Goal: Task Accomplishment & Management: Manage account settings

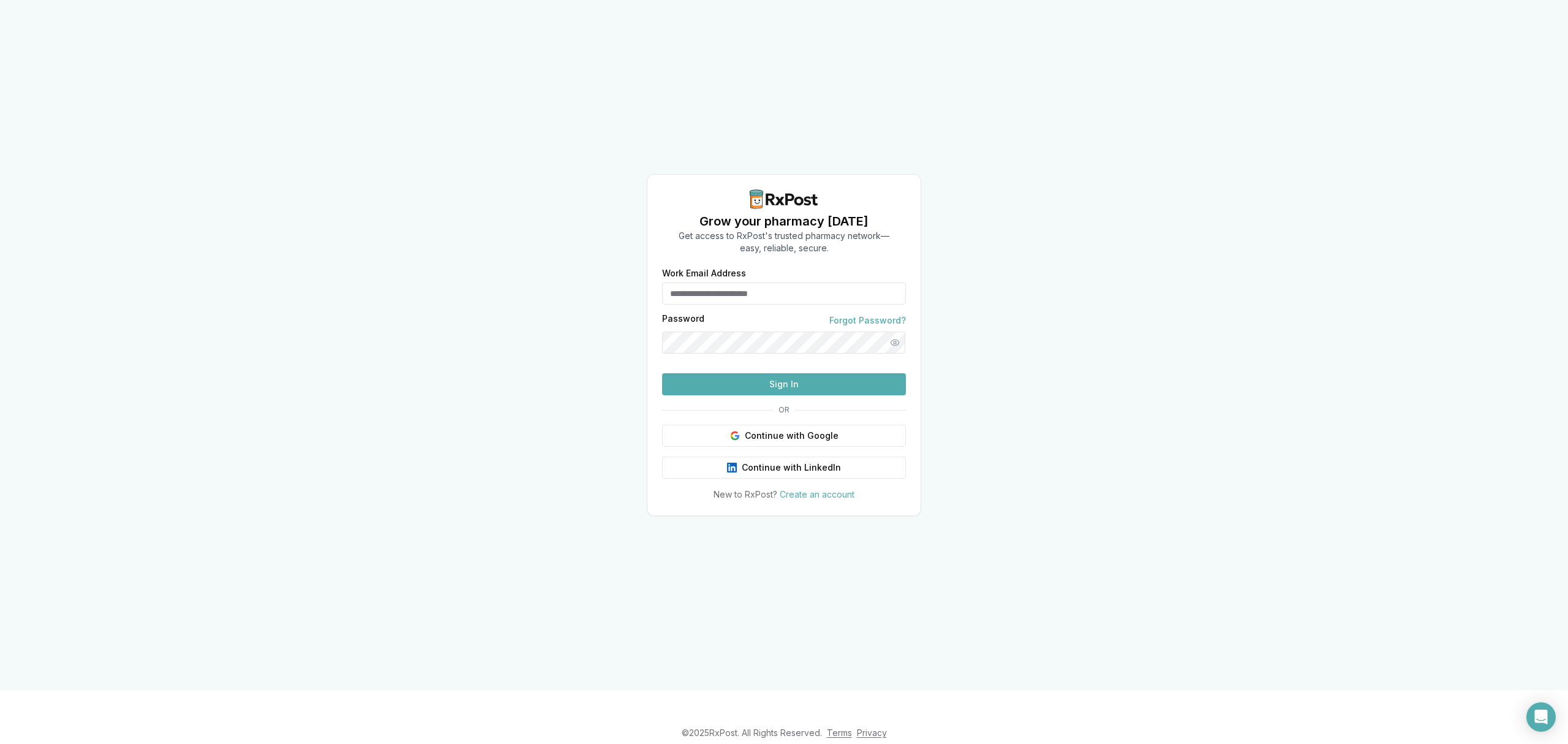
type input "**********"
click at [740, 395] on button "Sign In" at bounding box center [784, 383] width 244 height 22
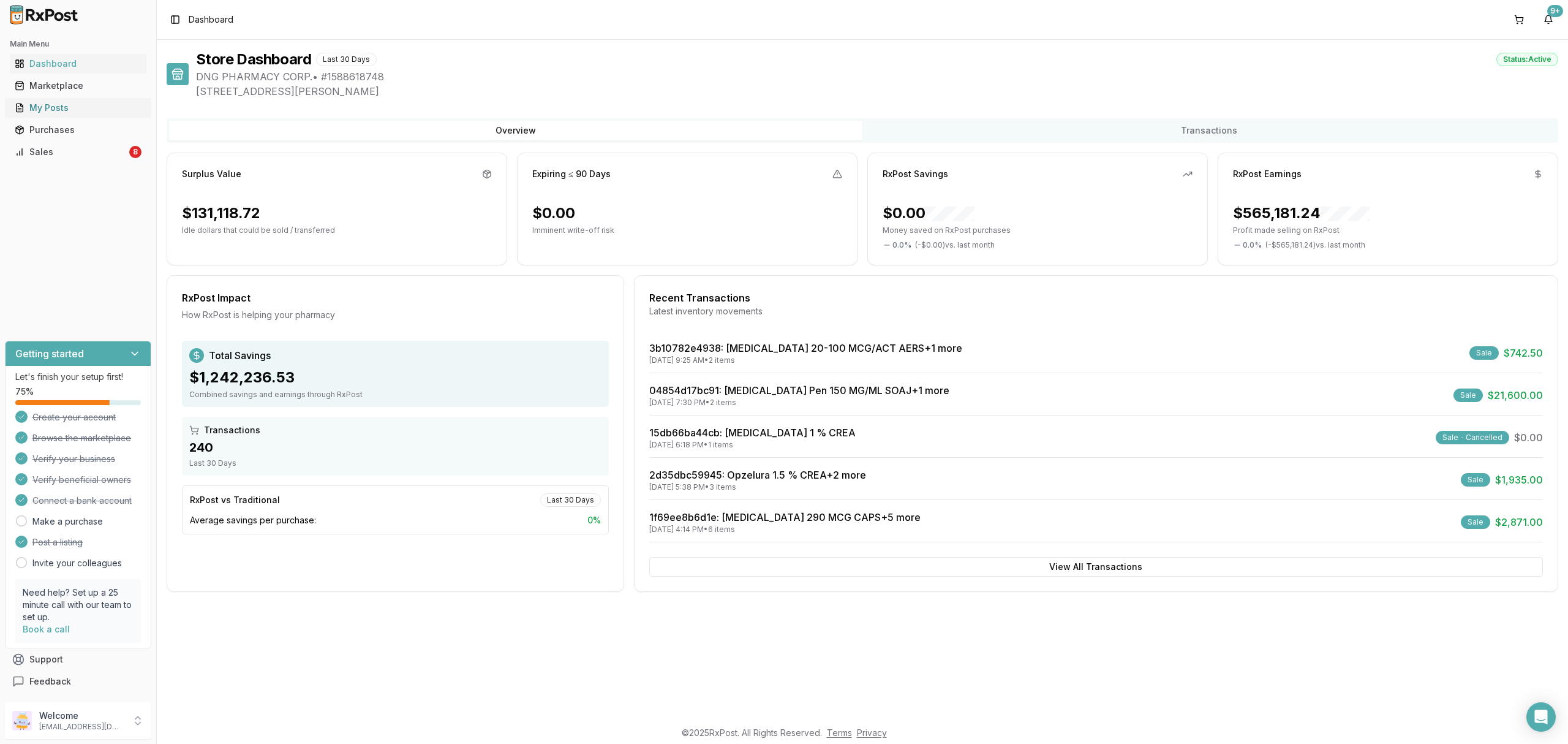
click at [86, 115] on link "My Posts" at bounding box center [78, 107] width 137 height 22
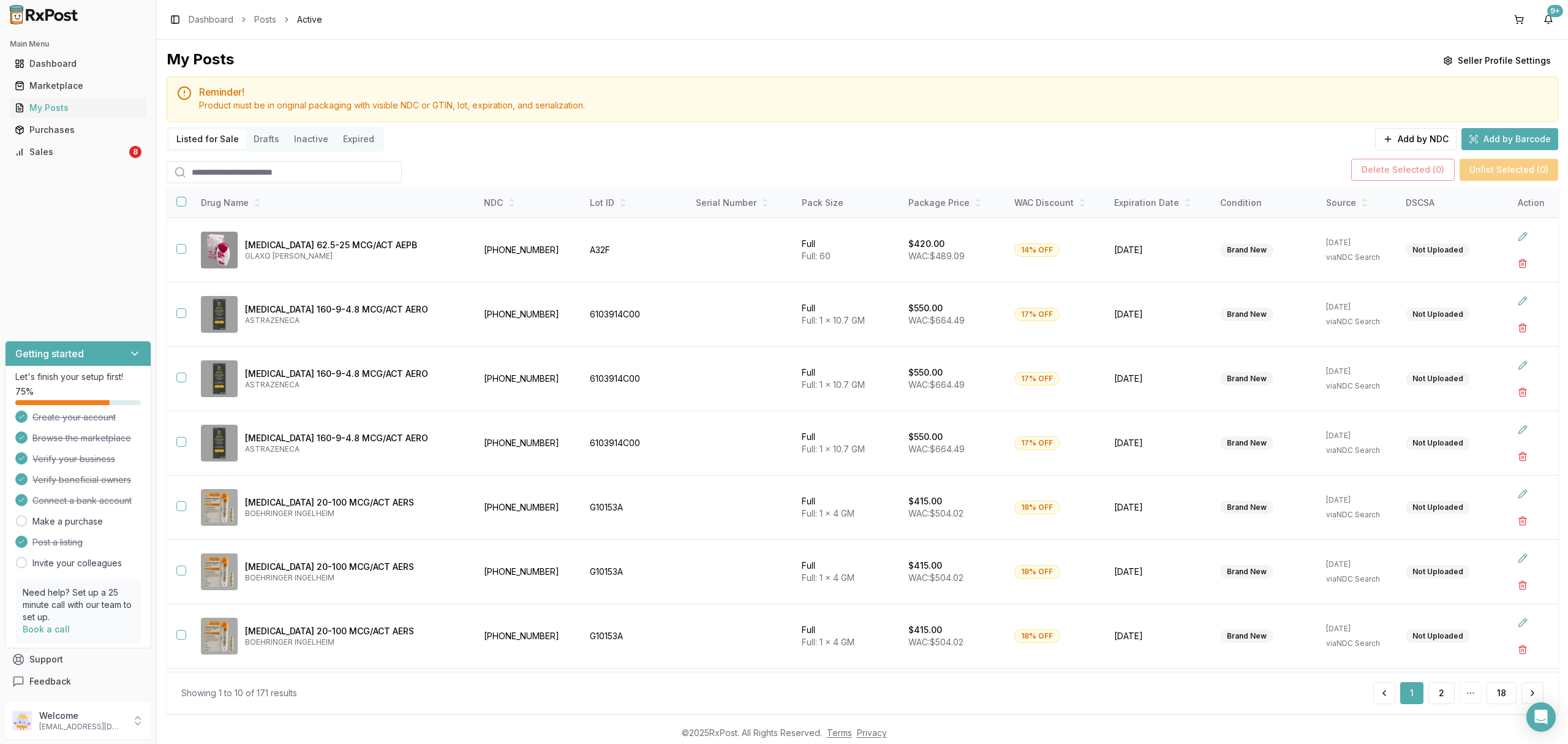
click at [299, 179] on input "search" at bounding box center [284, 172] width 235 height 22
click at [90, 88] on div "Marketplace" at bounding box center [78, 86] width 127 height 12
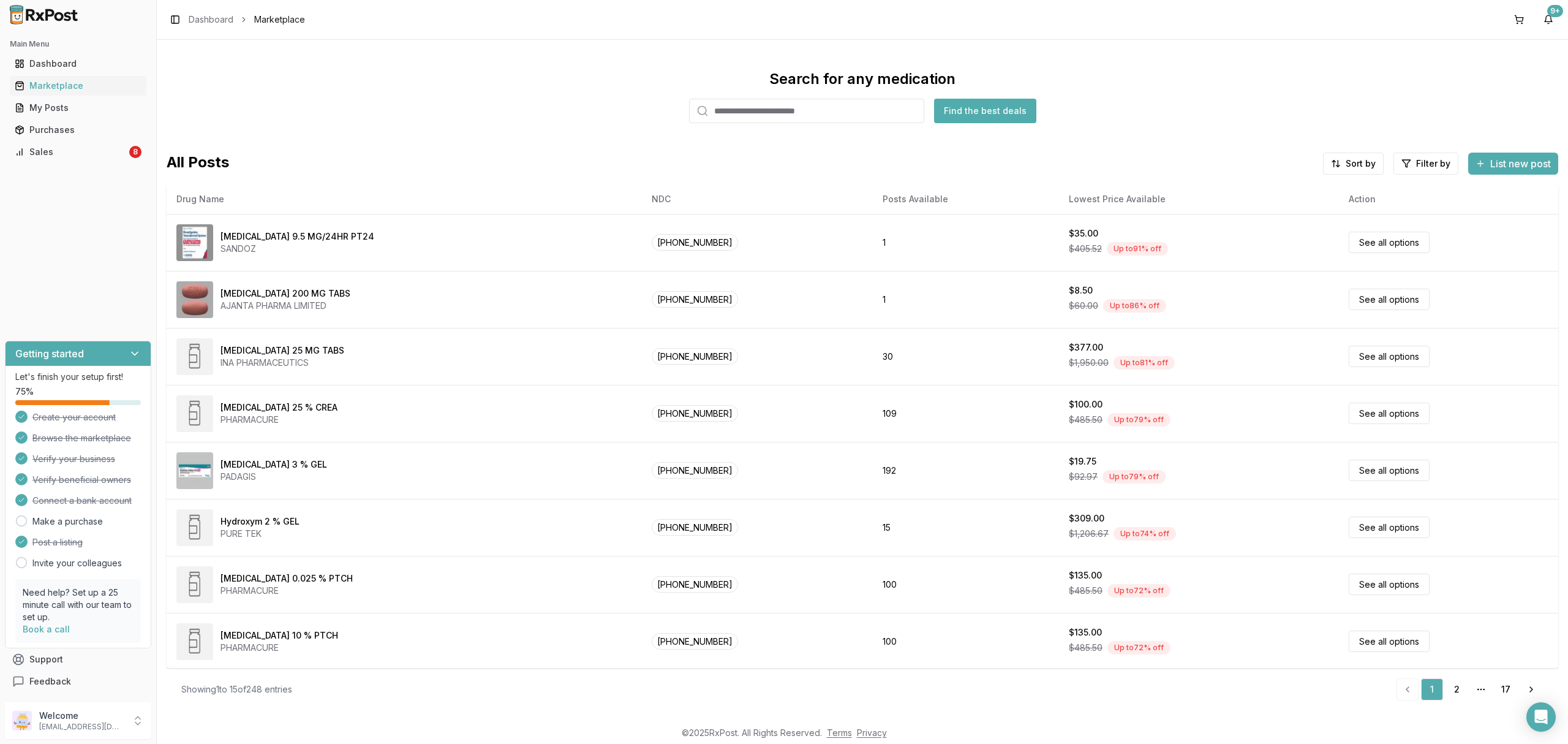
click at [799, 120] on input "search" at bounding box center [807, 111] width 235 height 24
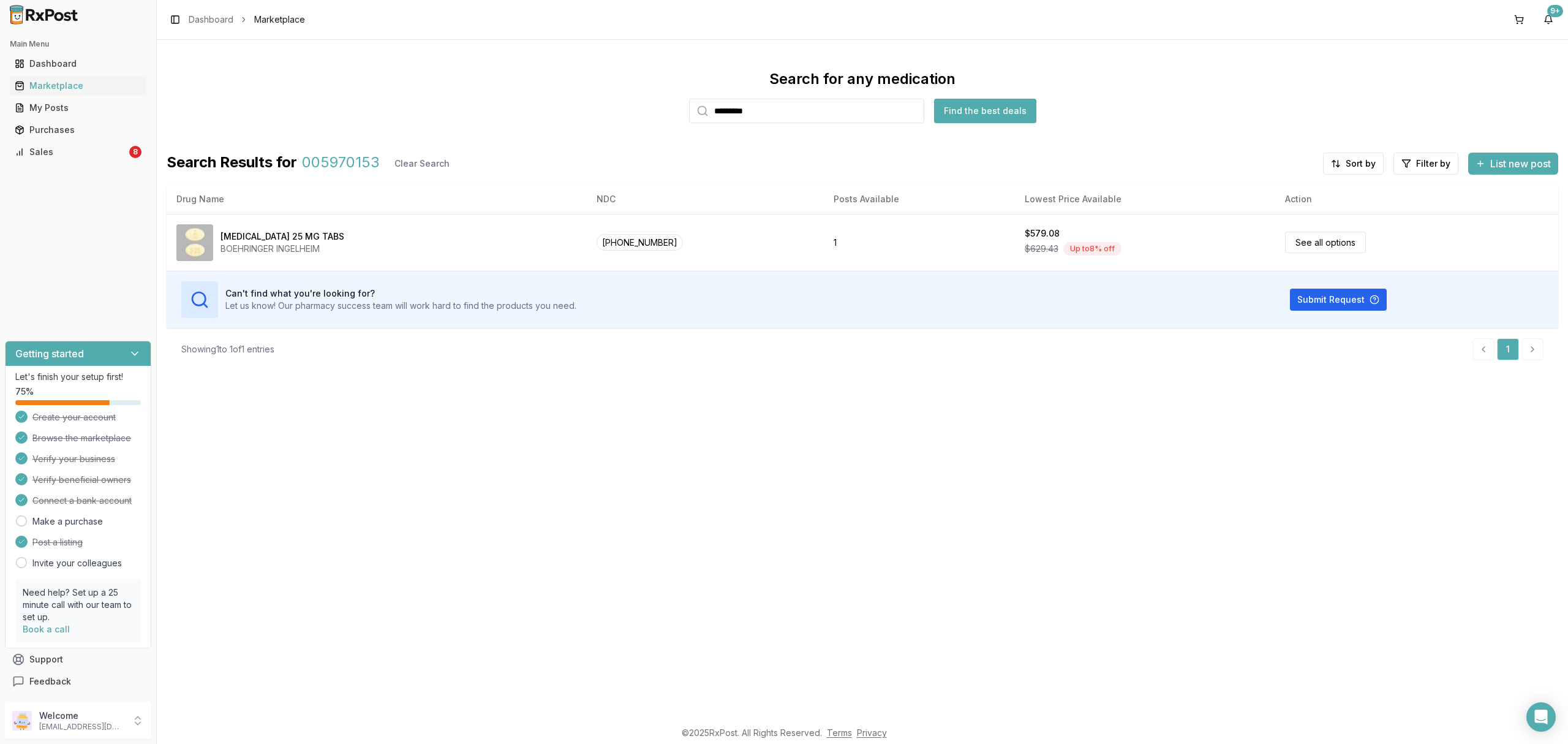
drag, startPoint x: 675, startPoint y: 110, endPoint x: 623, endPoint y: 115, distance: 52.2
click at [623, 115] on div "Search for any medication ********* Find the best deals" at bounding box center [862, 96] width 1391 height 54
paste input "****"
click at [986, 104] on button "Find the best deals" at bounding box center [985, 111] width 103 height 24
click at [770, 113] on input "**********" at bounding box center [807, 111] width 235 height 24
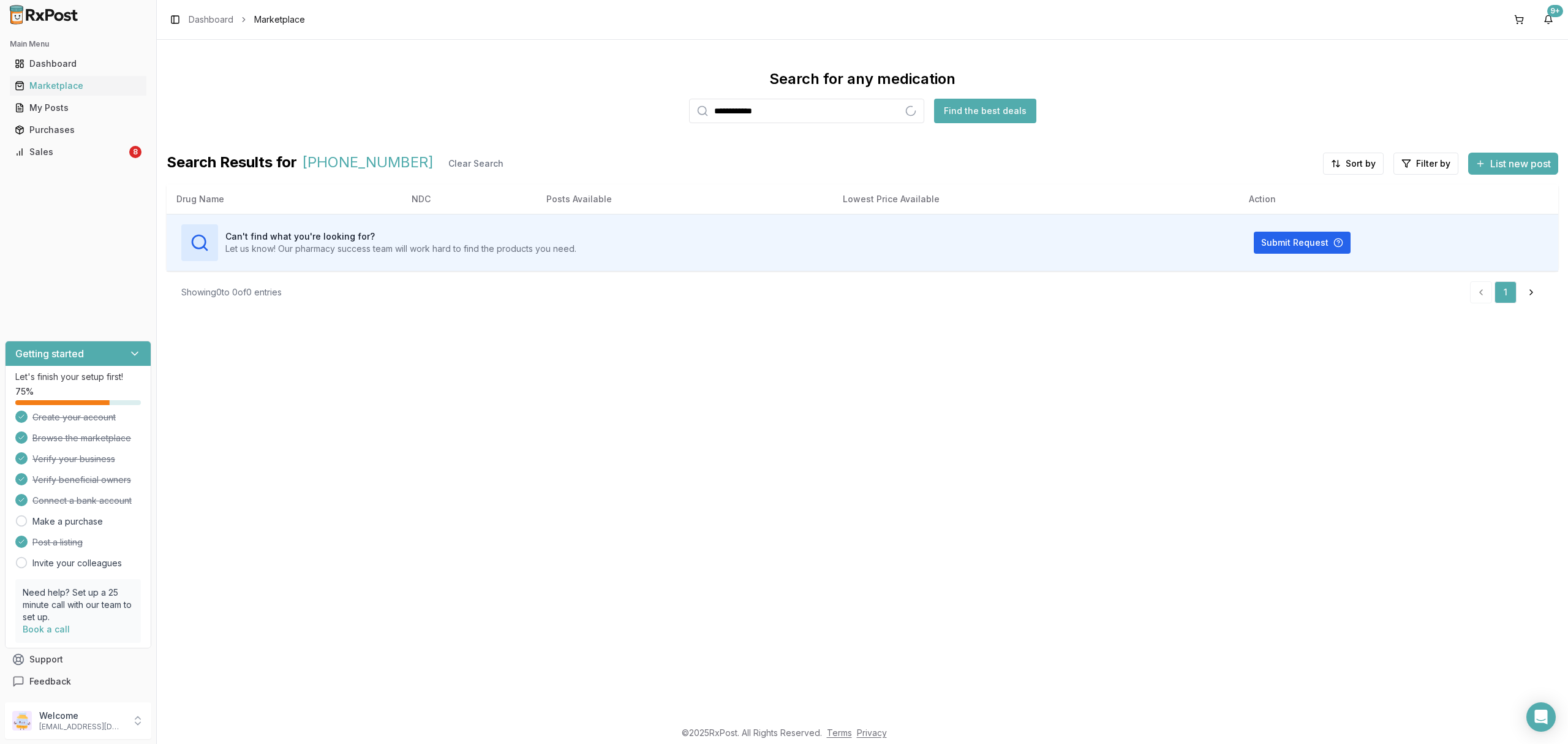
click at [746, 109] on input "**********" at bounding box center [807, 111] width 235 height 24
type input "**********"
click at [957, 109] on button "Find the best deals" at bounding box center [985, 111] width 103 height 24
click at [88, 725] on p "dngpharmacy2@gmail.com" at bounding box center [81, 726] width 85 height 10
click at [174, 727] on span "Sign Out" at bounding box center [223, 724] width 116 height 12
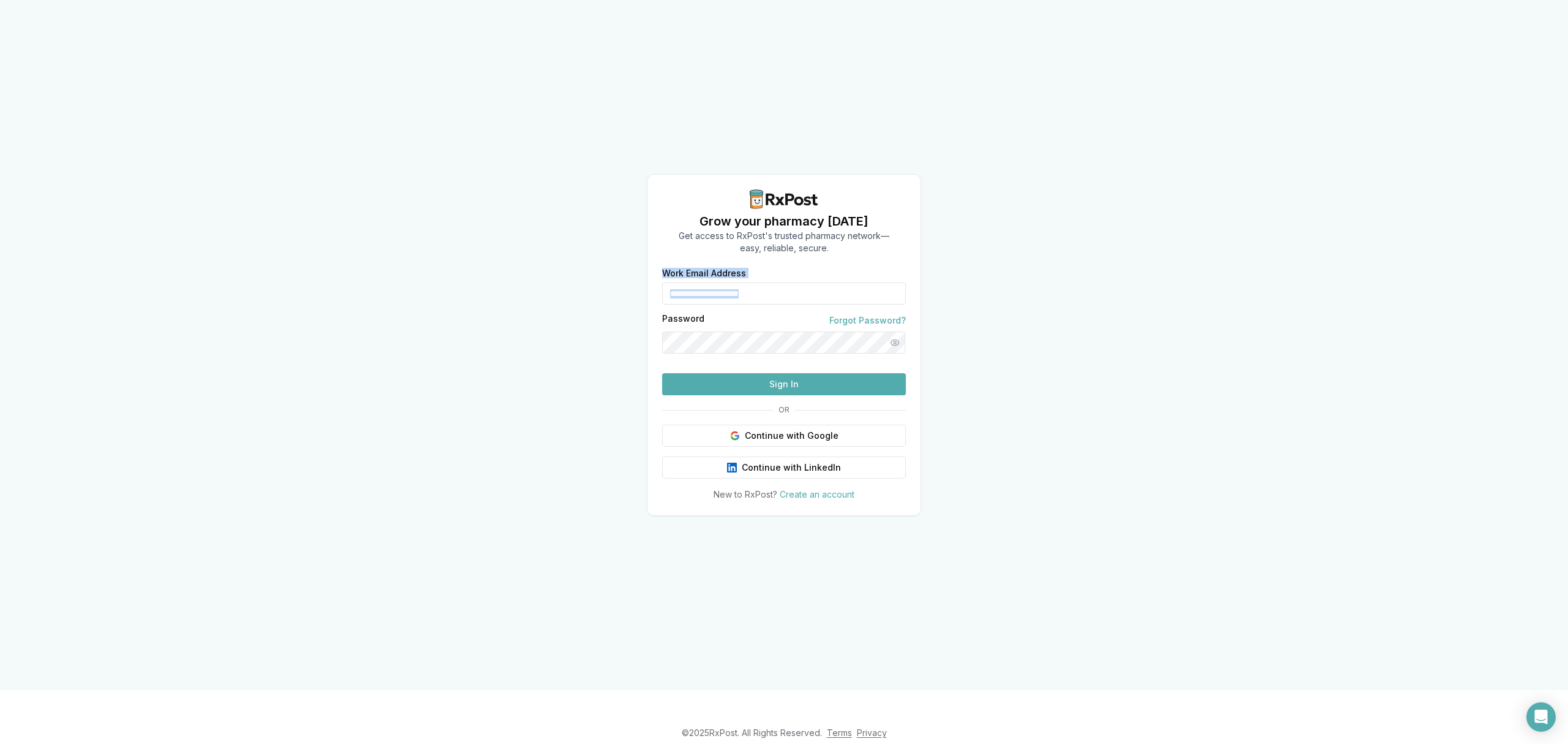
drag, startPoint x: 829, startPoint y: 258, endPoint x: 601, endPoint y: 253, distance: 228.1
click at [601, 253] on div "**********" at bounding box center [784, 345] width 1568 height 690
click at [1177, 85] on div "**********" at bounding box center [784, 345] width 1568 height 690
drag, startPoint x: 623, startPoint y: 285, endPoint x: 607, endPoint y: 281, distance: 16.5
click at [610, 288] on div "**********" at bounding box center [784, 345] width 1568 height 690
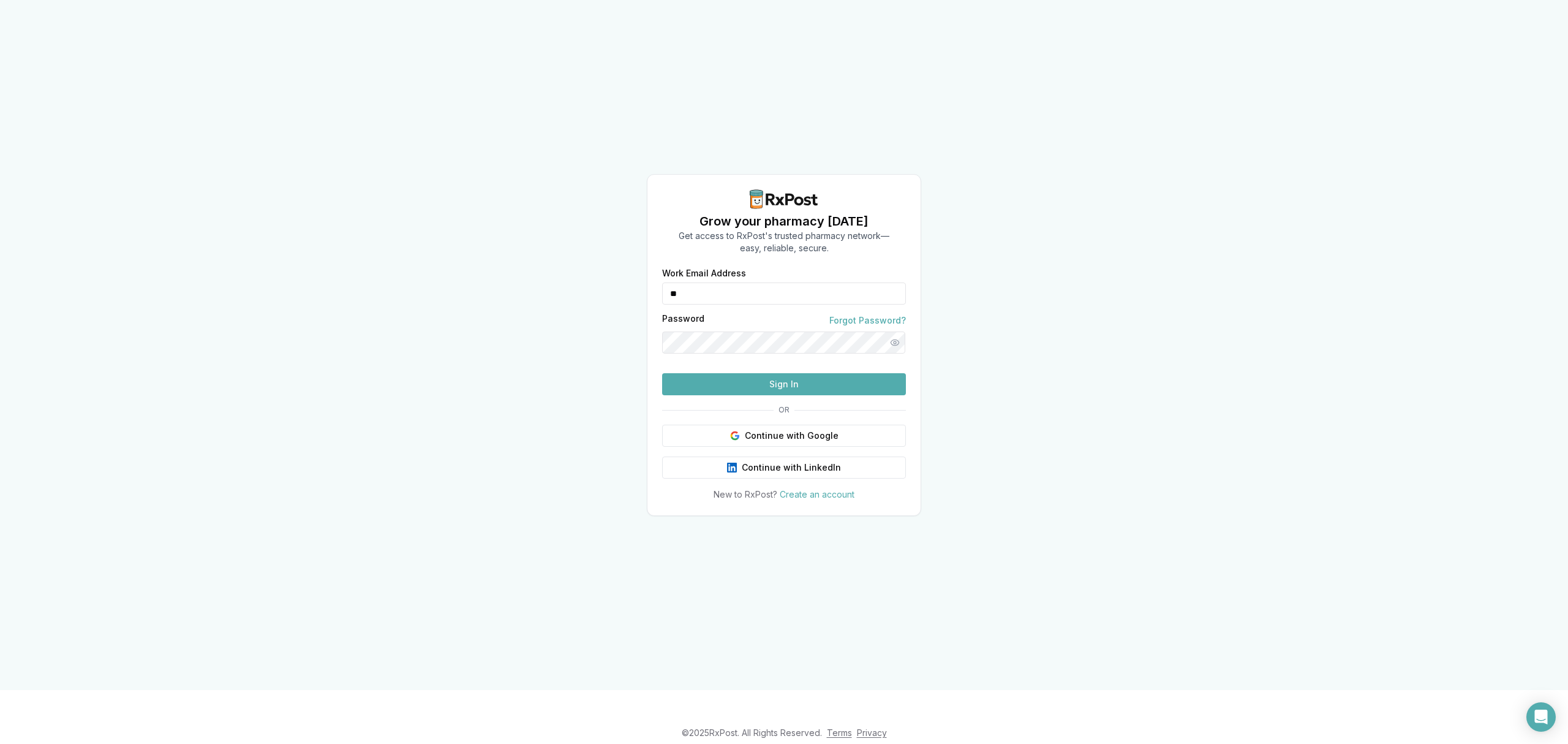
type input "**********"
click at [770, 395] on button "Sign In" at bounding box center [784, 383] width 244 height 22
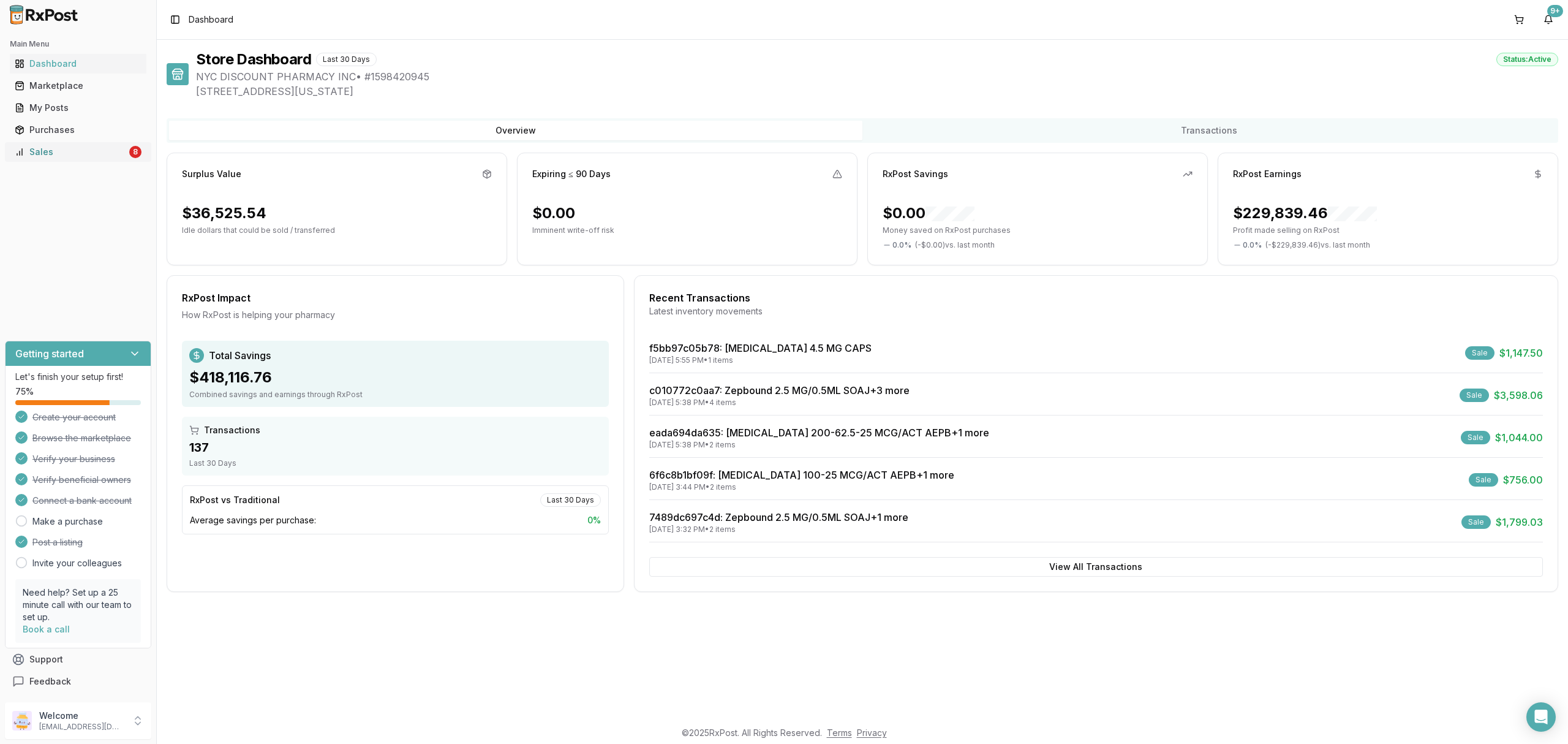
click at [83, 160] on link "Sales 8" at bounding box center [78, 152] width 137 height 22
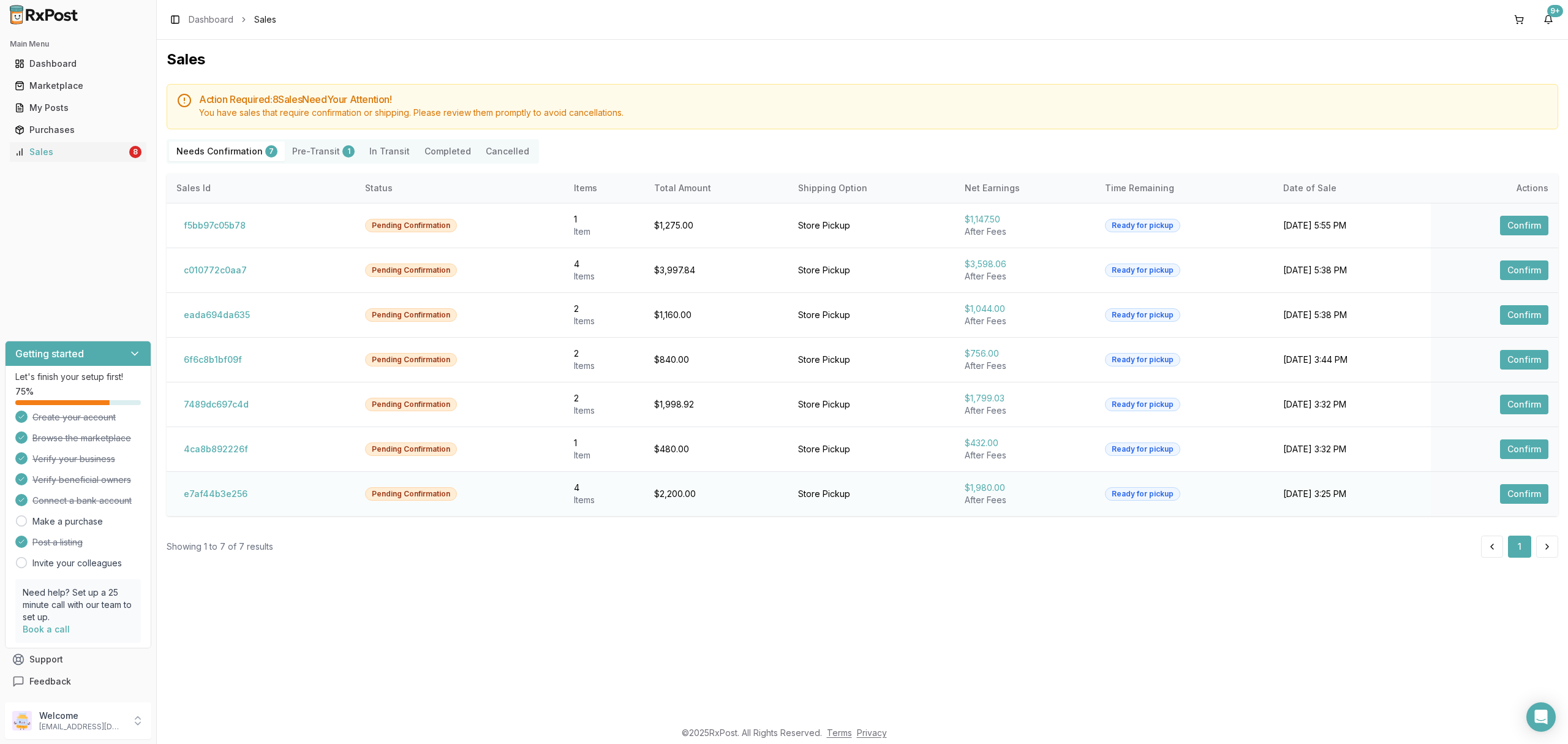
click at [207, 508] on td "e7af44b3e256" at bounding box center [261, 493] width 189 height 45
click at [220, 500] on button "e7af44b3e256" at bounding box center [216, 493] width 78 height 20
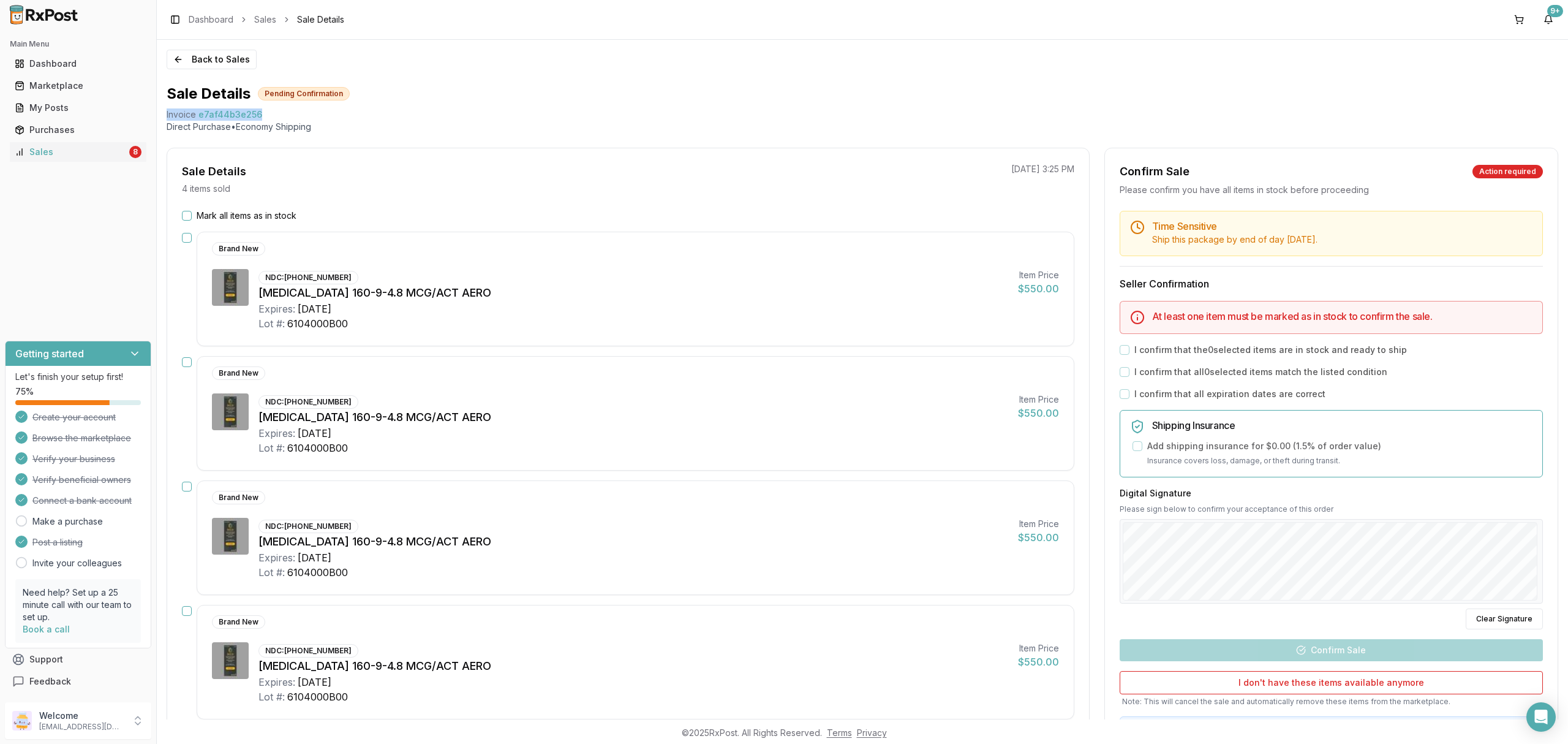
drag, startPoint x: 163, startPoint y: 111, endPoint x: 278, endPoint y: 108, distance: 115.0
click at [278, 108] on div "Back to Sales Sale Details Pending Confirmation Invoice e7af44b3e256 Direct Pur…" at bounding box center [862, 380] width 1411 height 679
copy div "Invoice e7af44b3e256"
click at [1542, 714] on icon "Open Intercom Messenger" at bounding box center [1541, 716] width 14 height 16
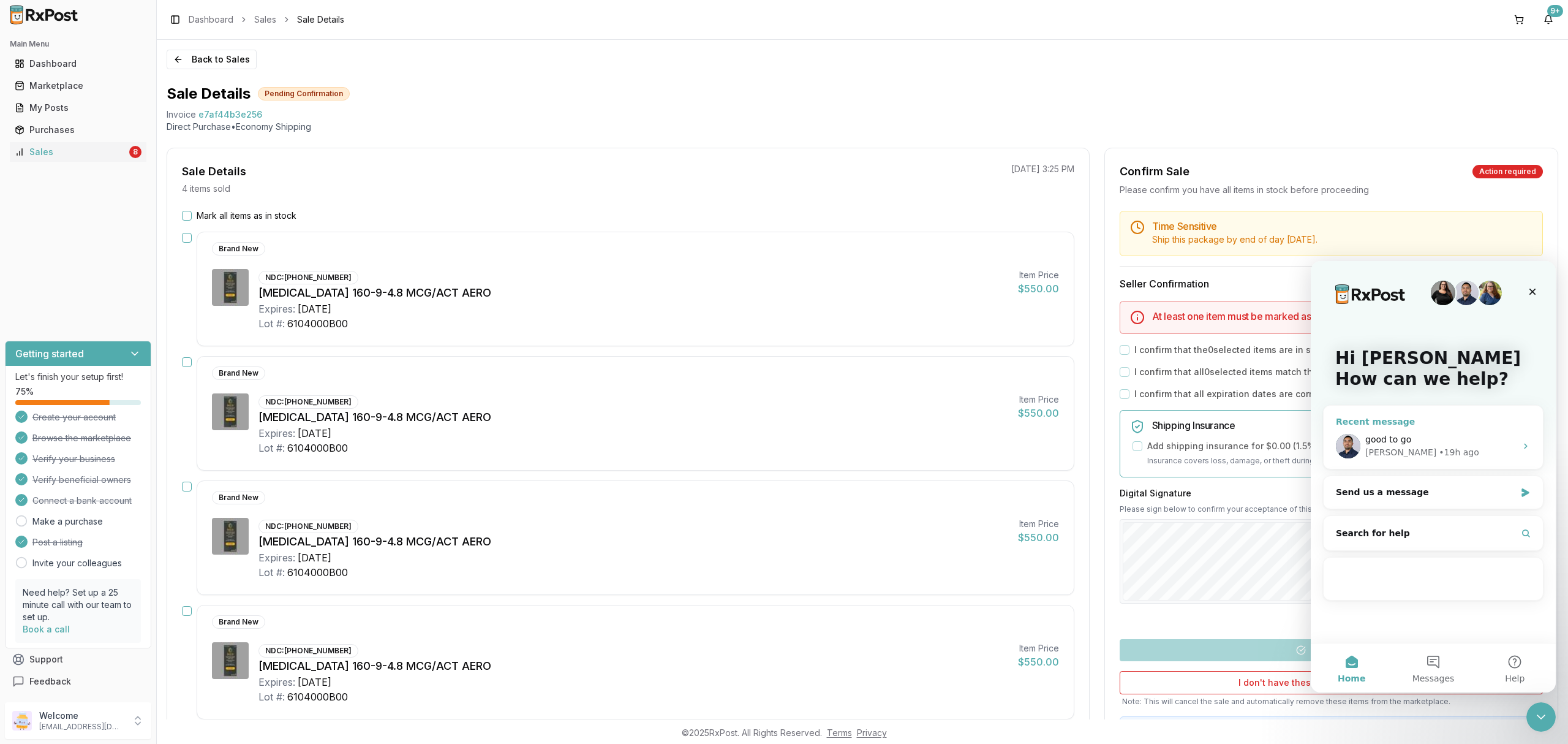
click at [1493, 450] on div "Manuel • 19h ago" at bounding box center [1440, 452] width 151 height 13
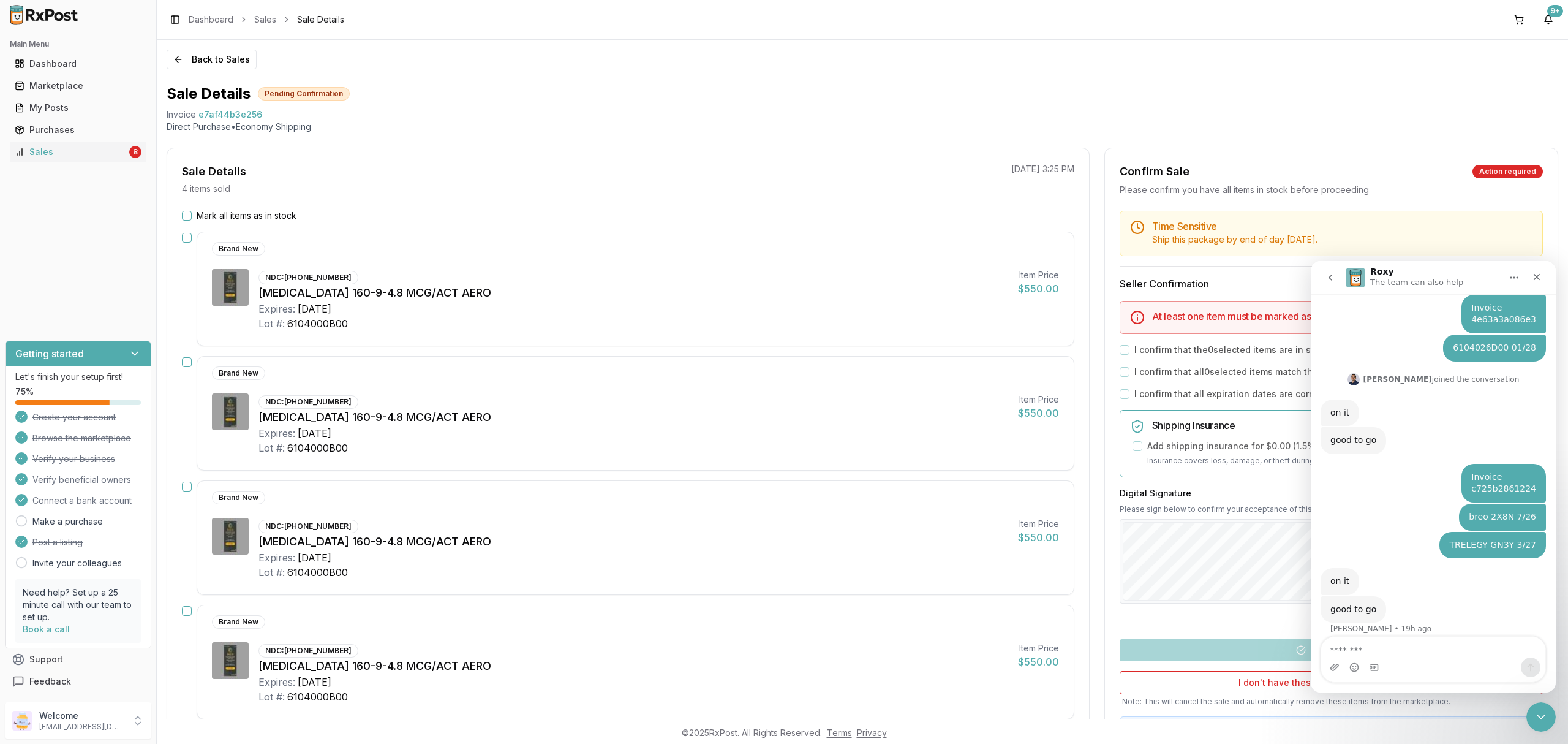
type textarea "**********"
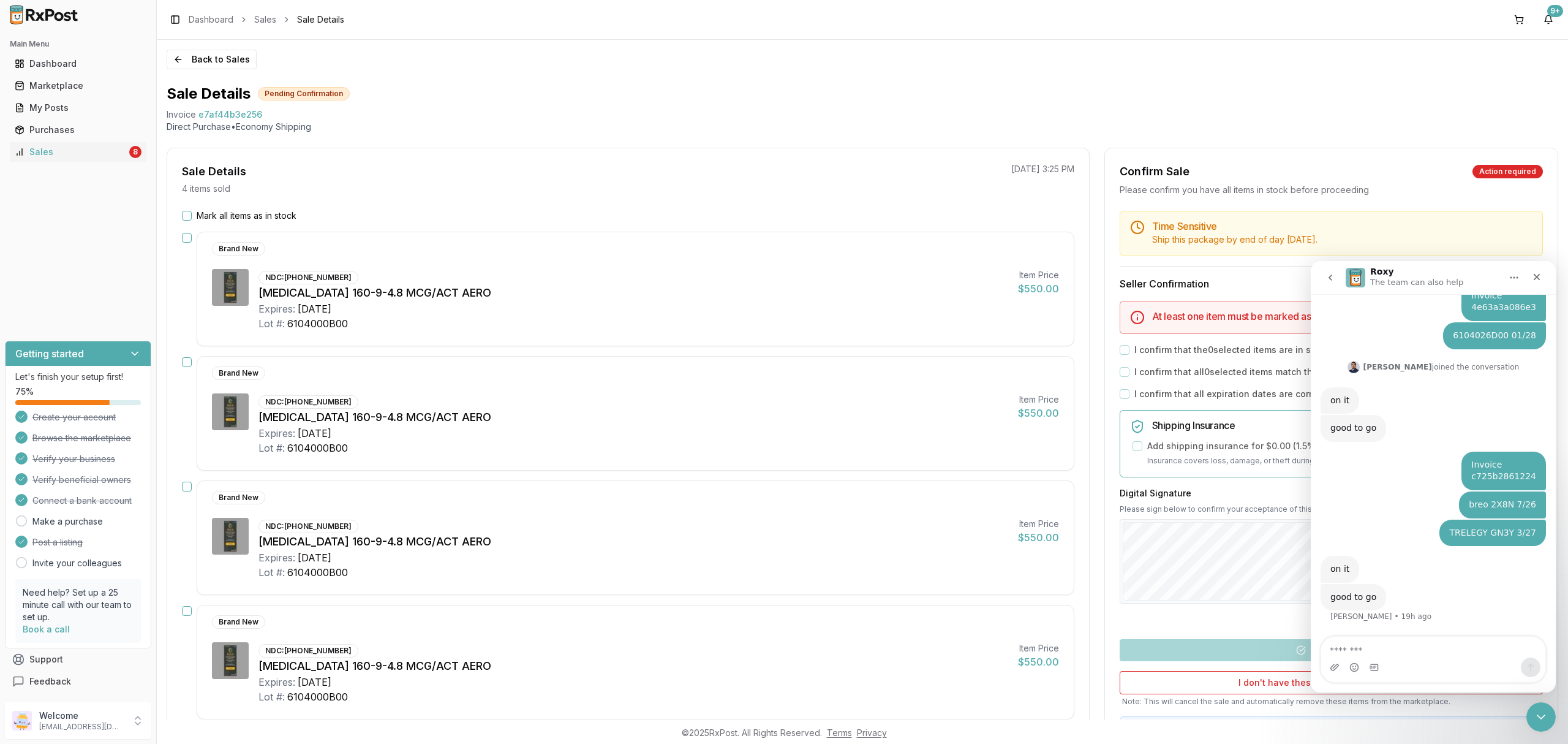
scroll to position [179, 0]
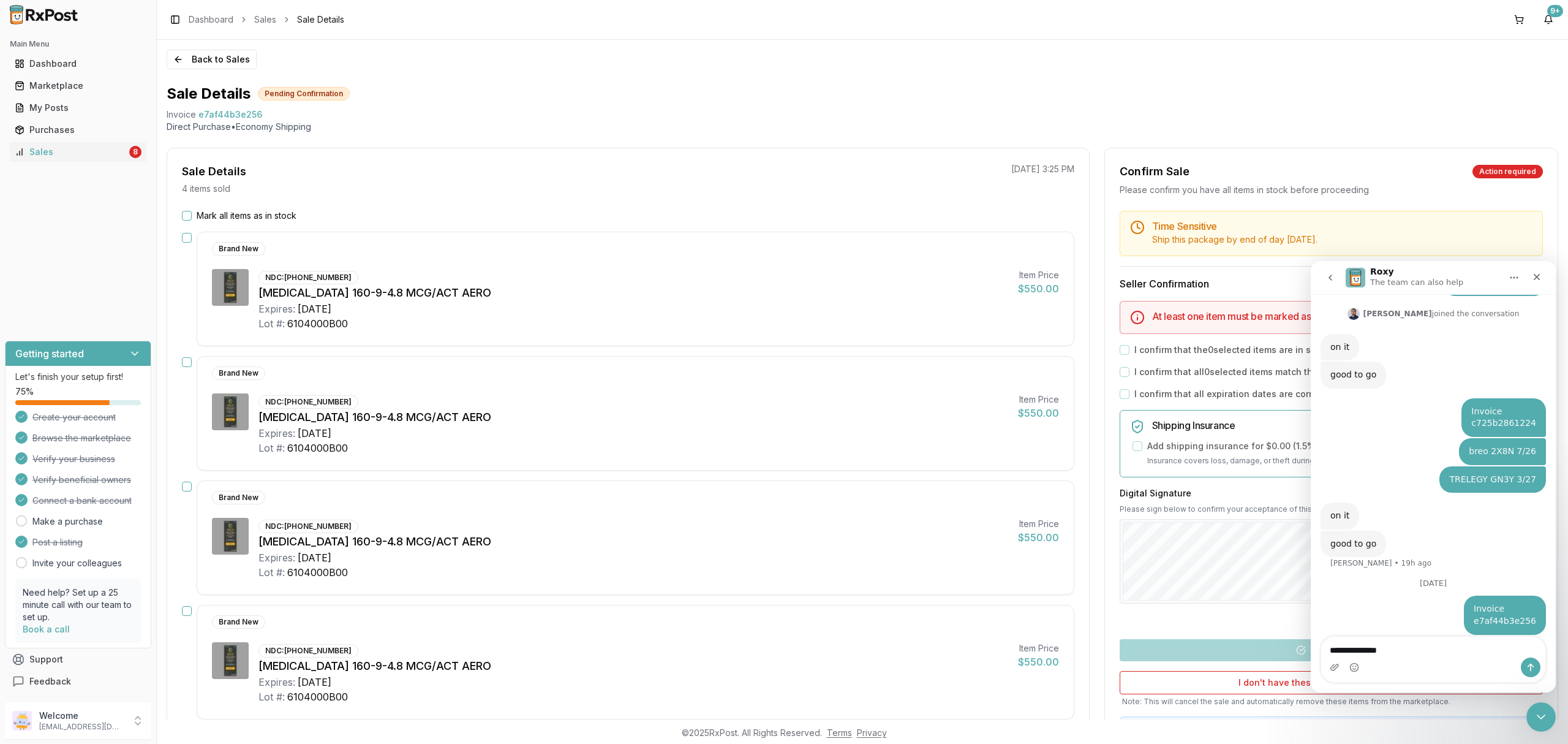
type textarea "**********"
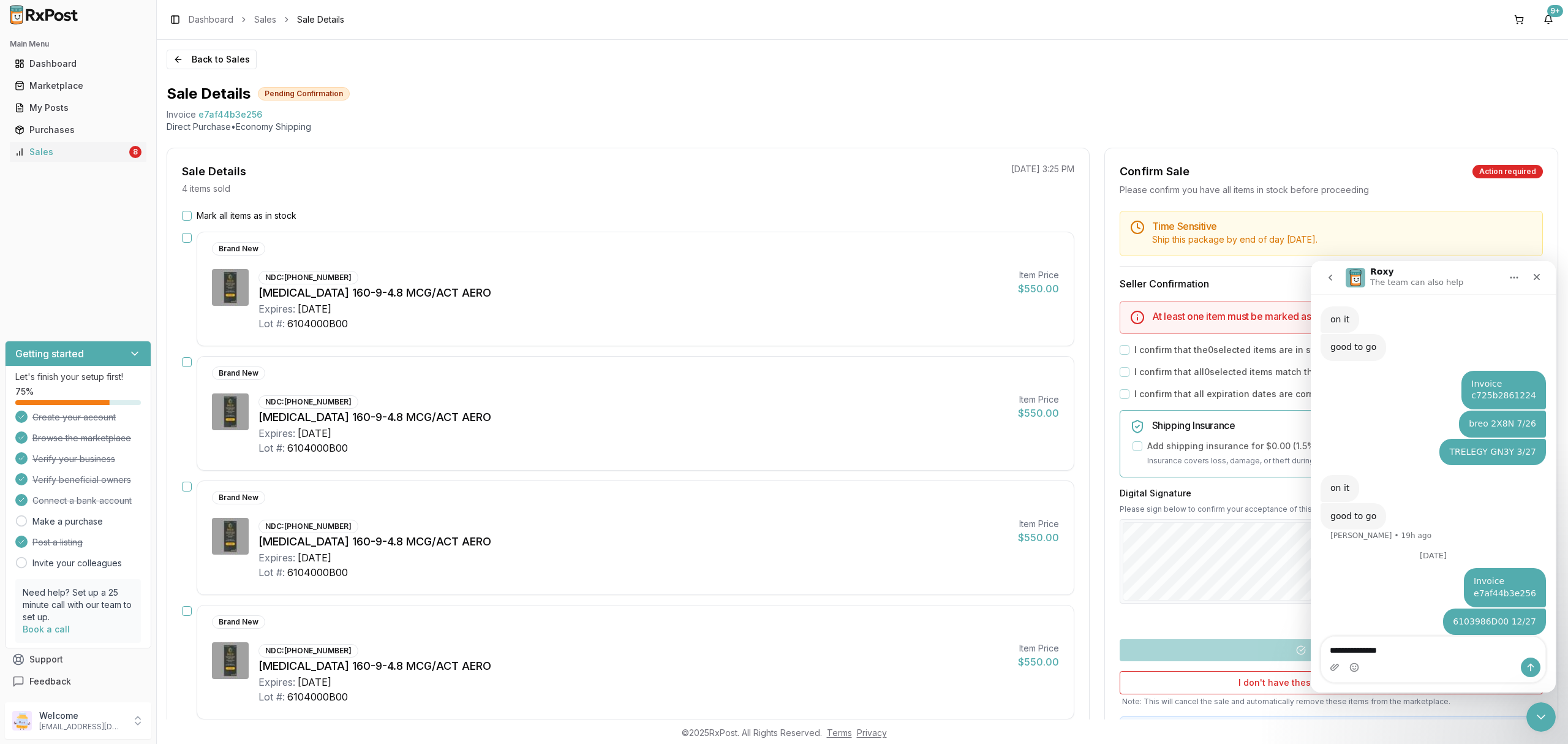
type textarea "**********"
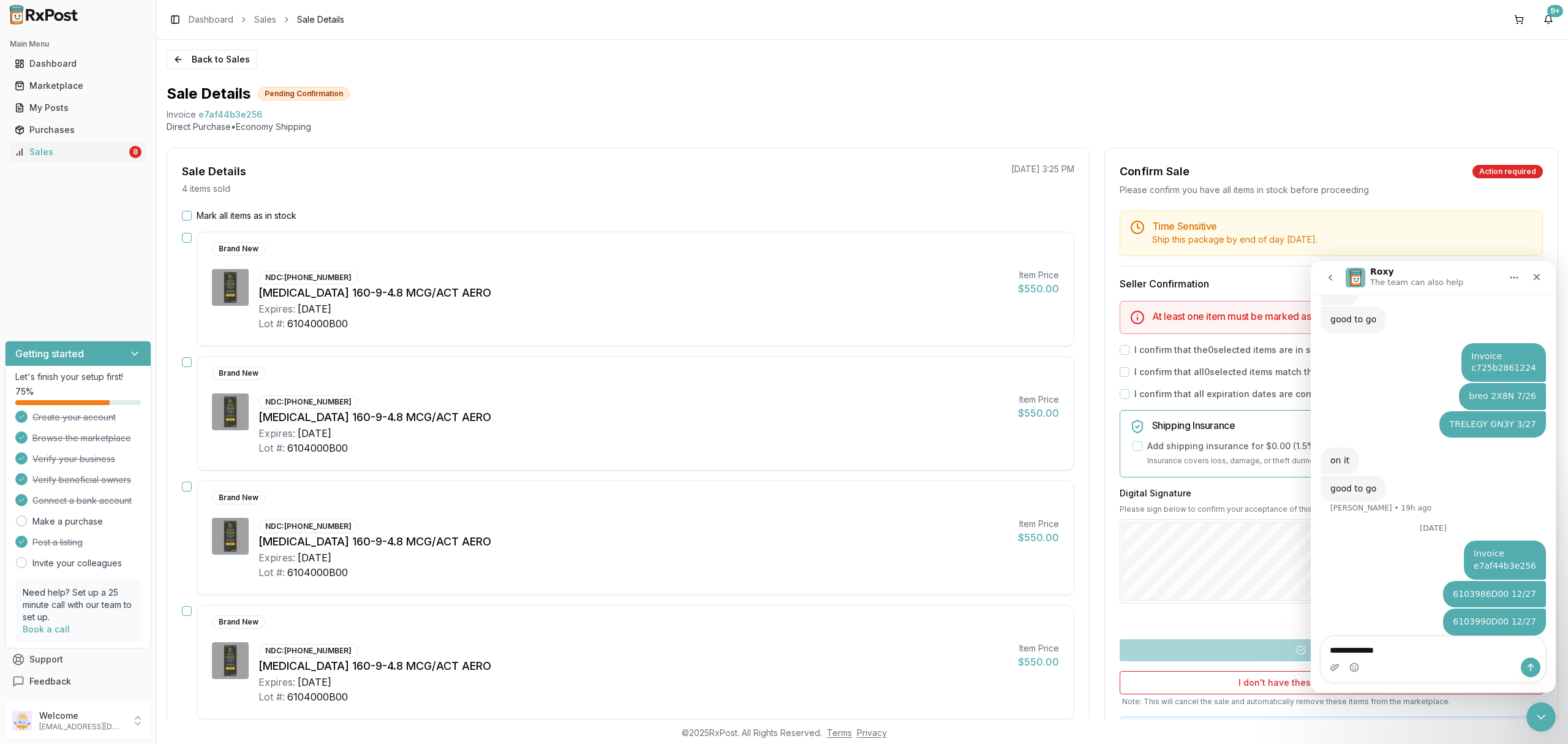
type textarea "**********"
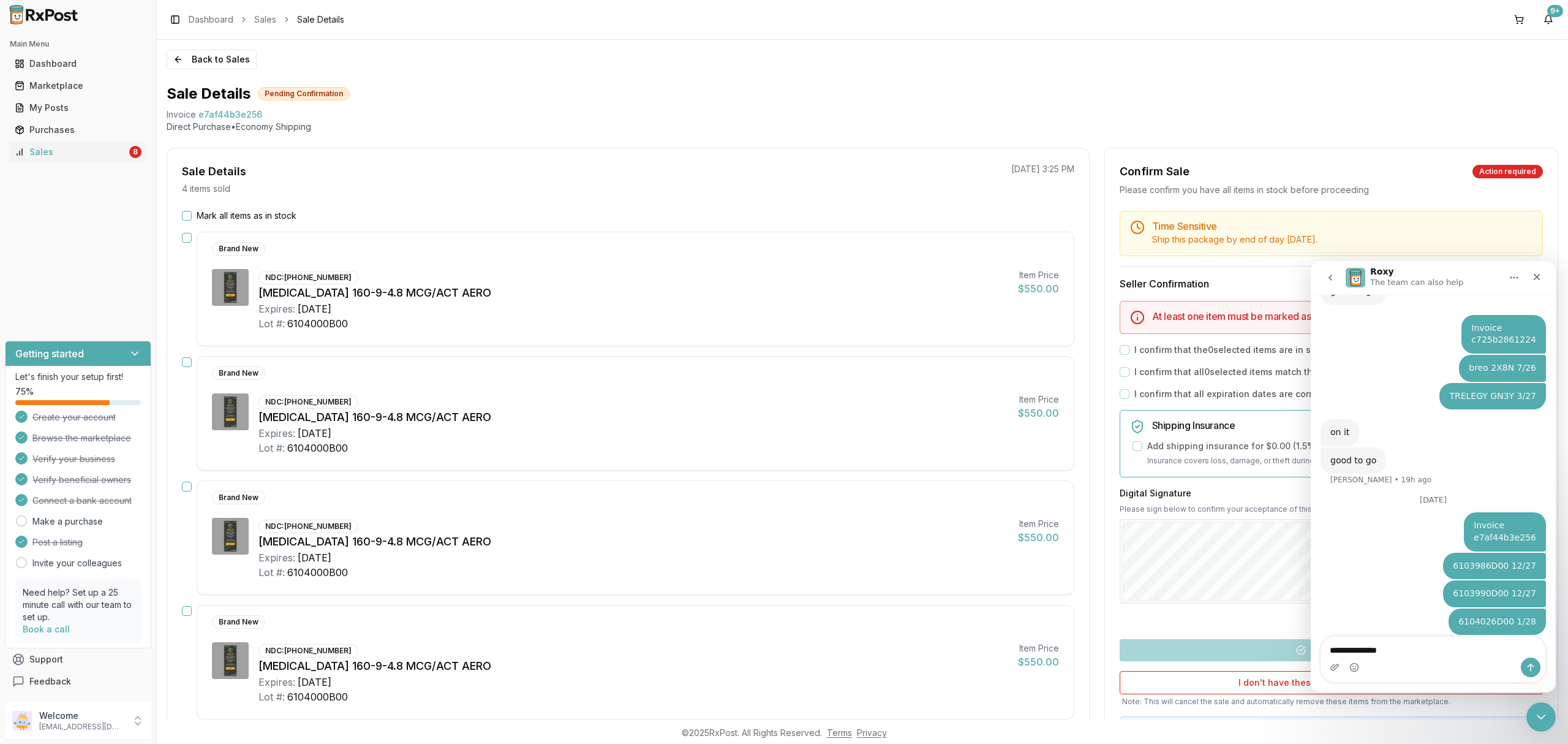
type textarea "**********"
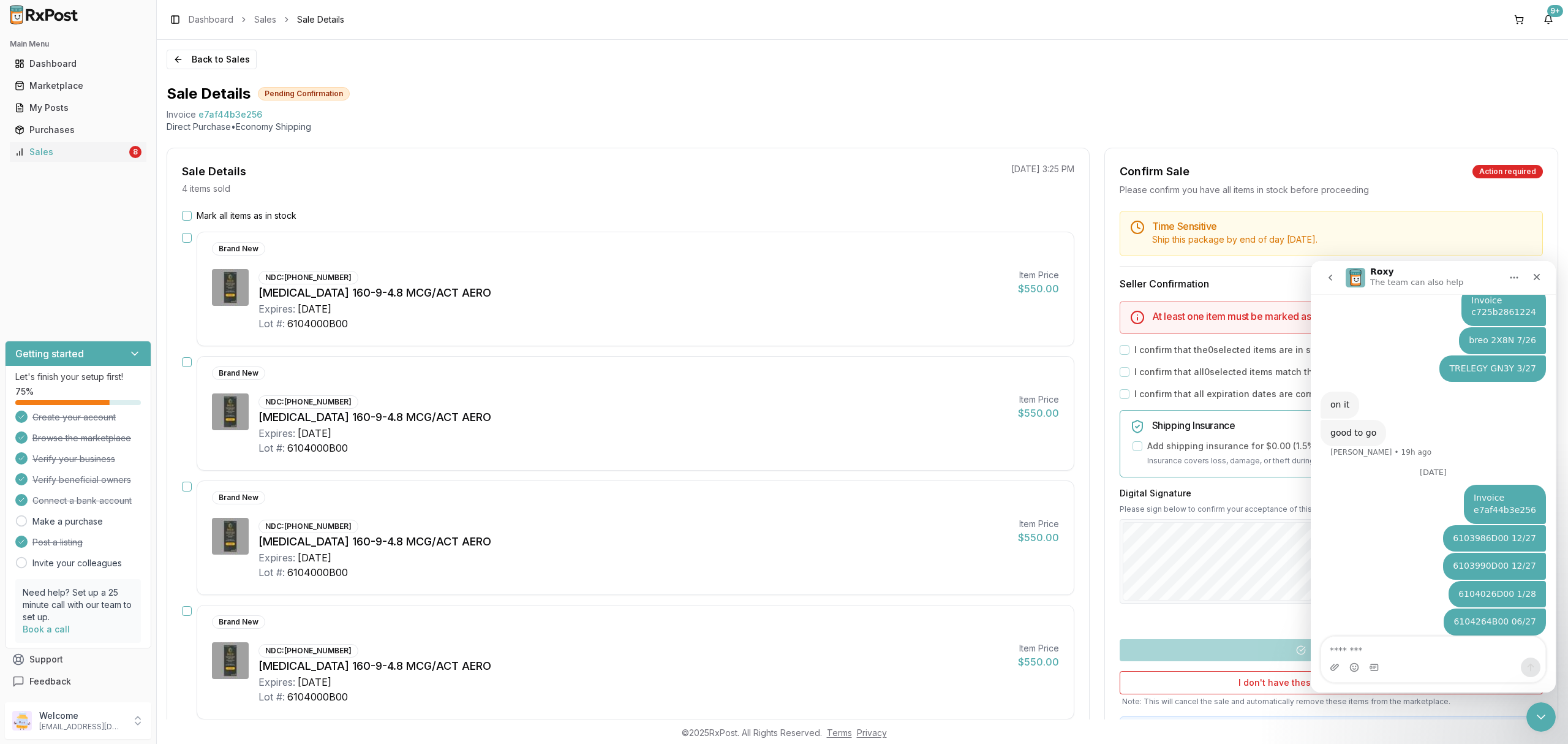
click at [1538, 696] on div "Time Sensitive Ship this package by end of day Thursday, October 16th . Seller …" at bounding box center [1331, 480] width 453 height 539
click at [1537, 717] on icon "Close Intercom Messenger" at bounding box center [1539, 715] width 14 height 14
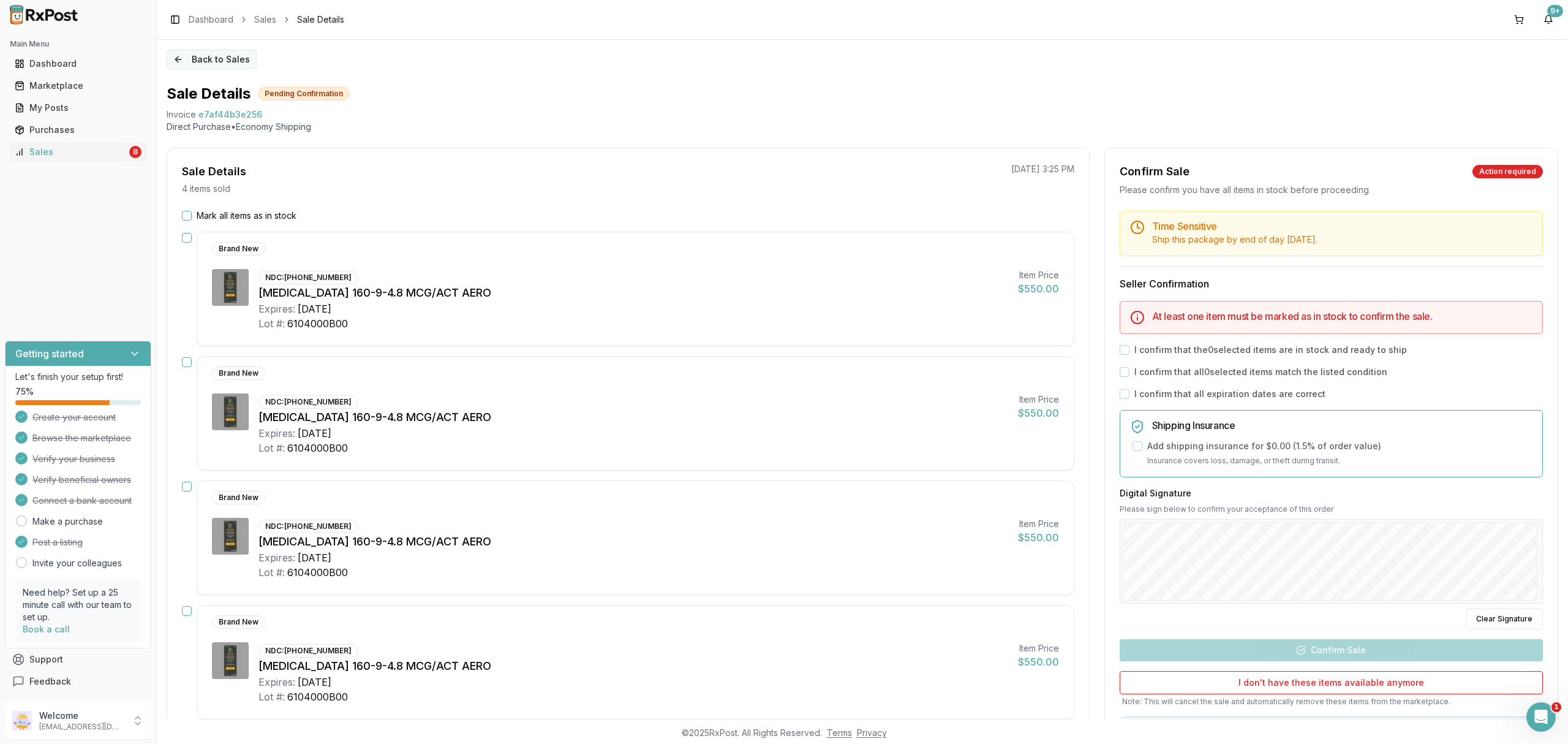
click at [214, 54] on button "Back to Sales" at bounding box center [211, 60] width 90 height 20
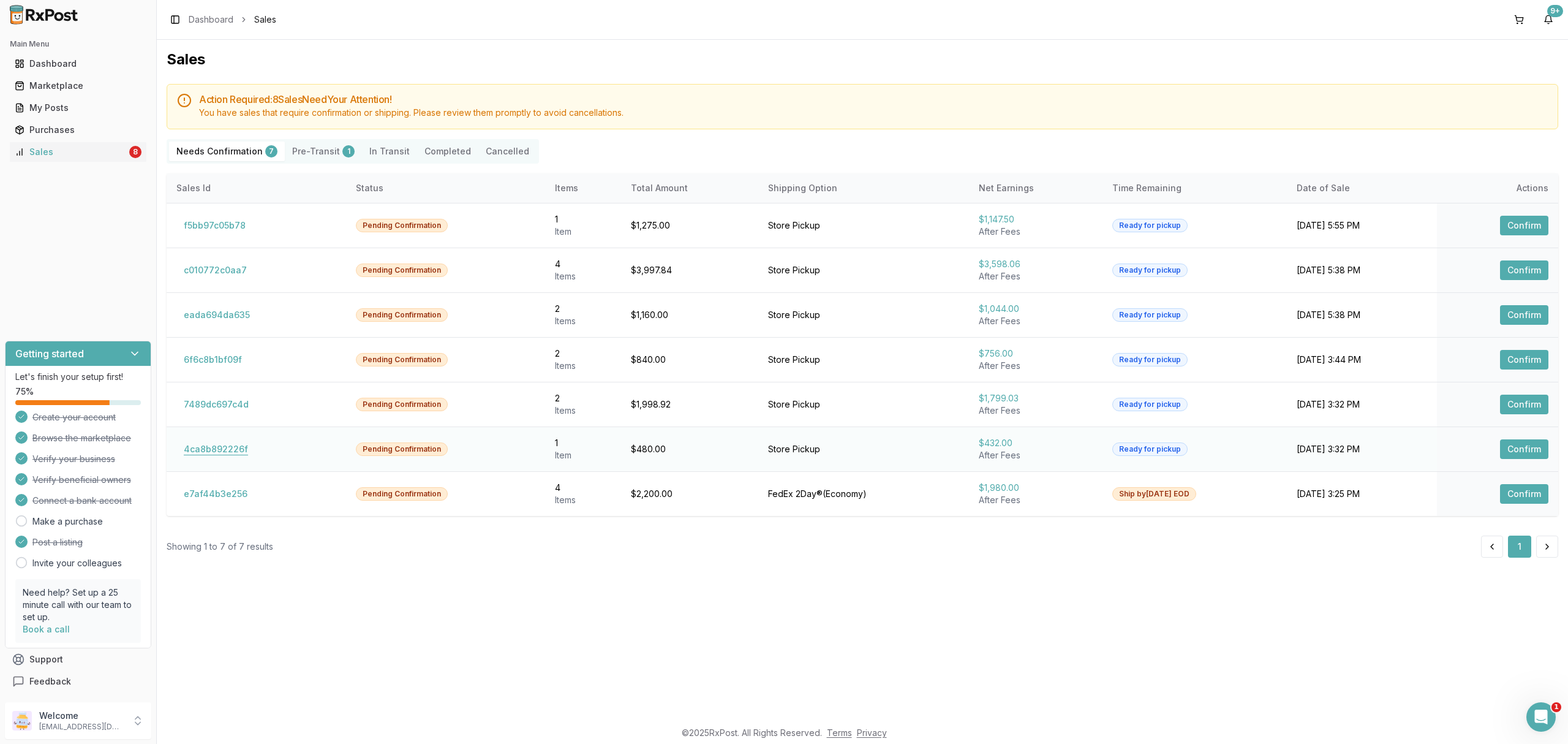
click at [250, 453] on button "4ca8b892226f" at bounding box center [216, 449] width 79 height 20
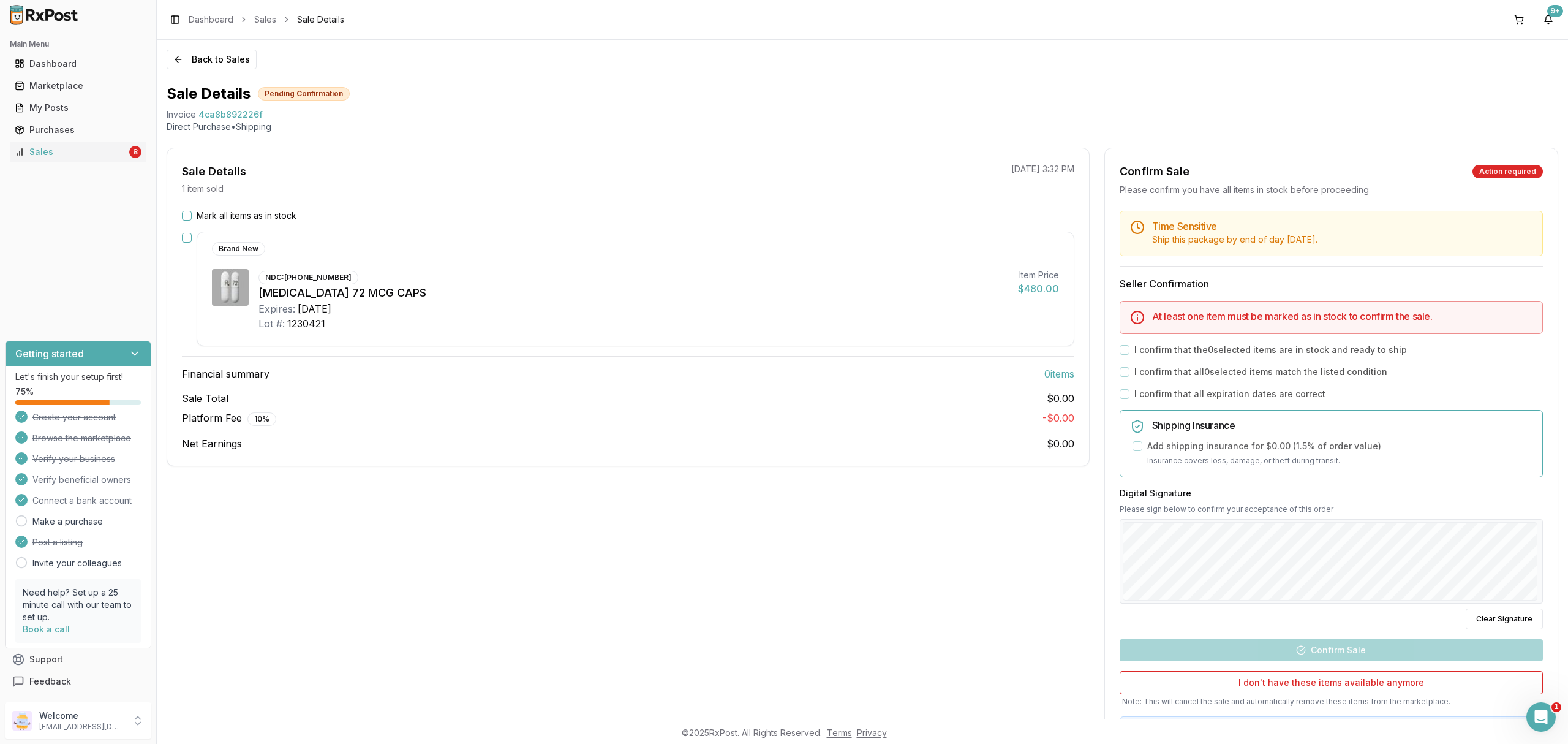
click at [765, 420] on div "Platform Fee 10 % - $0.00" at bounding box center [628, 418] width 893 height 15
click at [256, 214] on label "Mark all items as in stock" at bounding box center [247, 216] width 100 height 12
click at [192, 214] on button "Mark all items as in stock" at bounding box center [186, 215] width 10 height 10
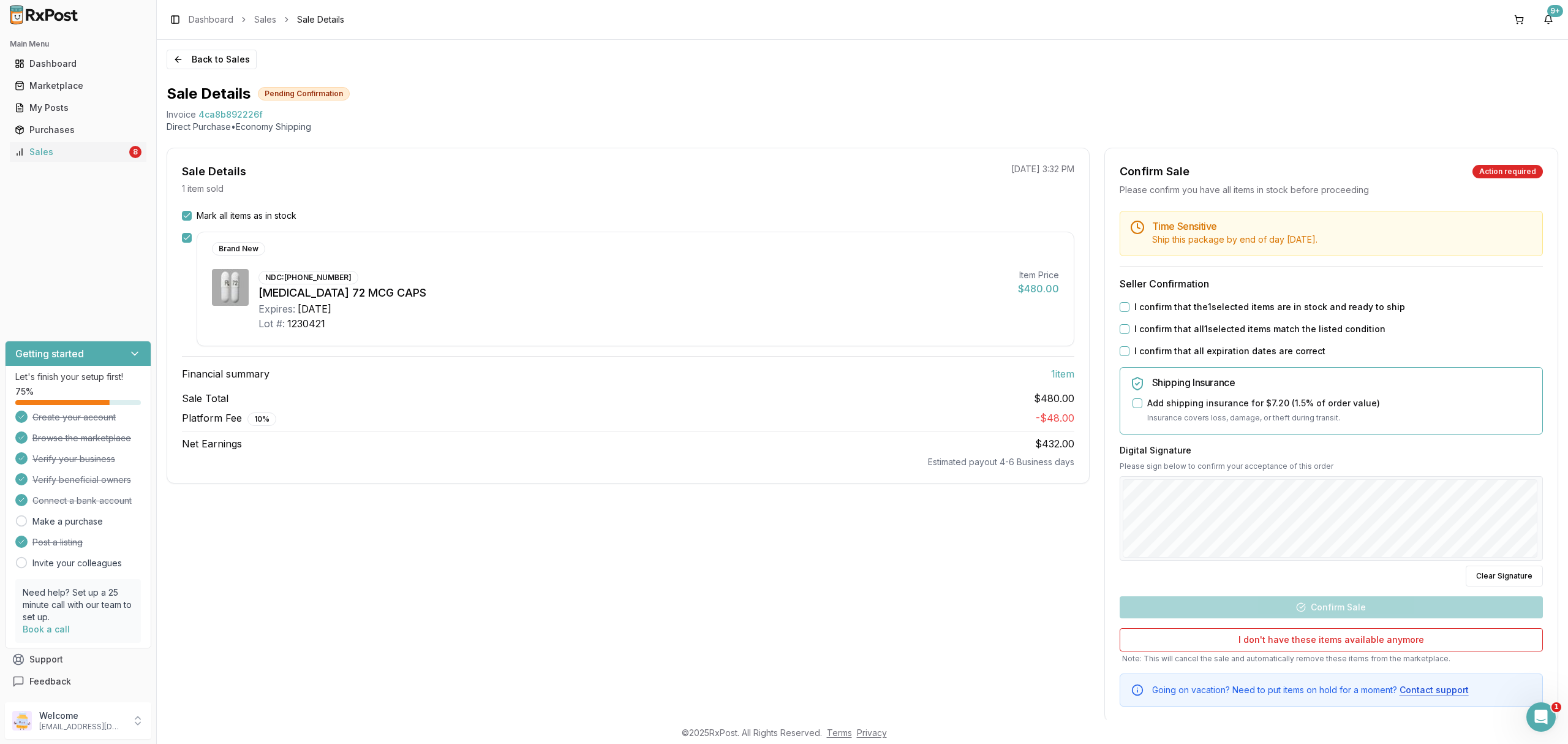
click at [1238, 303] on label "I confirm that the 1 selected items are in stock and ready to ship" at bounding box center [1269, 307] width 271 height 12
click at [1130, 303] on button "I confirm that the 1 selected items are in stock and ready to ship" at bounding box center [1124, 306] width 10 height 10
click at [1234, 324] on label "I confirm that all 1 selected items match the listed condition" at bounding box center [1259, 329] width 251 height 12
click at [1130, 324] on button "I confirm that all 1 selected items match the listed condition" at bounding box center [1124, 328] width 10 height 10
click at [1220, 351] on label "I confirm that all expiration dates are correct" at bounding box center [1229, 351] width 191 height 12
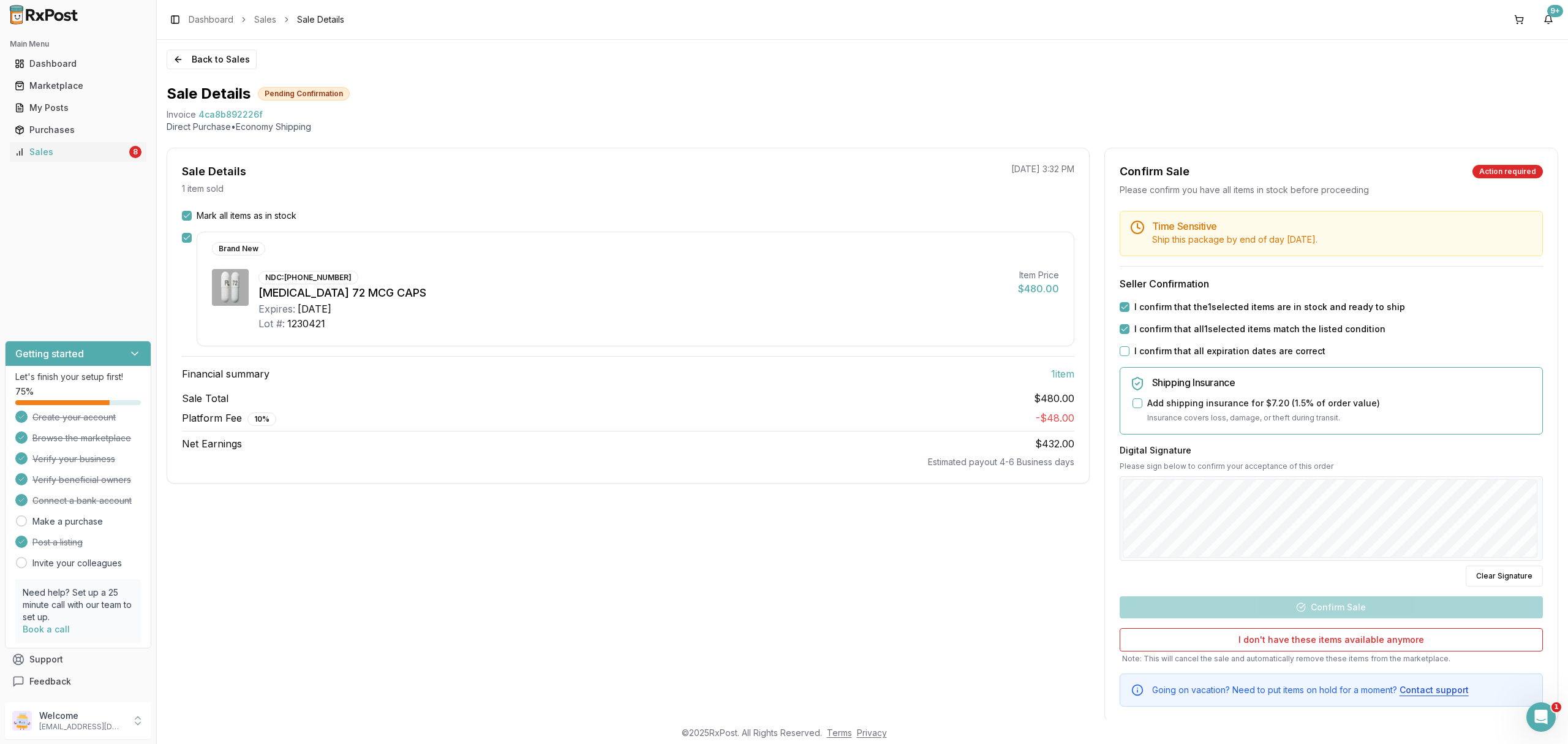
click at [1130, 351] on button "I confirm that all expiration dates are correct" at bounding box center [1124, 351] width 10 height 10
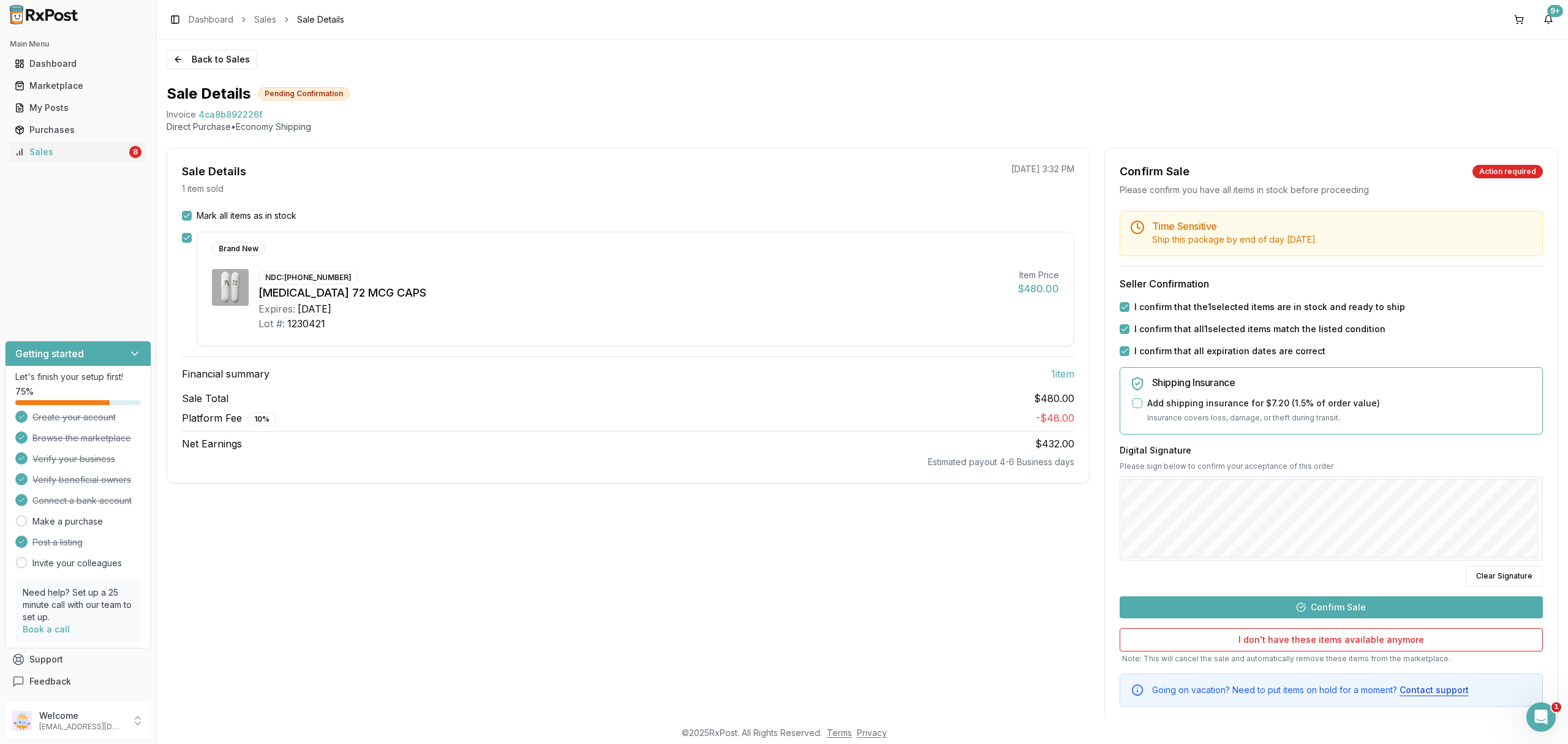
click at [1356, 616] on button "Confirm Sale" at bounding box center [1331, 607] width 423 height 22
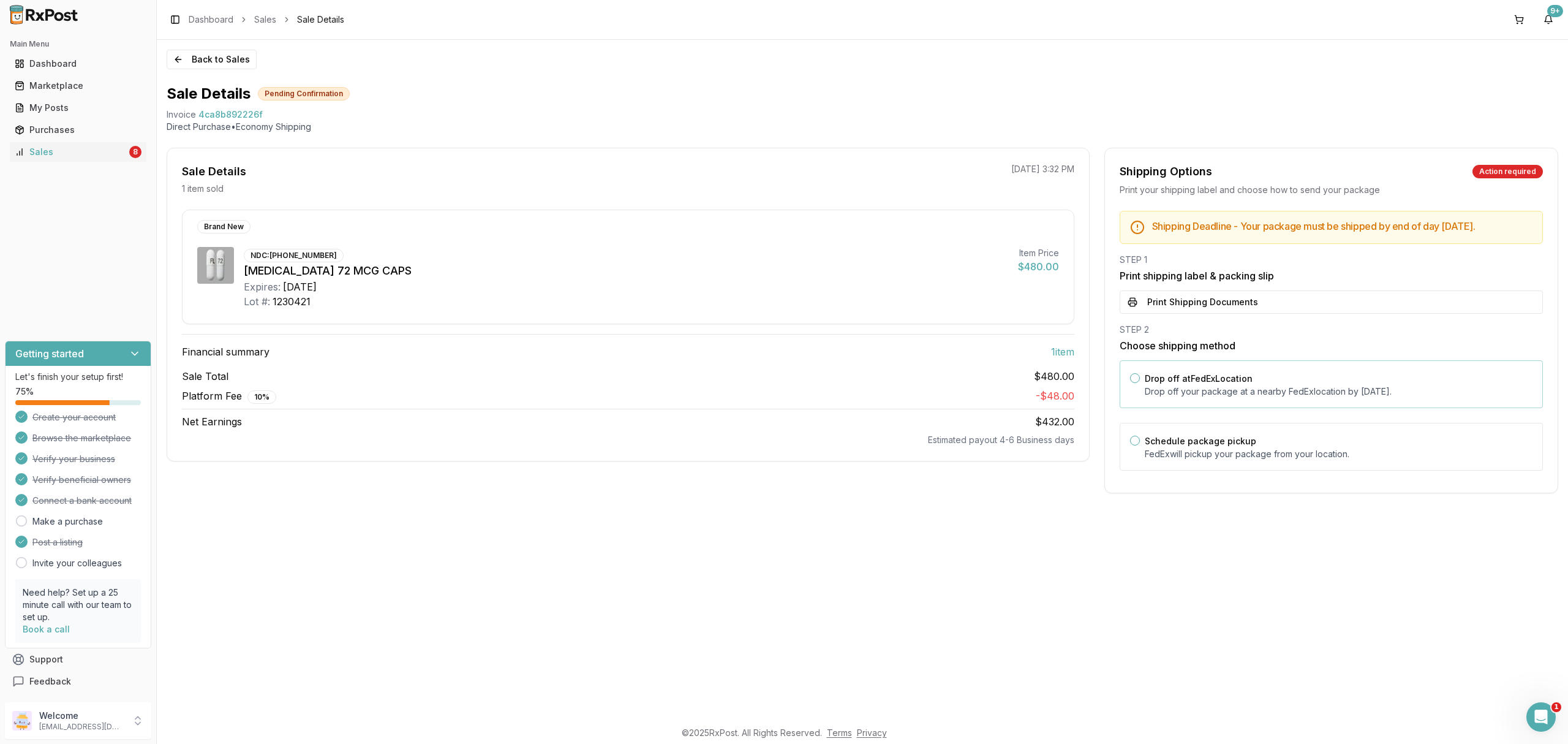
click at [1218, 383] on label "Drop off at FedEx Location" at bounding box center [1198, 378] width 108 height 11
click at [1140, 383] on button "Drop off at FedEx Location" at bounding box center [1135, 377] width 10 height 10
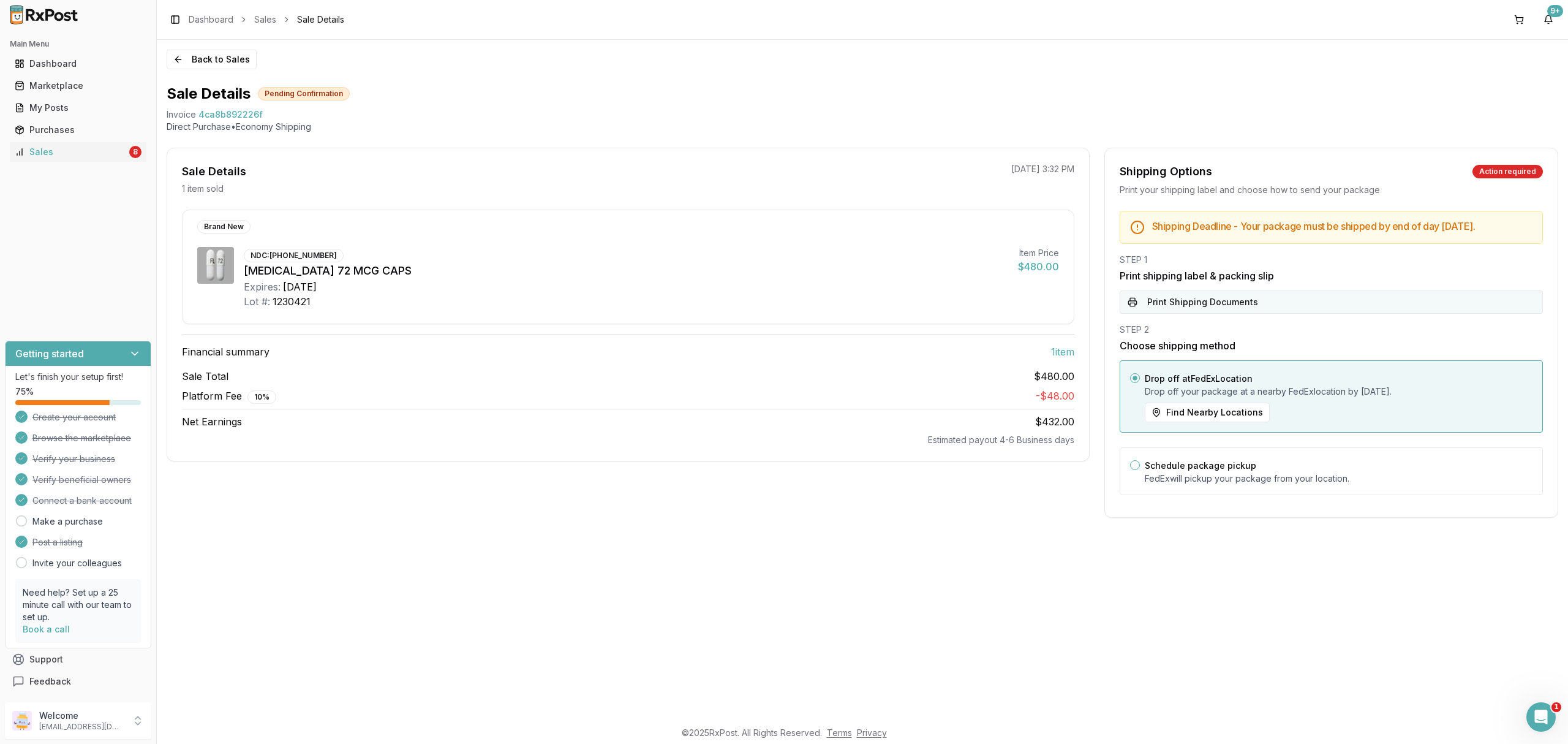
click at [1223, 305] on button "Print Shipping Documents" at bounding box center [1331, 302] width 423 height 23
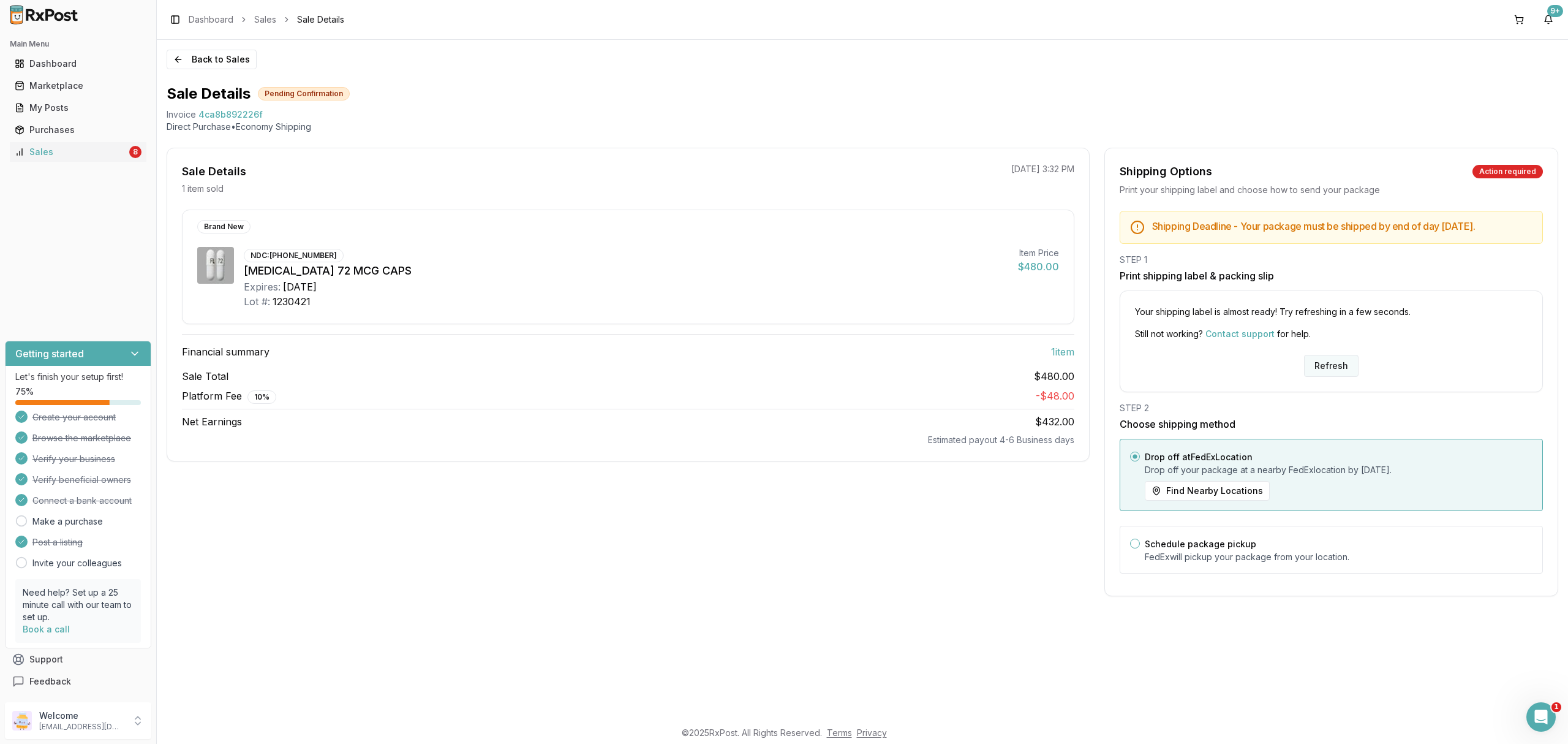
click at [1338, 377] on button "Refresh" at bounding box center [1331, 365] width 54 height 22
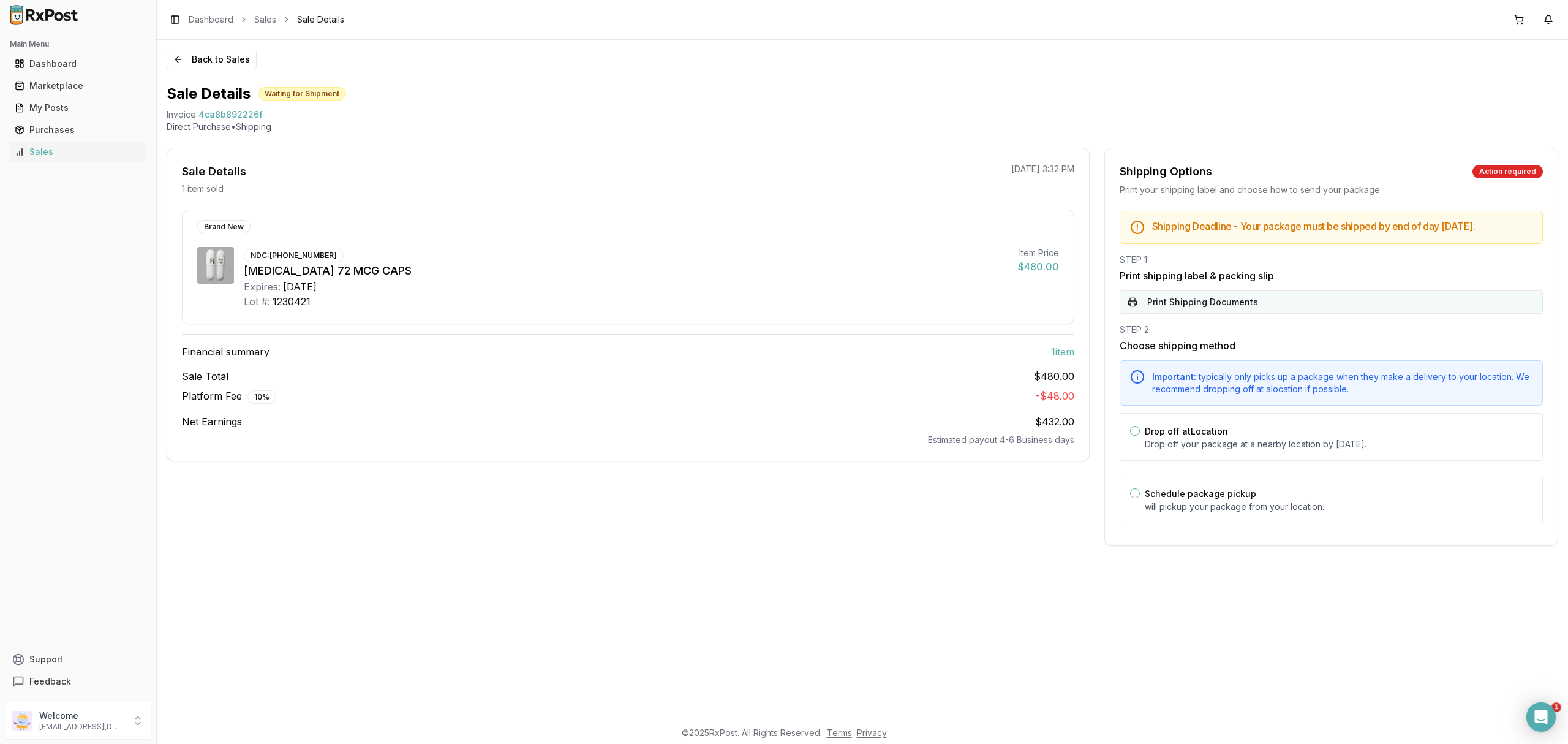
click at [1292, 314] on button "Print Shipping Documents" at bounding box center [1331, 302] width 423 height 23
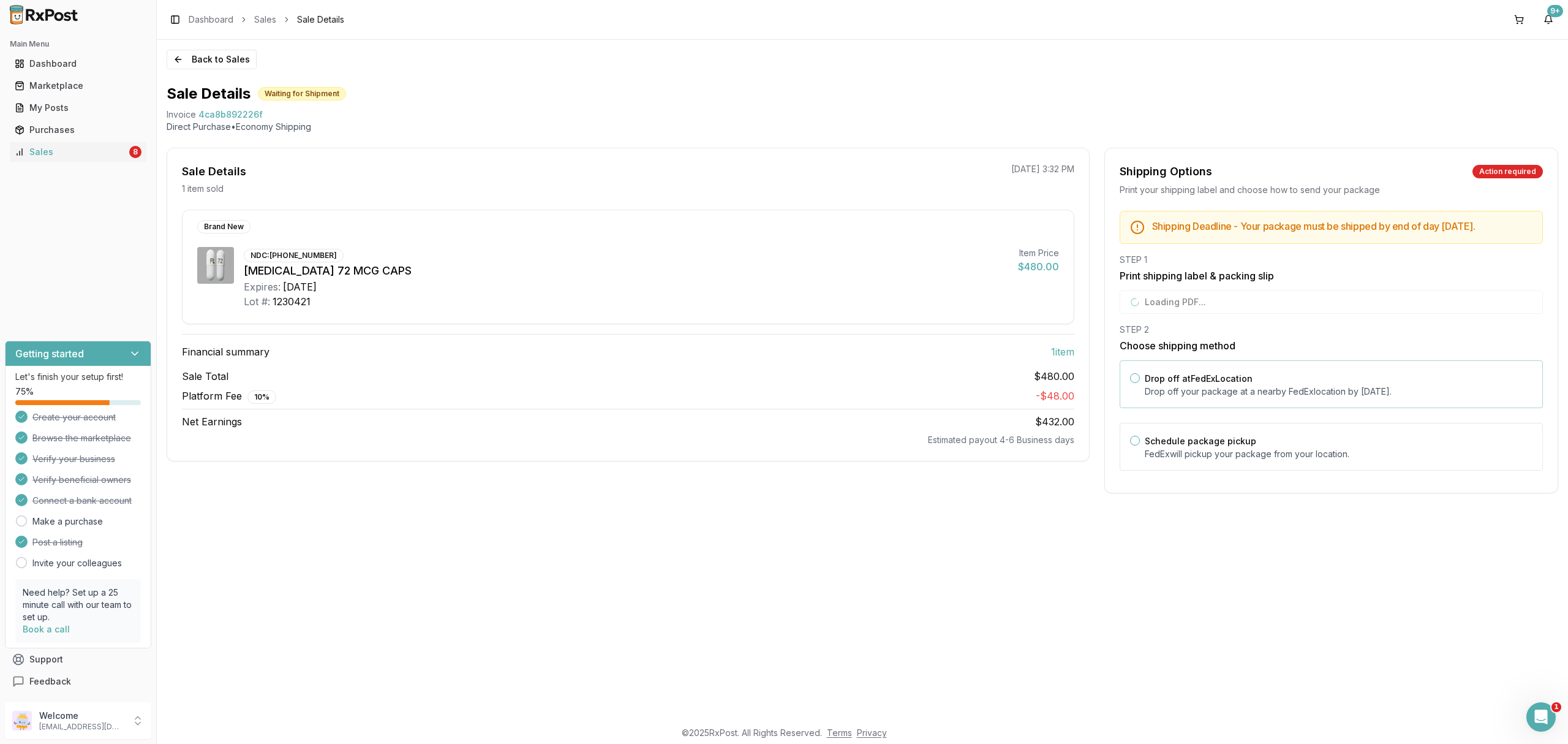
click at [1265, 388] on div "Drop off at FedEx Location Drop off your package at a nearby FedEx location by …" at bounding box center [1339, 384] width 388 height 27
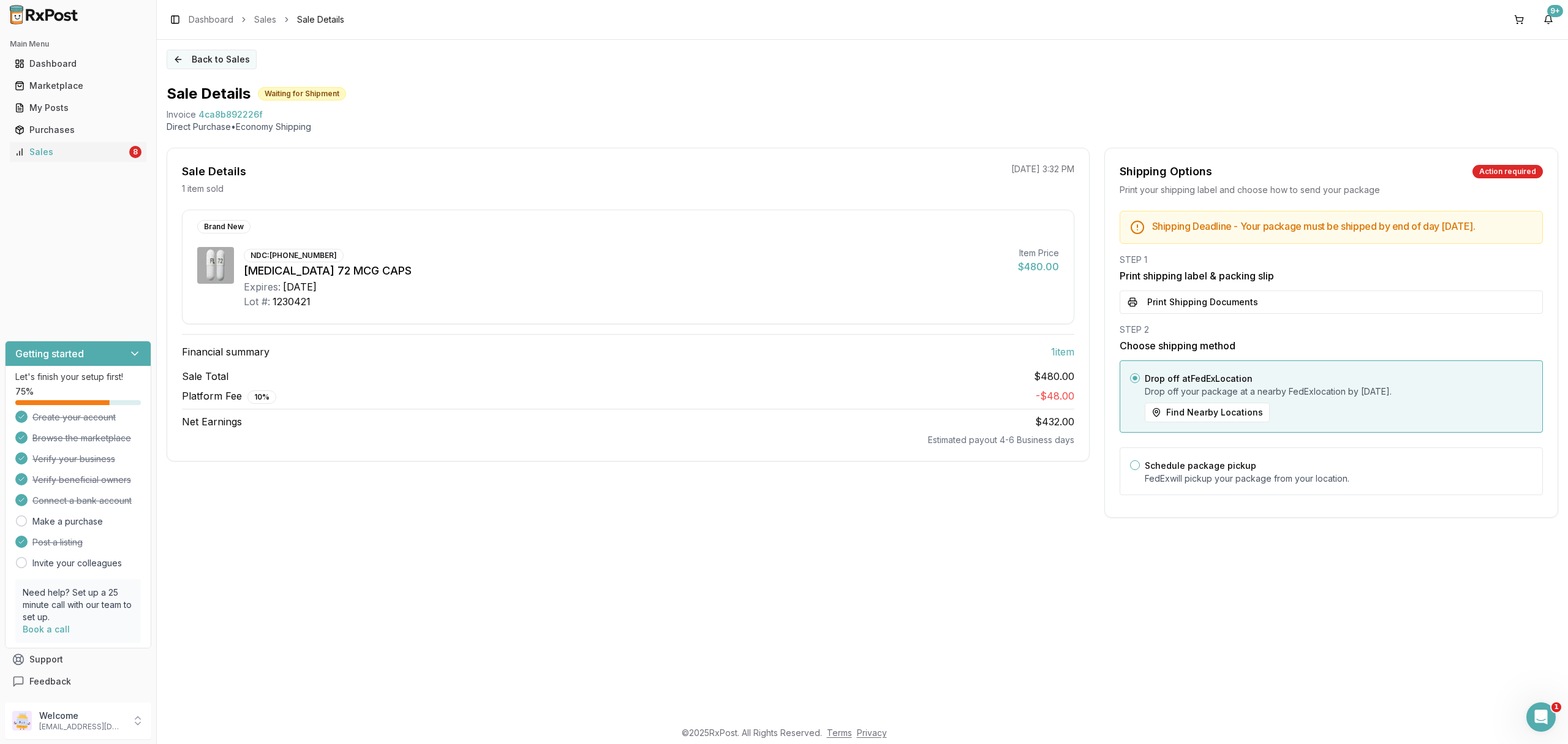
click at [212, 54] on button "Back to Sales" at bounding box center [211, 60] width 90 height 20
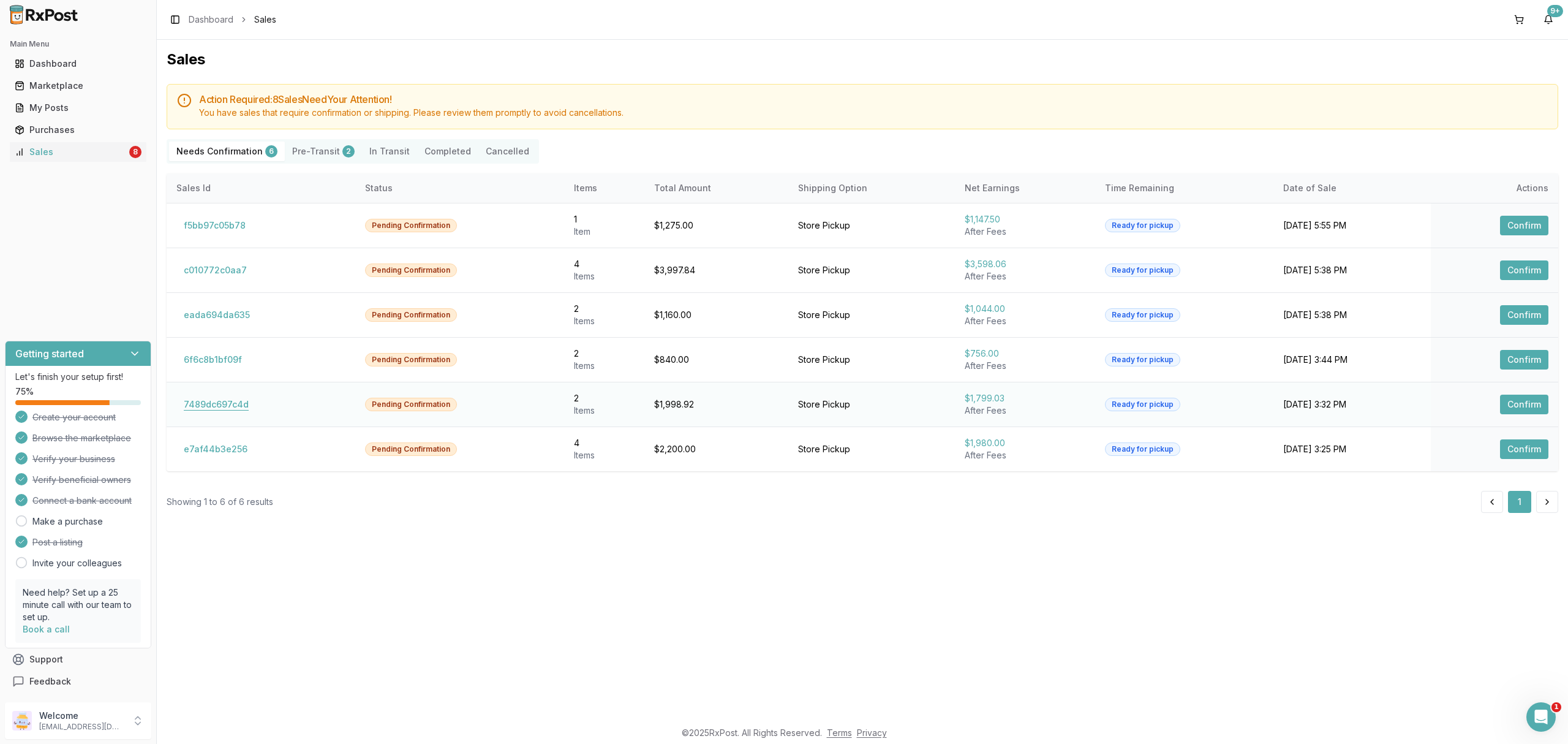
click at [196, 403] on button "7489dc697c4d" at bounding box center [217, 404] width 80 height 20
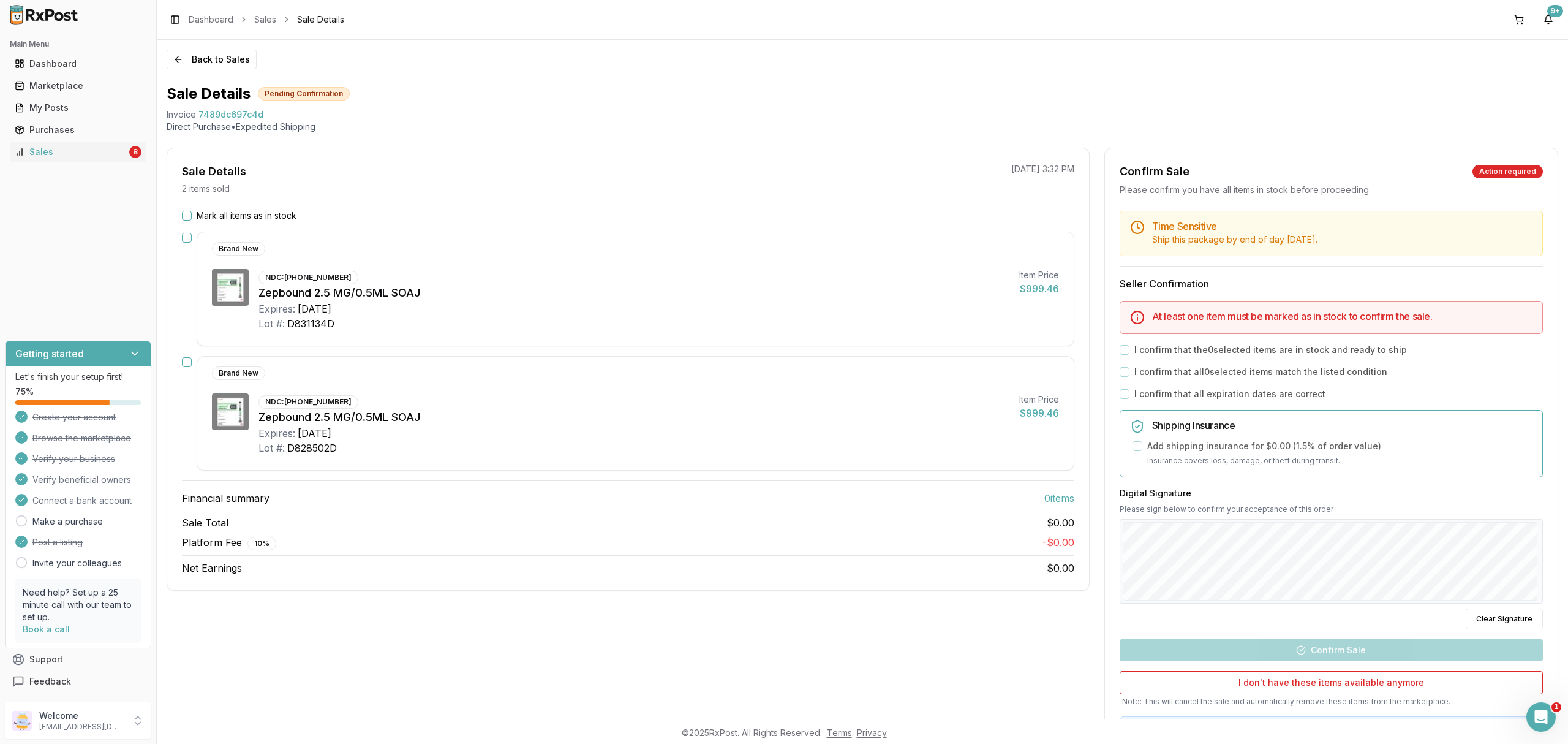
click at [220, 214] on label "Mark all items as in stock" at bounding box center [247, 216] width 100 height 12
click at [192, 214] on button "Mark all items as in stock" at bounding box center [186, 215] width 10 height 10
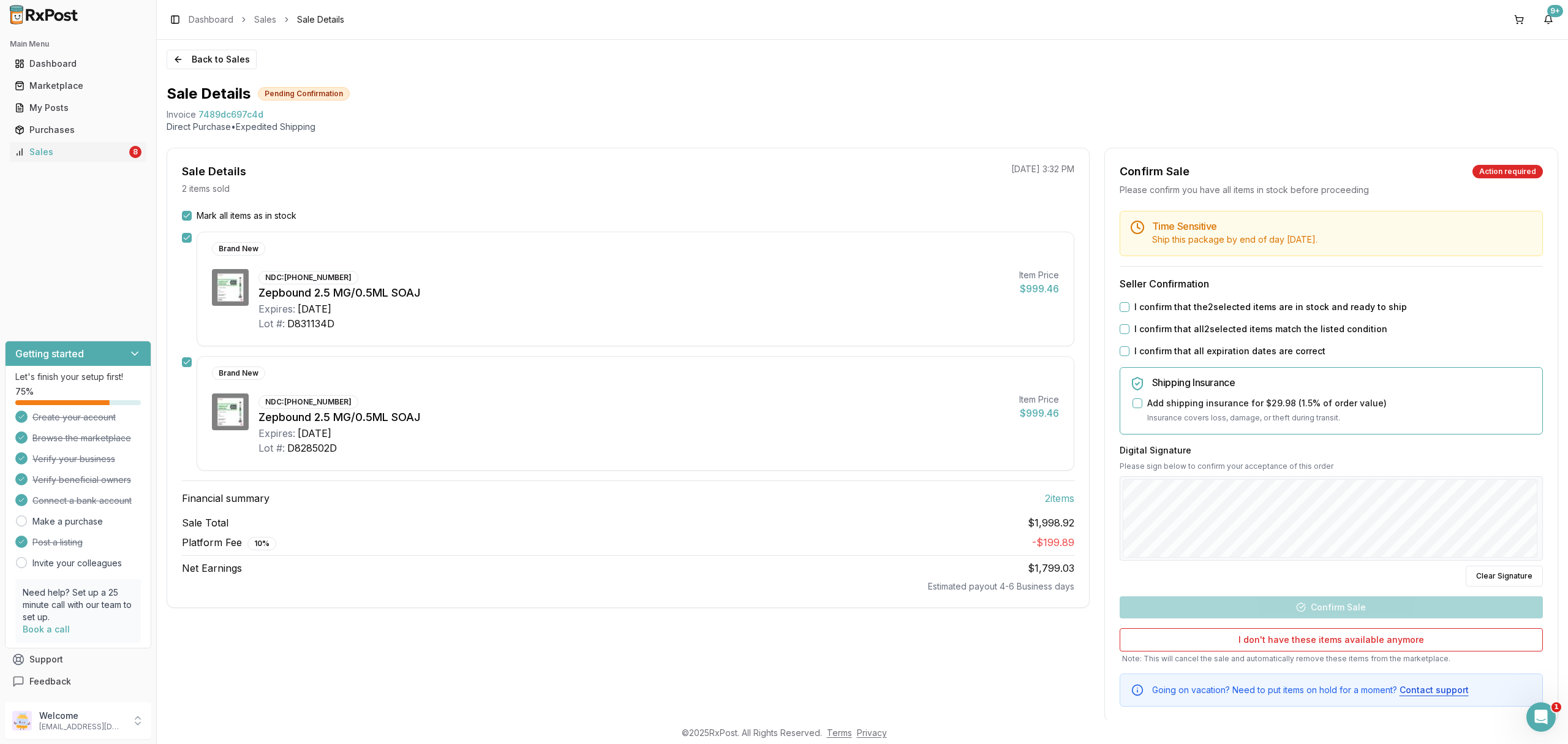
click at [1281, 305] on label "I confirm that the 2 selected items are in stock and ready to ship" at bounding box center [1270, 307] width 272 height 12
click at [1130, 305] on button "I confirm that the 2 selected items are in stock and ready to ship" at bounding box center [1124, 306] width 10 height 10
drag, startPoint x: 1275, startPoint y: 324, endPoint x: 1253, endPoint y: 361, distance: 43.0
click at [1275, 324] on label "I confirm that all 2 selected items match the listed condition" at bounding box center [1260, 329] width 253 height 12
click at [1130, 324] on button "I confirm that all 2 selected items match the listed condition" at bounding box center [1124, 328] width 10 height 10
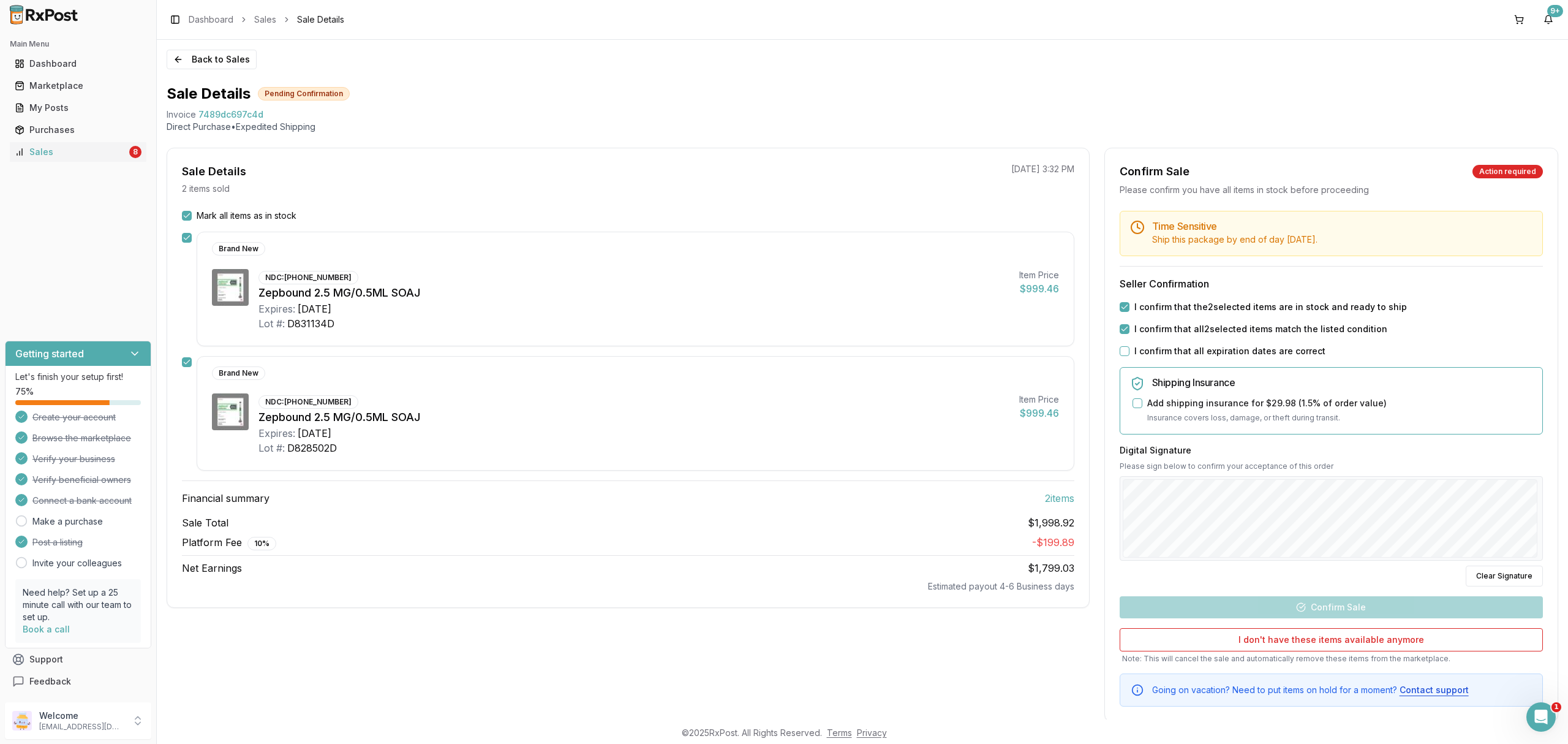
click at [1248, 356] on label "I confirm that all expiration dates are correct" at bounding box center [1229, 351] width 191 height 12
click at [1130, 356] on button "I confirm that all expiration dates are correct" at bounding box center [1124, 351] width 10 height 10
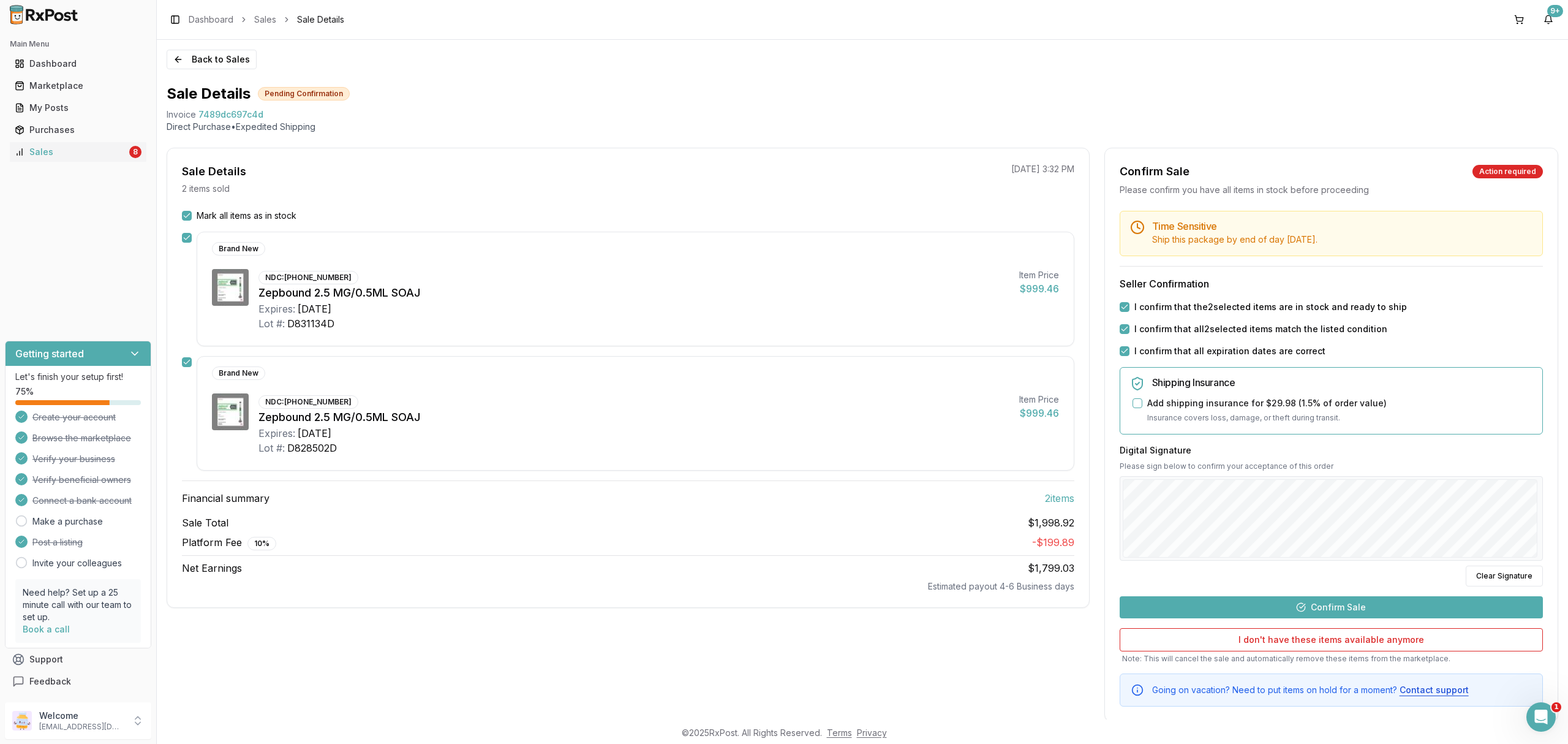
click at [1361, 613] on button "Confirm Sale" at bounding box center [1331, 607] width 423 height 22
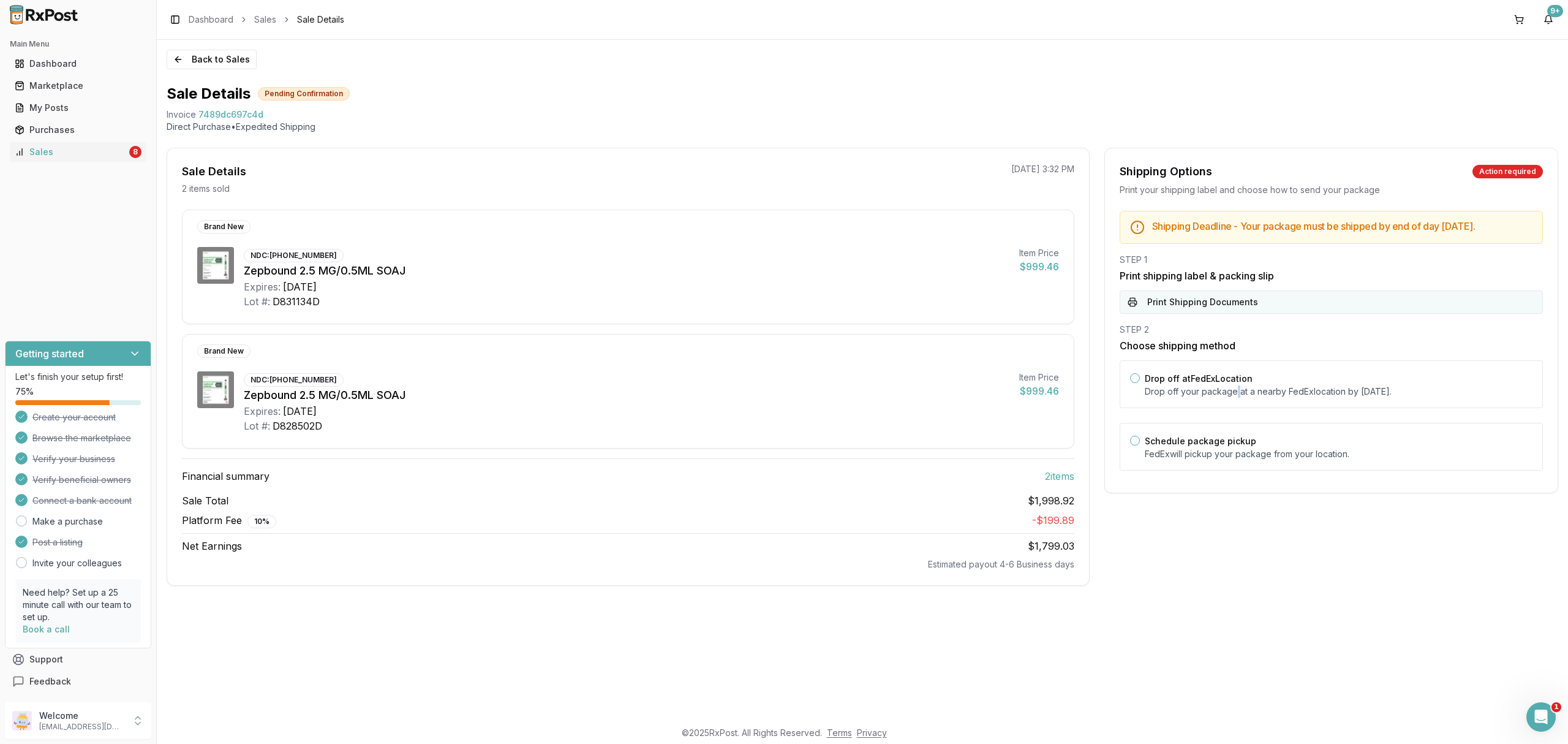
drag, startPoint x: 1236, startPoint y: 397, endPoint x: 1255, endPoint y: 314, distance: 85.1
click at [1238, 397] on p "Drop off your package at a nearby FedEx location by October 13, 2025 ." at bounding box center [1339, 392] width 388 height 12
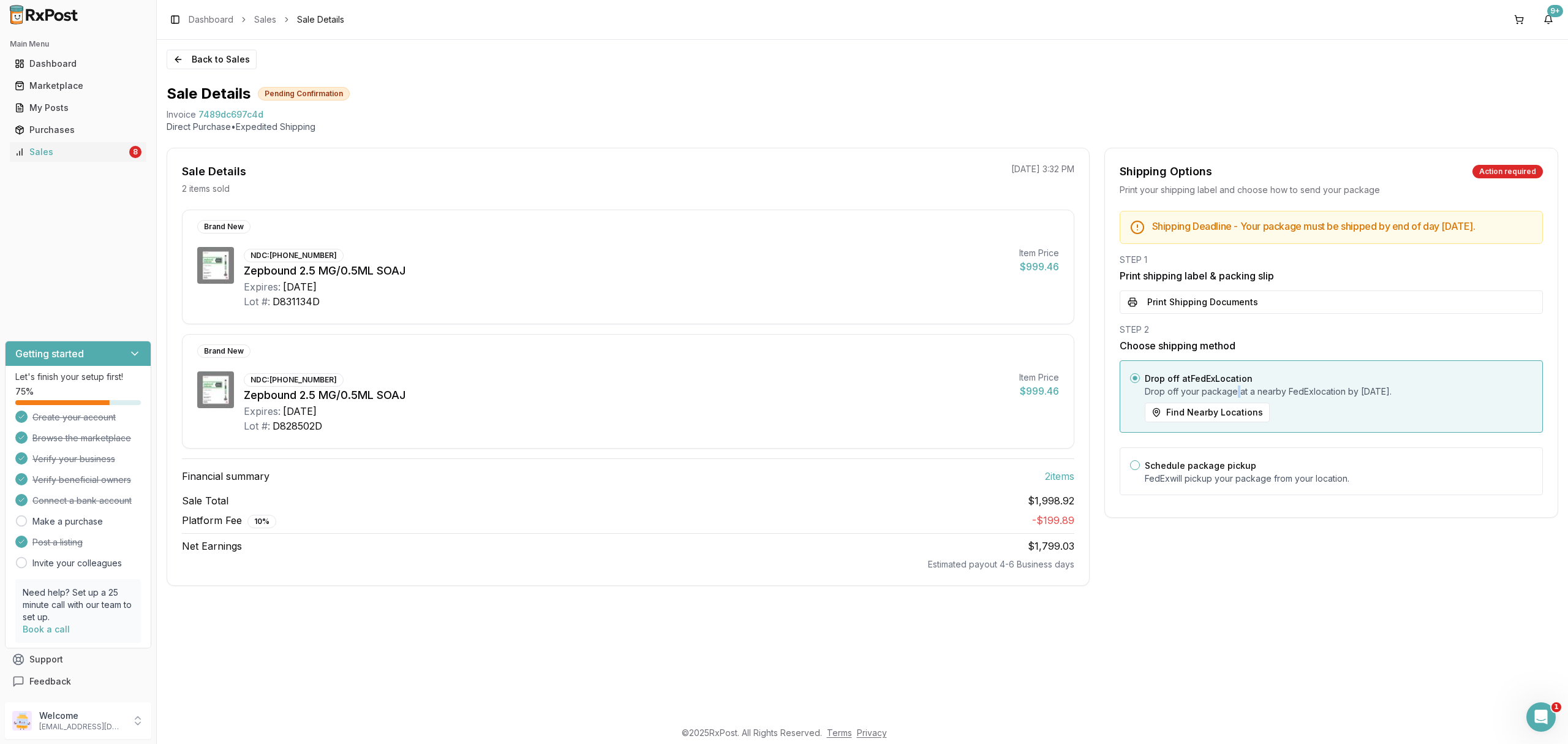
click at [1257, 314] on button "Print Shipping Documents" at bounding box center [1331, 302] width 423 height 23
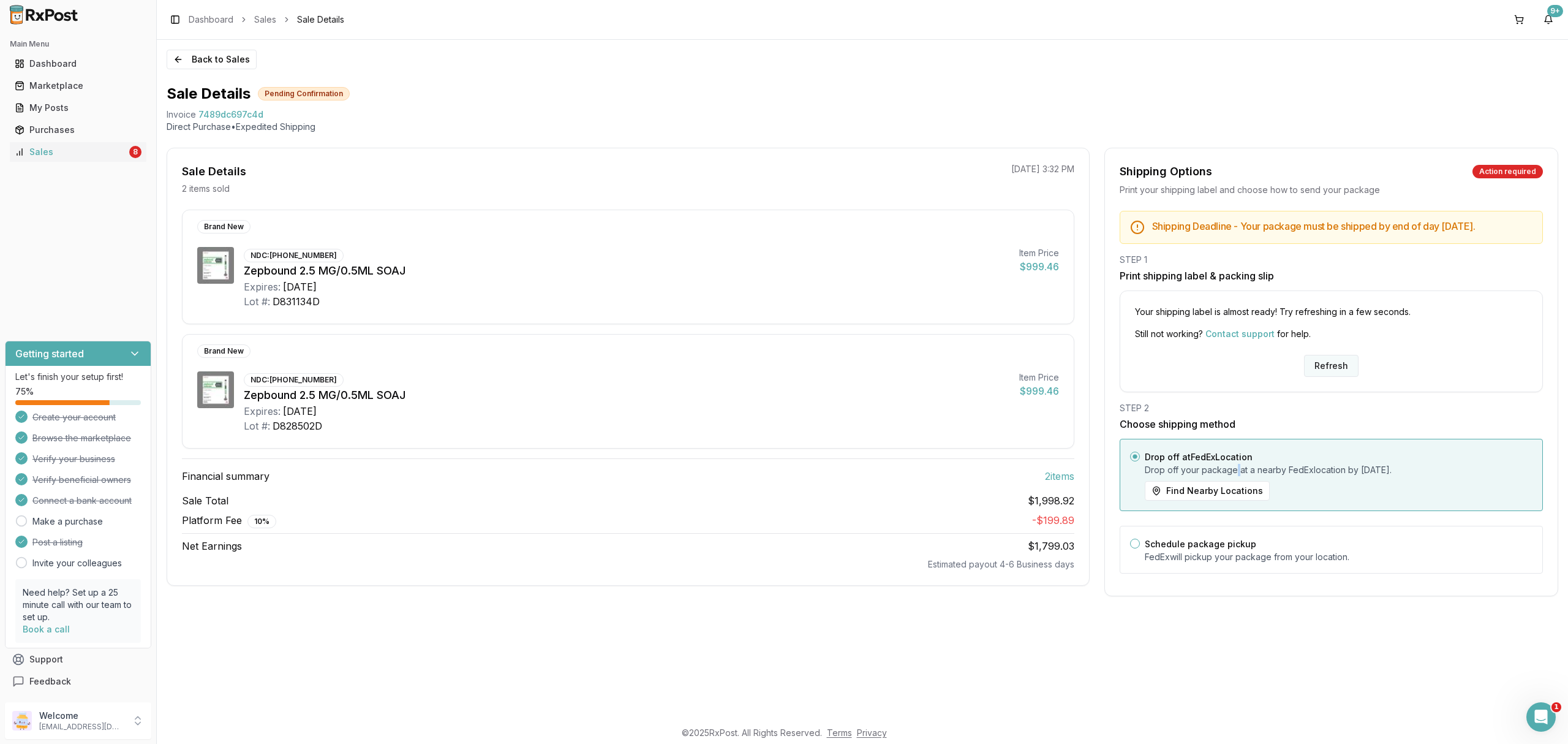
click at [1328, 370] on button "Refresh" at bounding box center [1331, 365] width 54 height 22
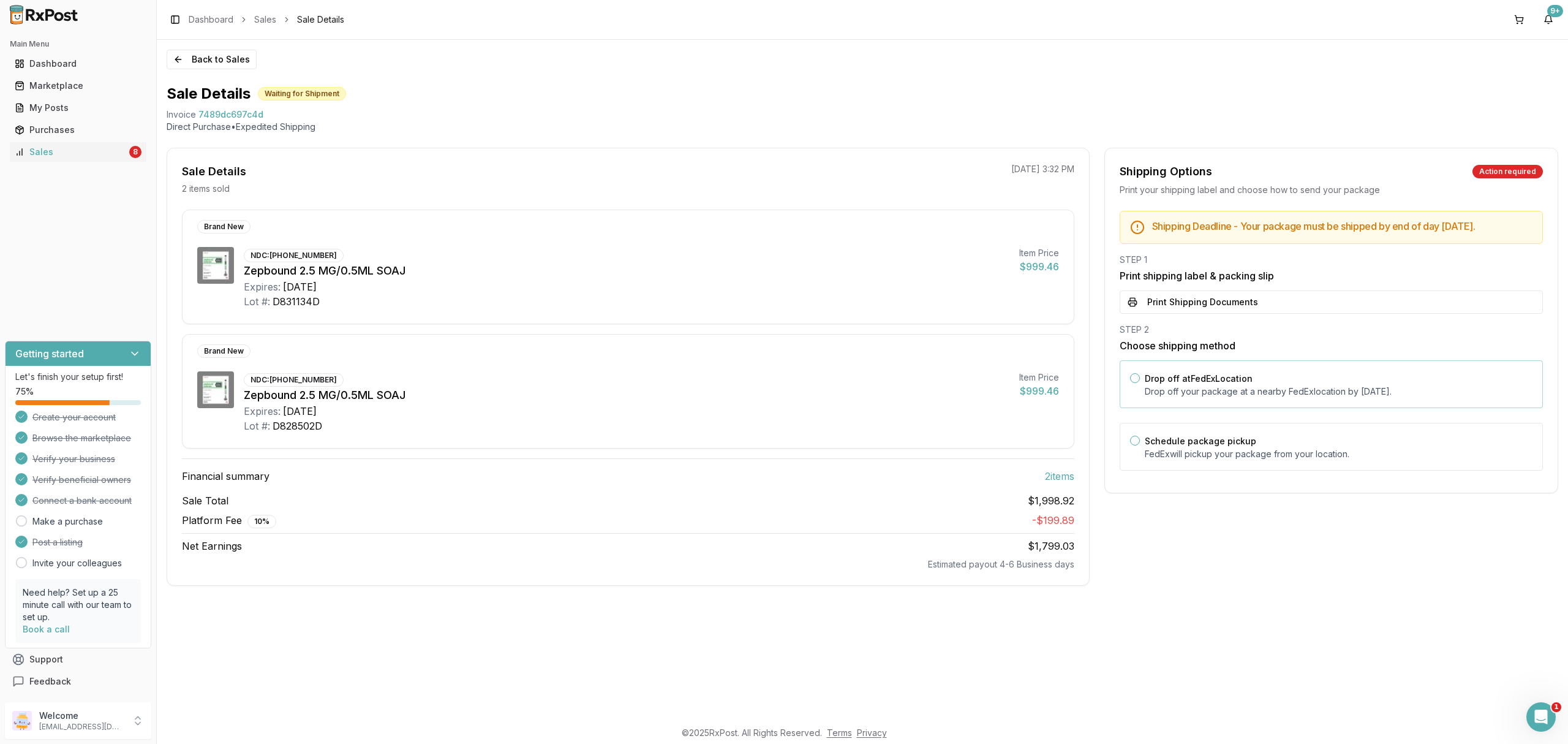
click at [1251, 383] on label "Drop off at FedEx Location" at bounding box center [1198, 378] width 108 height 11
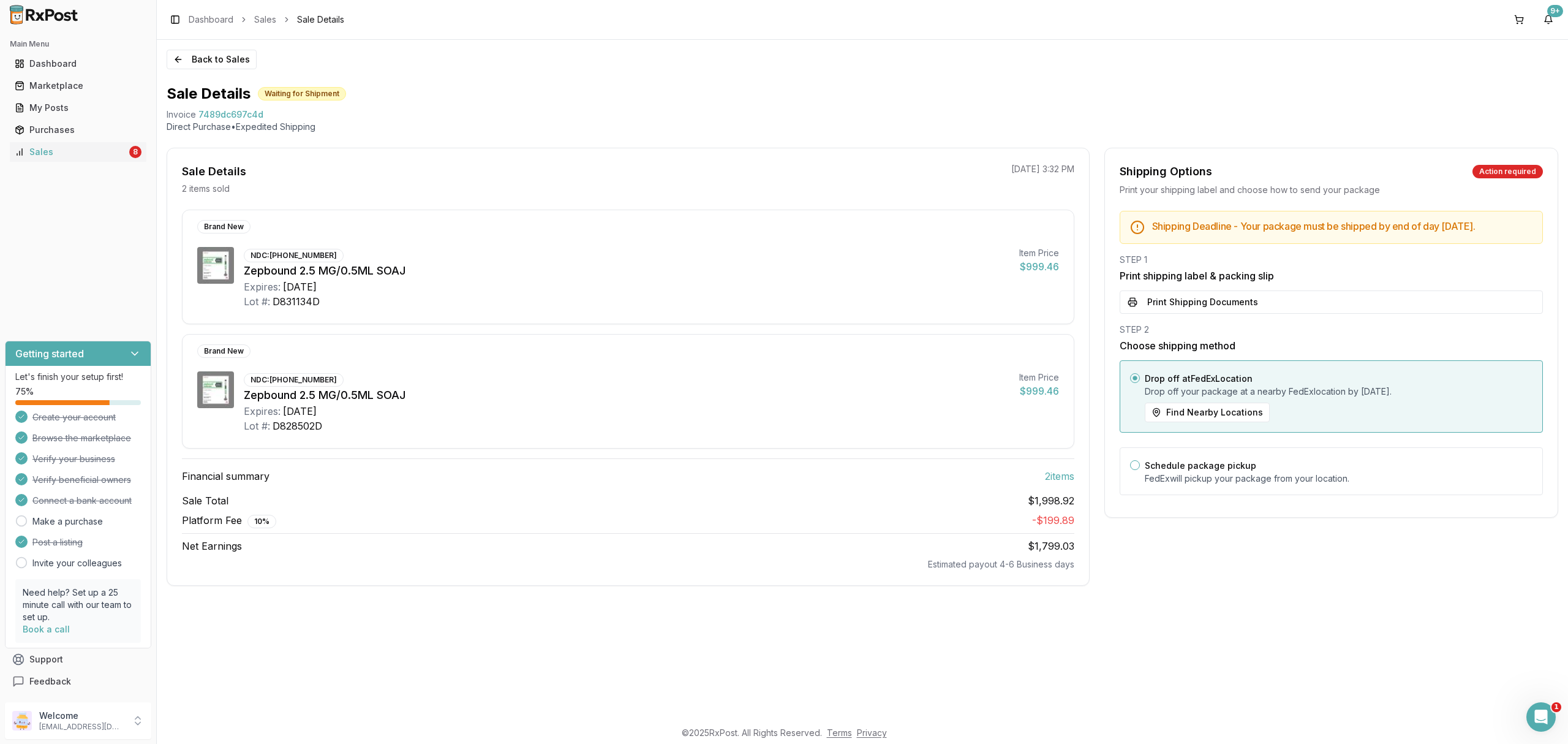
click at [1236, 326] on div "Shipping Deadline - Your package must be shipped by end of day Monday, October …" at bounding box center [1331, 356] width 453 height 291
click at [1243, 314] on button "Print Shipping Documents" at bounding box center [1331, 302] width 423 height 23
click at [208, 54] on button "Back to Sales" at bounding box center [211, 60] width 90 height 20
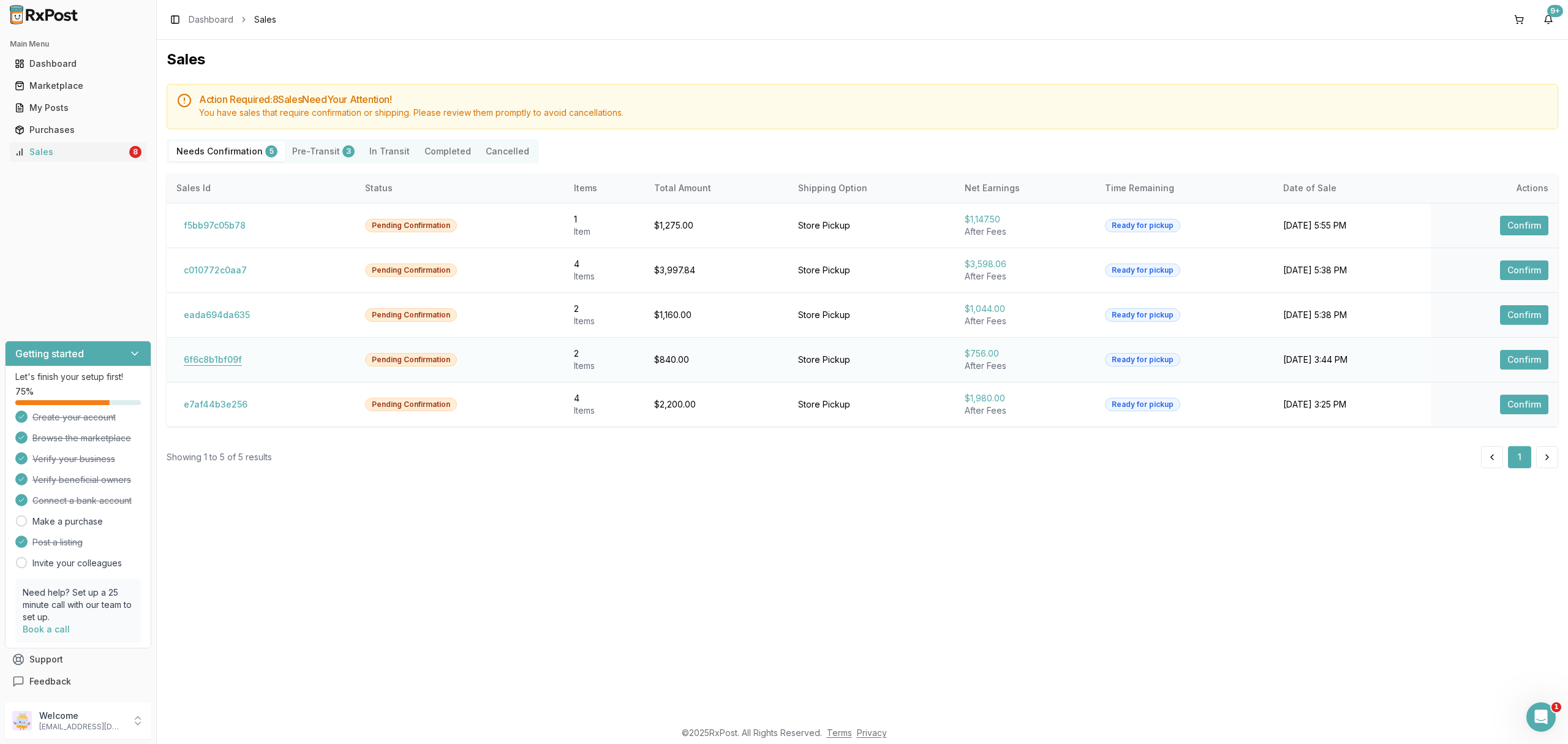
click at [207, 369] on button "6f6c8b1bf09f" at bounding box center [213, 360] width 73 height 20
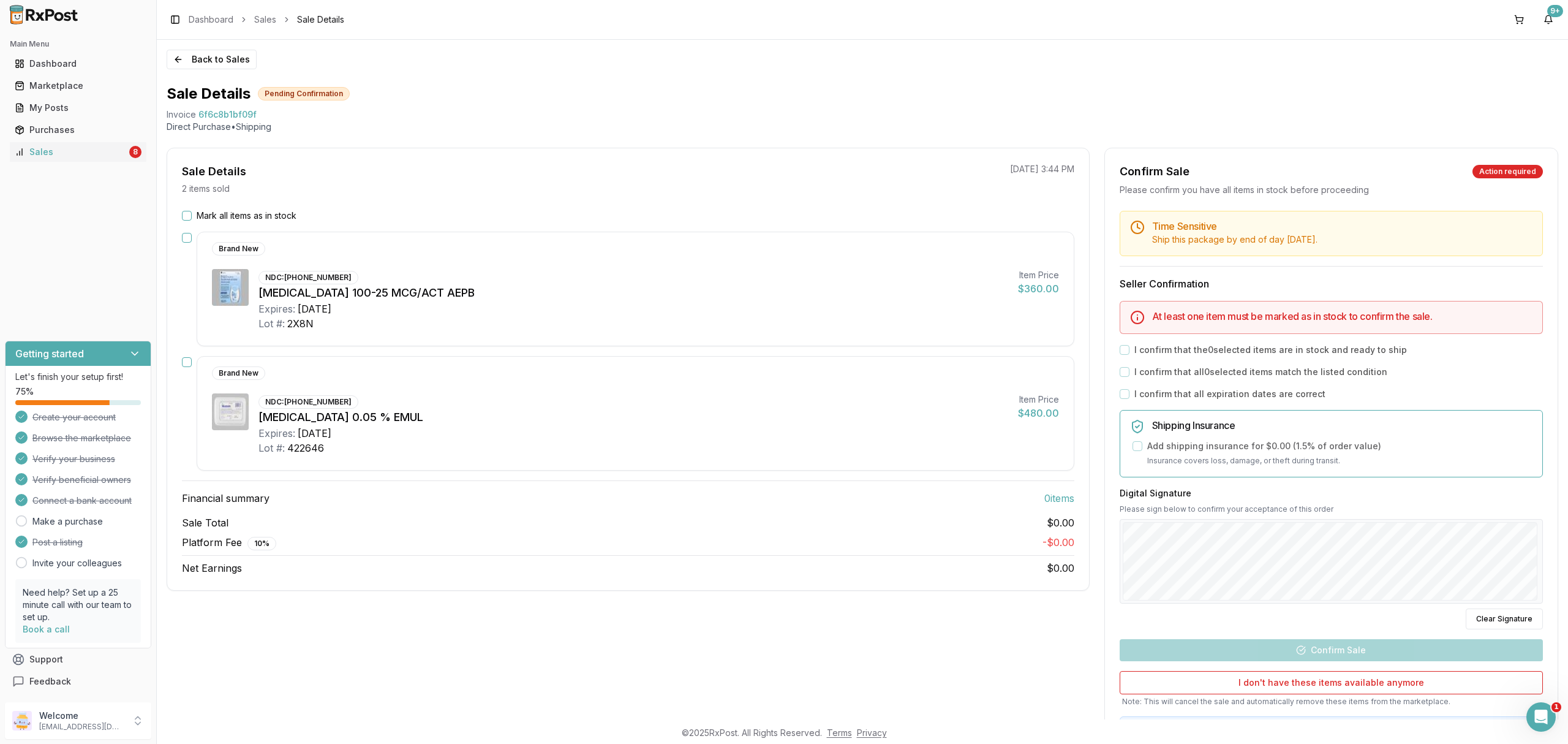
click at [679, 260] on div "Brand New NDC: 00173-0859-10 Breo Ellipta 100-25 MCG/ACT AEPB Expires: 2026-07-…" at bounding box center [635, 289] width 878 height 115
click at [206, 57] on button "Back to Sales" at bounding box center [211, 60] width 90 height 20
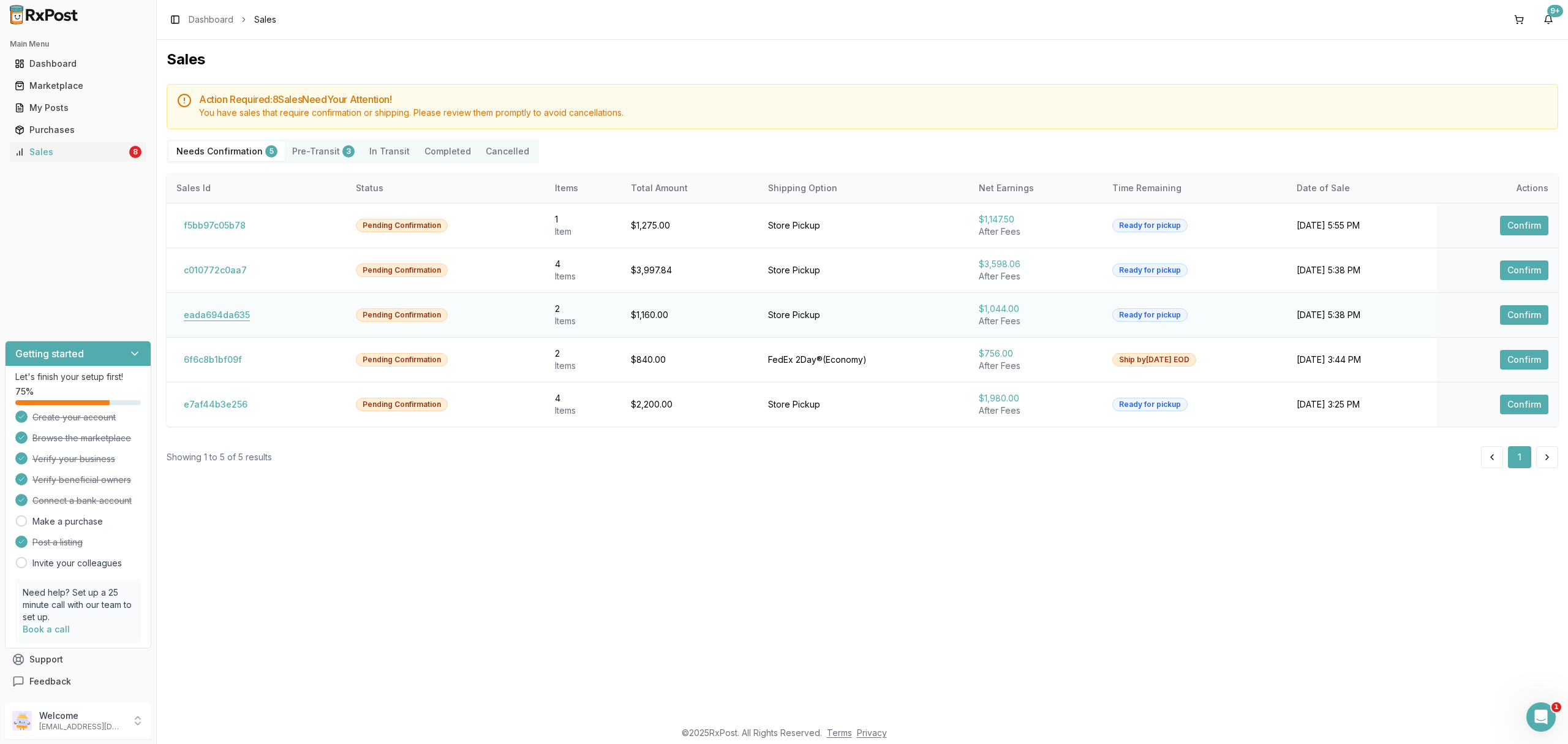
click at [238, 317] on button "eada694da635" at bounding box center [217, 315] width 81 height 20
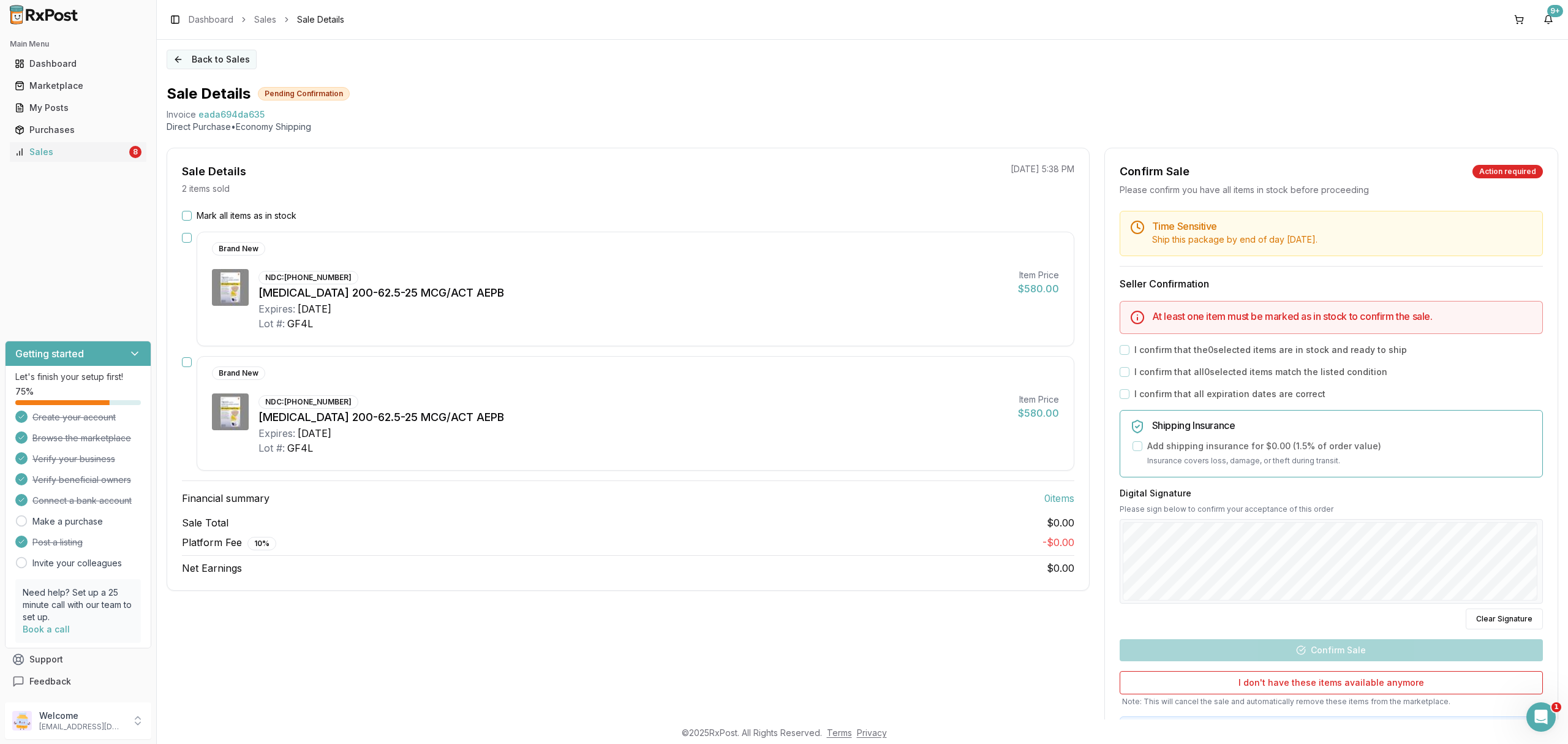
click at [214, 53] on button "Back to Sales" at bounding box center [211, 60] width 90 height 20
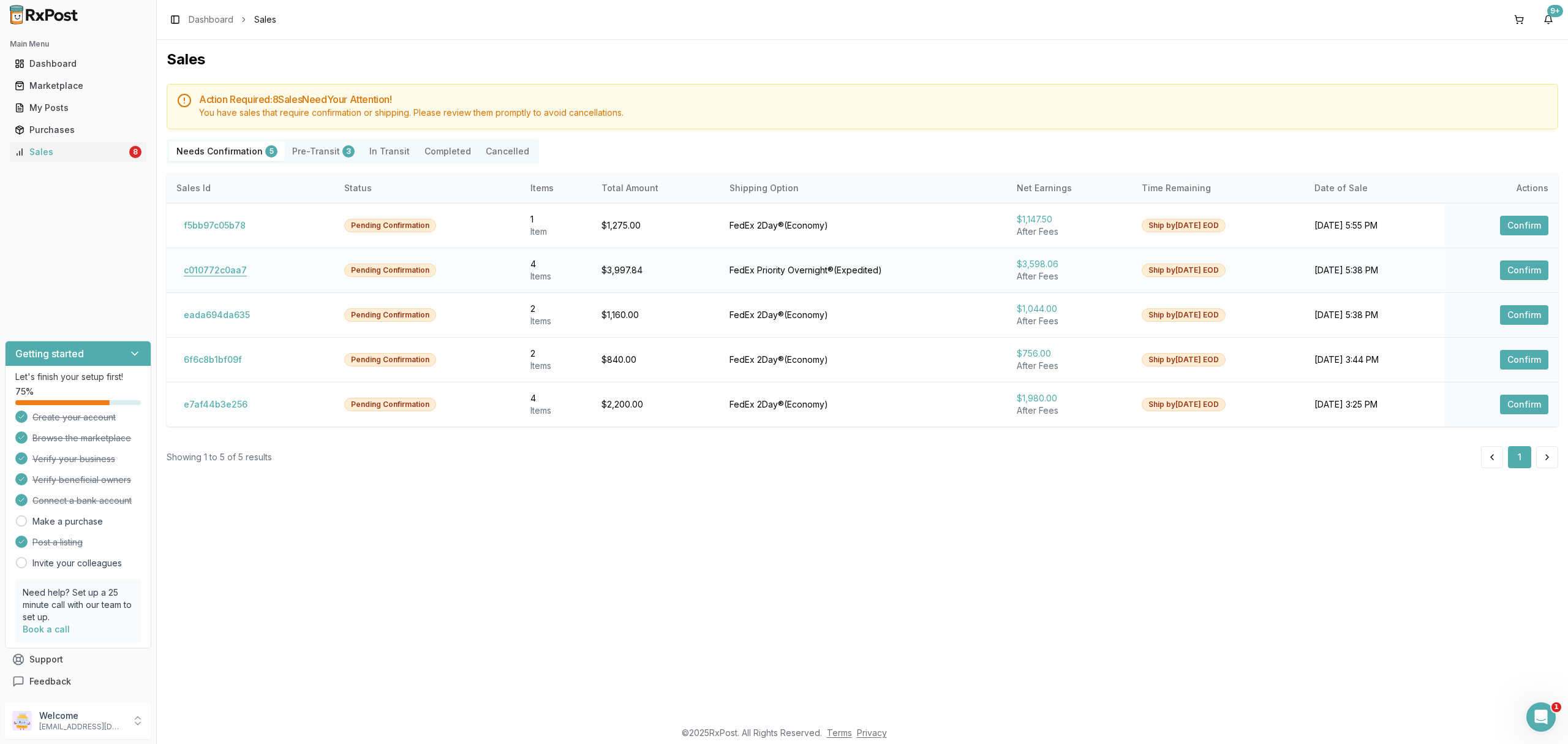
click at [214, 270] on button "c010772c0aa7" at bounding box center [215, 270] width 78 height 20
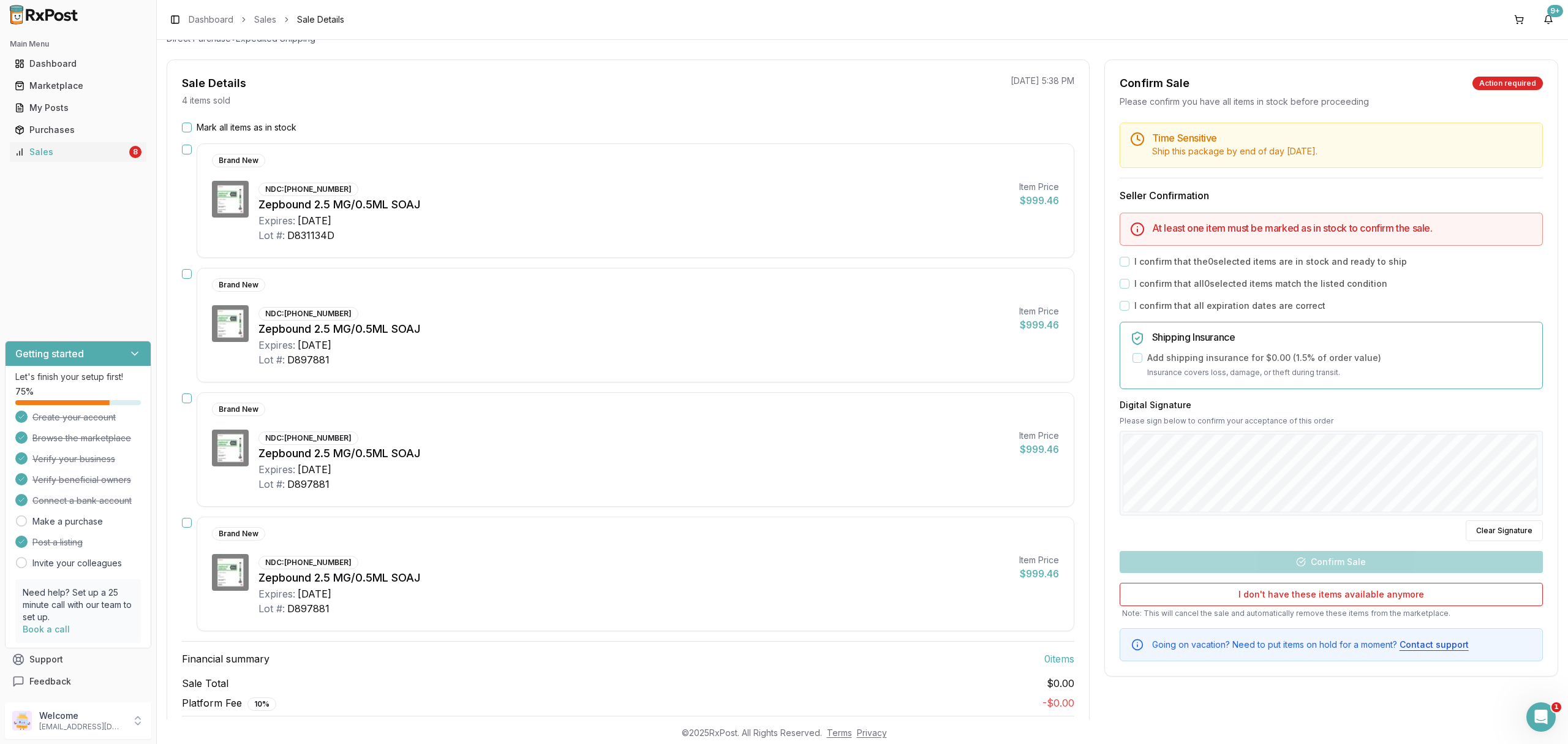
scroll to position [60, 0]
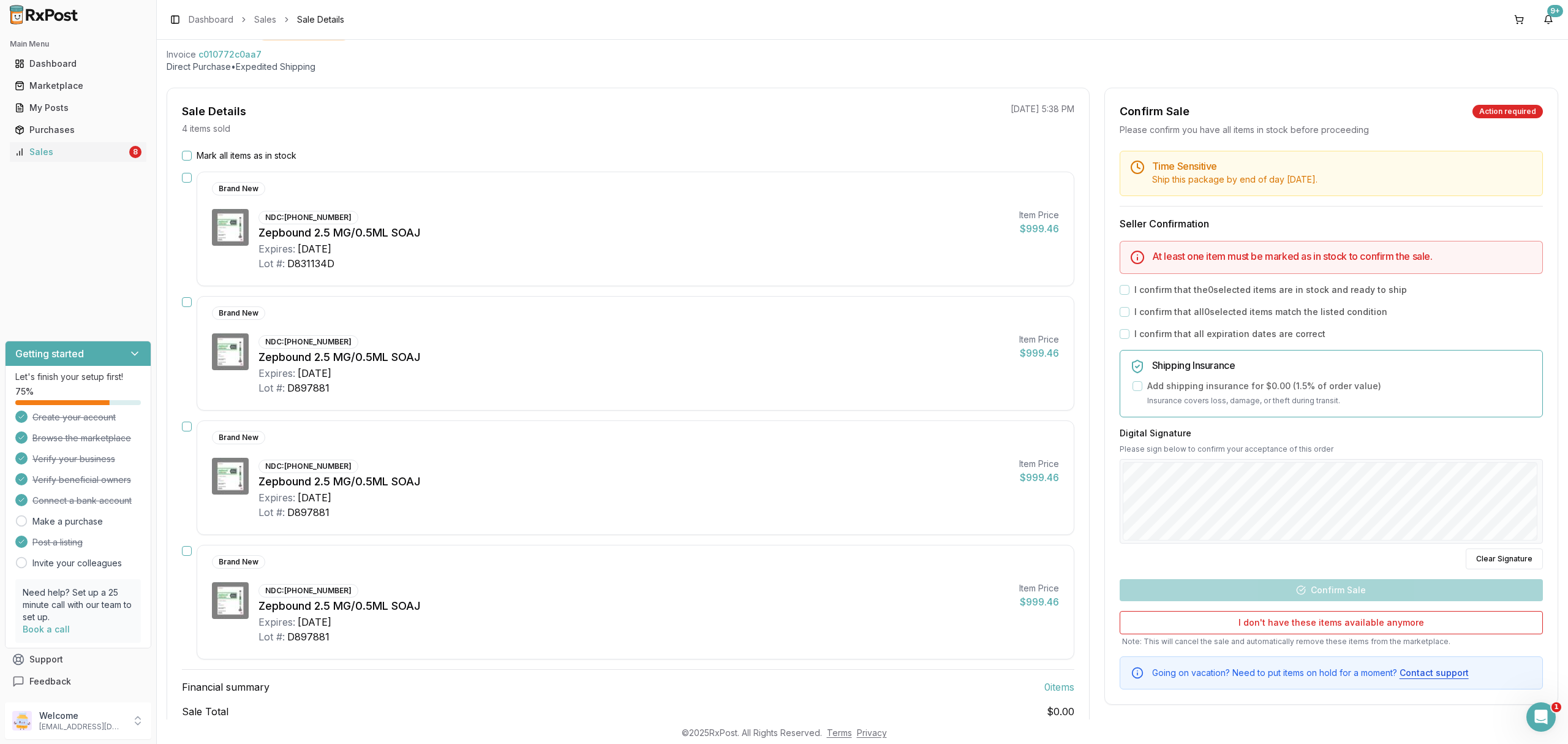
click at [226, 155] on label "Mark all items as in stock" at bounding box center [247, 155] width 100 height 12
click at [192, 155] on button "Mark all items as in stock" at bounding box center [186, 155] width 10 height 10
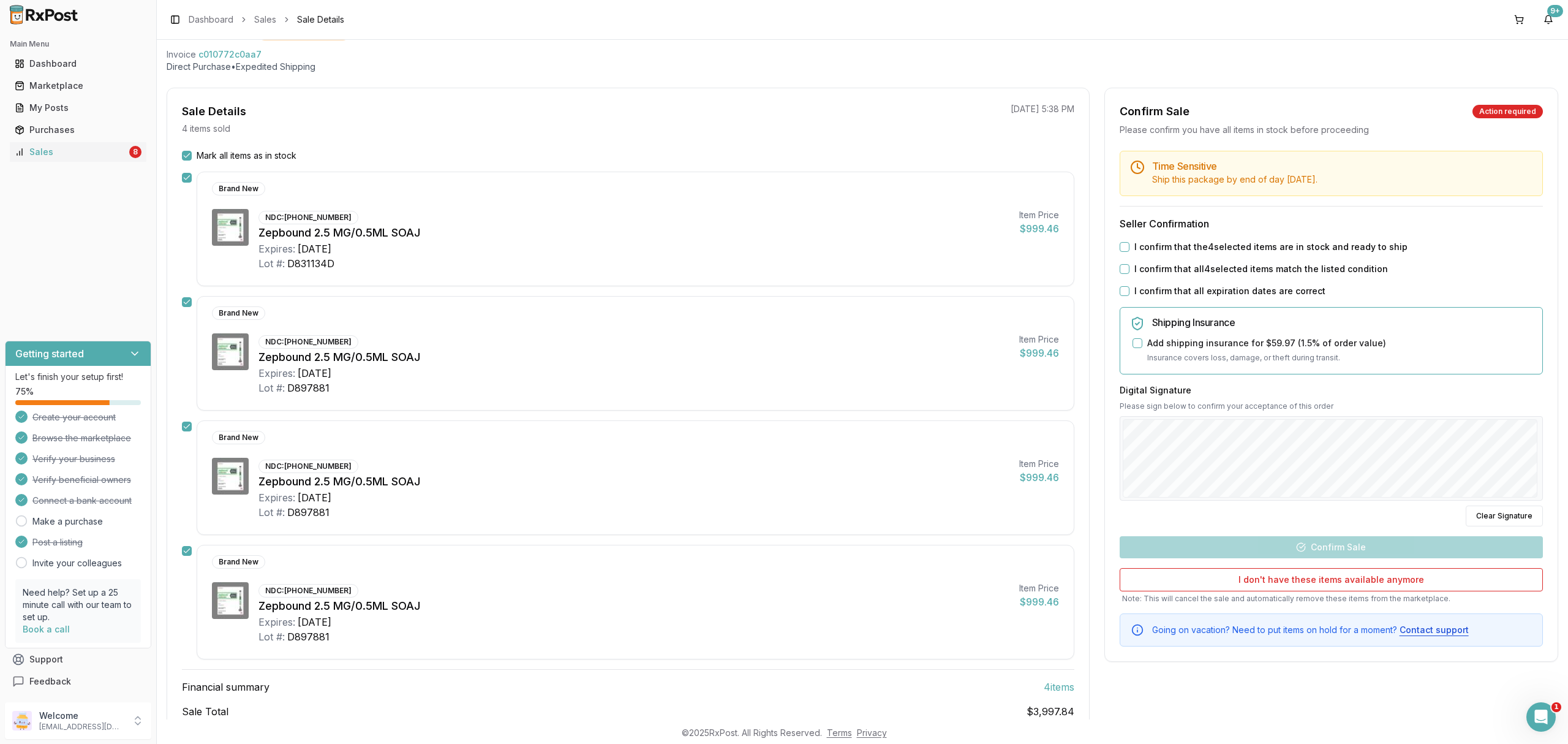
click at [1297, 247] on label "I confirm that the 4 selected items are in stock and ready to ship" at bounding box center [1271, 247] width 273 height 12
click at [1130, 247] on button "I confirm that the 4 selected items are in stock and ready to ship" at bounding box center [1124, 247] width 10 height 10
click at [1281, 260] on div "Time Sensitive Ship this package by end of day Monday, October 13th . Seller Co…" at bounding box center [1331, 398] width 453 height 496
click at [1268, 275] on label "I confirm that all 4 selected items match the listed condition" at bounding box center [1261, 269] width 254 height 12
click at [1130, 274] on button "I confirm that all 4 selected items match the listed condition" at bounding box center [1124, 269] width 10 height 10
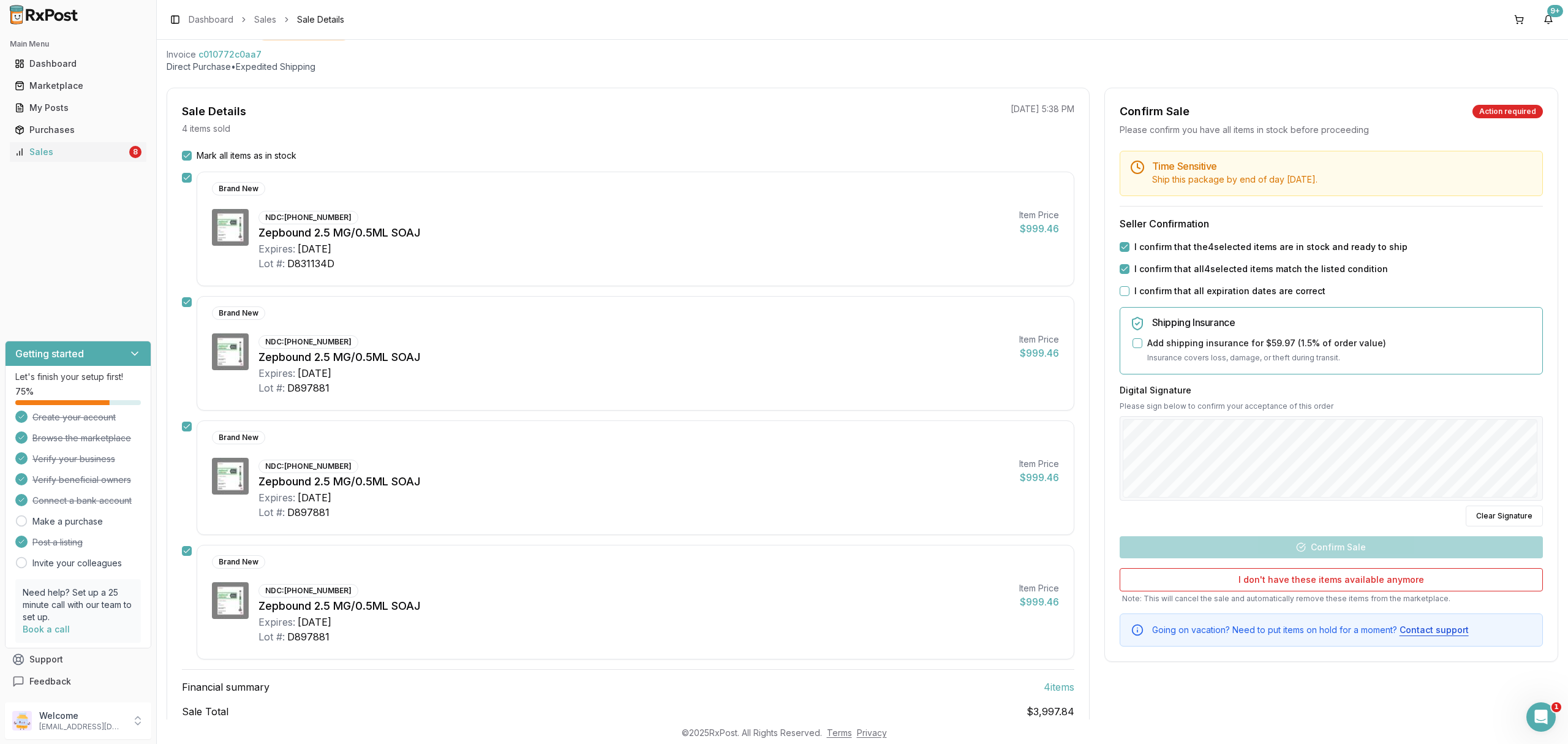
click at [1260, 291] on label "I confirm that all expiration dates are correct" at bounding box center [1229, 291] width 191 height 12
click at [1130, 291] on button "I confirm that all expiration dates are correct" at bounding box center [1124, 291] width 10 height 10
drag, startPoint x: 1381, startPoint y: 560, endPoint x: 1378, endPoint y: 546, distance: 14.3
click at [1379, 558] on div "Time Sensitive Ship this package by end of day Monday, October 13th . Seller Co…" at bounding box center [1331, 398] width 453 height 496
click at [1378, 546] on button "Confirm Sale" at bounding box center [1331, 546] width 423 height 22
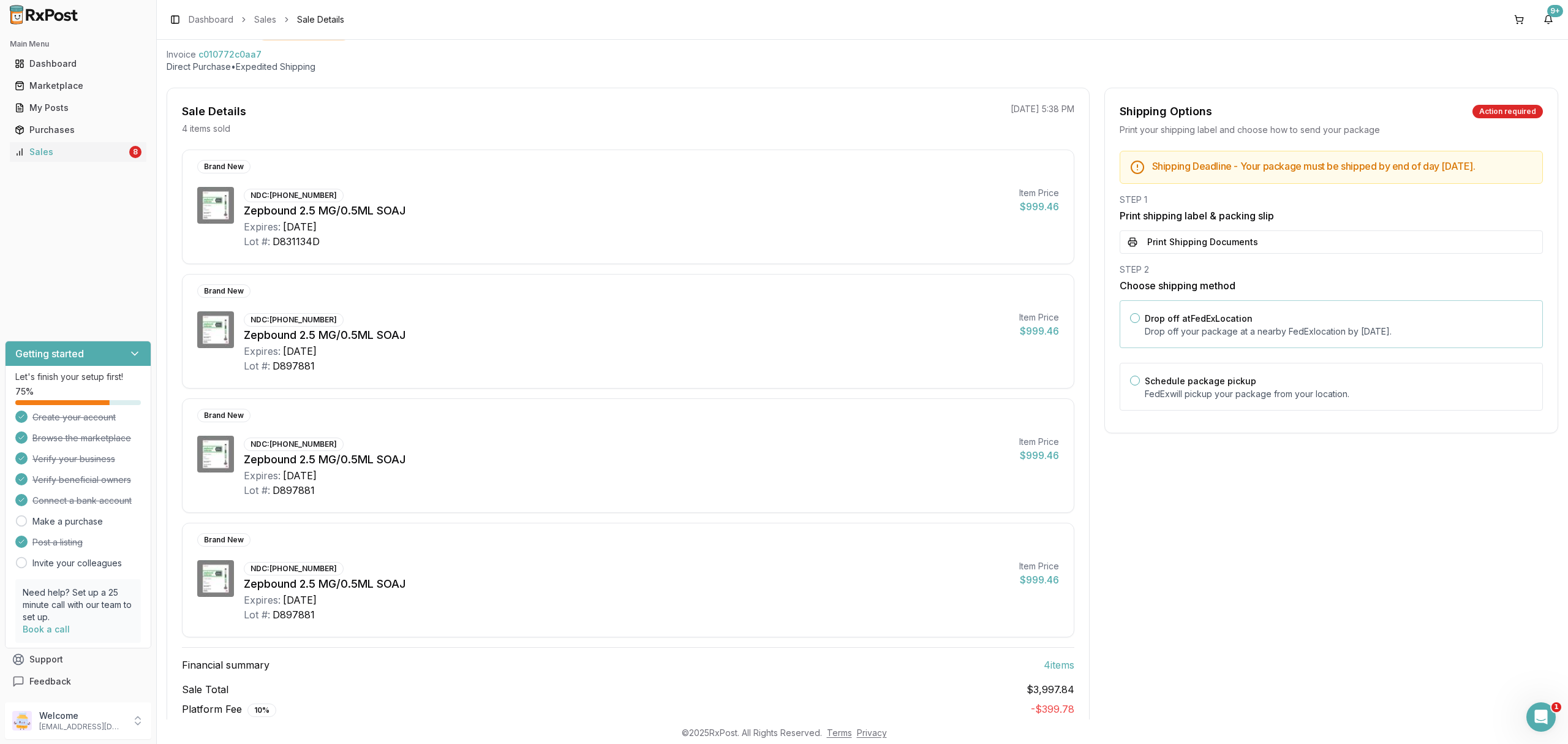
click at [1231, 311] on div "Drop off at FedEx Location Drop off your package at a nearby FedEx location by …" at bounding box center [1331, 324] width 423 height 48
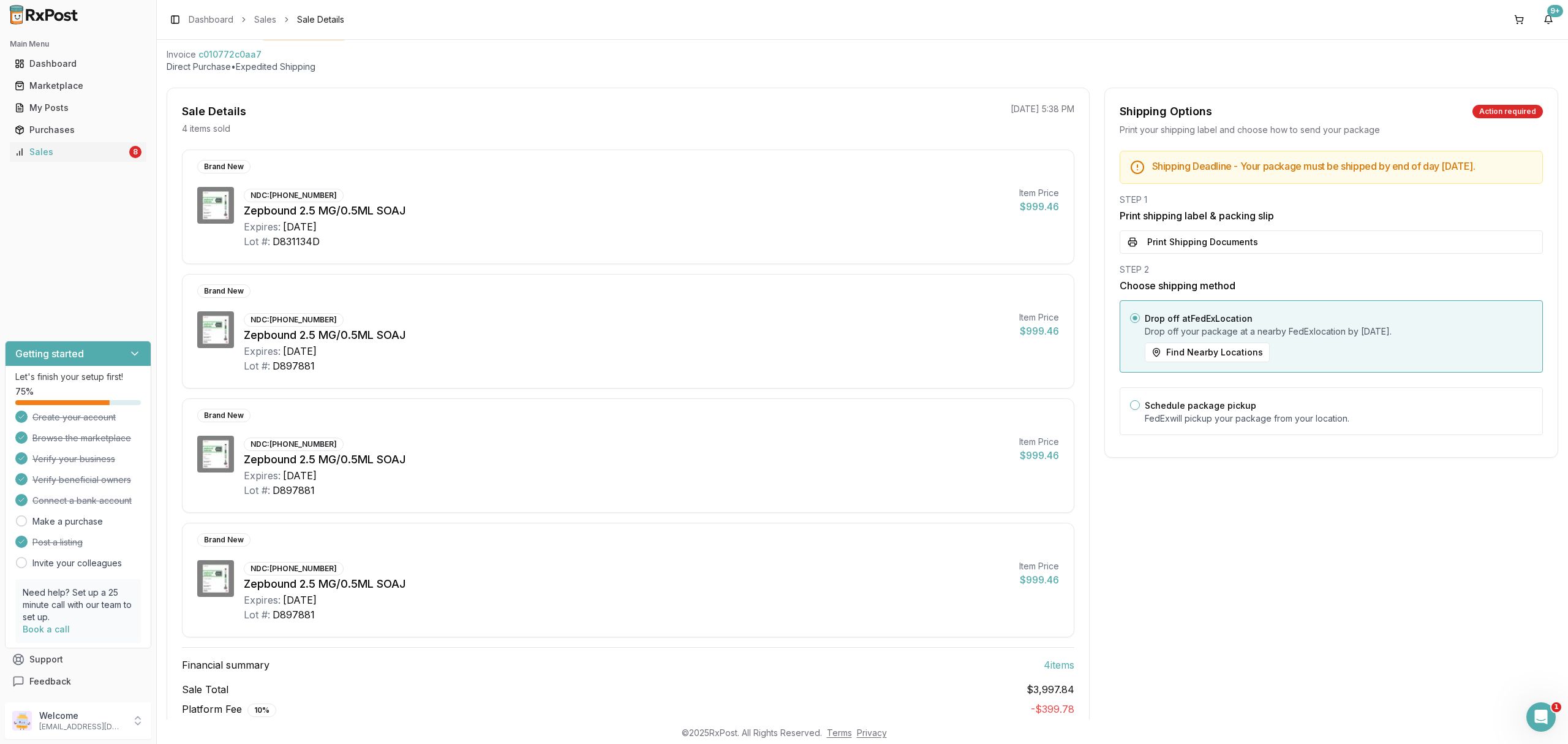
click at [1235, 275] on div "STEP 2" at bounding box center [1331, 269] width 423 height 12
click at [1241, 252] on button "Print Shipping Documents" at bounding box center [1331, 241] width 423 height 23
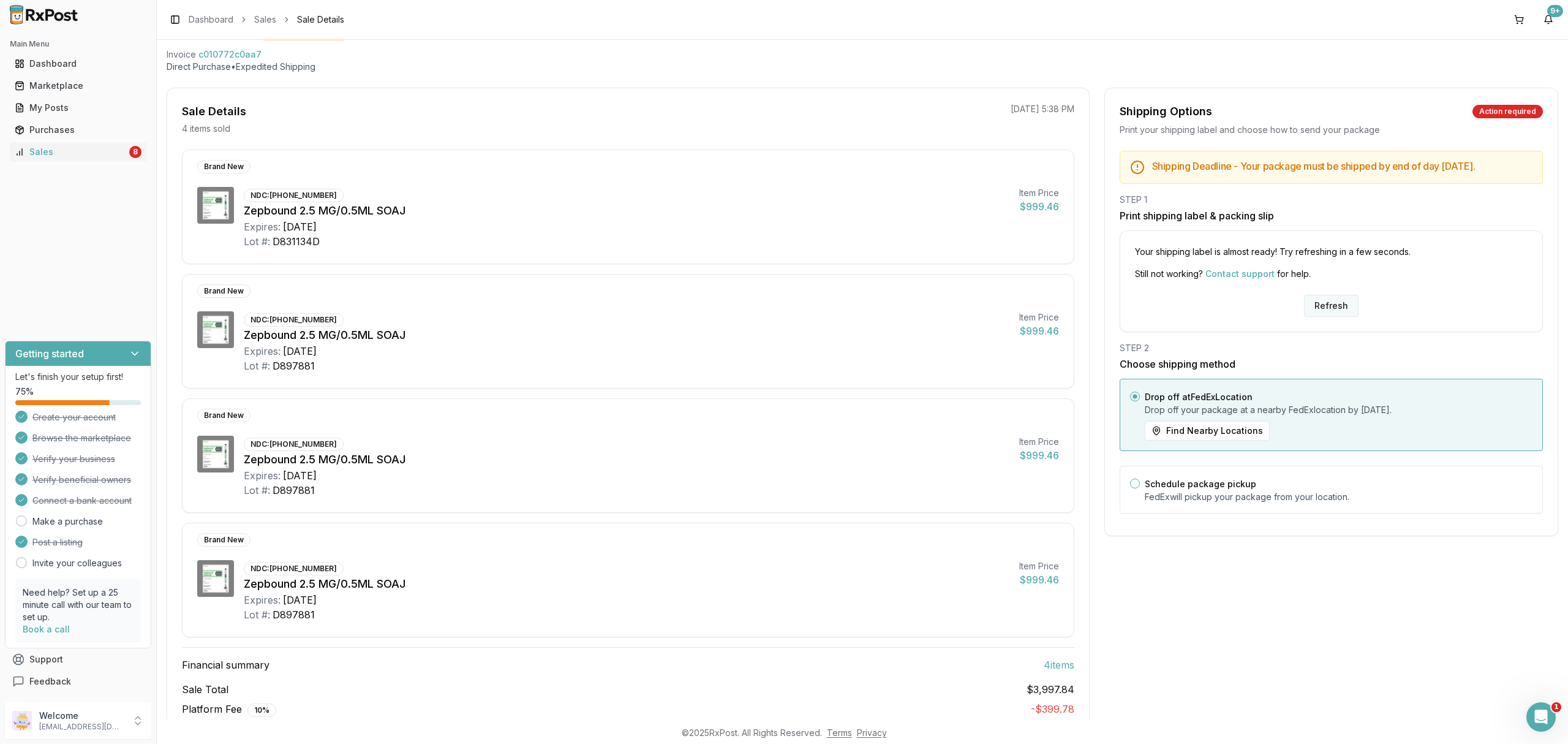
click at [1330, 315] on button "Refresh" at bounding box center [1331, 305] width 54 height 22
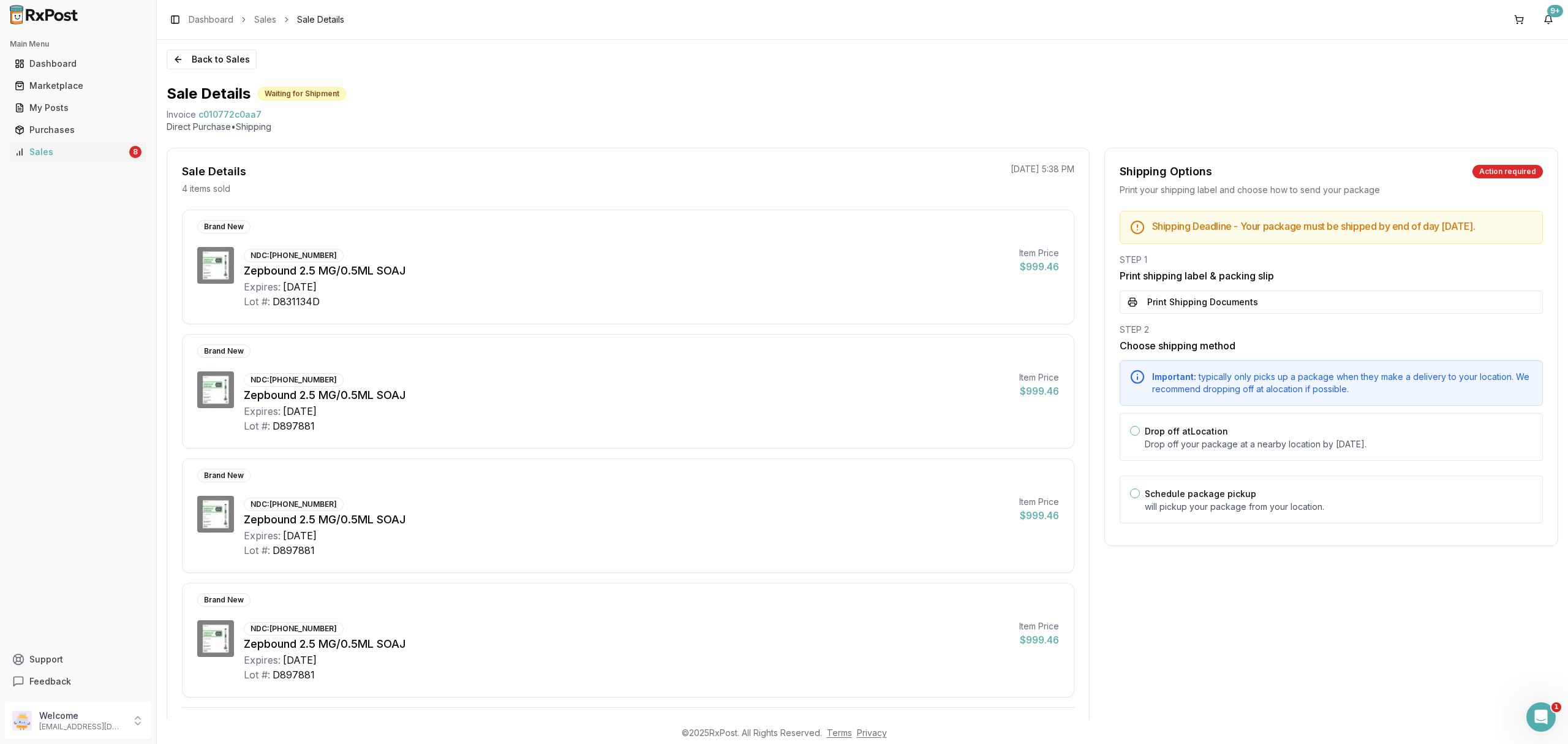
drag, startPoint x: 1253, startPoint y: 316, endPoint x: 1250, endPoint y: 329, distance: 13.3
click at [1253, 314] on button "Print Shipping Documents" at bounding box center [1331, 302] width 423 height 23
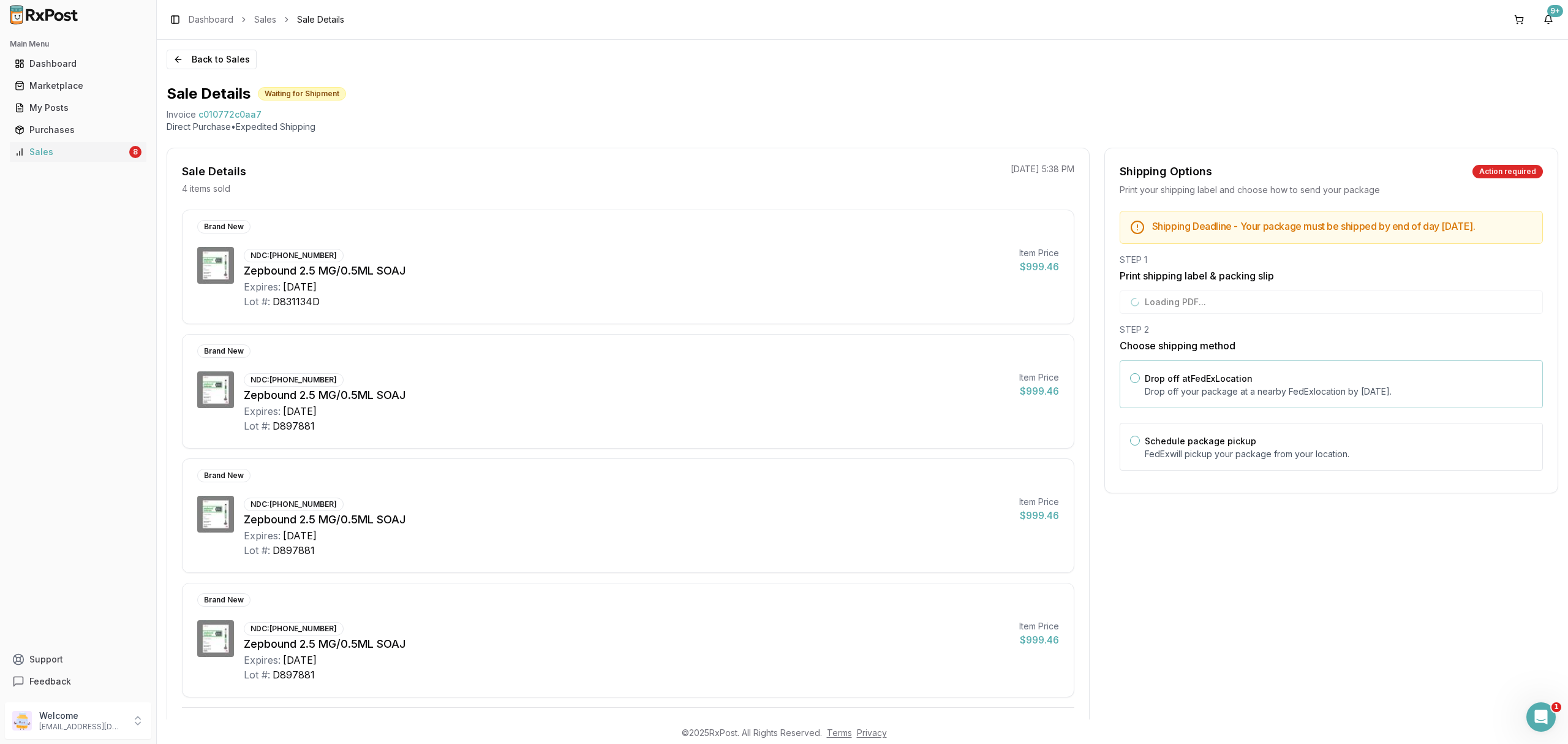
click at [1221, 397] on p "Drop off your package at a nearby [GEOGRAPHIC_DATA] location by [DATE] ." at bounding box center [1339, 392] width 388 height 12
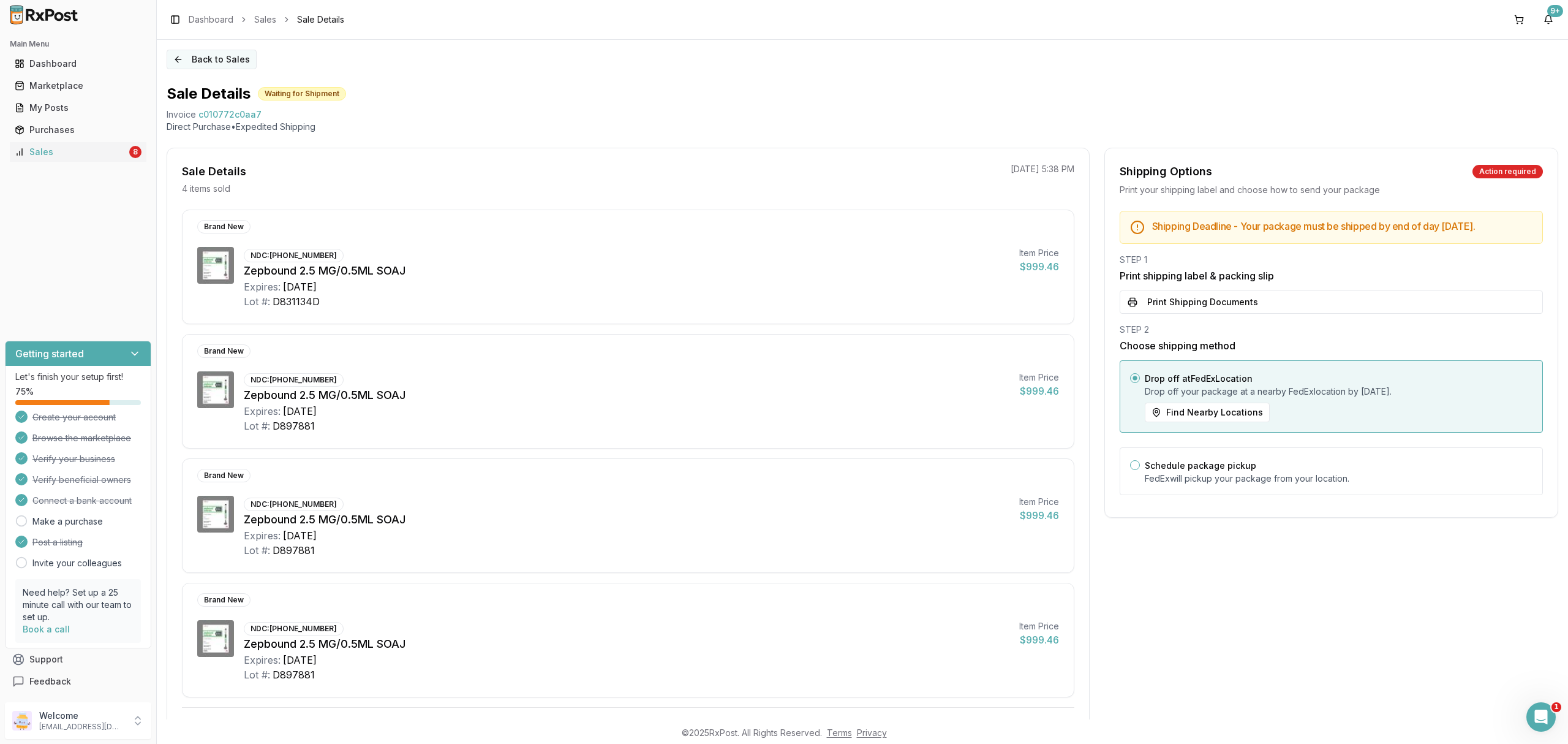
click at [226, 57] on button "Back to Sales" at bounding box center [211, 60] width 90 height 20
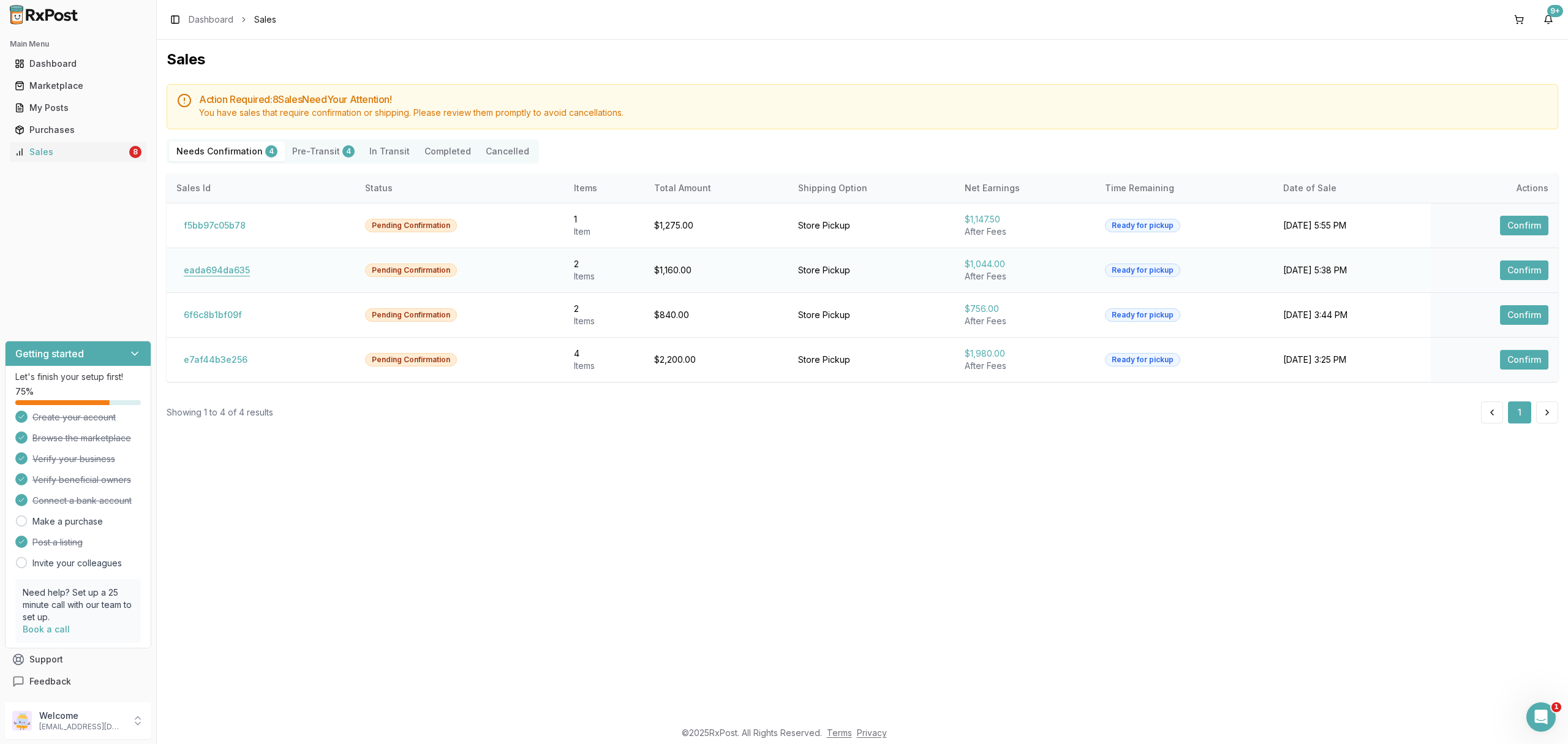
click at [251, 263] on button "eada694da635" at bounding box center [217, 270] width 81 height 20
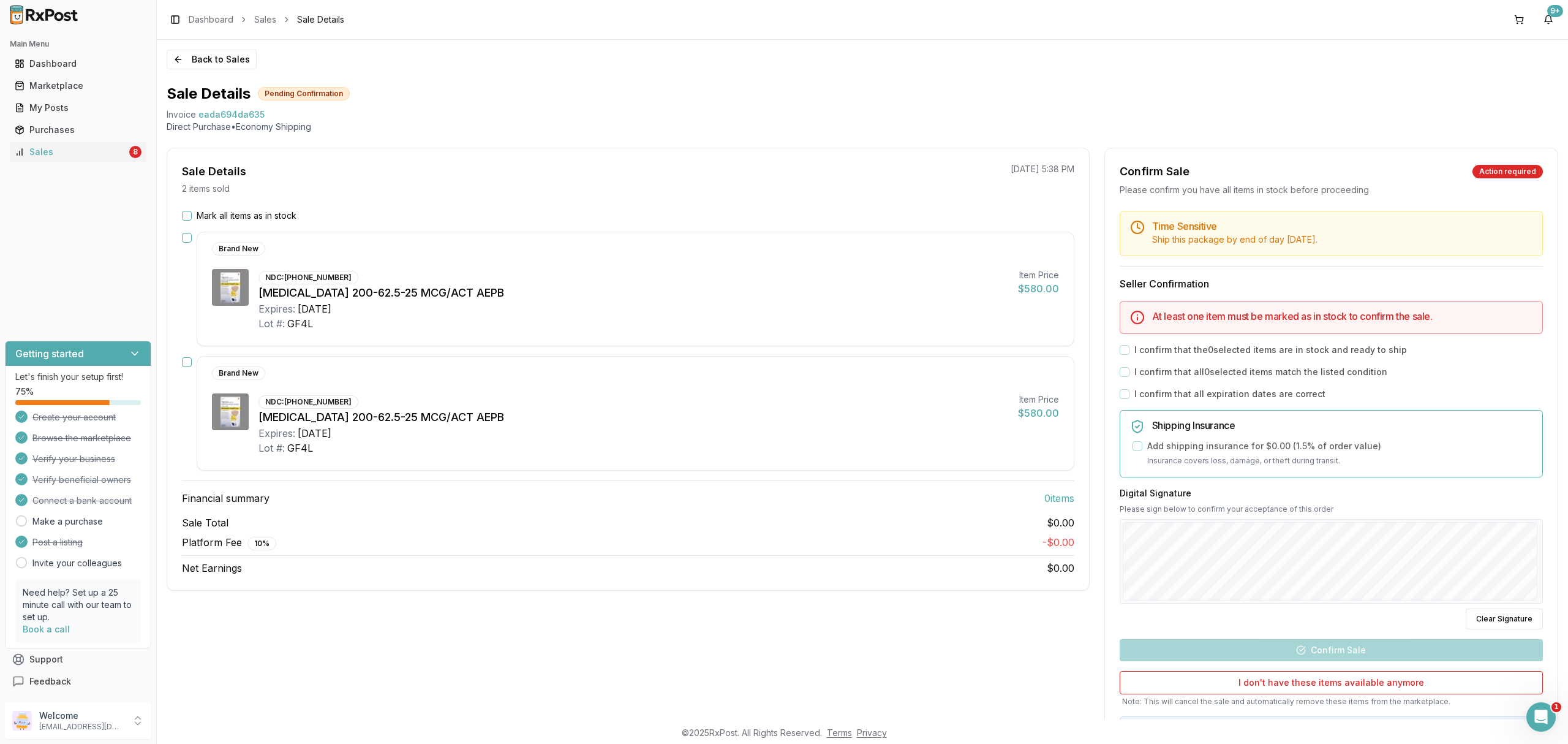
click at [221, 272] on img at bounding box center [230, 287] width 37 height 37
click at [231, 57] on button "Back to Sales" at bounding box center [211, 60] width 90 height 20
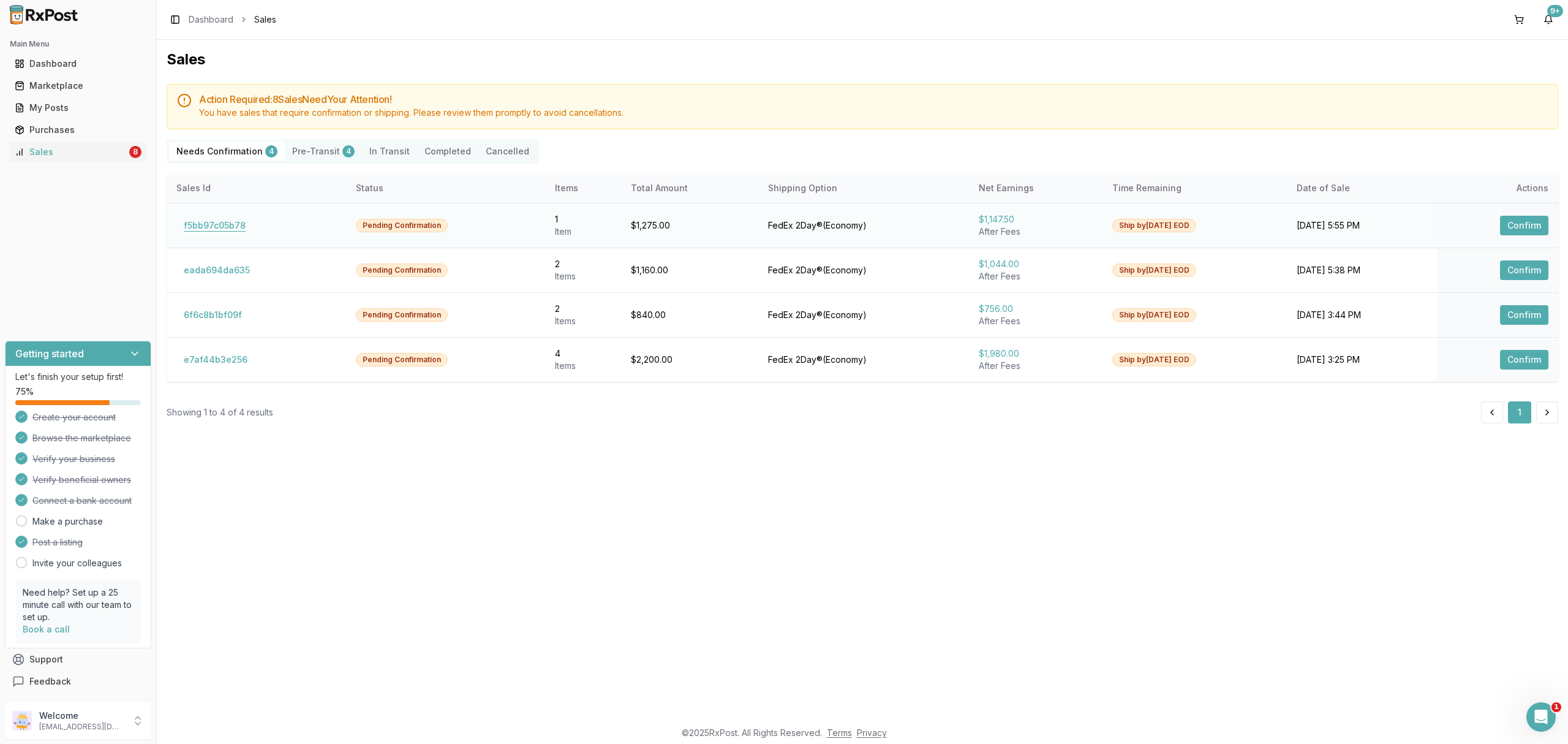
click at [238, 226] on button "f5bb97c05b78" at bounding box center [214, 226] width 76 height 20
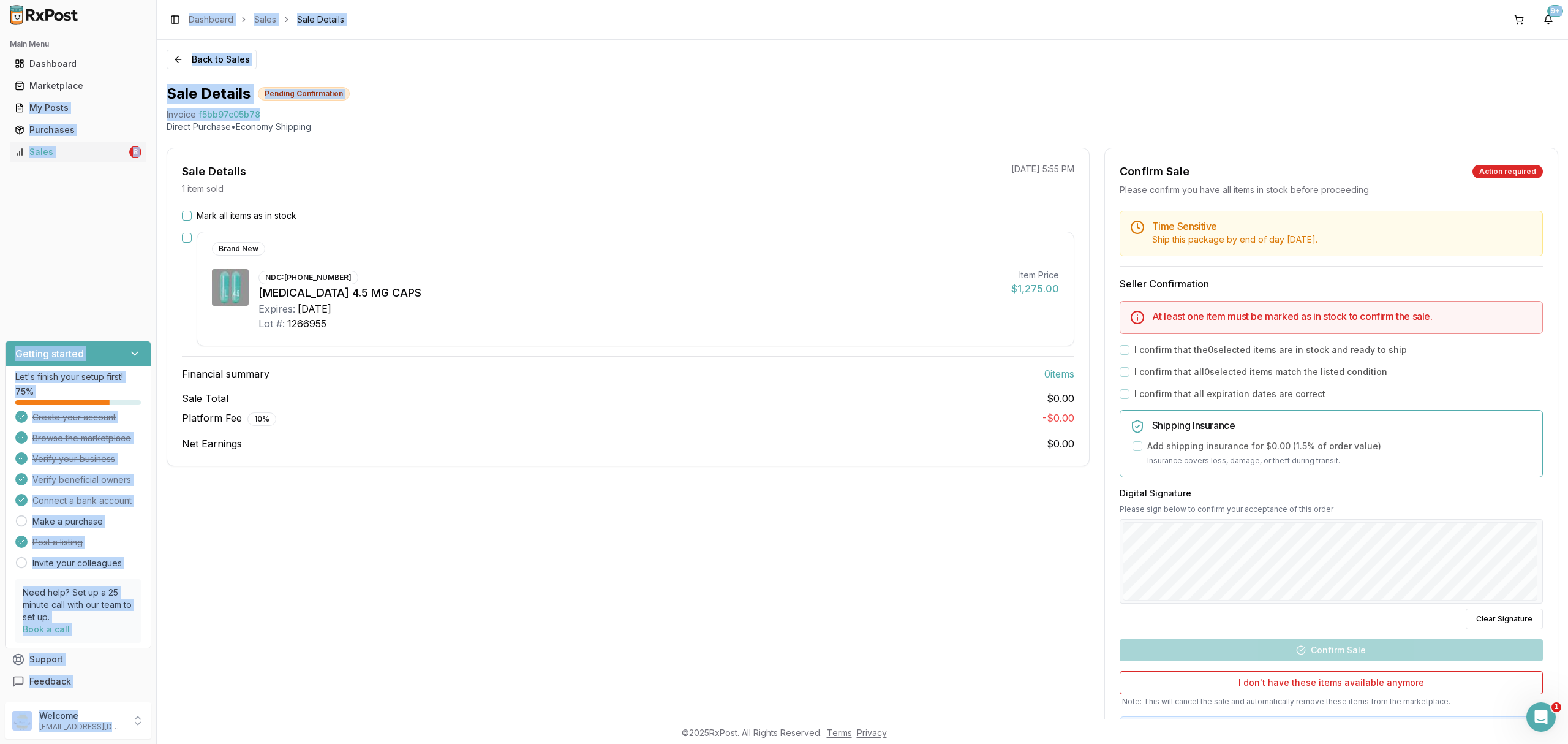
drag, startPoint x: 155, startPoint y: 111, endPoint x: 287, endPoint y: 114, distance: 132.0
click at [287, 114] on div "Main Menu Dashboard Marketplace My Posts Purchases Sales 8 Getting started Let'…" at bounding box center [784, 372] width 1568 height 744
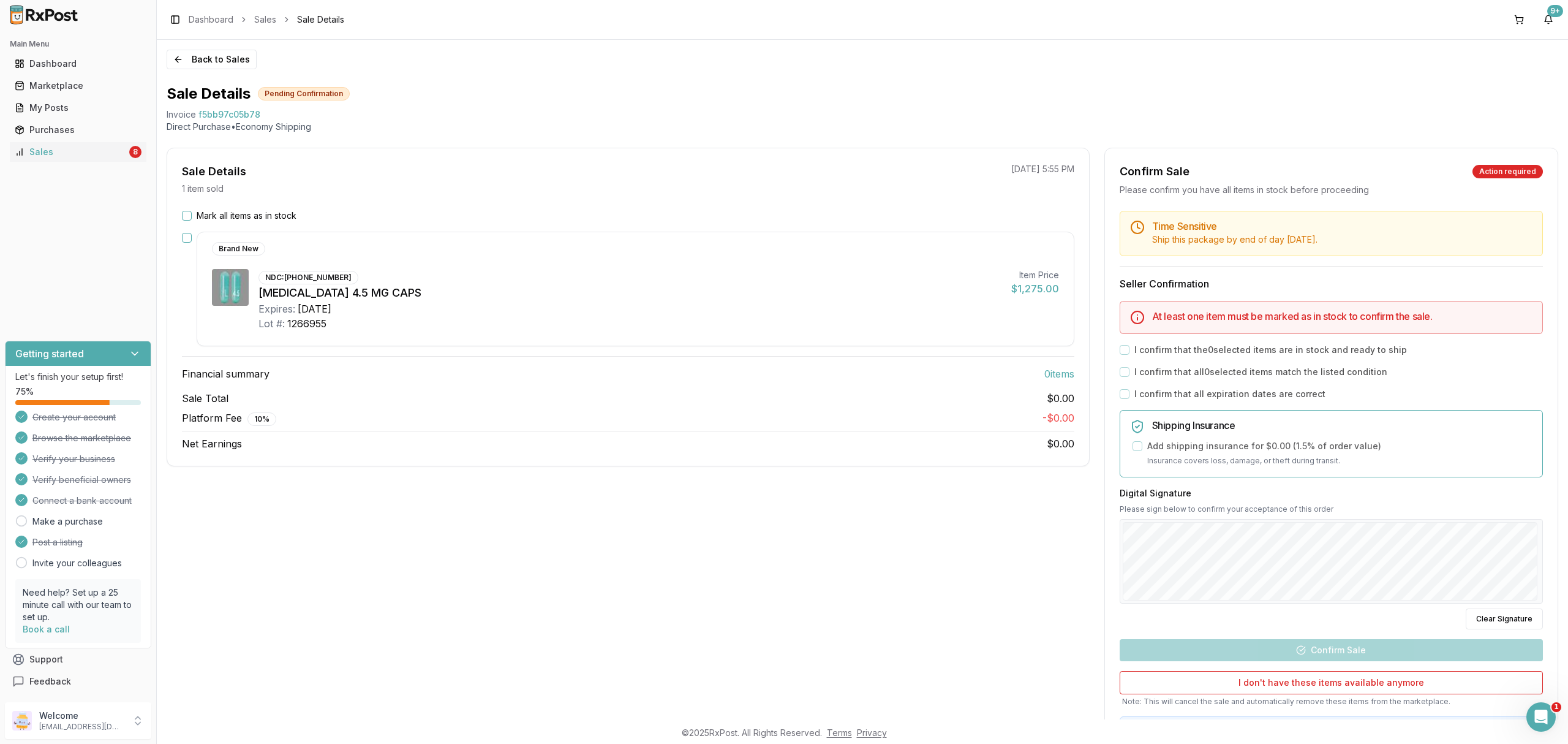
click at [334, 121] on p "Direct Purchase • Economy Shipping" at bounding box center [862, 127] width 1391 height 12
drag, startPoint x: 165, startPoint y: 113, endPoint x: 281, endPoint y: 112, distance: 116.0
click at [281, 112] on div "Back to Sales Sale Details Pending Confirmation Invoice f5bb97c05b78 Direct Pur…" at bounding box center [862, 380] width 1411 height 679
copy div "Invoice f5bb97c05b78"
click at [1508, 701] on p "Note: This will cancel the sale and automatically remove these items from the m…" at bounding box center [1331, 701] width 423 height 10
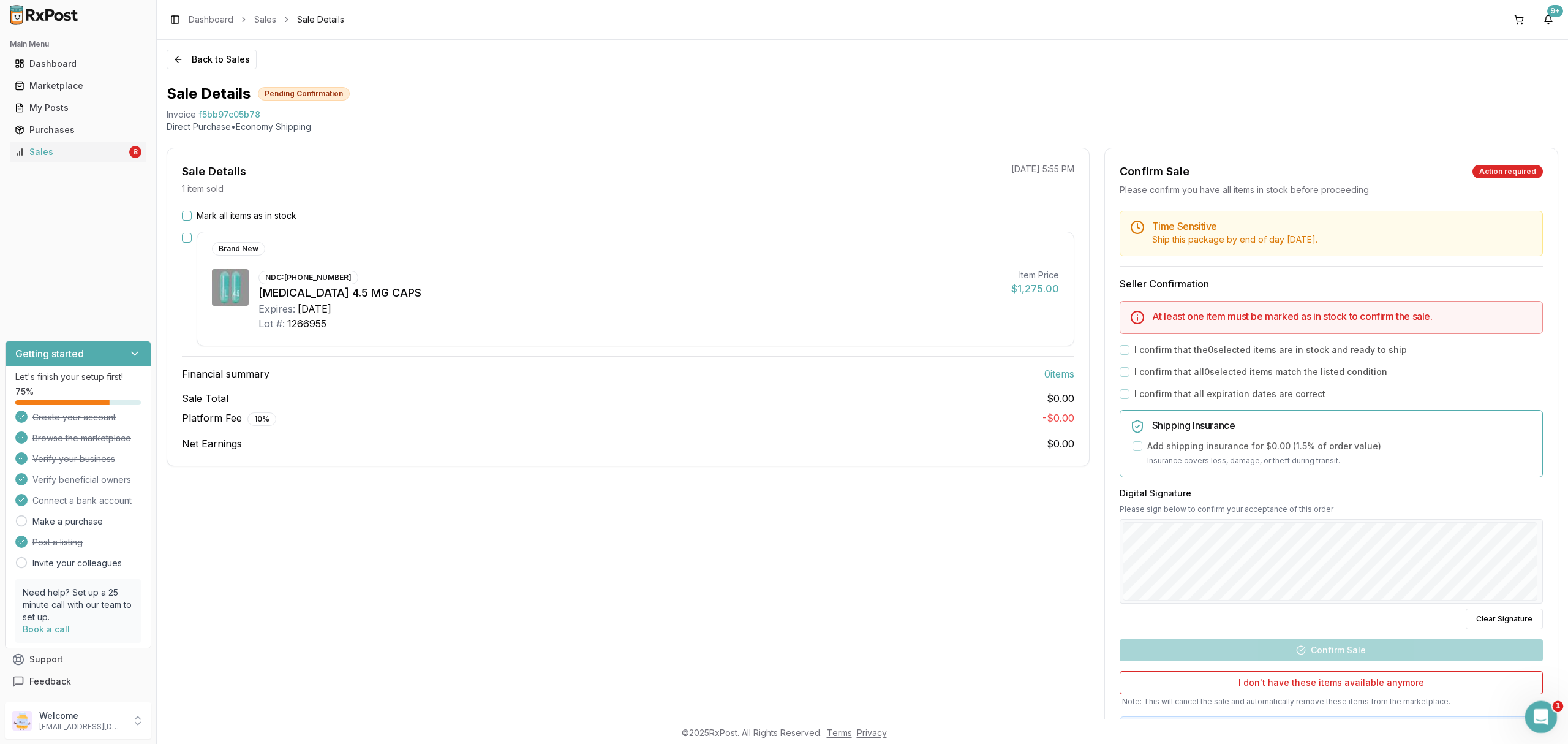
click at [1539, 706] on icon "Open Intercom Messenger" at bounding box center [1539, 715] width 20 height 20
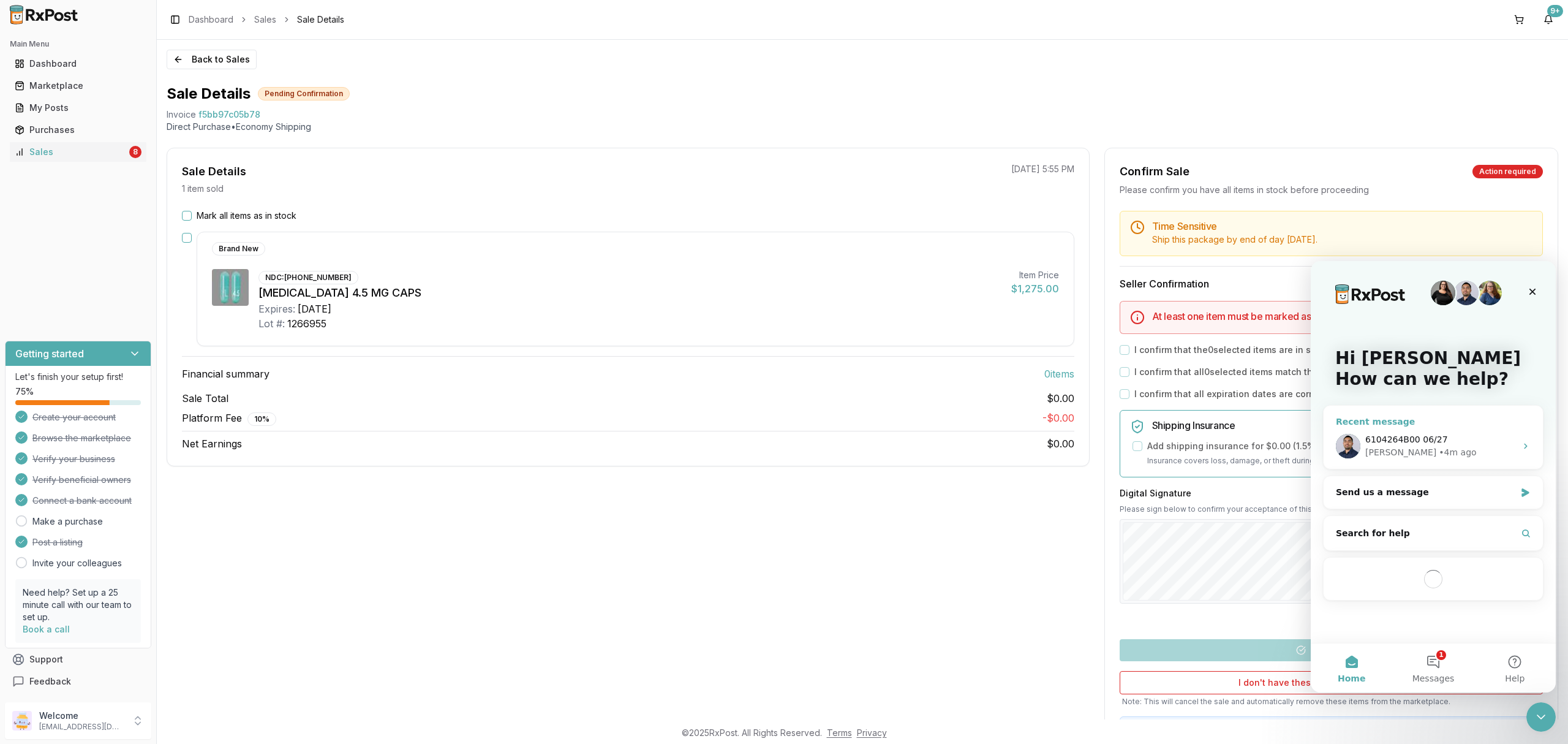
click at [1413, 442] on span "6104264B00 06/27" at bounding box center [1407, 439] width 83 height 10
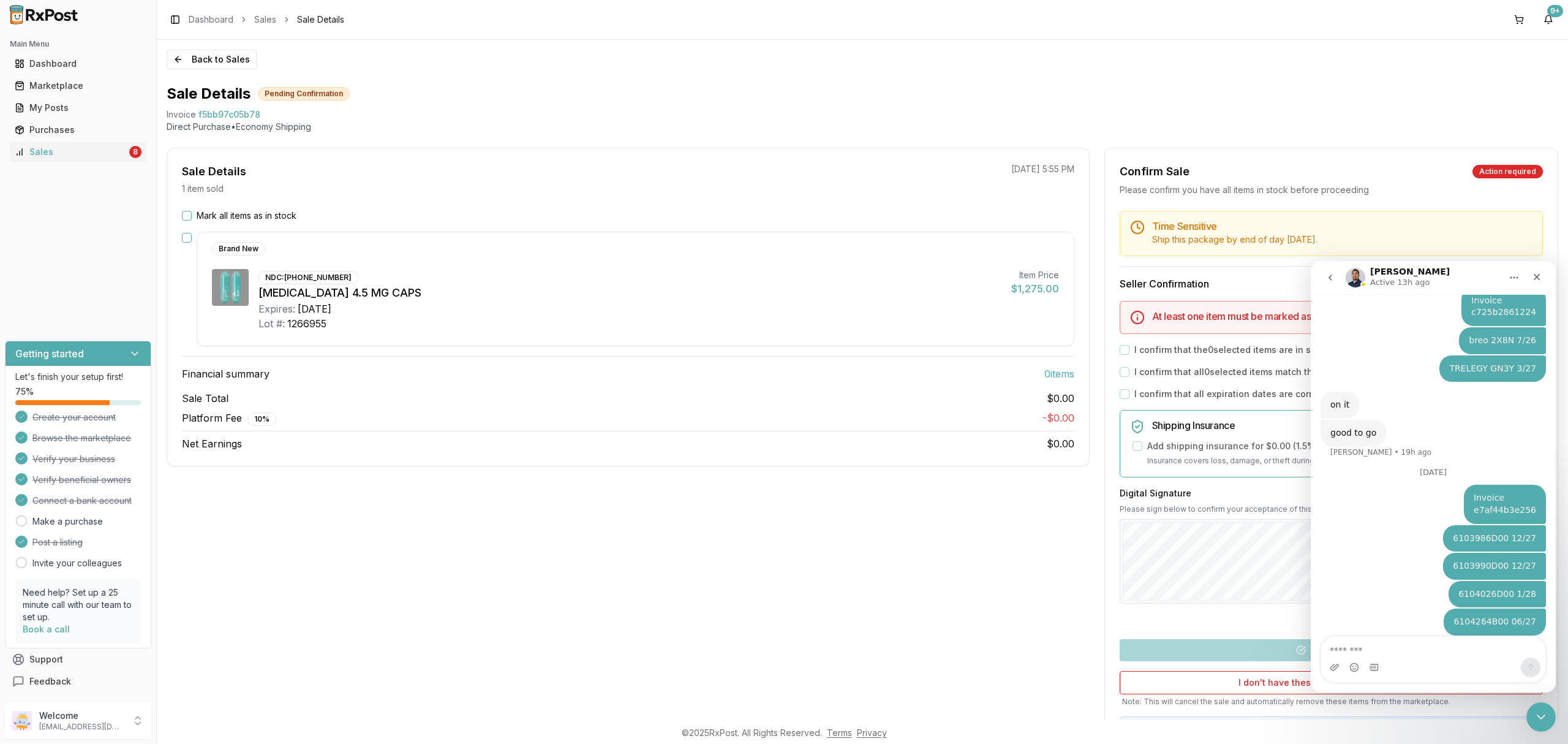
type textarea "**********"
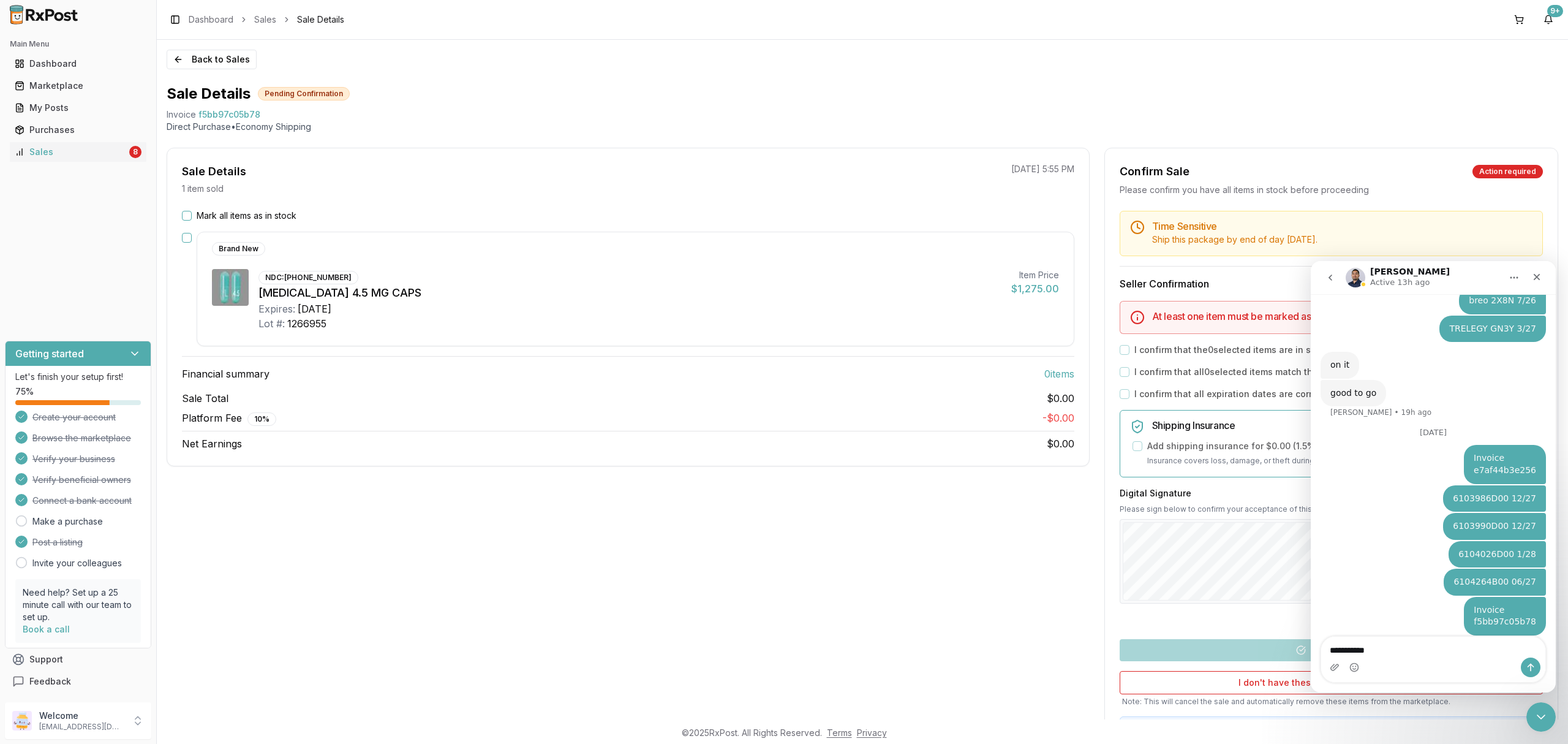
type textarea "**********"
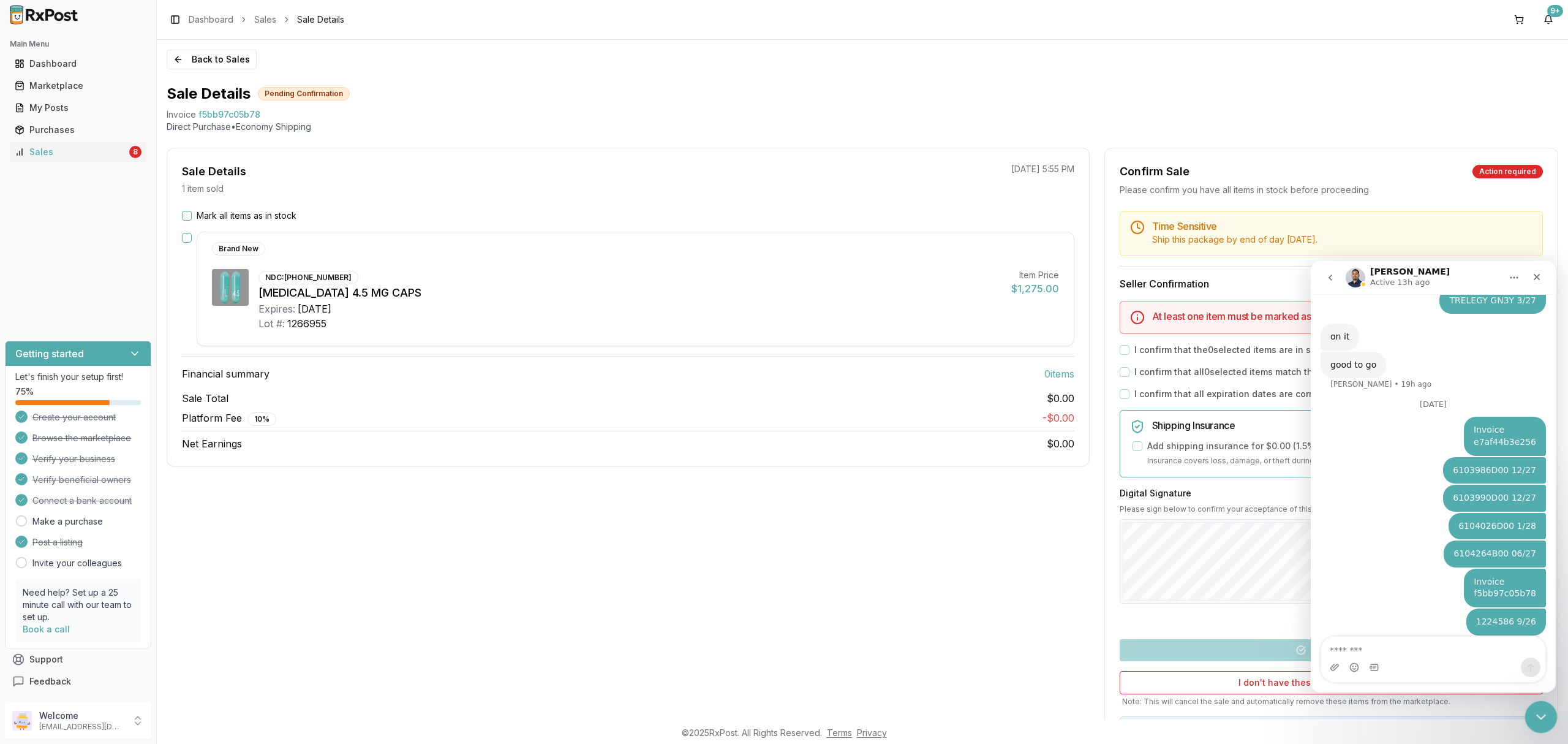
click at [1537, 717] on icon "Close Intercom Messenger" at bounding box center [1539, 715] width 14 height 14
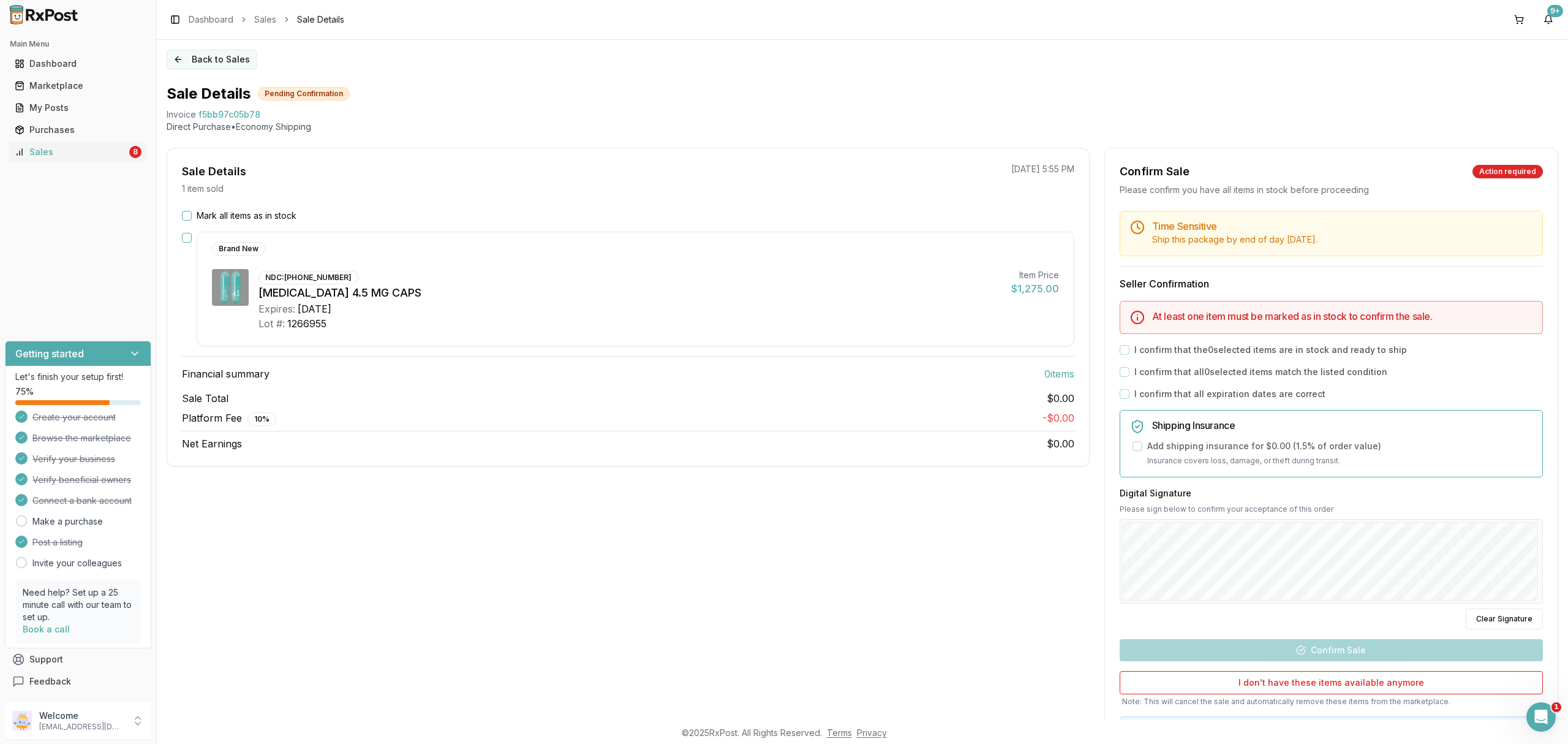
click at [238, 57] on button "Back to Sales" at bounding box center [211, 60] width 90 height 20
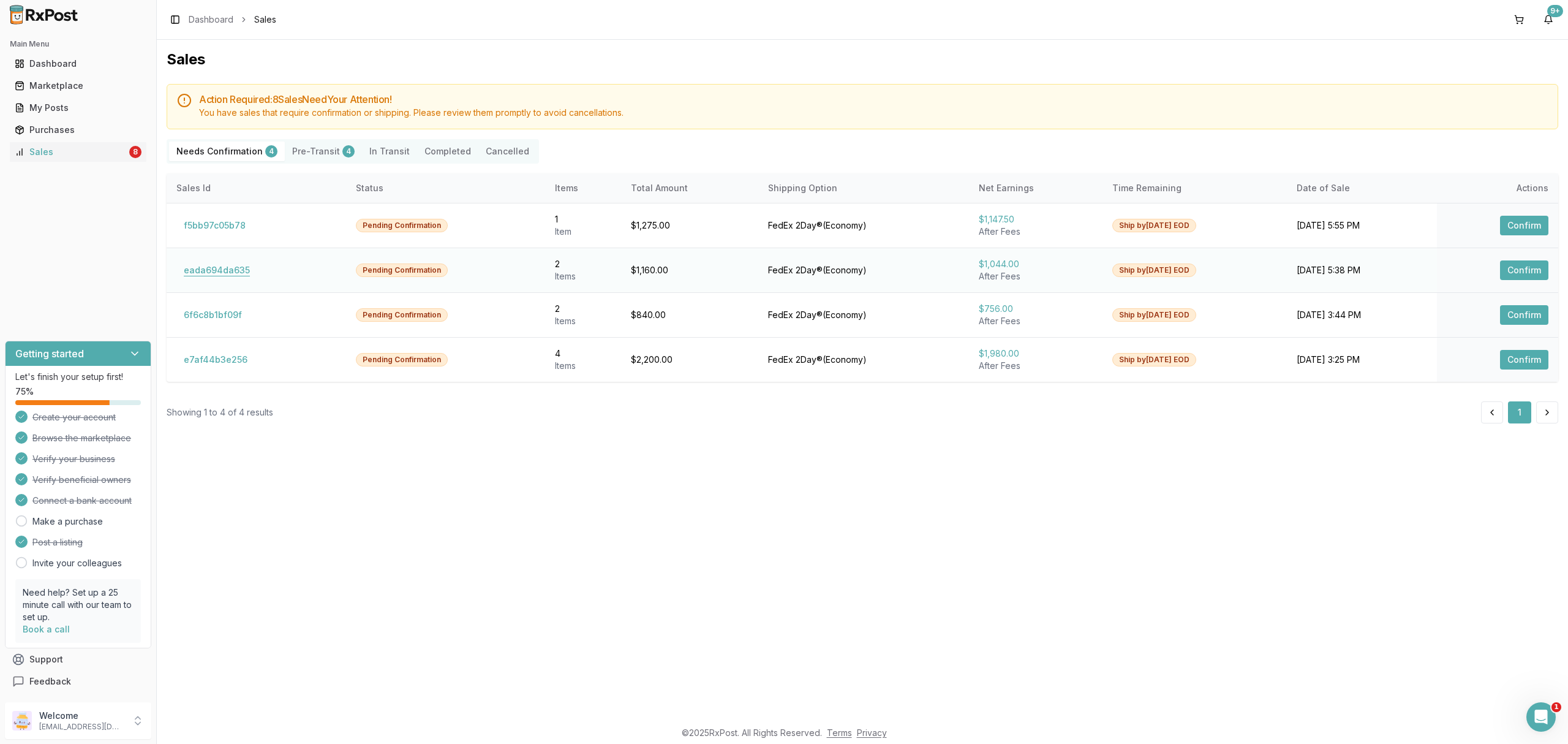
click at [245, 269] on button "eada694da635" at bounding box center [217, 270] width 81 height 20
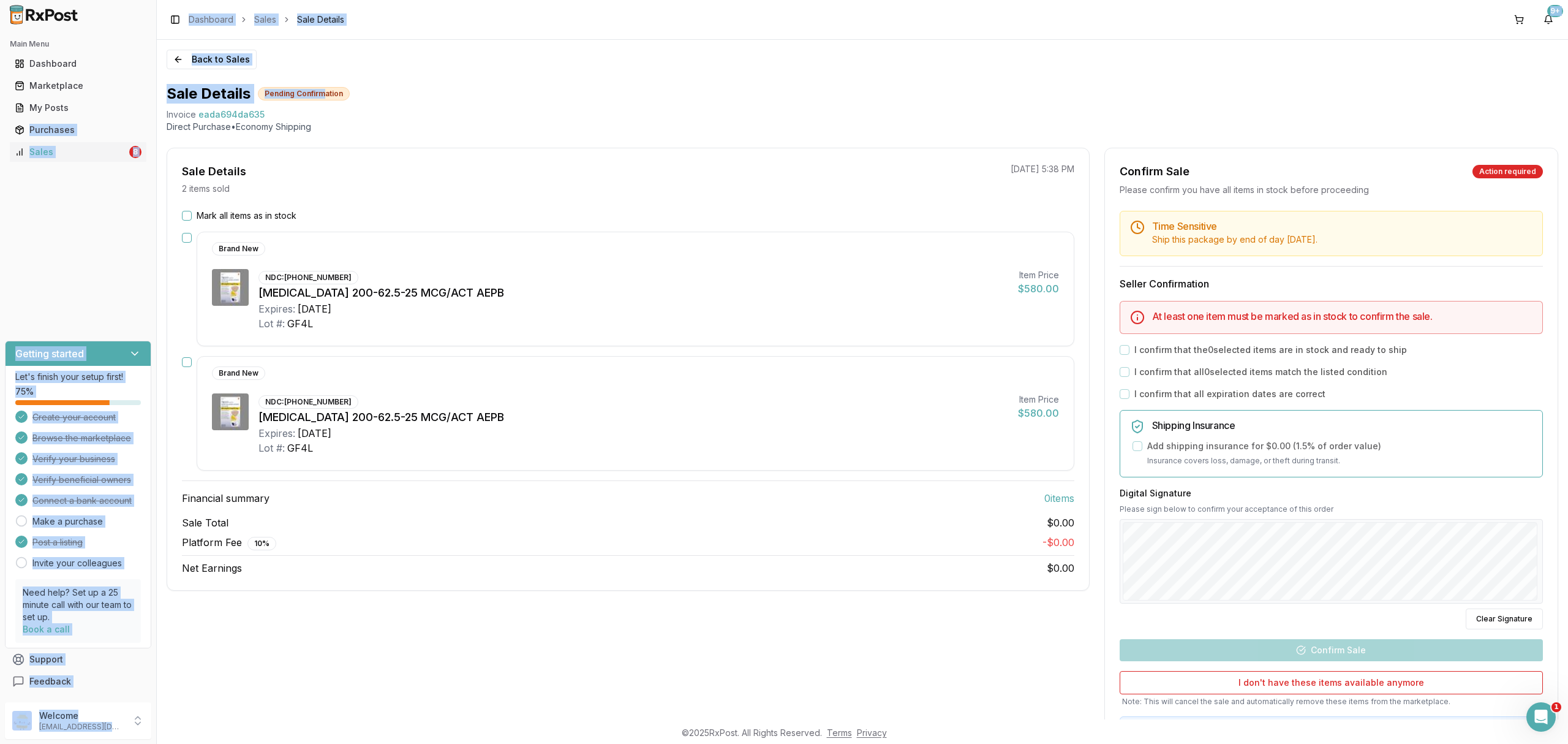
drag, startPoint x: 155, startPoint y: 118, endPoint x: 326, endPoint y: 90, distance: 173.3
click at [324, 90] on div "Main Menu Dashboard Marketplace My Posts Purchases Sales 8 Getting started Let'…" at bounding box center [784, 372] width 1568 height 744
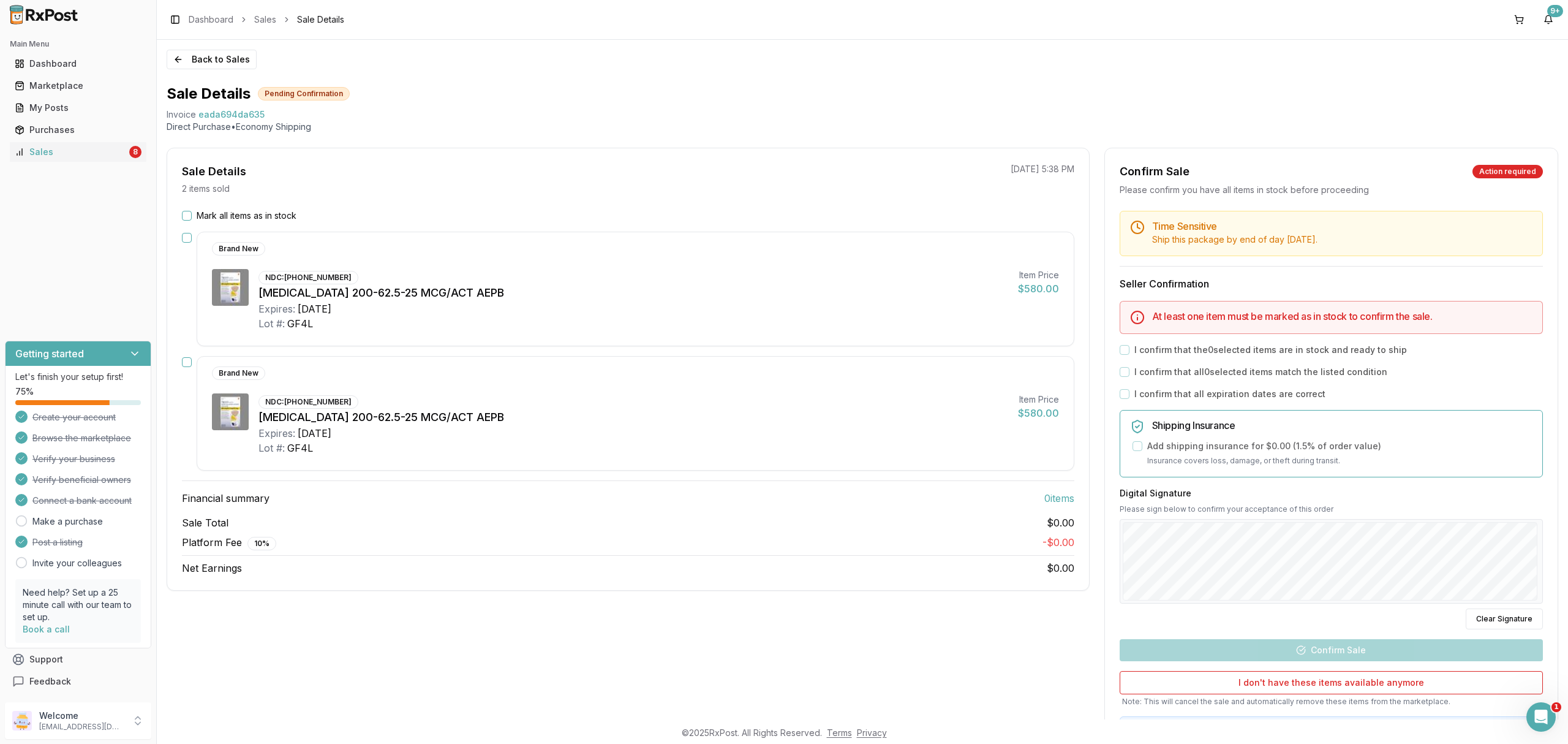
drag, startPoint x: 380, startPoint y: 140, endPoint x: 373, endPoint y: 136, distance: 8.1
click at [378, 138] on div "Sale Details Pending Confirmation Invoice eada694da635 Direct Purchase • Econom…" at bounding box center [862, 424] width 1391 height 681
drag, startPoint x: 163, startPoint y: 111, endPoint x: 332, endPoint y: 110, distance: 169.0
click at [332, 110] on div "Back to Sales Sale Details Pending Confirmation Invoice eada694da635 Direct Pur…" at bounding box center [862, 380] width 1411 height 679
copy div "Invoice eada694da635"
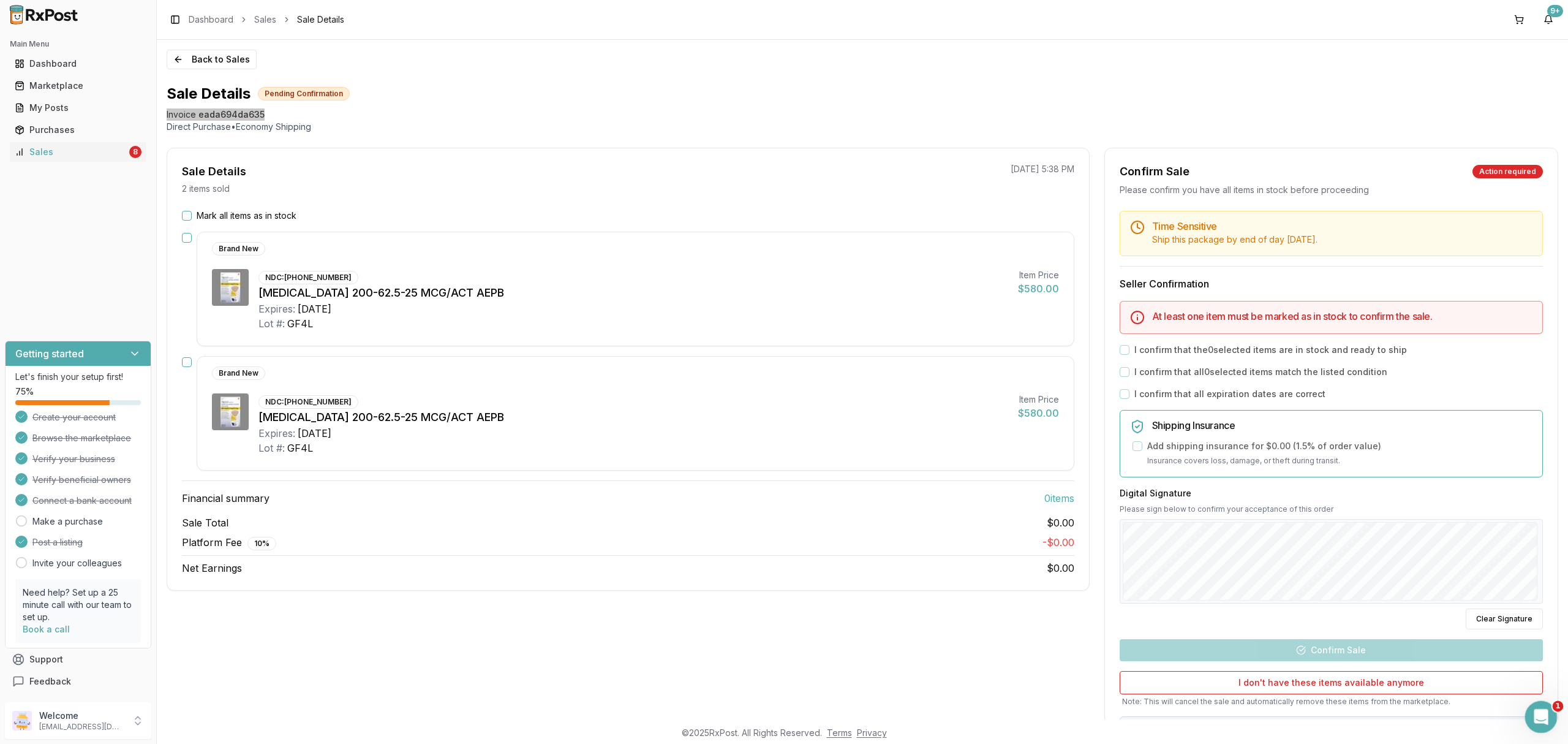
click at [1539, 716] on icon "Open Intercom Messenger" at bounding box center [1539, 715] width 8 height 10
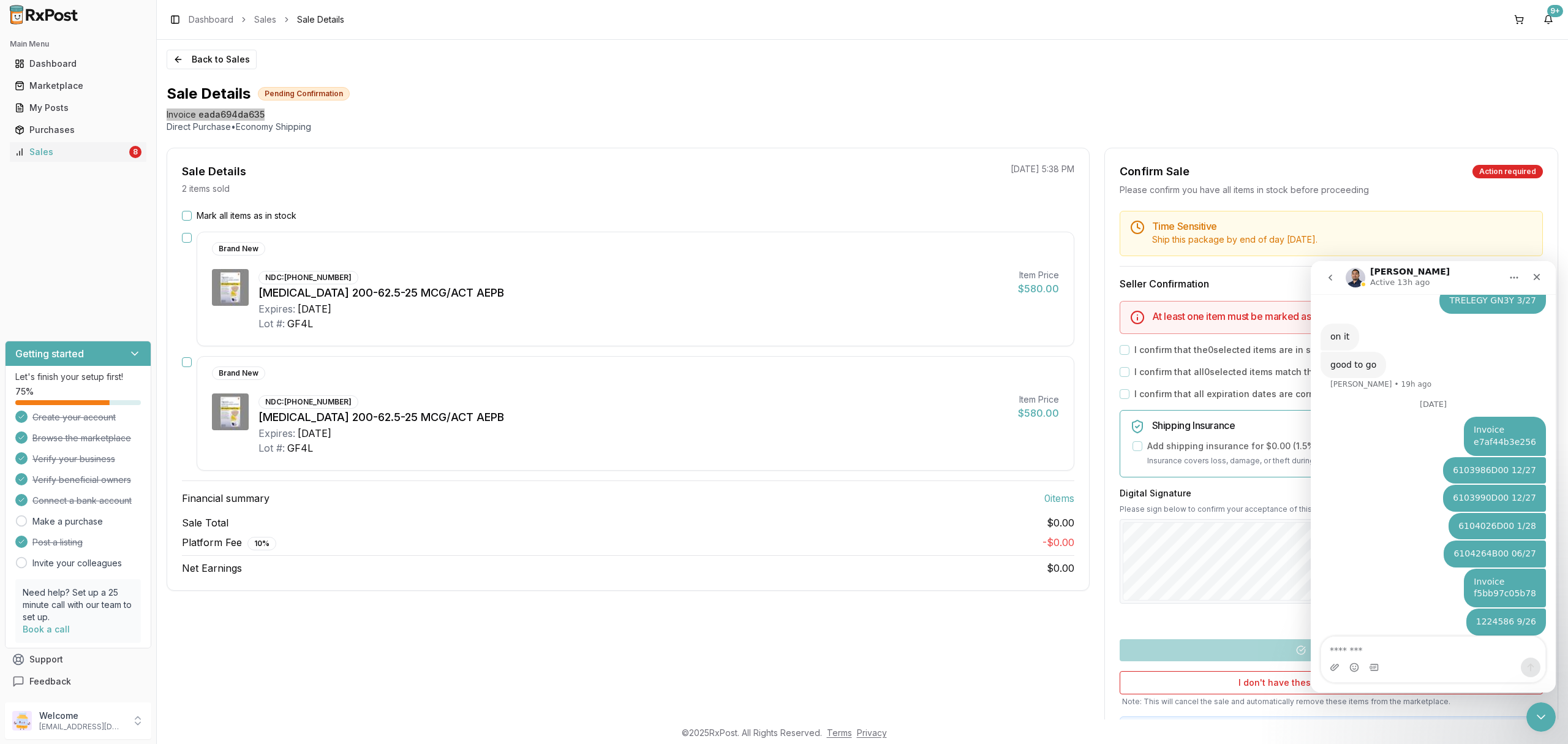
type textarea "**********"
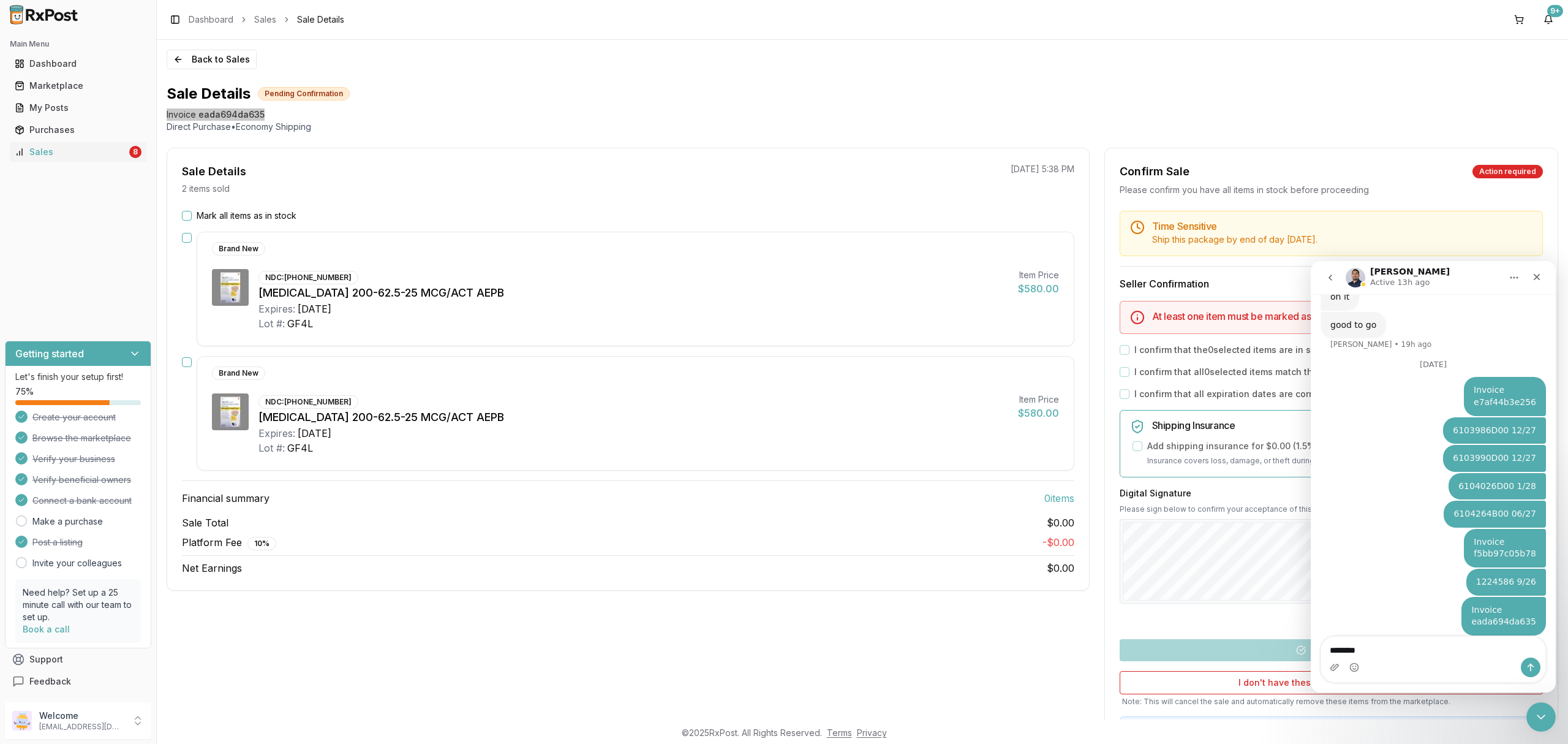
type textarea "*********"
drag, startPoint x: 1456, startPoint y: 658, endPoint x: 1242, endPoint y: 672, distance: 214.5
click at [1311, 672] on html "Manuel Active 13h ago Ask us anything, or share your feedback. Do you still hav…" at bounding box center [1433, 477] width 245 height 432
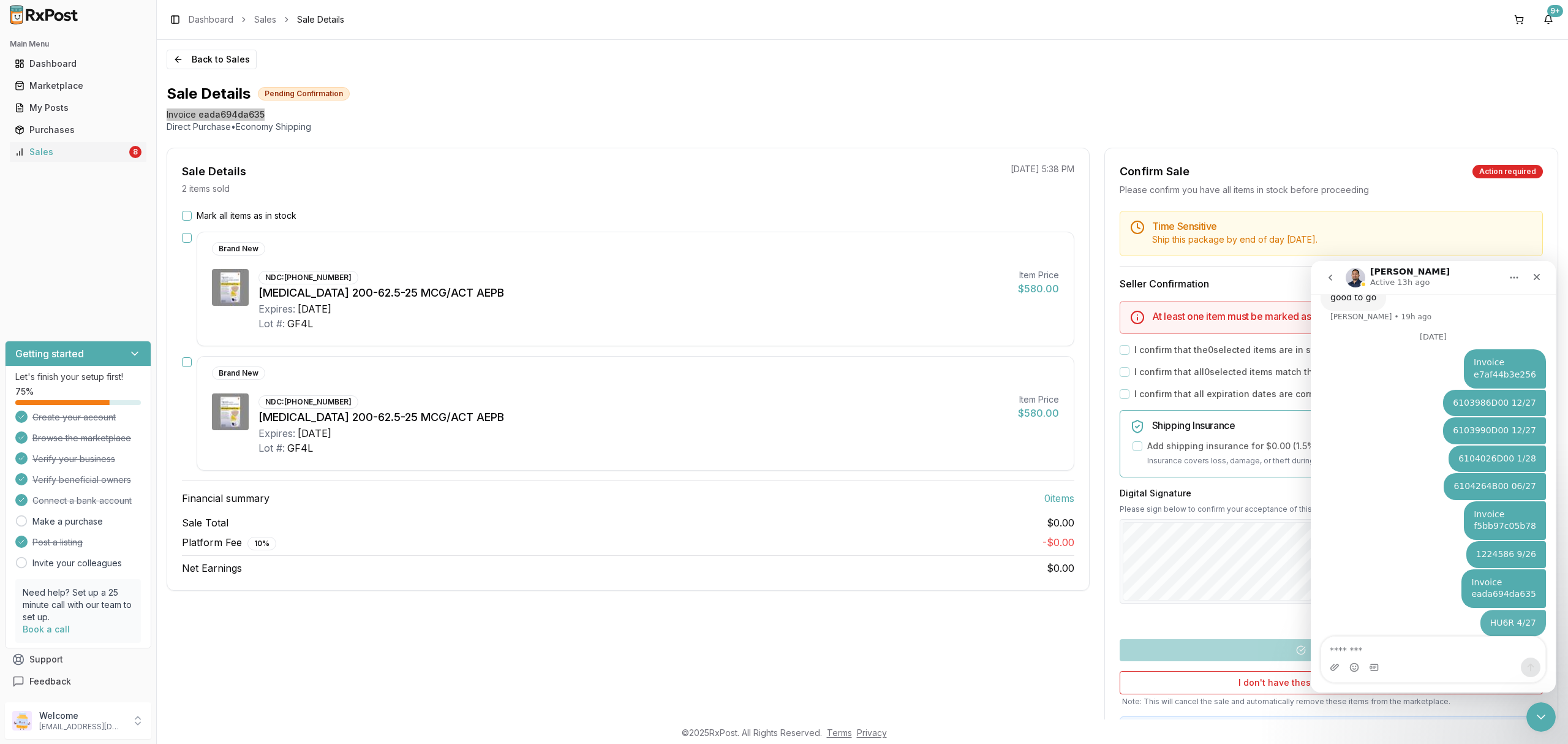
type textarea "*********"
click at [1536, 723] on div "Close Intercom Messenger" at bounding box center [1539, 715] width 29 height 29
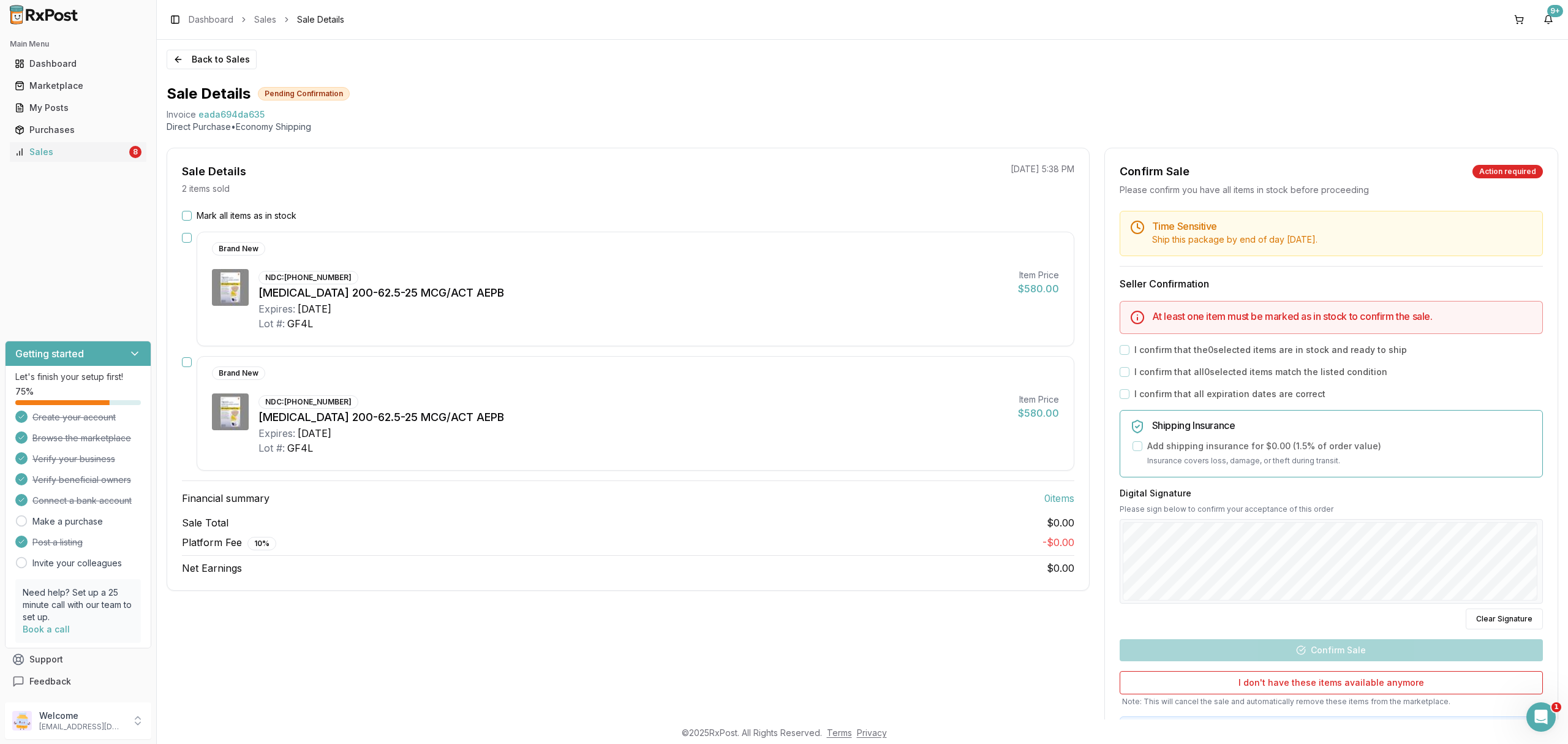
click at [214, 69] on div "Back to Sales Sale Details Pending Confirmation Invoice eada694da635 Direct Pur…" at bounding box center [862, 380] width 1411 height 679
click at [214, 67] on button "Back to Sales" at bounding box center [211, 60] width 90 height 20
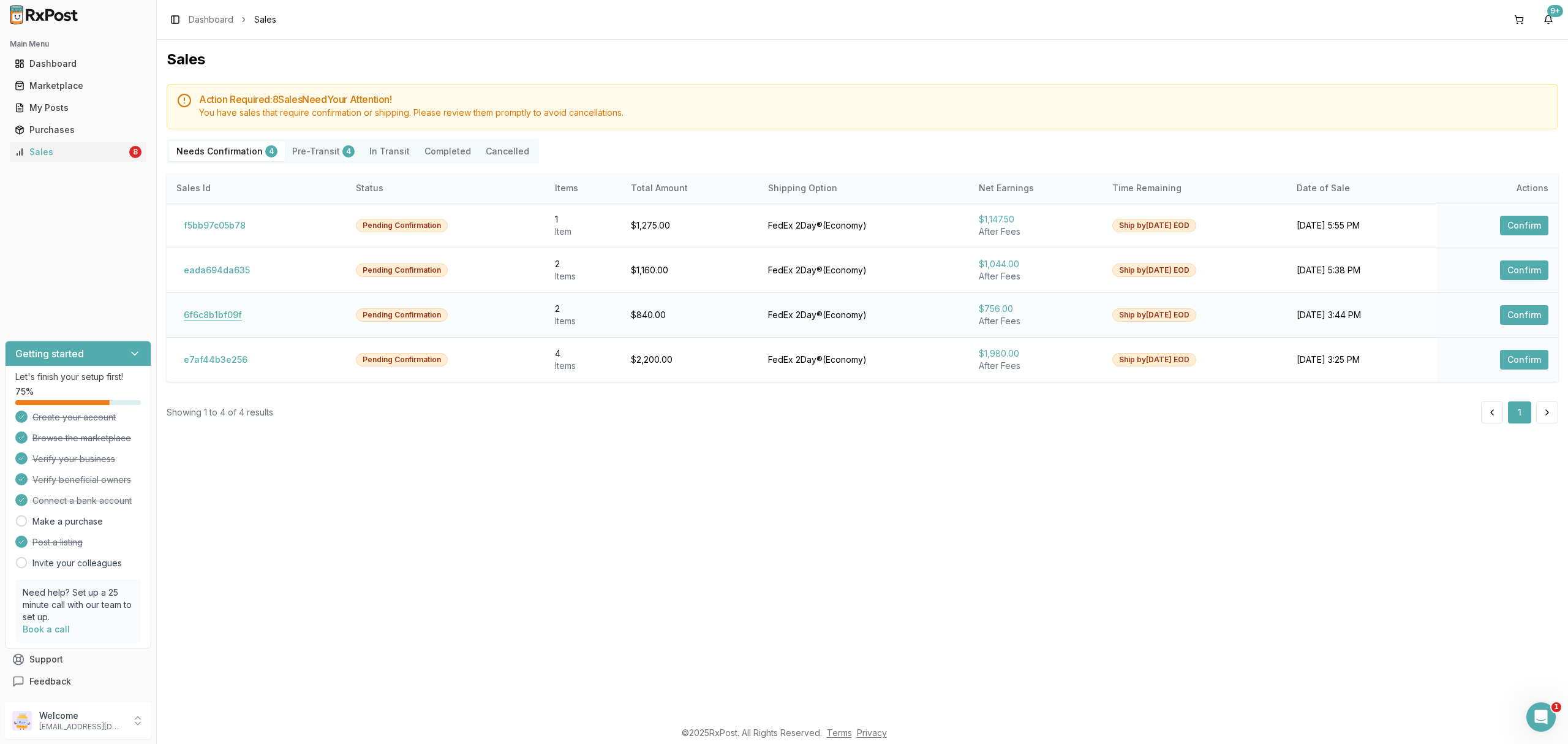
click at [214, 314] on button "6f6c8b1bf09f" at bounding box center [213, 315] width 73 height 20
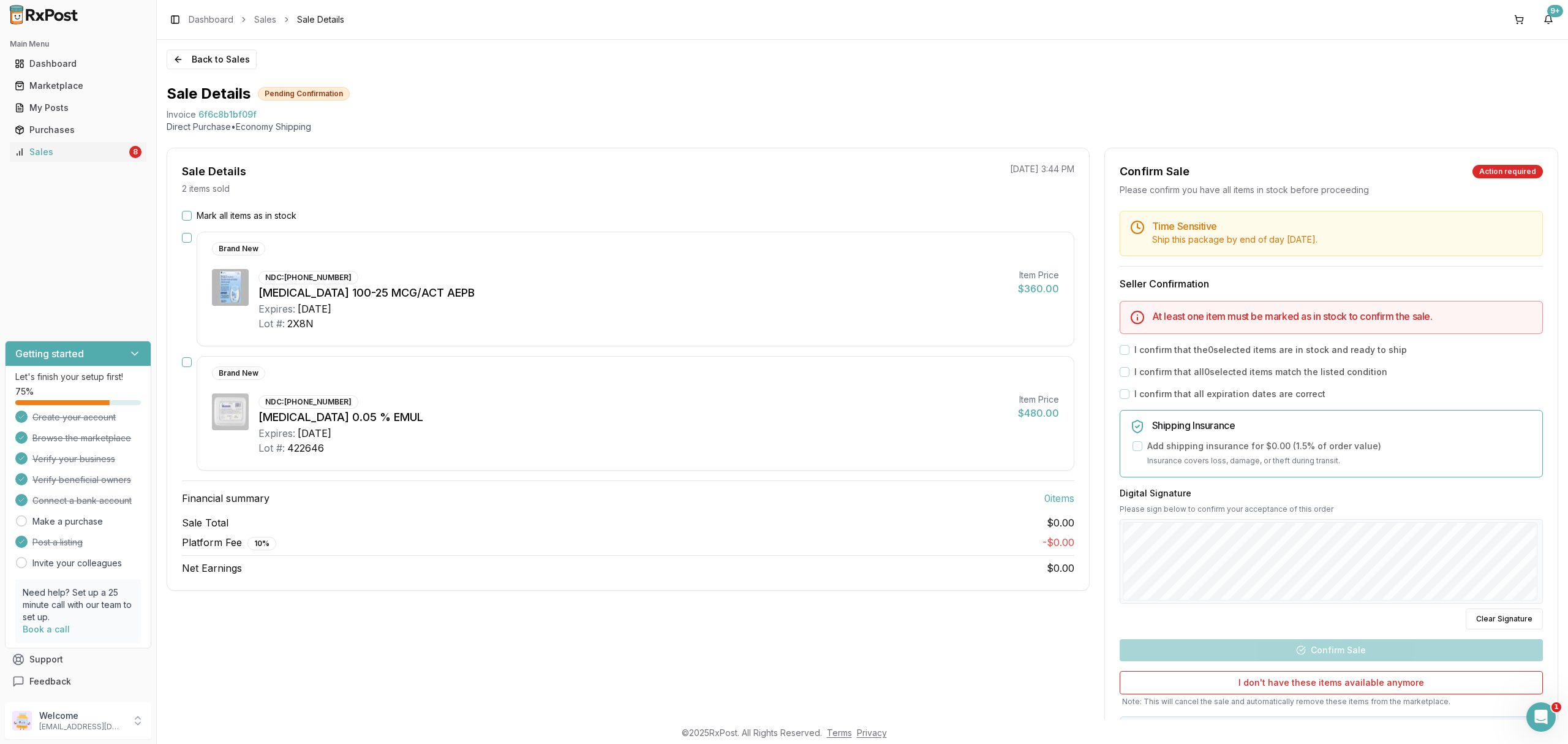
click at [679, 369] on div "Brand New" at bounding box center [626, 373] width 828 height 14
click at [202, 59] on button "Back to Sales" at bounding box center [211, 60] width 90 height 20
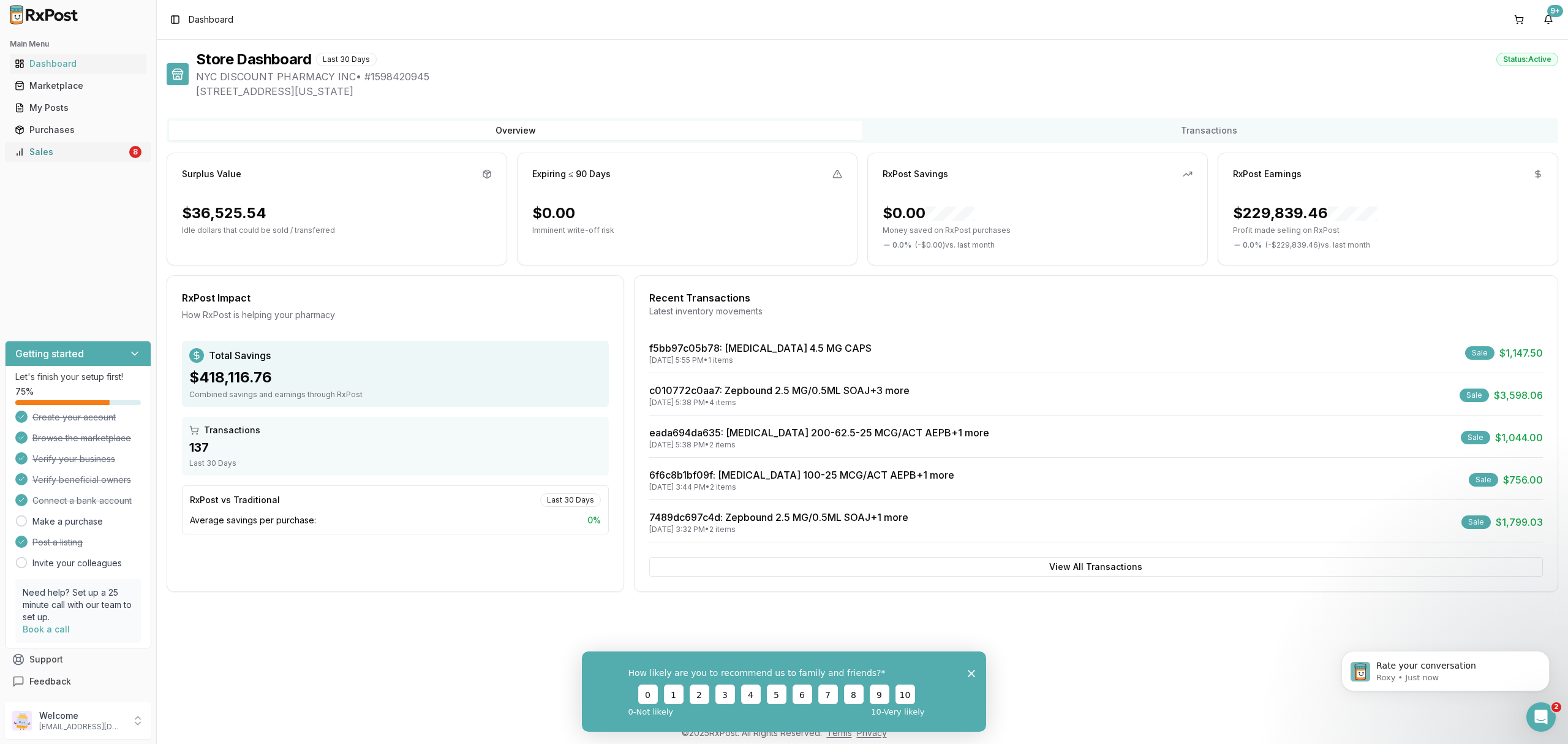
click at [87, 155] on div "Sales" at bounding box center [70, 152] width 112 height 12
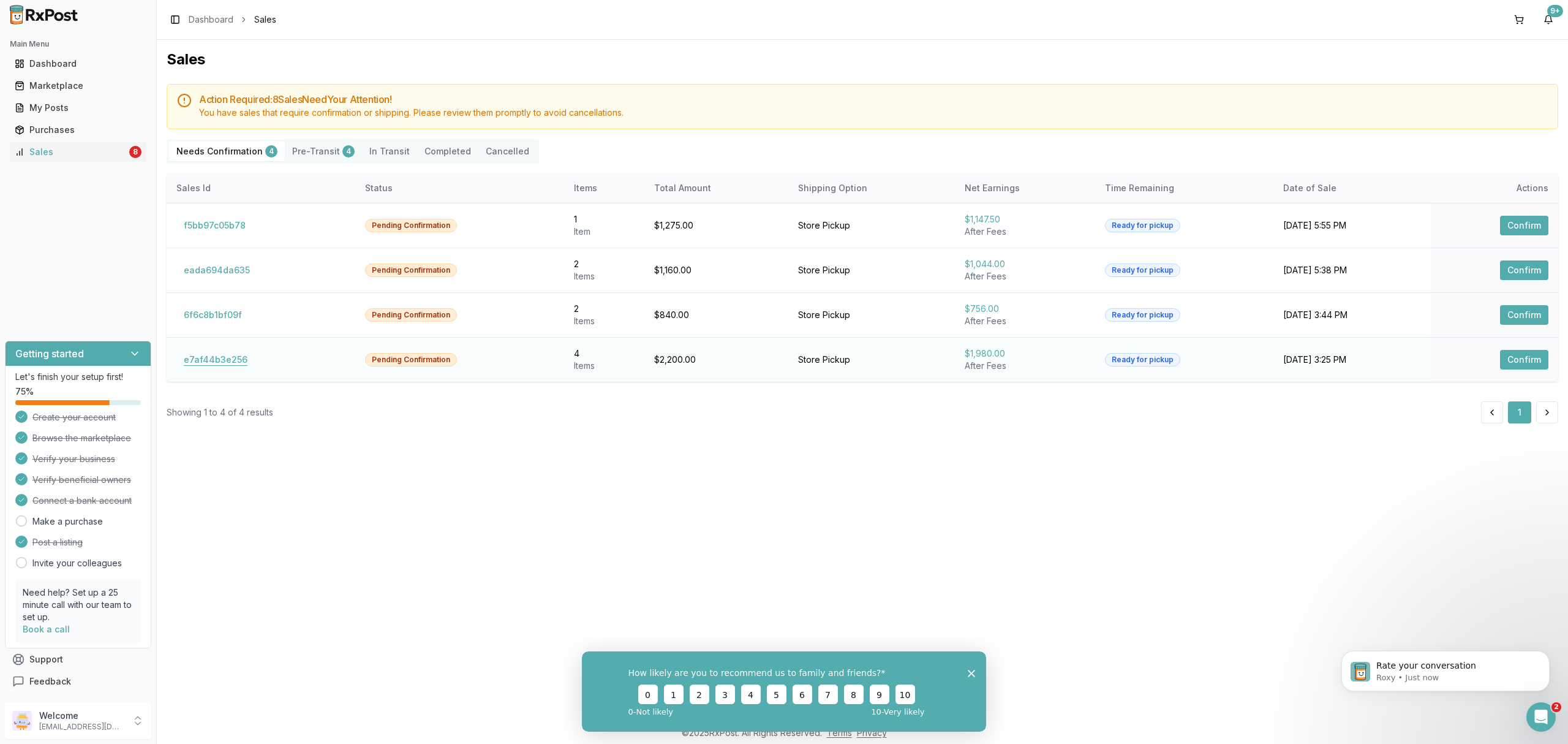
click at [217, 368] on button "e7af44b3e256" at bounding box center [216, 360] width 78 height 20
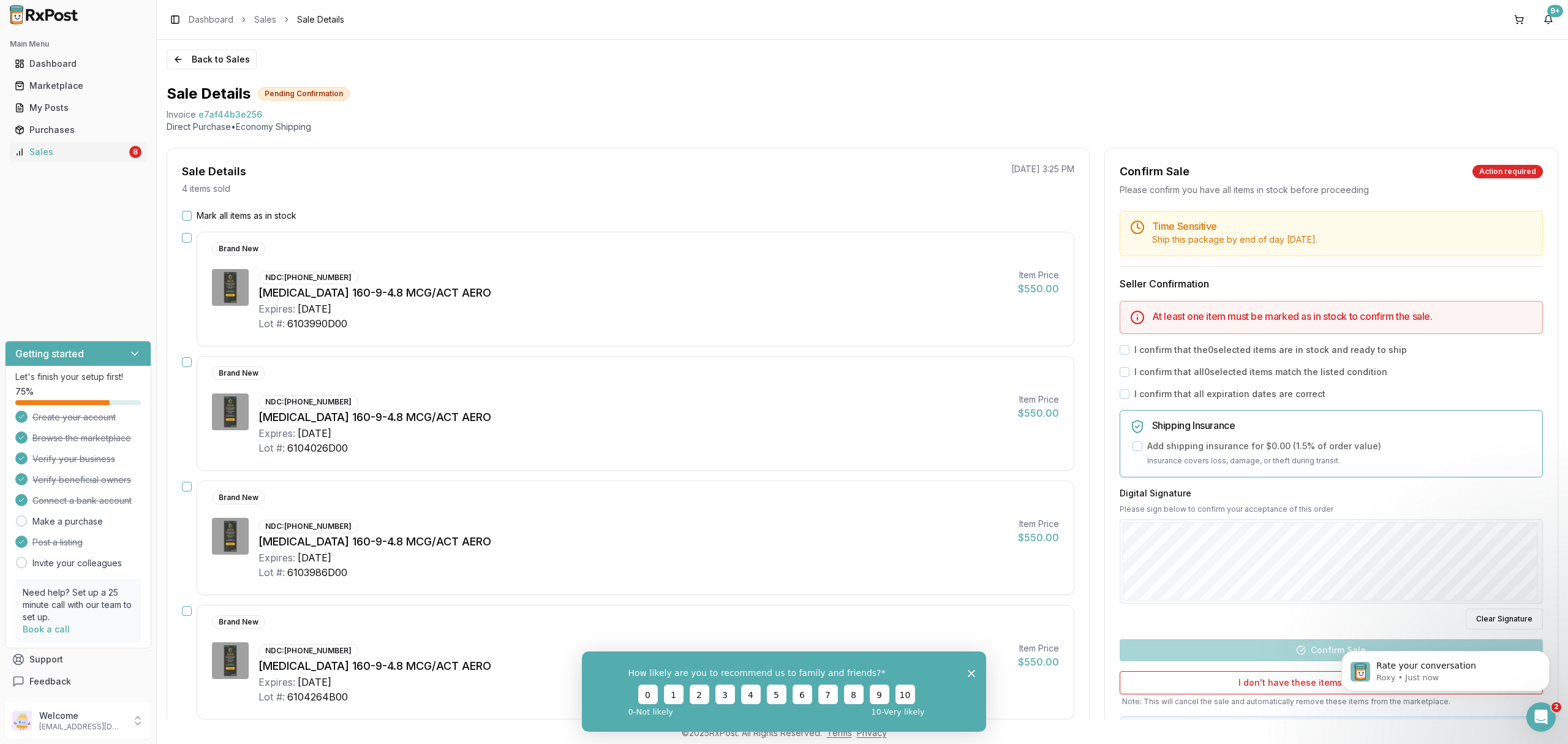
click at [243, 217] on label "Mark all items as in stock" at bounding box center [247, 216] width 100 height 12
click at [192, 217] on button "Mark all items as in stock" at bounding box center [186, 215] width 10 height 10
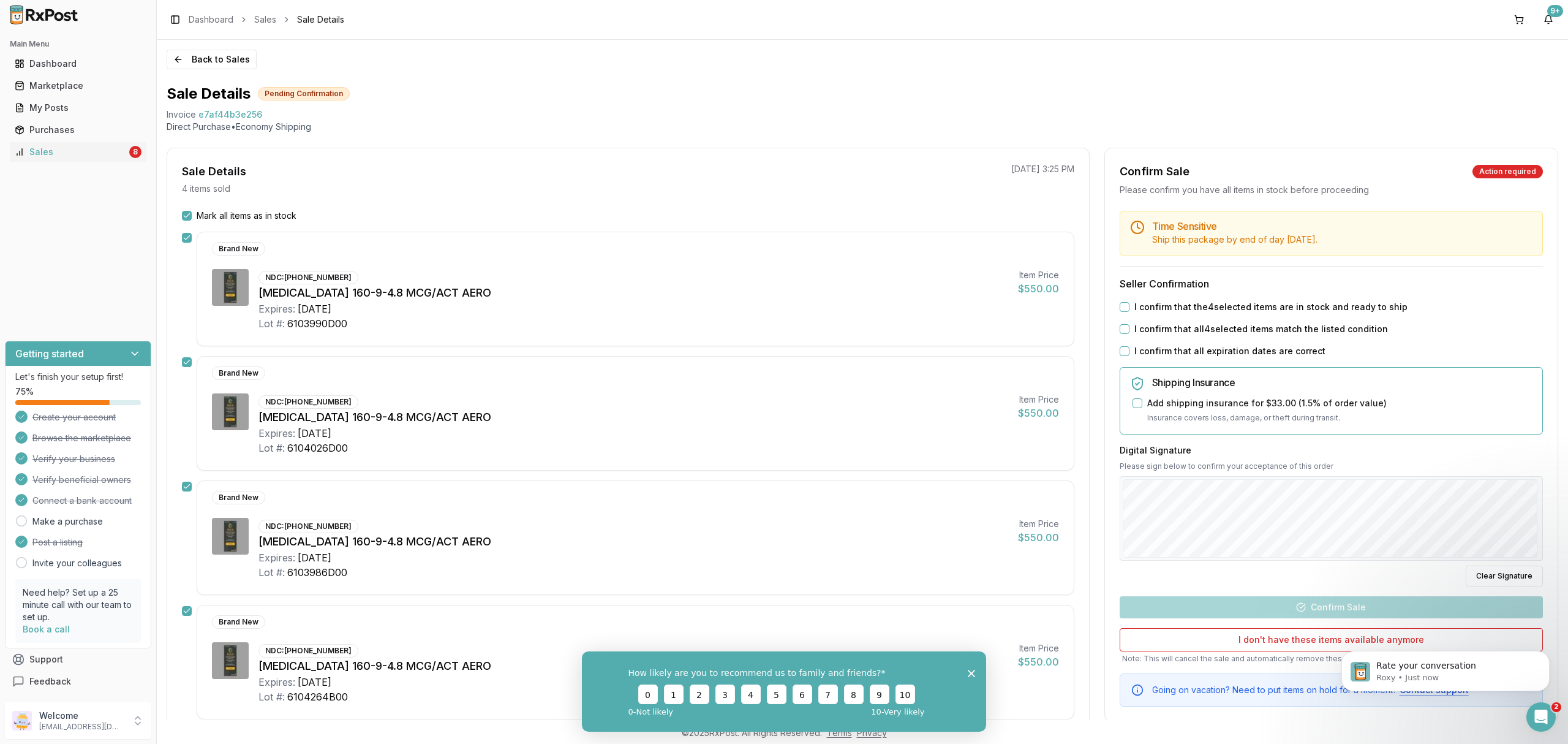
click at [1294, 305] on label "I confirm that the 4 selected items are in stock and ready to ship" at bounding box center [1271, 307] width 273 height 12
click at [1130, 305] on button "I confirm that the 4 selected items are in stock and ready to ship" at bounding box center [1124, 306] width 10 height 10
click at [1284, 334] on label "I confirm that all 4 selected items match the listed condition" at bounding box center [1261, 329] width 254 height 12
click at [1130, 334] on button "I confirm that all 4 selected items match the listed condition" at bounding box center [1124, 328] width 10 height 10
click at [1271, 361] on div "Time Sensitive Ship this package by end of day Thursday, October 16th . Seller …" at bounding box center [1331, 458] width 453 height 496
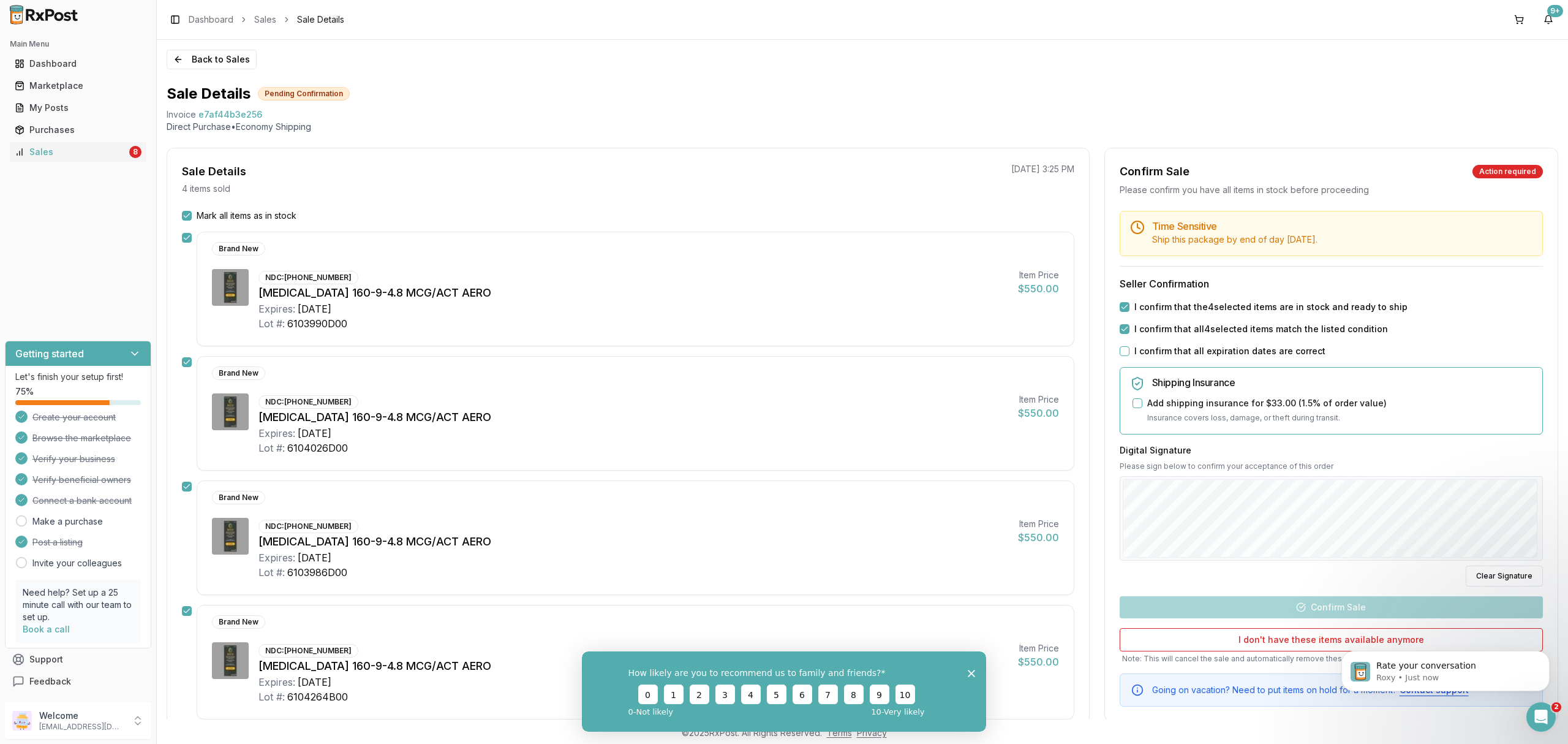
click at [1270, 356] on label "I confirm that all expiration dates are correct" at bounding box center [1229, 351] width 191 height 12
click at [1130, 356] on button "I confirm that all expiration dates are correct" at bounding box center [1124, 351] width 10 height 10
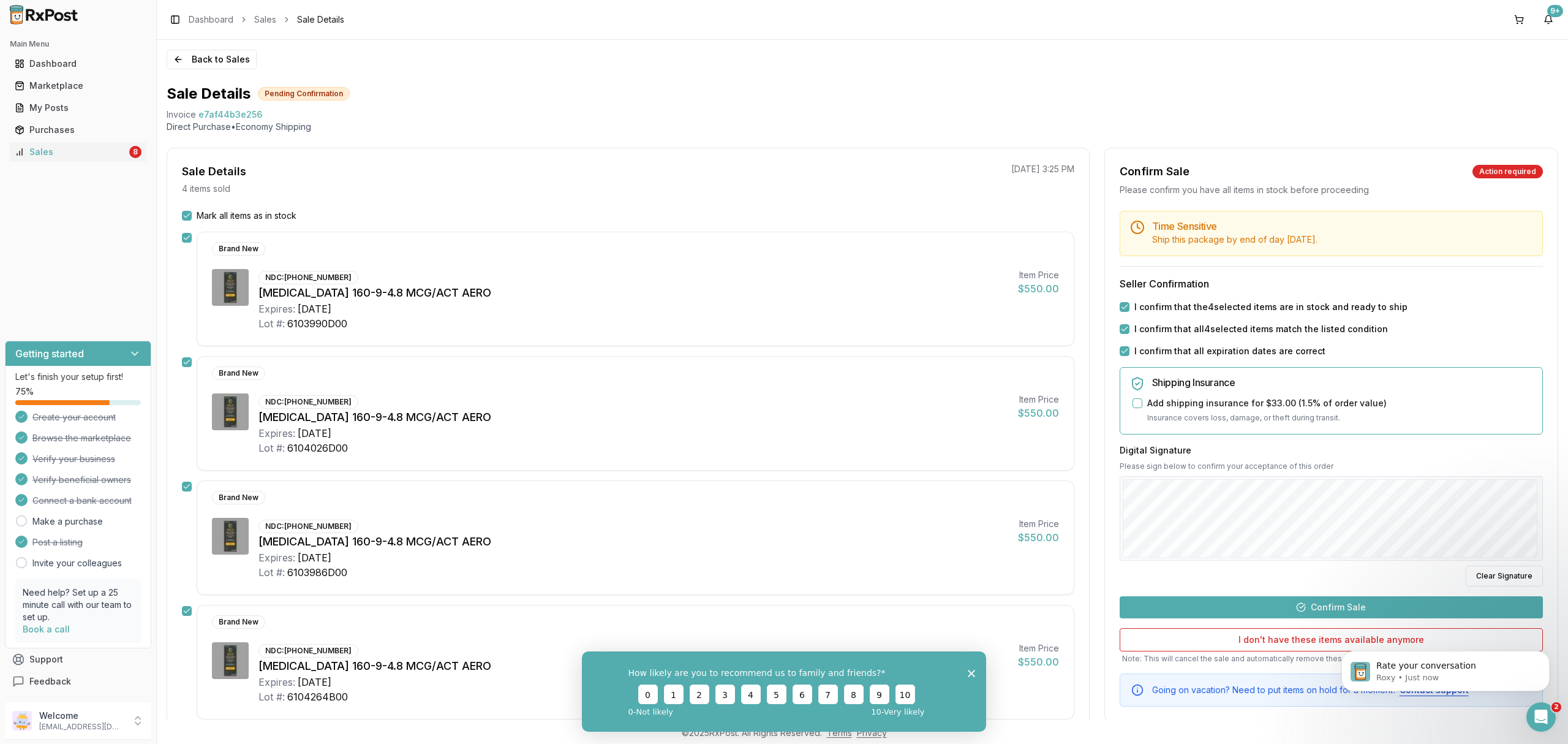
click at [1368, 610] on button "Confirm Sale" at bounding box center [1331, 607] width 423 height 22
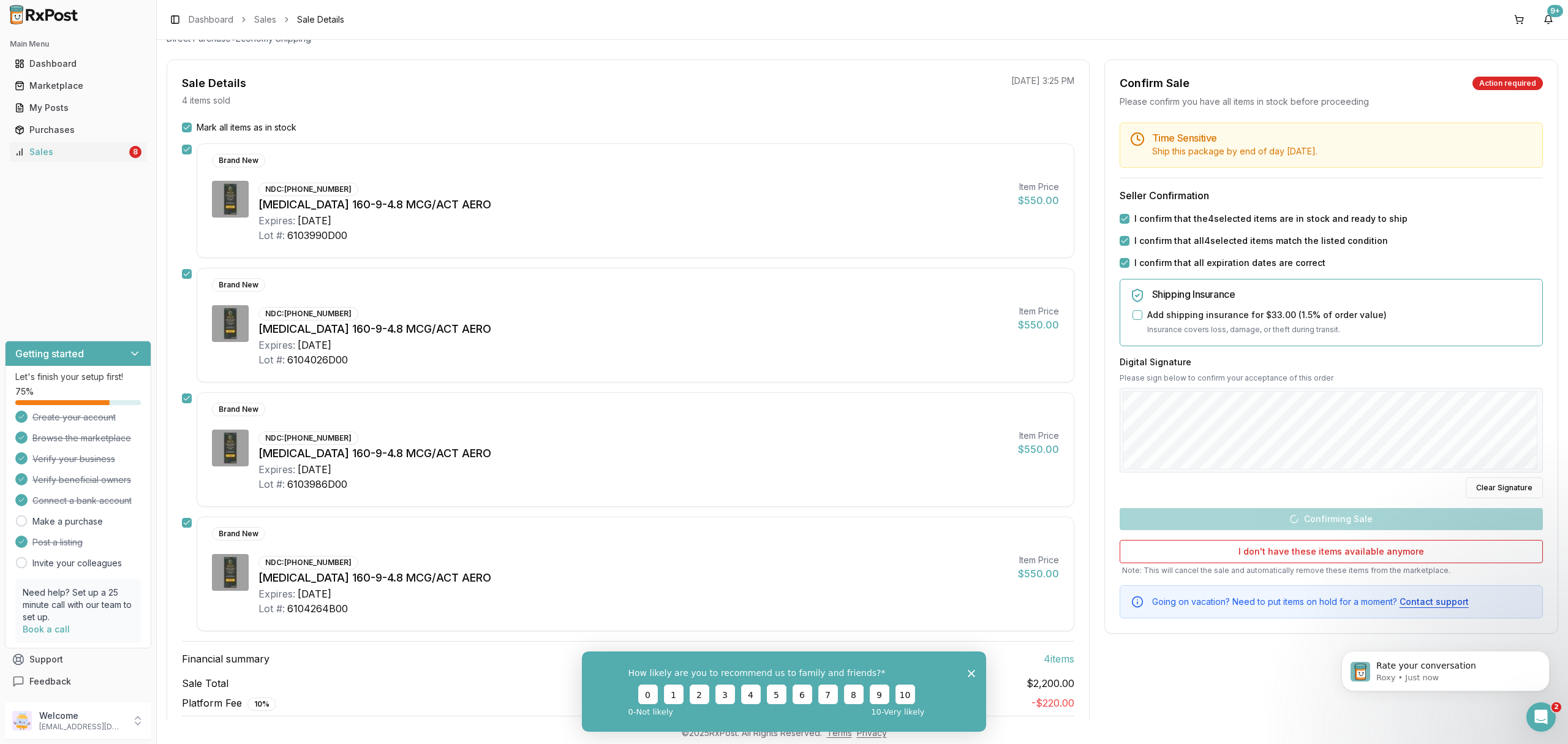
scroll to position [137, 0]
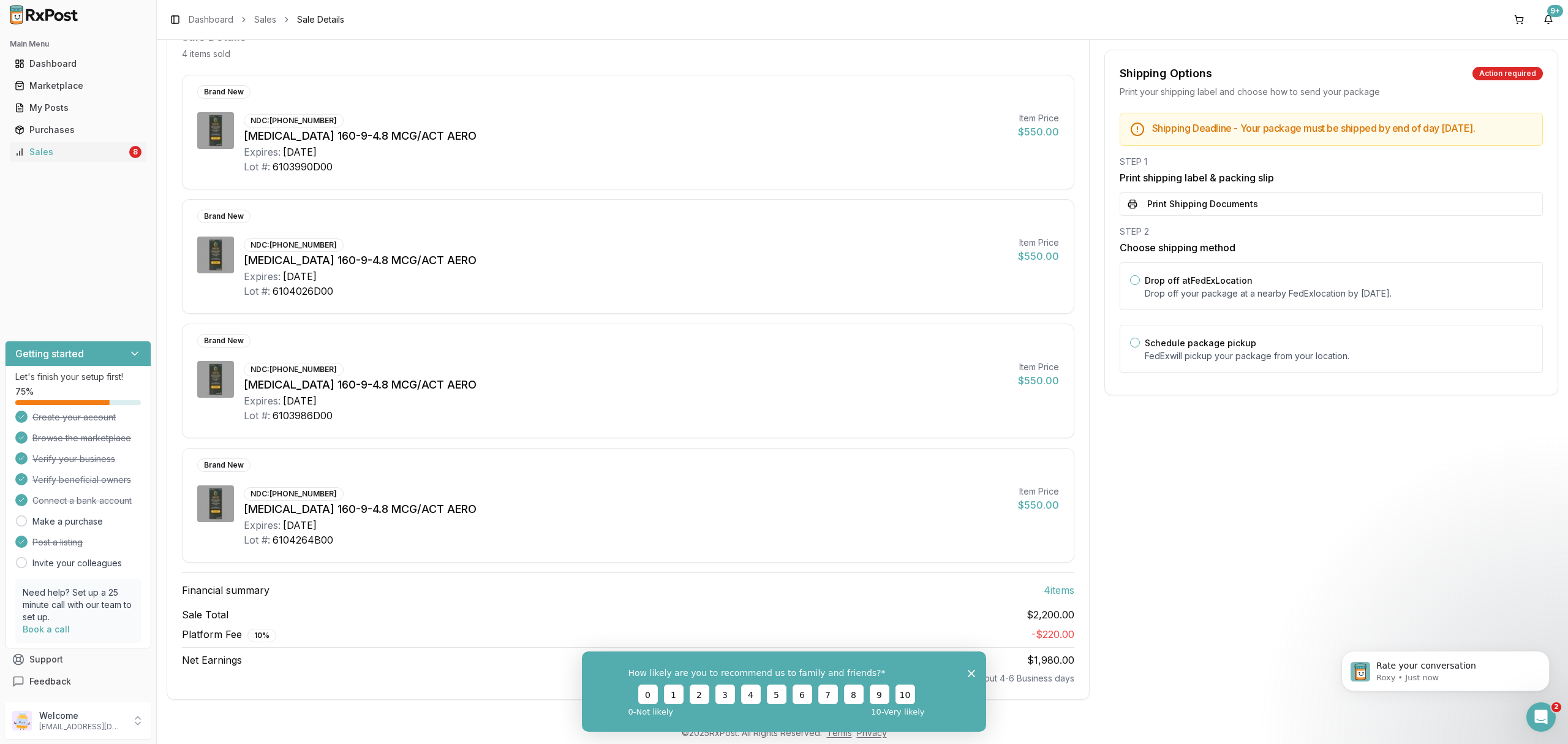
click at [971, 672] on polygon "Close survey" at bounding box center [972, 672] width 8 height 8
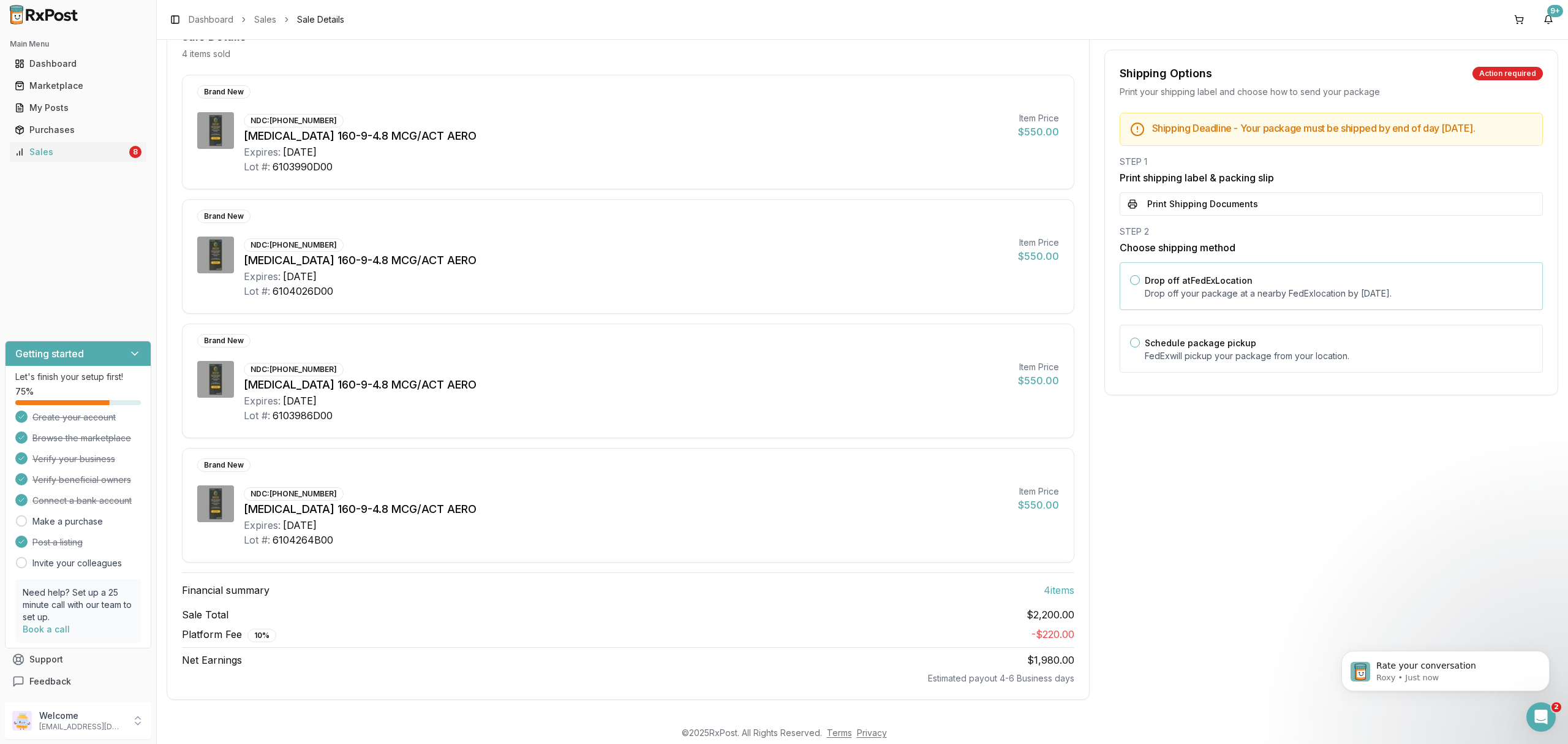
drag, startPoint x: 1245, startPoint y: 305, endPoint x: 1245, endPoint y: 273, distance: 32.0
click at [1245, 300] on p "Drop off your package at a nearby [GEOGRAPHIC_DATA] location by [DATE] ." at bounding box center [1339, 294] width 388 height 12
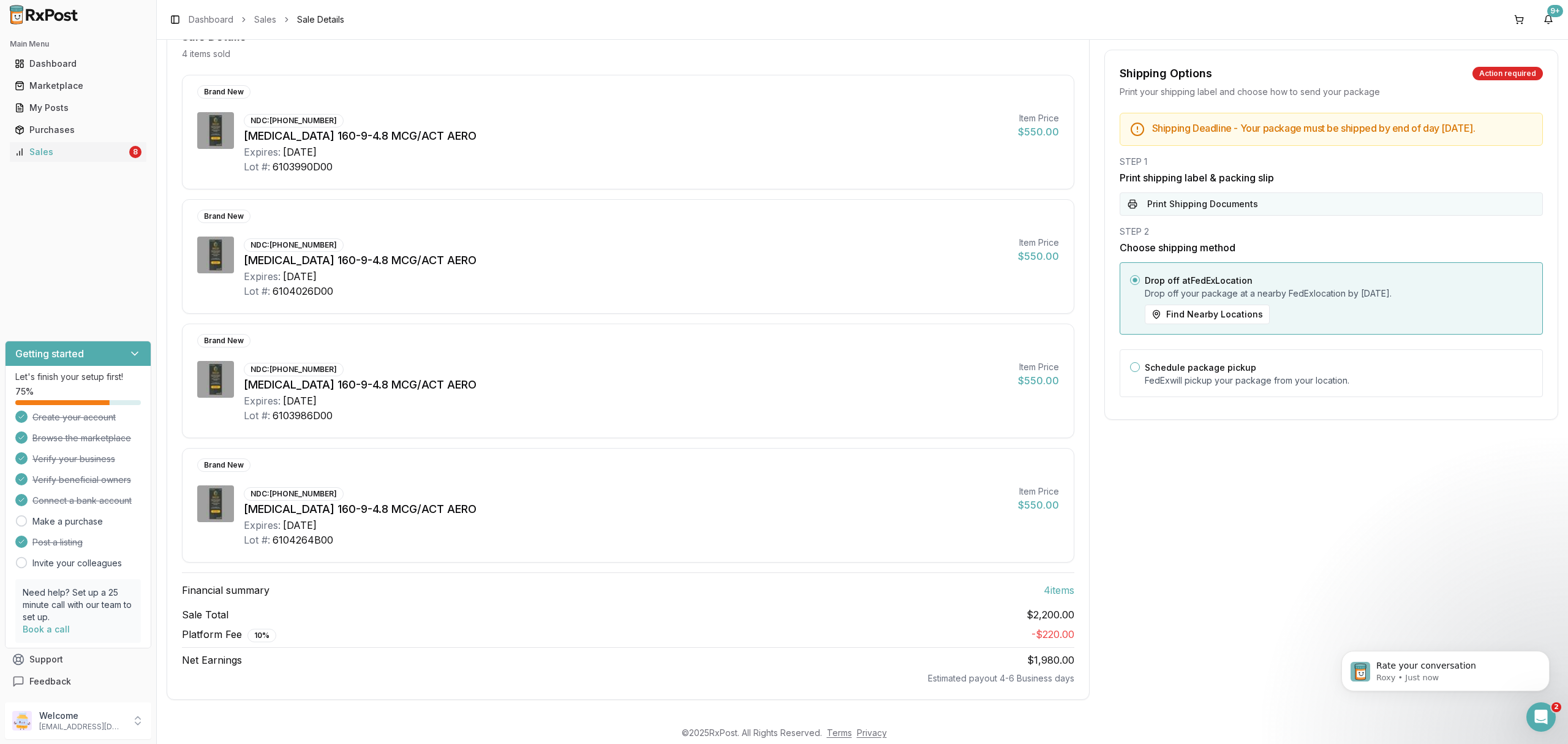
click at [1253, 211] on button "Print Shipping Documents" at bounding box center [1331, 204] width 423 height 23
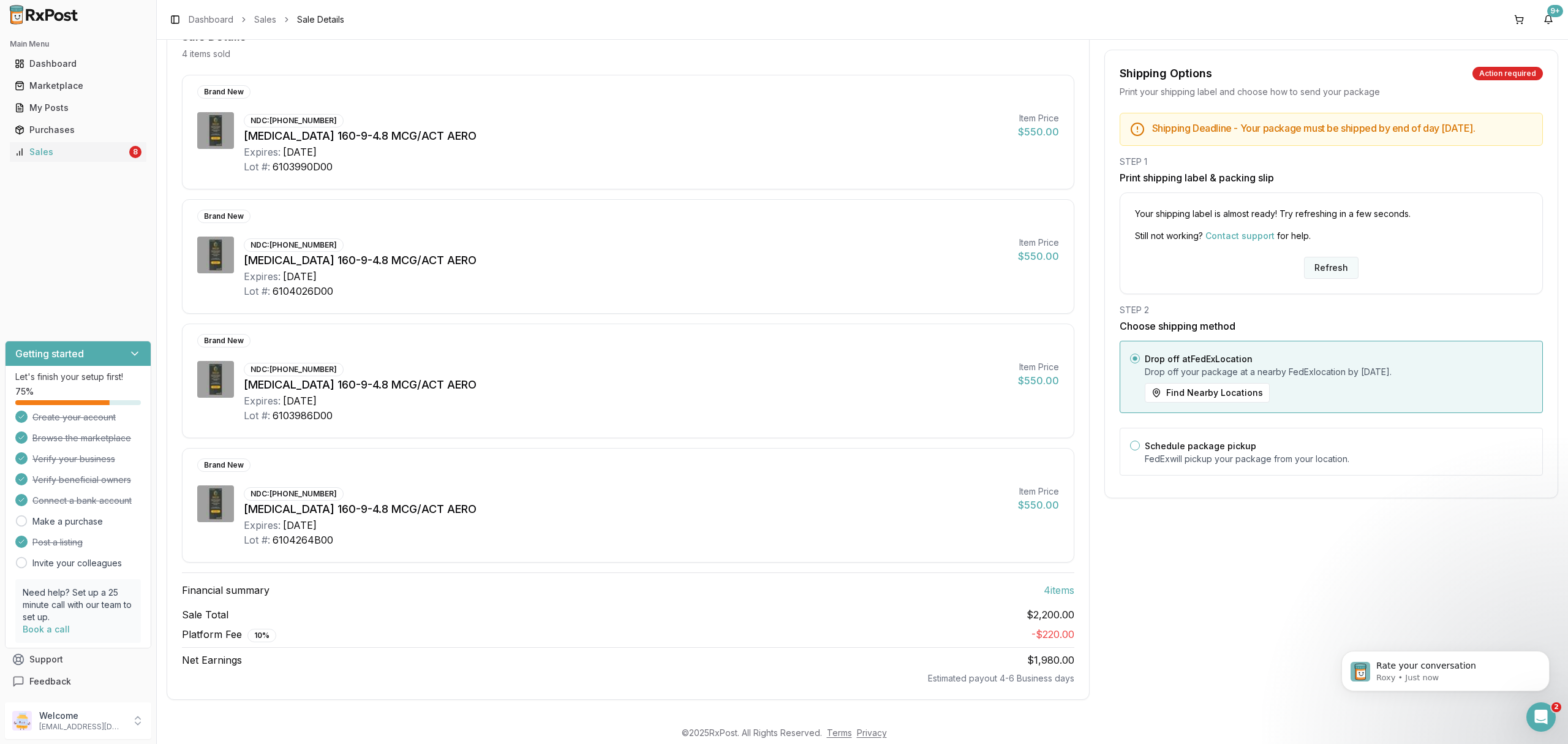
click at [1348, 278] on button "Refresh" at bounding box center [1331, 267] width 54 height 22
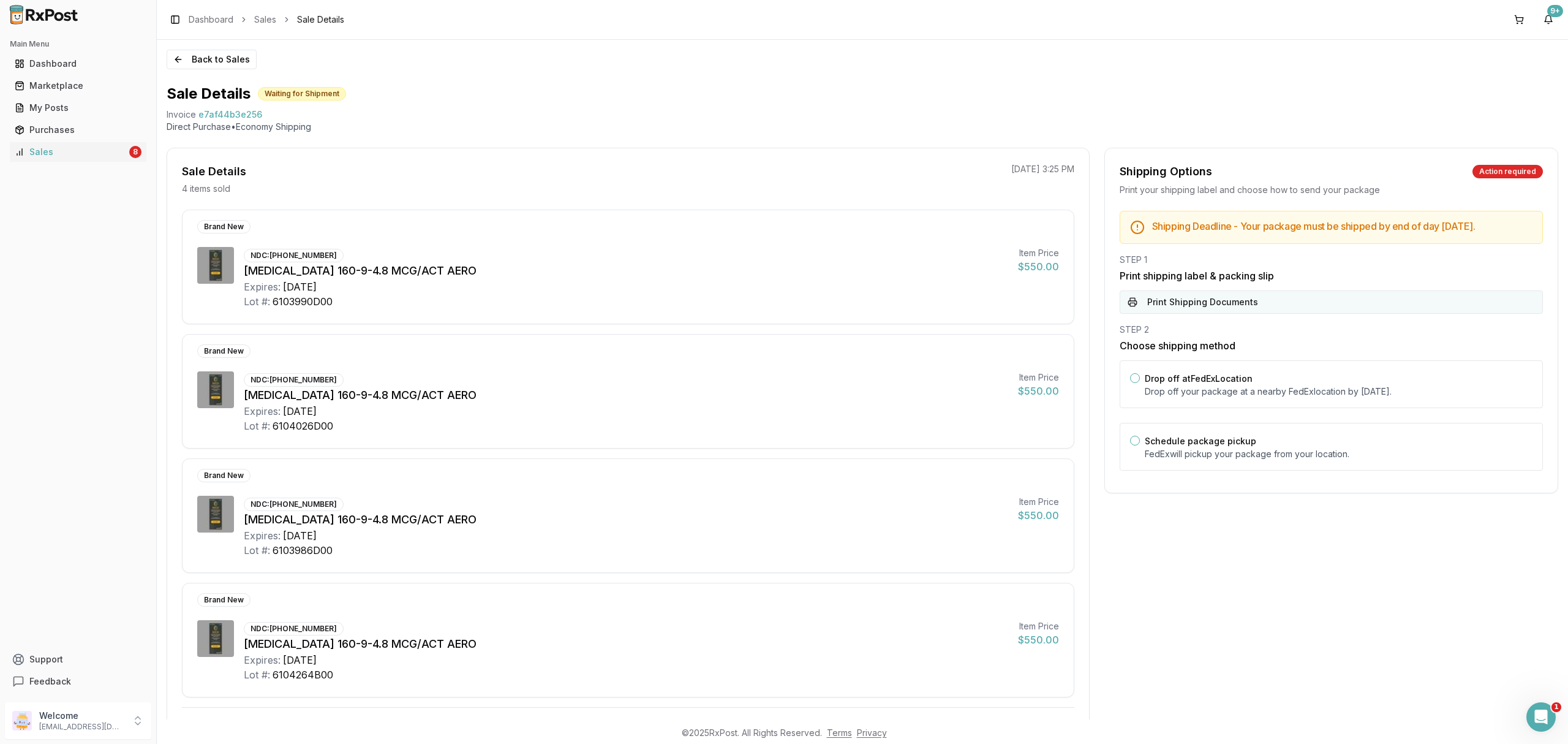
click at [1324, 314] on button "Print Shipping Documents" at bounding box center [1331, 302] width 423 height 23
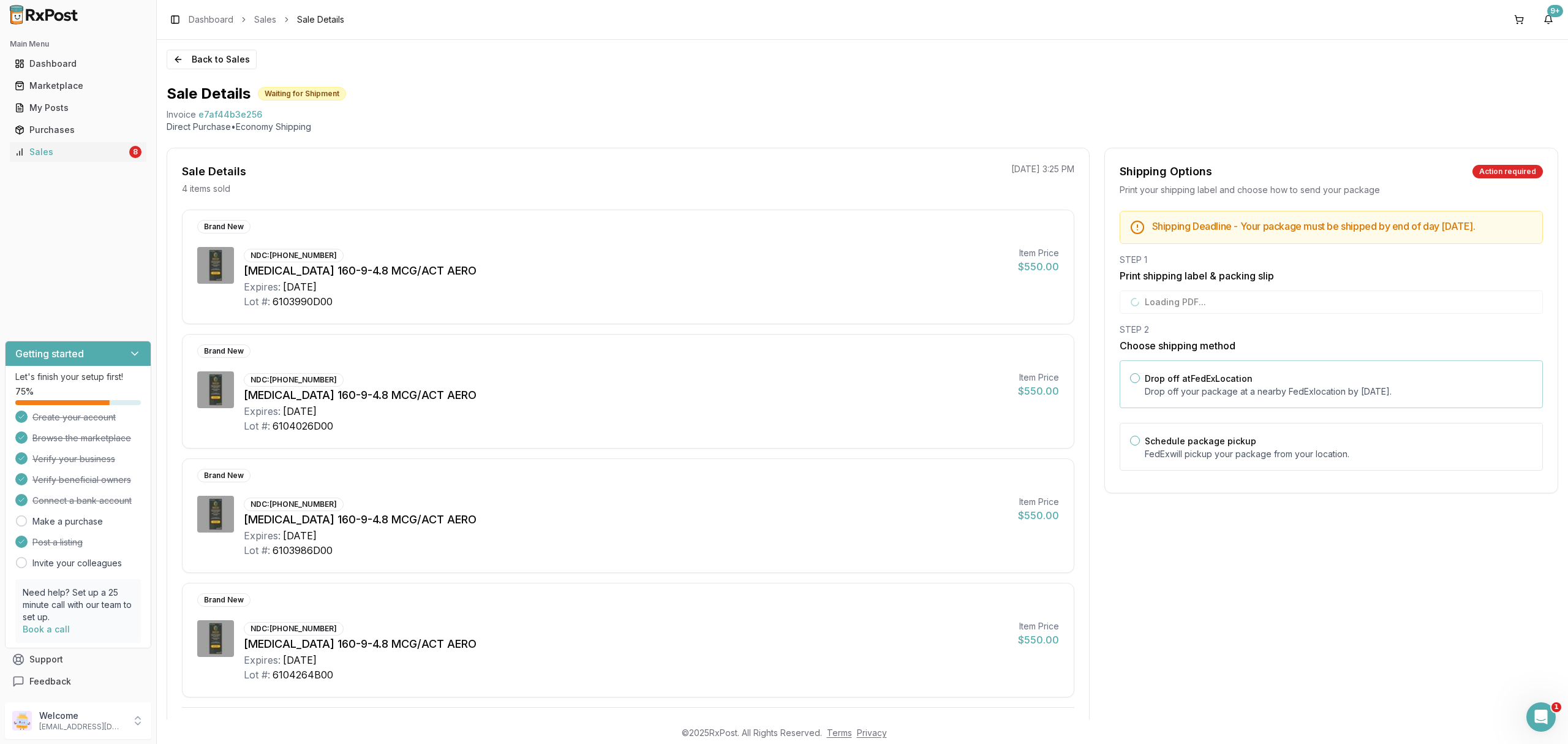
click at [1289, 373] on div "Drop off at FedEx Location Drop off your package at a nearby FedEx location by …" at bounding box center [1331, 383] width 423 height 48
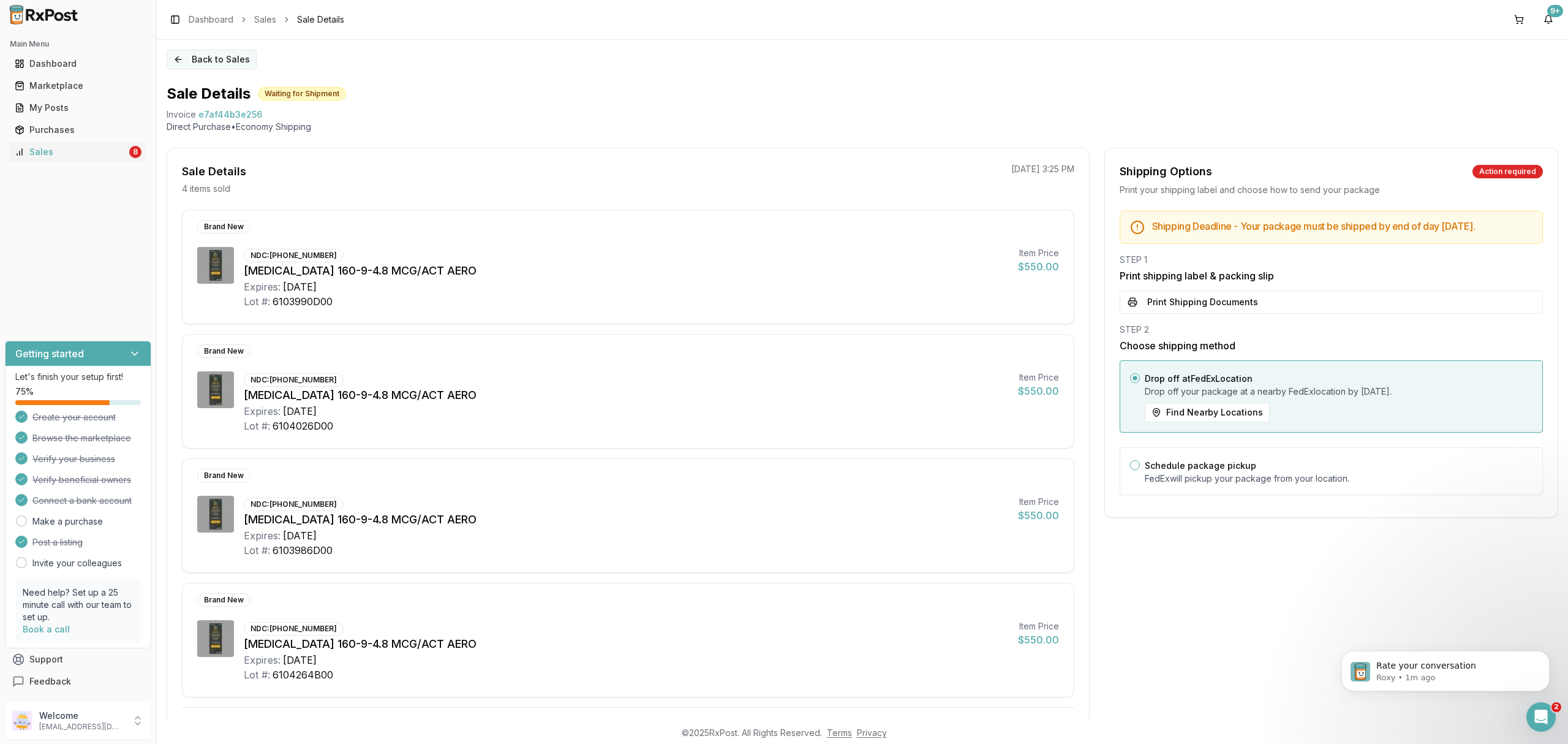
click at [229, 62] on button "Back to Sales" at bounding box center [211, 60] width 90 height 20
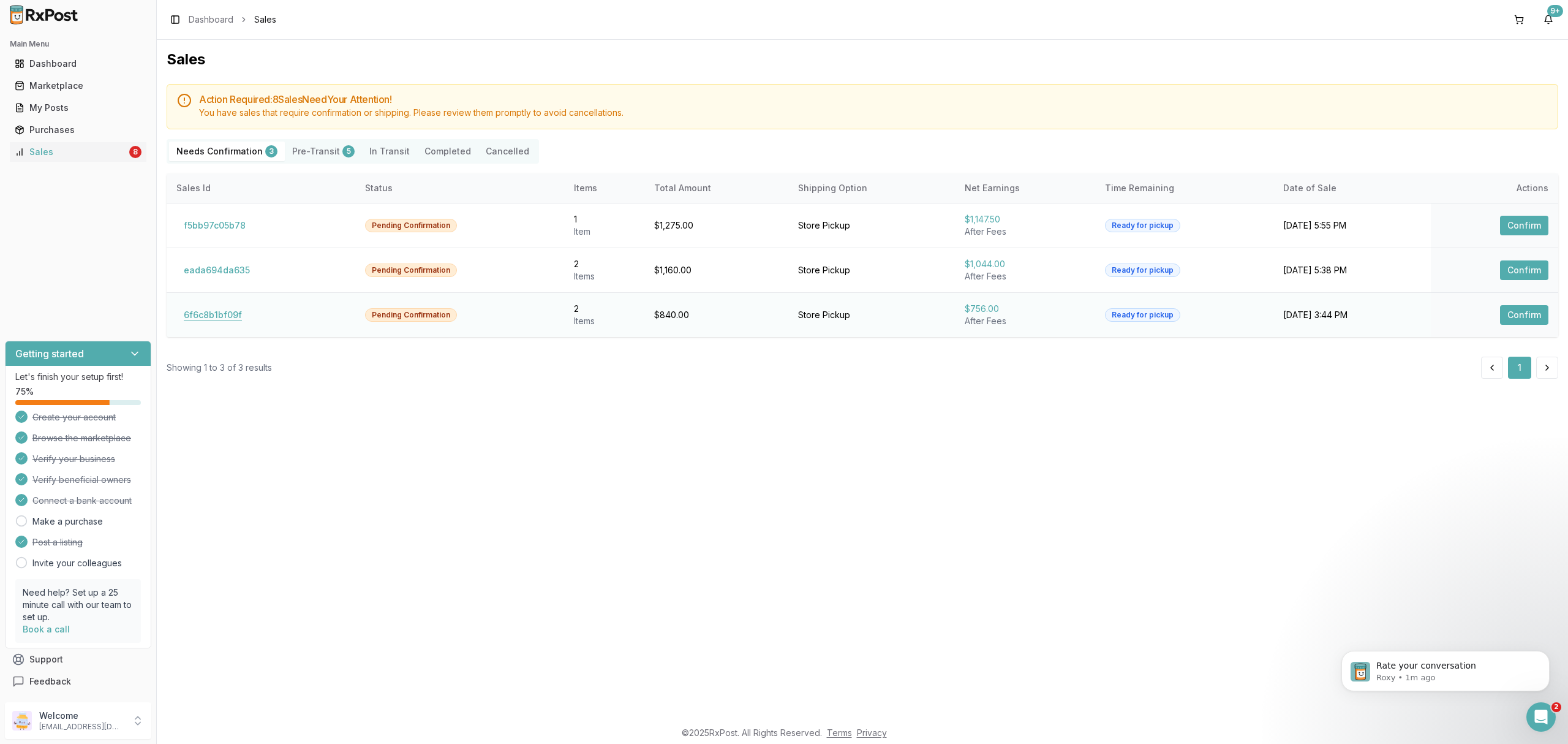
click at [239, 311] on button "6f6c8b1bf09f" at bounding box center [213, 315] width 73 height 20
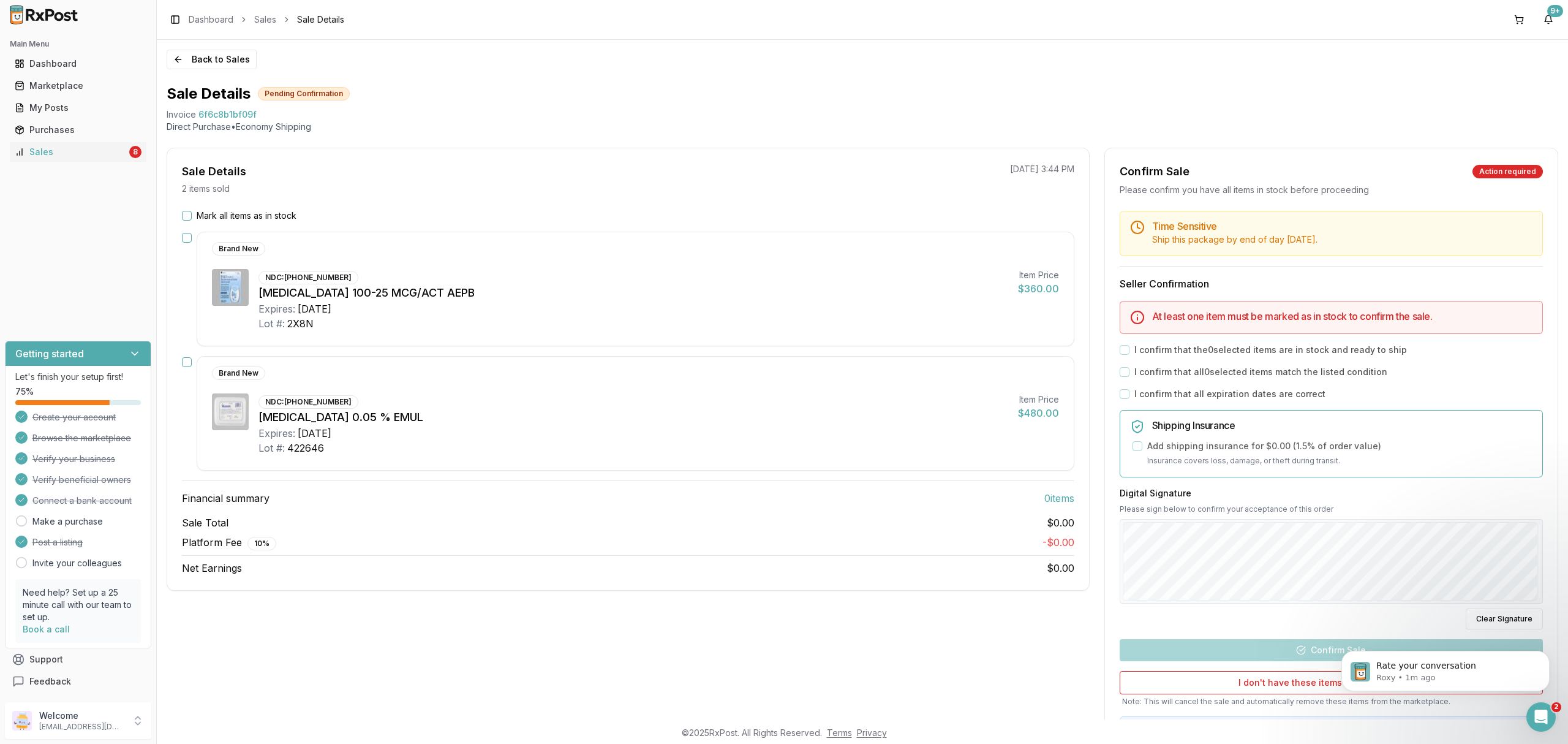
click at [228, 316] on div "NDC: 00173-0859-10 Breo Ellipta 100-25 MCG/ACT AEPB Expires: 2026-07-31 Lot #: …" at bounding box center [635, 300] width 847 height 62
click at [219, 65] on button "Back to Sales" at bounding box center [211, 60] width 90 height 20
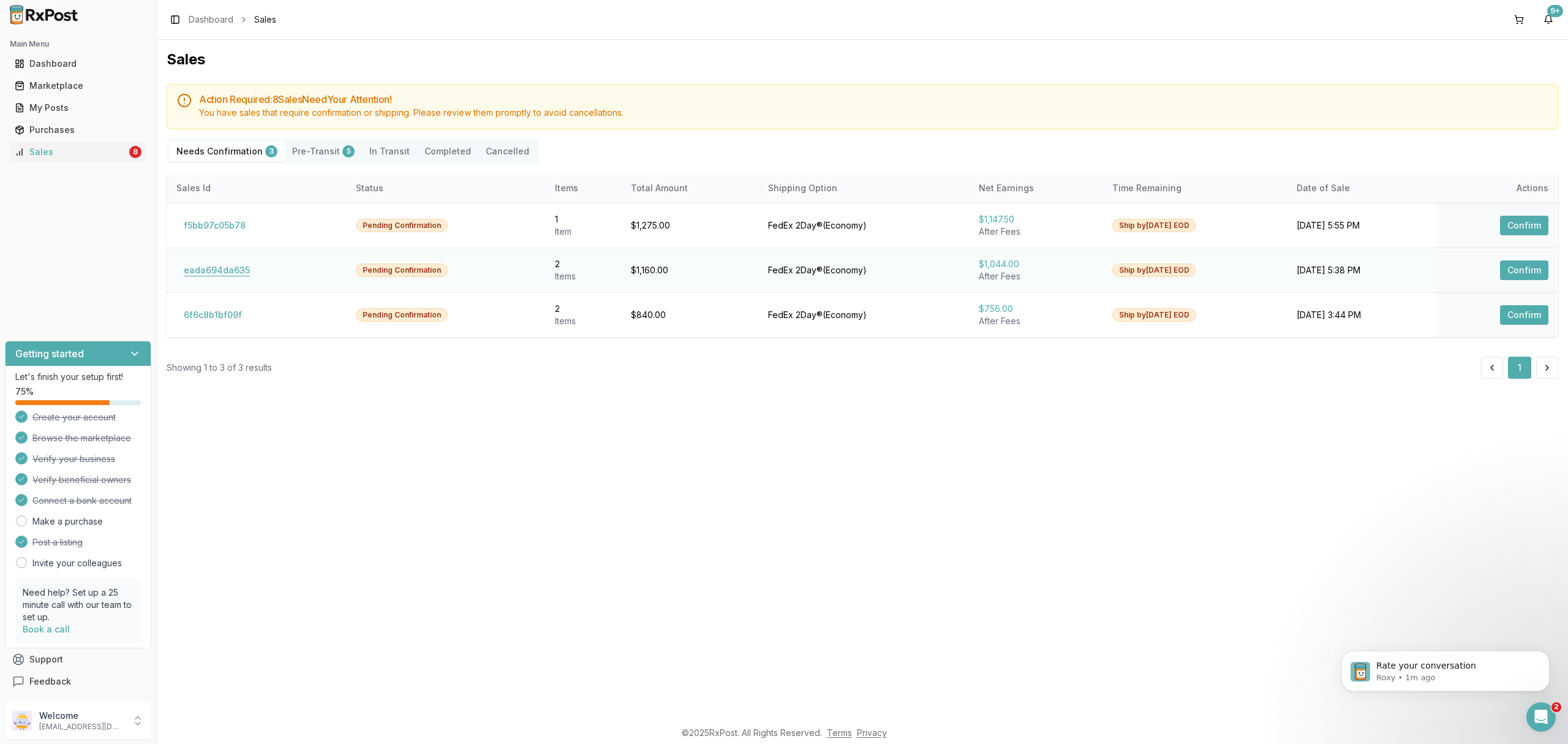
click at [231, 275] on button "eada694da635" at bounding box center [217, 270] width 81 height 20
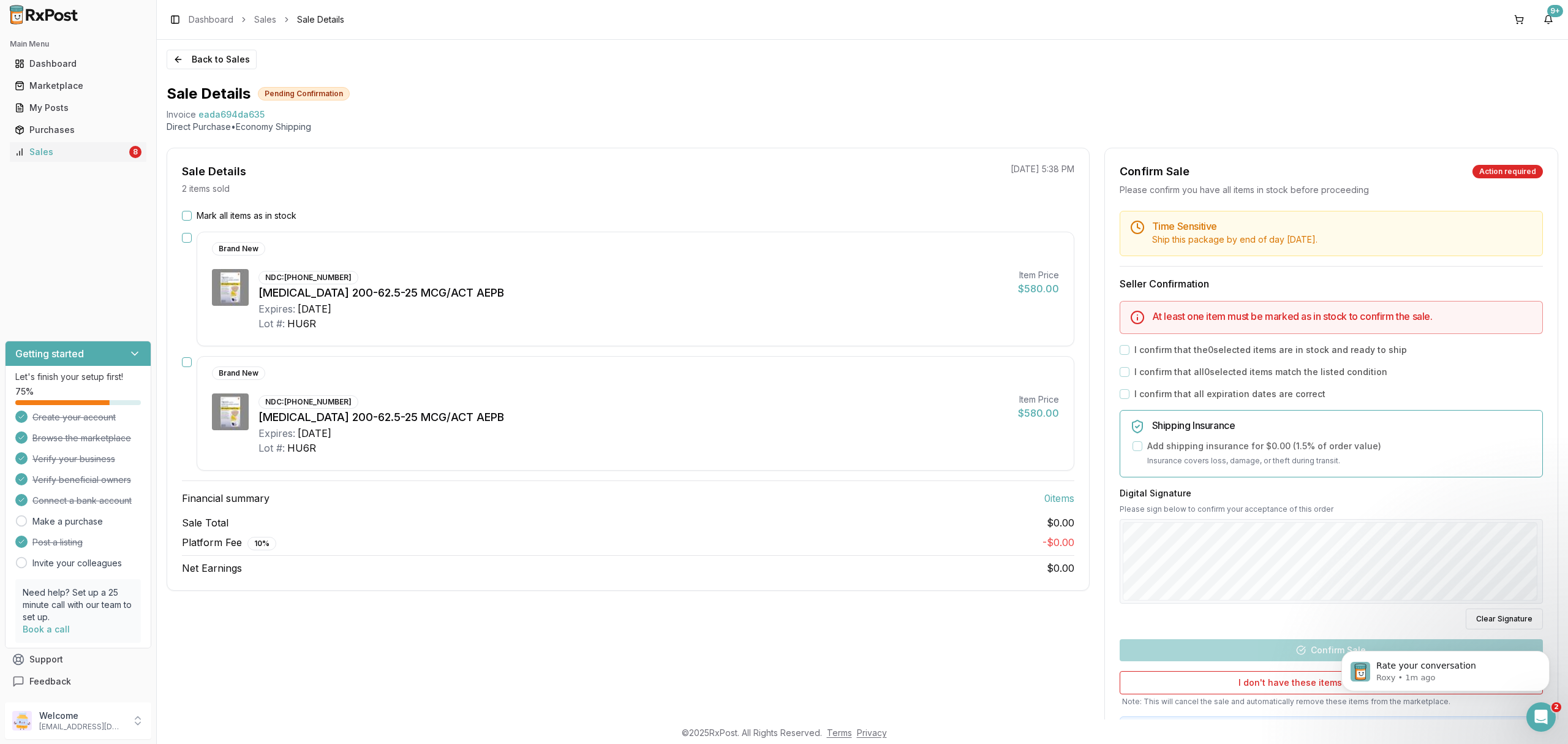
click at [246, 217] on label "Mark all items as in stock" at bounding box center [247, 216] width 100 height 12
click at [192, 217] on button "Mark all items as in stock" at bounding box center [186, 215] width 10 height 10
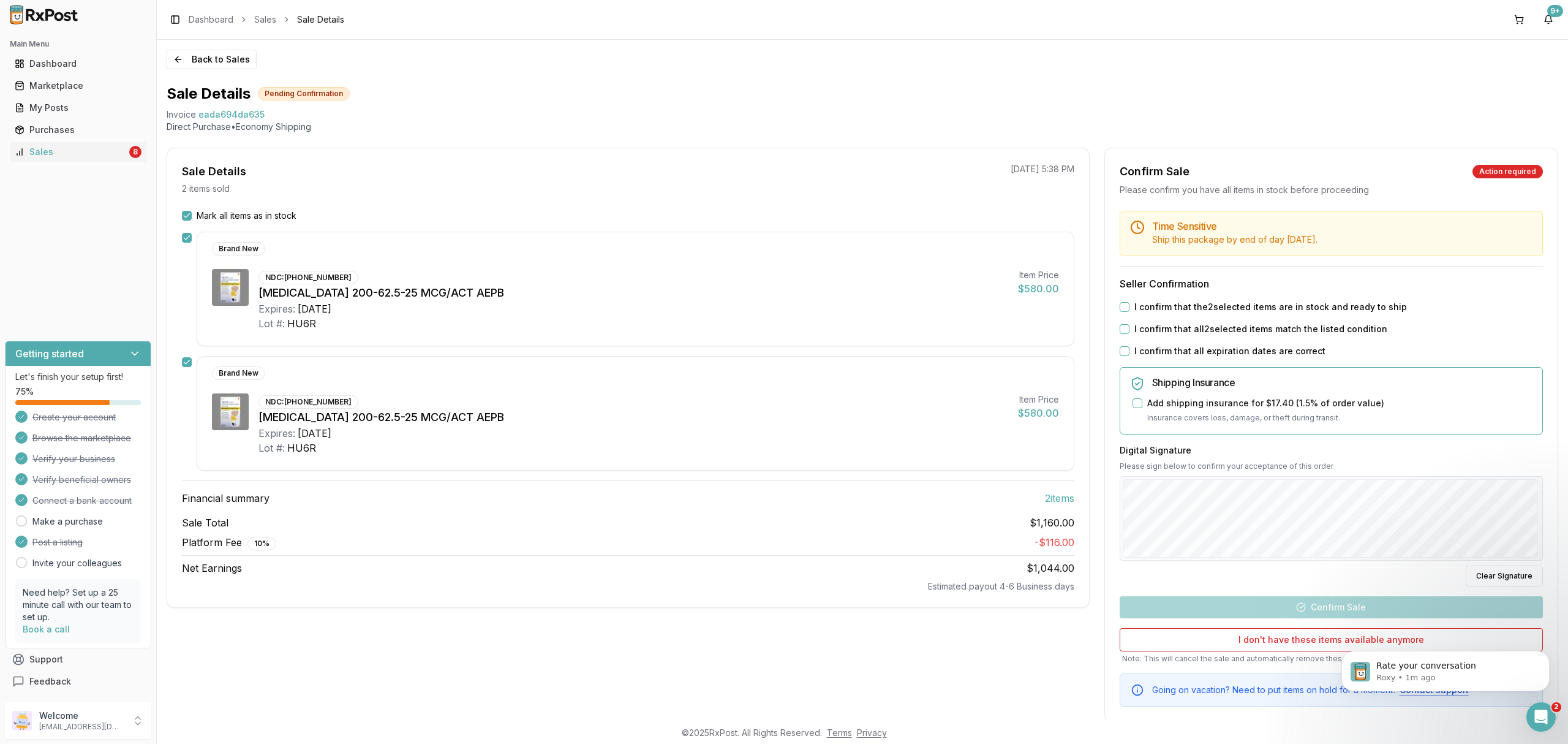
click at [1277, 300] on div "Time Sensitive Ship this package by end of day Thursday, October 16th . Seller …" at bounding box center [1331, 458] width 453 height 496
click at [1270, 309] on label "I confirm that the 2 selected items are in stock and ready to ship" at bounding box center [1270, 307] width 272 height 12
click at [1130, 309] on button "I confirm that the 2 selected items are in stock and ready to ship" at bounding box center [1124, 306] width 10 height 10
click at [1259, 329] on label "I confirm that all 2 selected items match the listed condition" at bounding box center [1260, 329] width 253 height 12
click at [1130, 329] on button "I confirm that all 2 selected items match the listed condition" at bounding box center [1124, 328] width 10 height 10
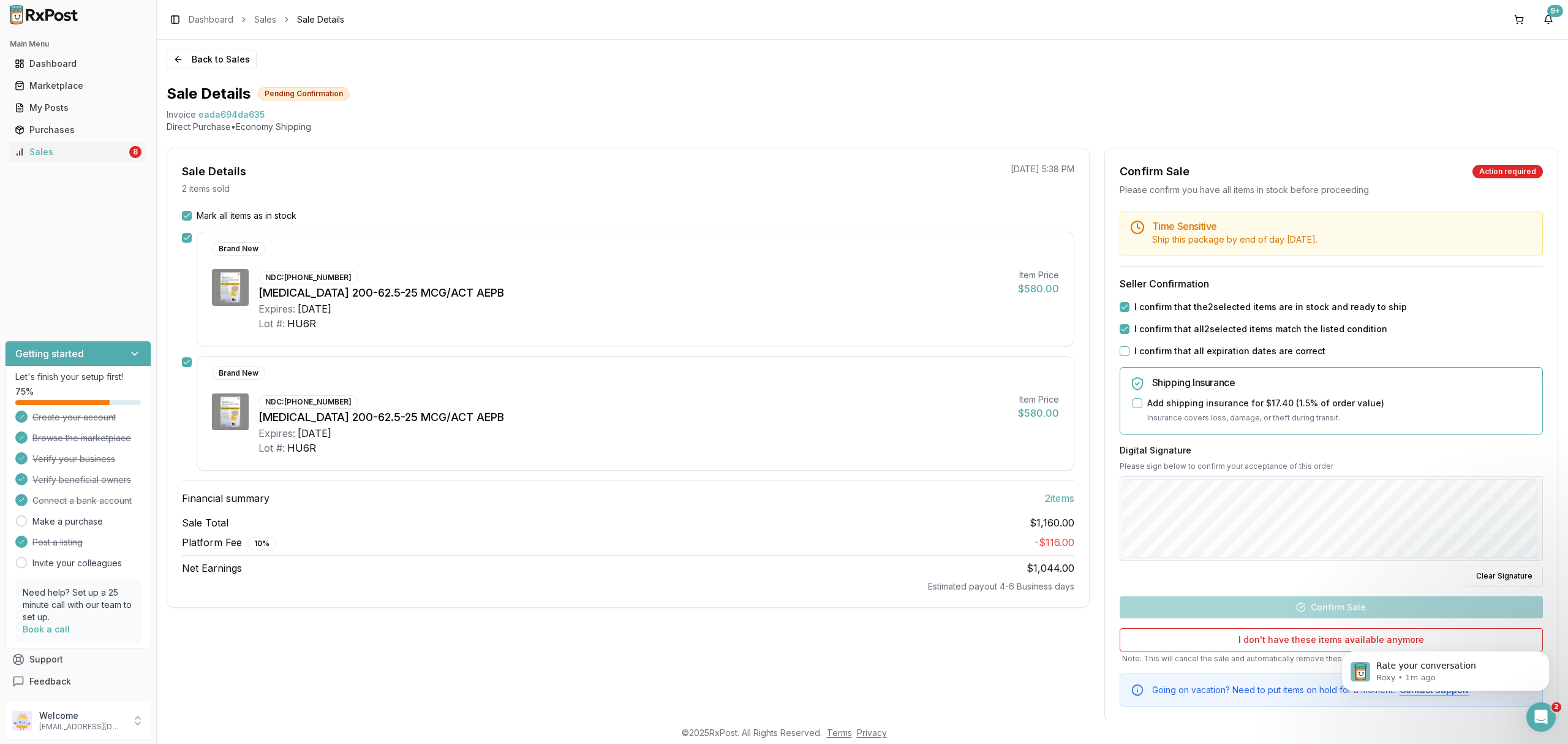
click at [1246, 352] on label "I confirm that all expiration dates are correct" at bounding box center [1229, 351] width 191 height 12
click at [1130, 352] on button "I confirm that all expiration dates are correct" at bounding box center [1124, 351] width 10 height 10
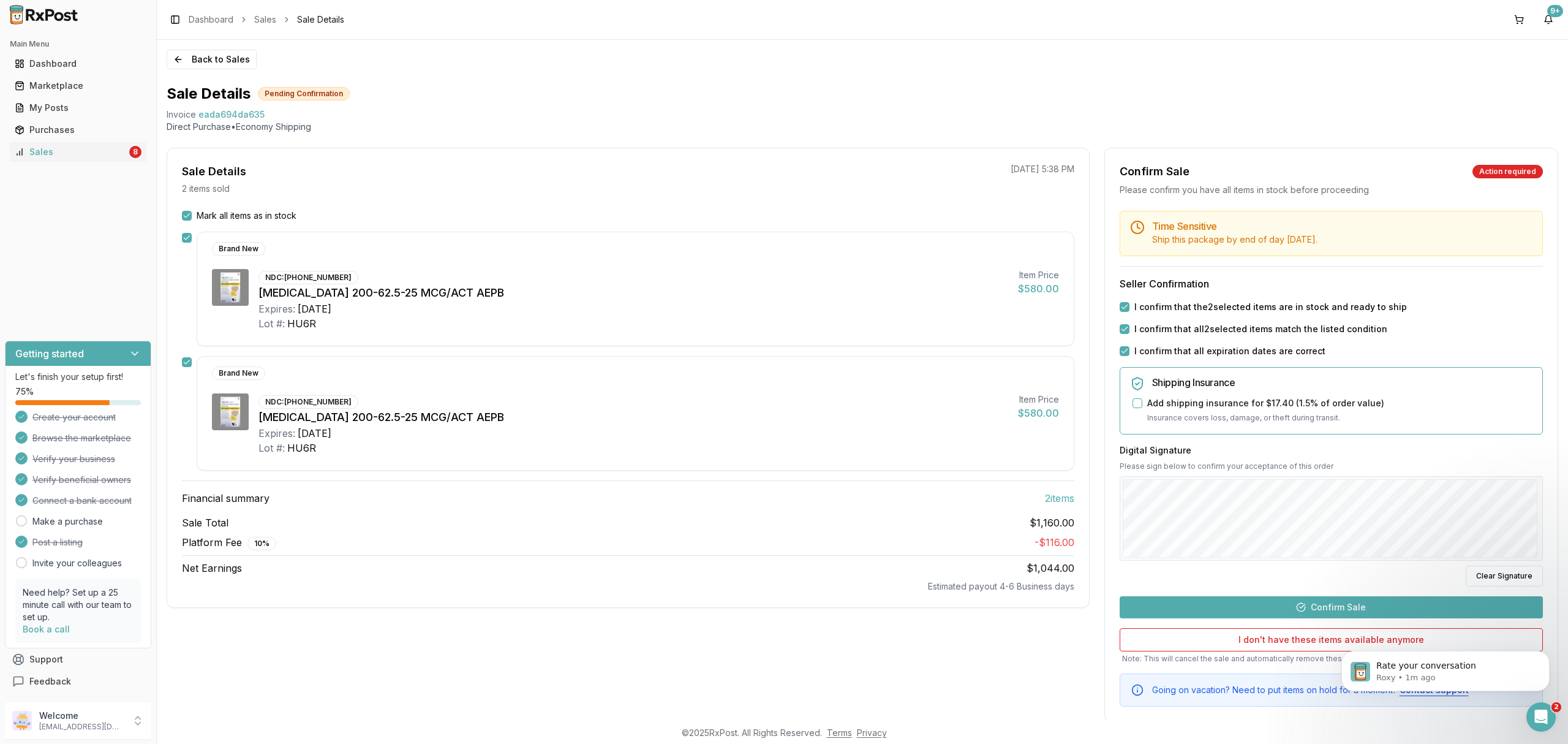
click at [1290, 606] on button "Confirm Sale" at bounding box center [1331, 607] width 423 height 22
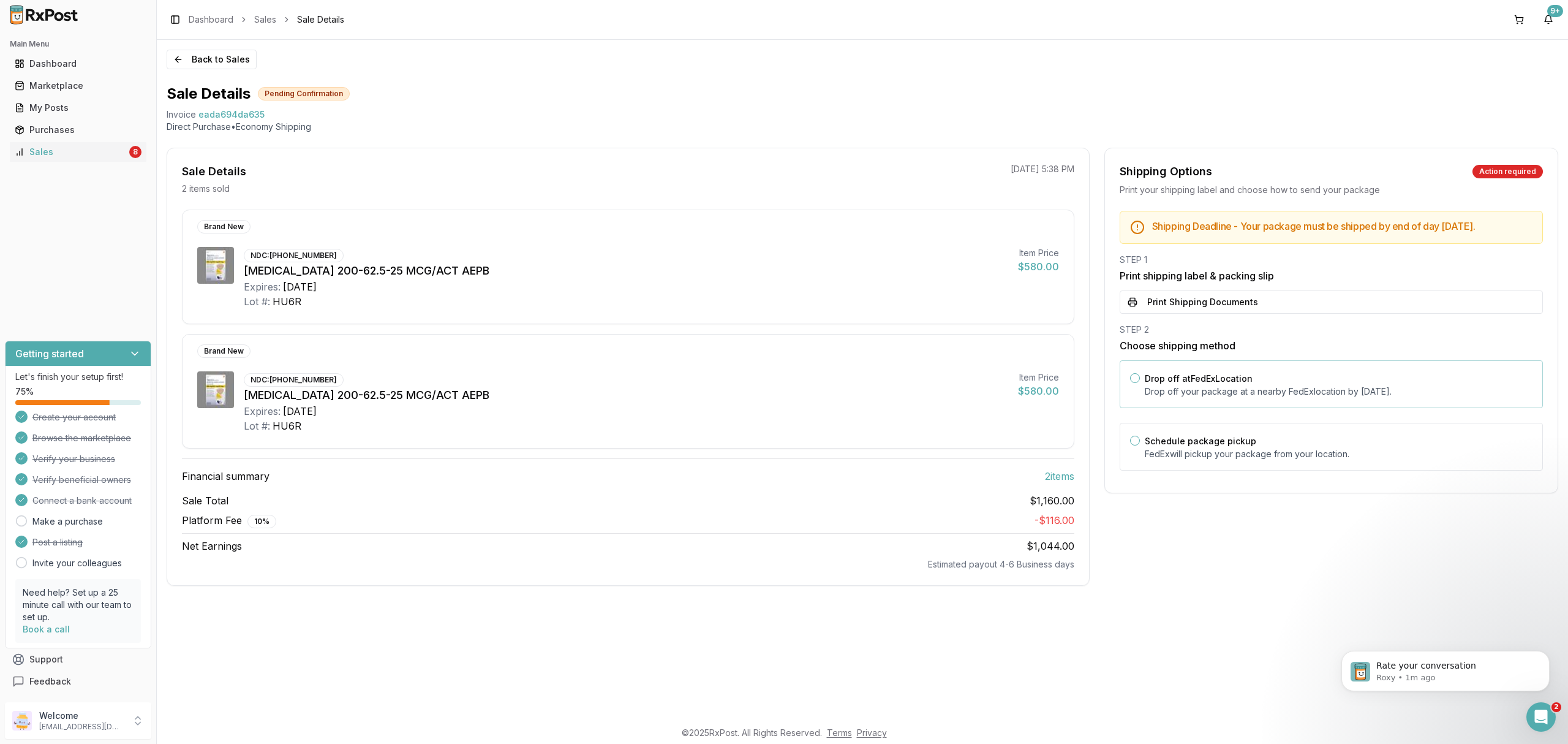
click at [1297, 398] on p "Drop off your package at a nearby FedEx location by October 16, 2025 ." at bounding box center [1339, 392] width 388 height 12
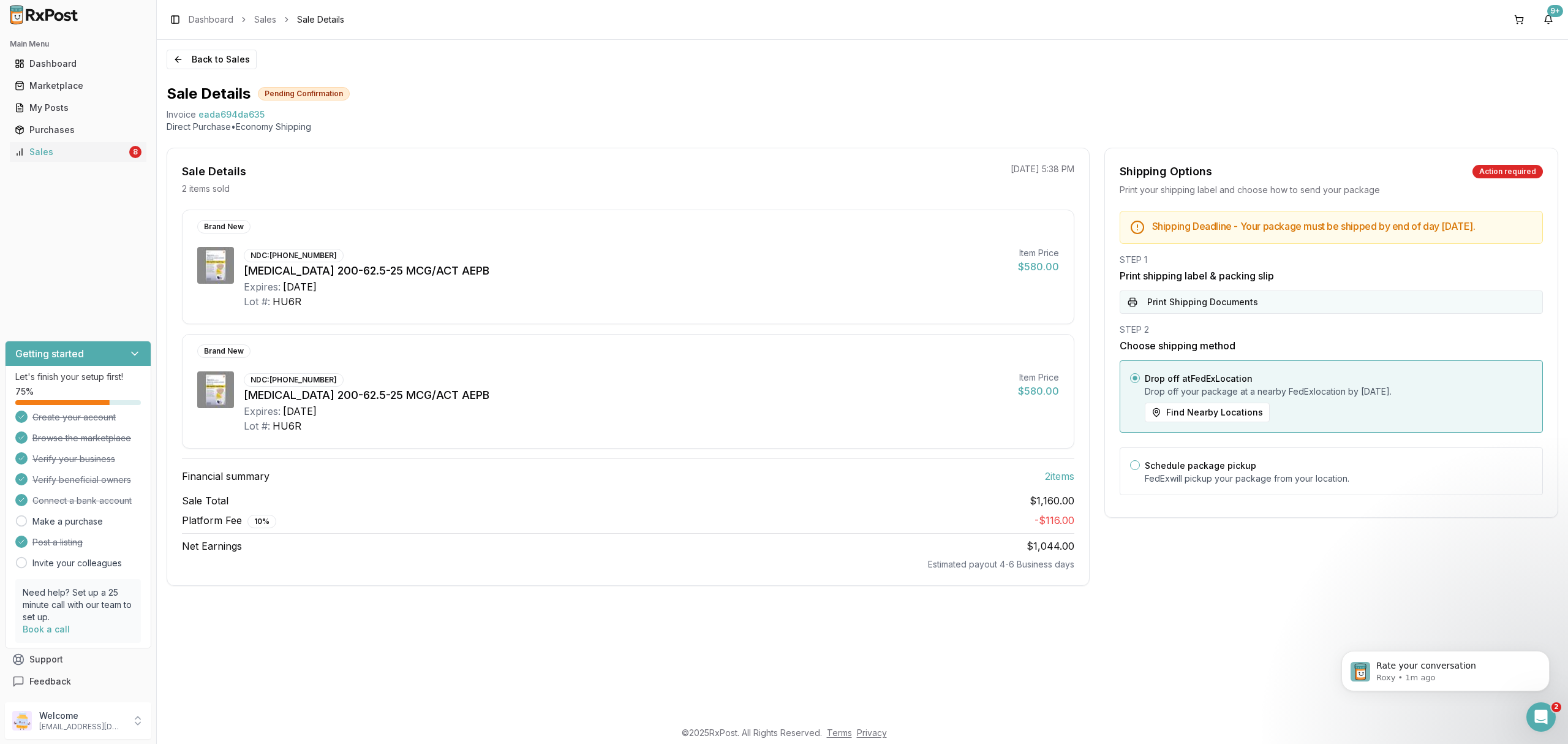
click at [1287, 312] on button "Print Shipping Documents" at bounding box center [1331, 302] width 423 height 23
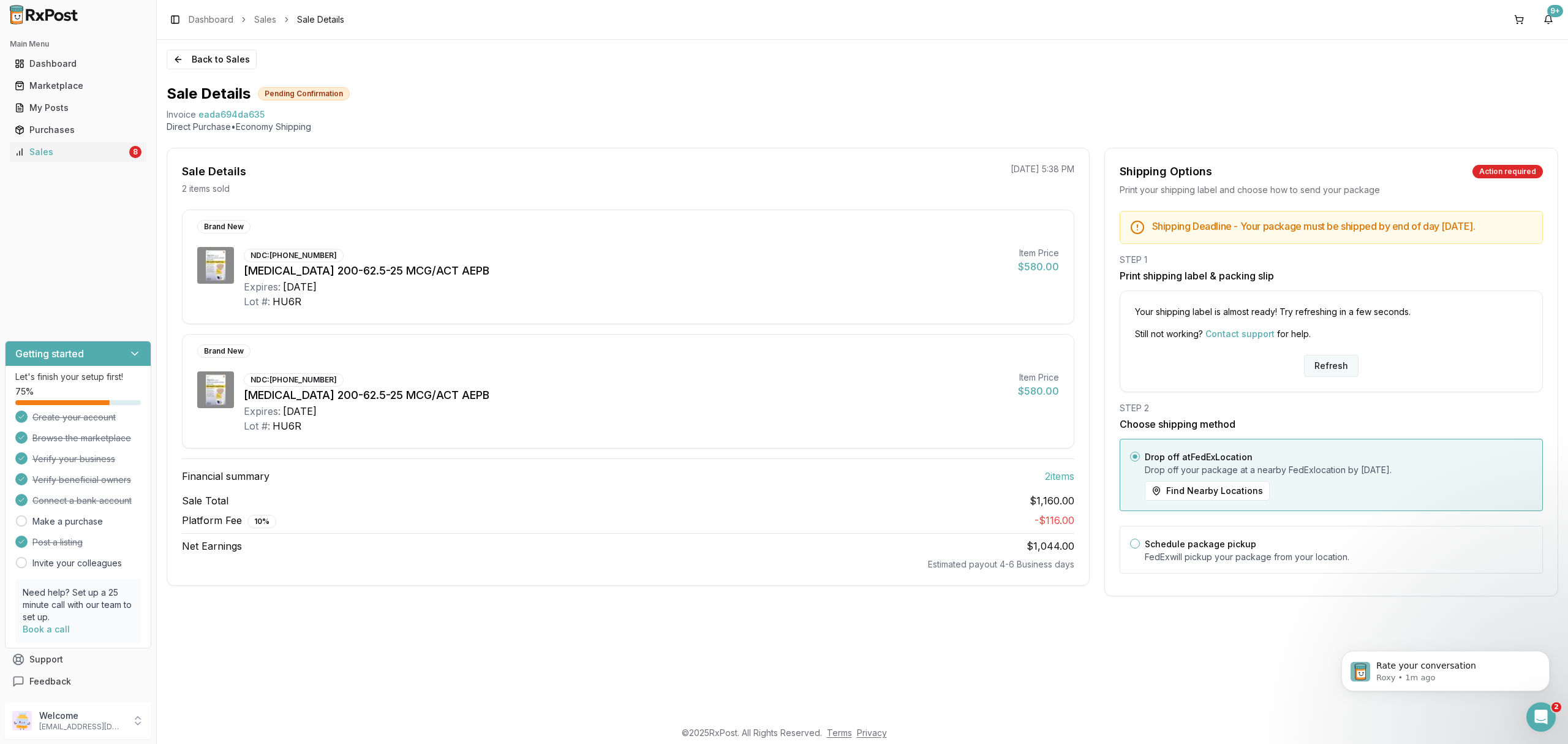
click at [1333, 375] on button "Refresh" at bounding box center [1331, 365] width 54 height 22
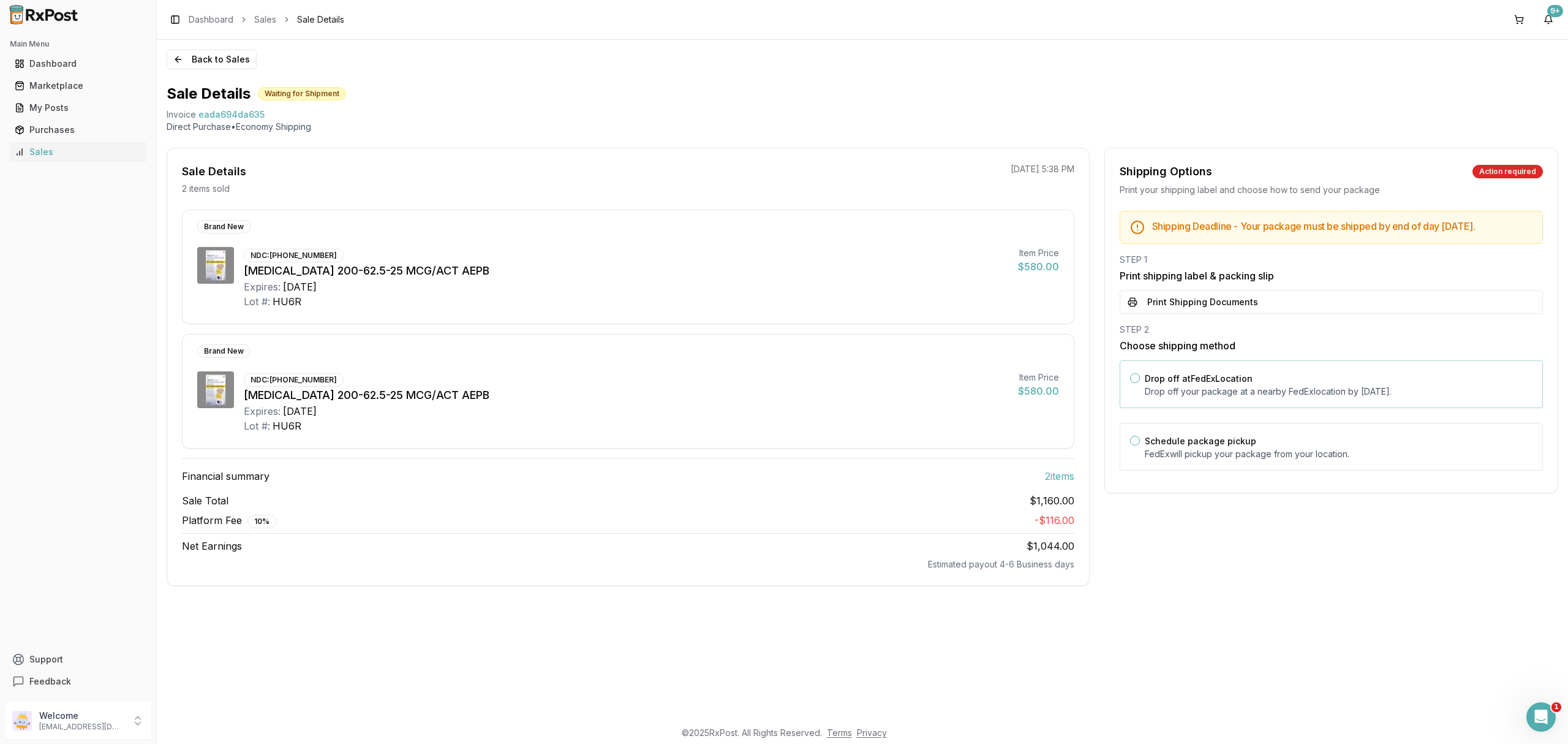
drag, startPoint x: 1291, startPoint y: 437, endPoint x: 1290, endPoint y: 392, distance: 45.0
click at [1292, 438] on div "Schedule package pickup FedEx will pickup your package from your location." at bounding box center [1331, 446] width 423 height 48
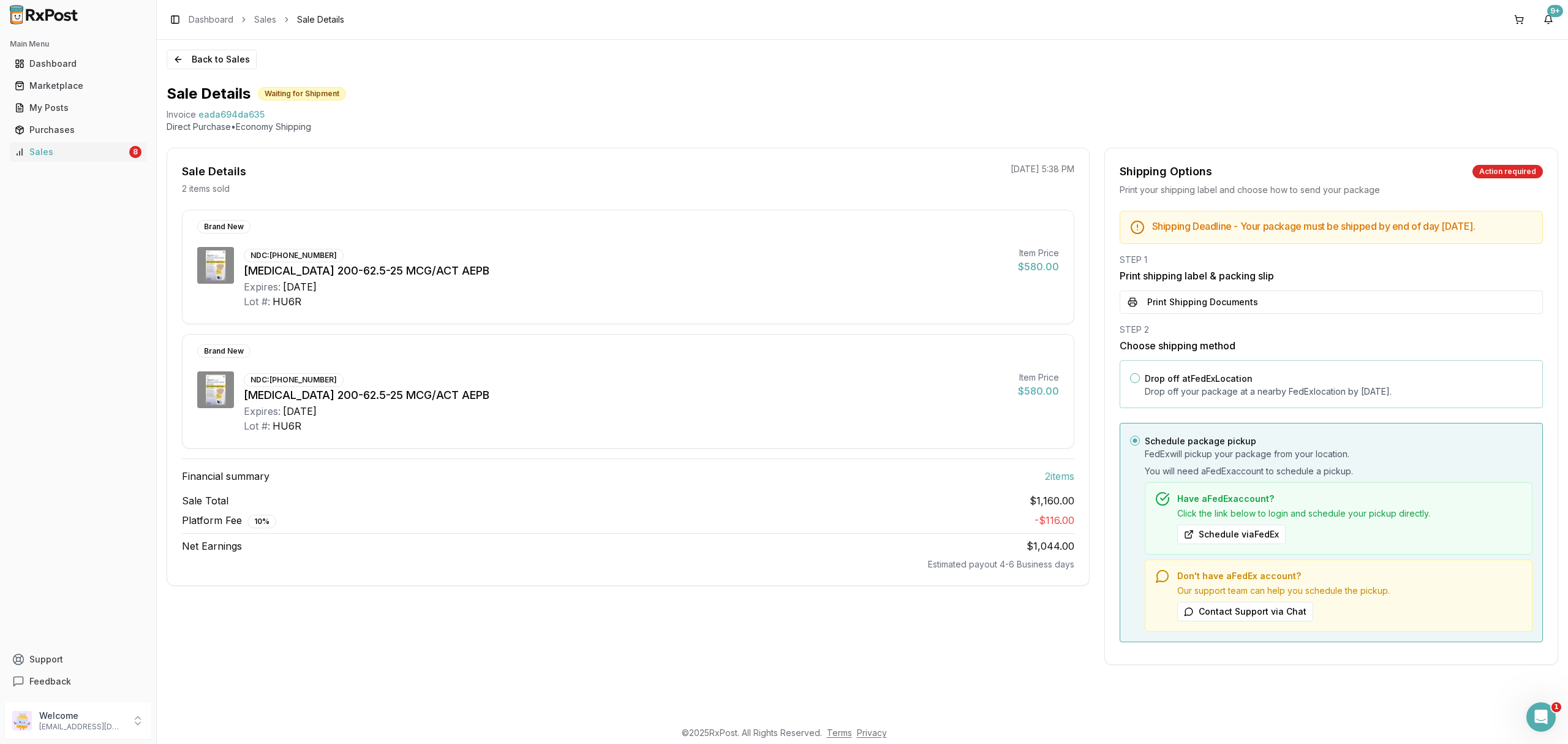
click at [1277, 398] on p "Drop off your package at a nearby [GEOGRAPHIC_DATA] location by [DATE] ." at bounding box center [1339, 392] width 388 height 12
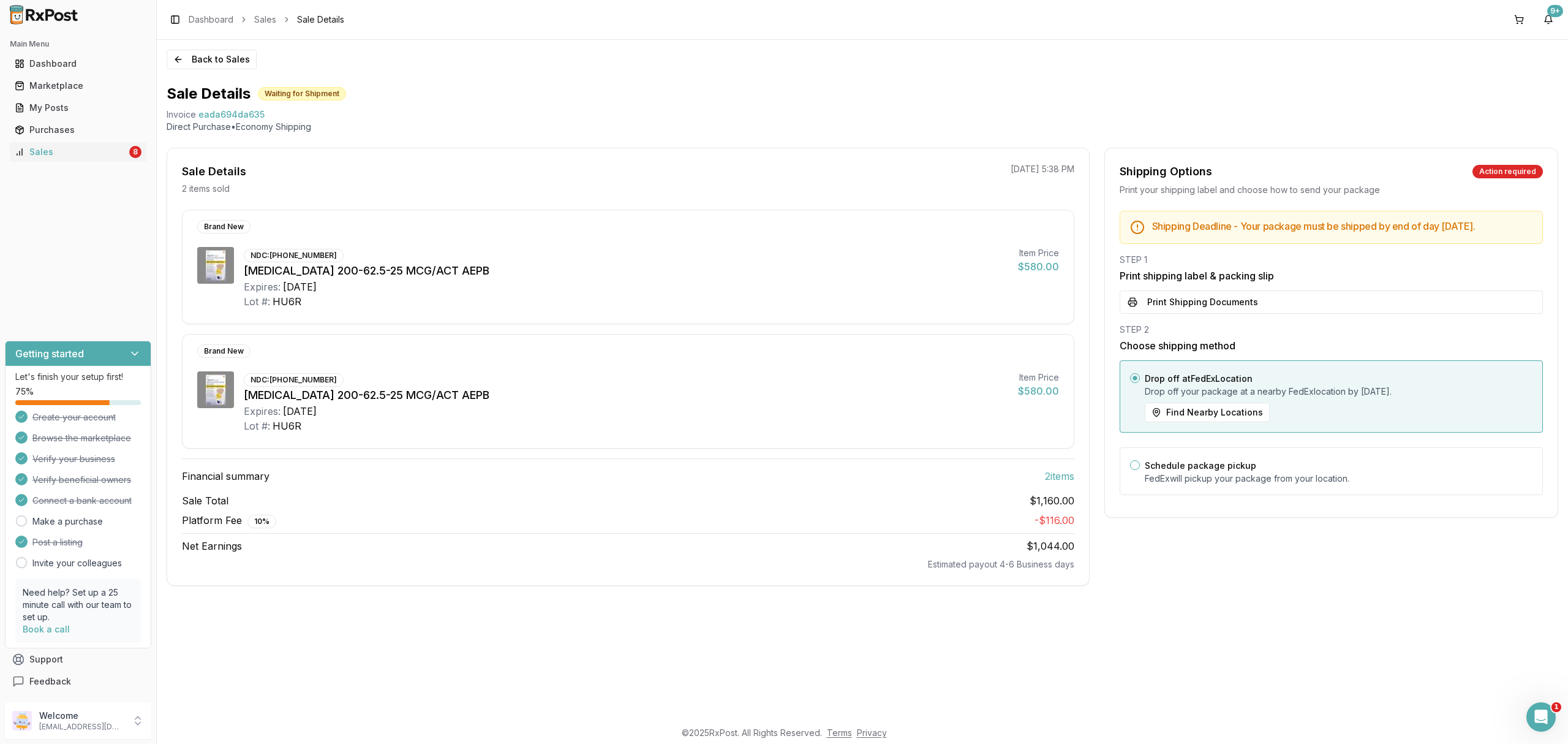
click at [1297, 303] on button "Print Shipping Documents" at bounding box center [1331, 302] width 423 height 23
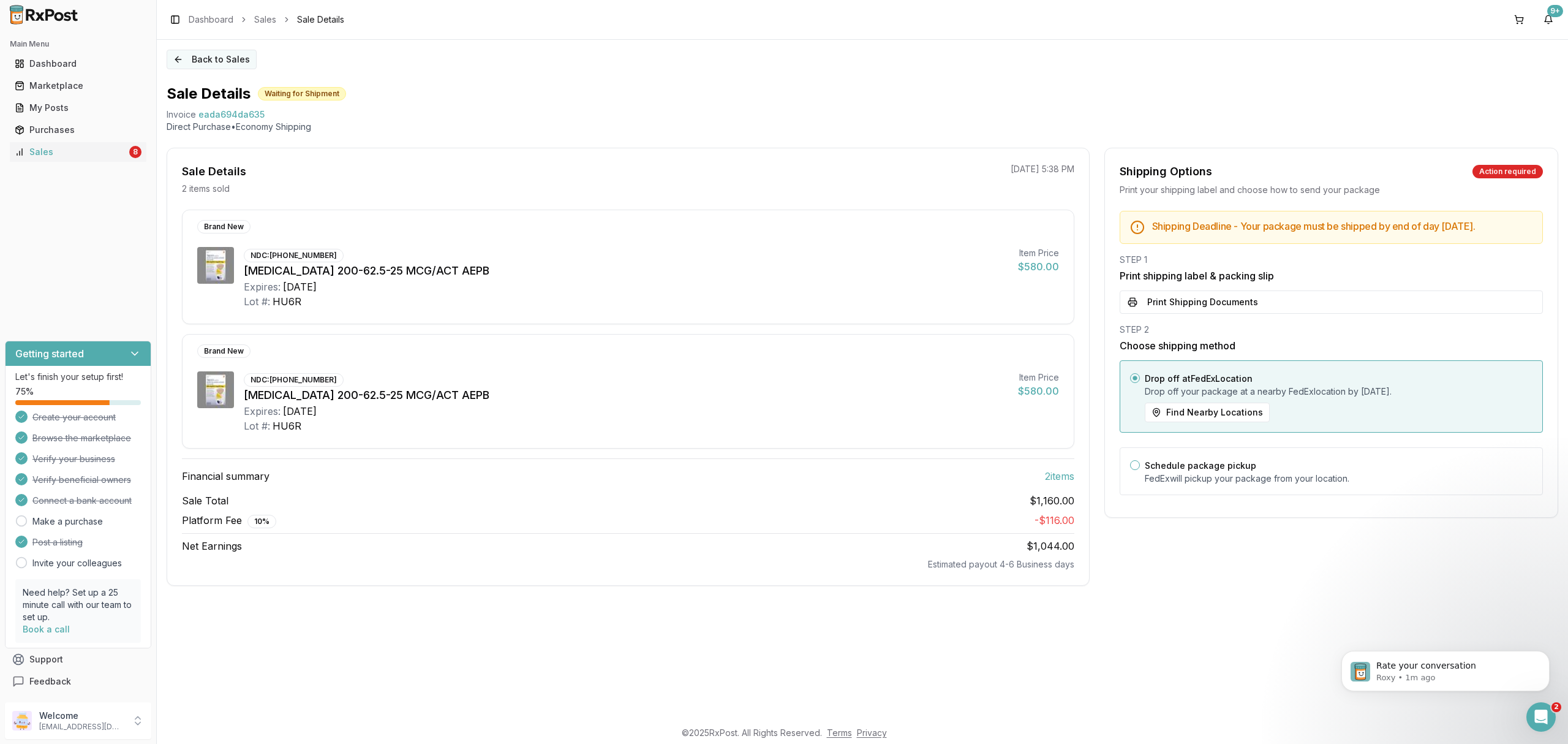
click at [204, 57] on button "Back to Sales" at bounding box center [211, 60] width 90 height 20
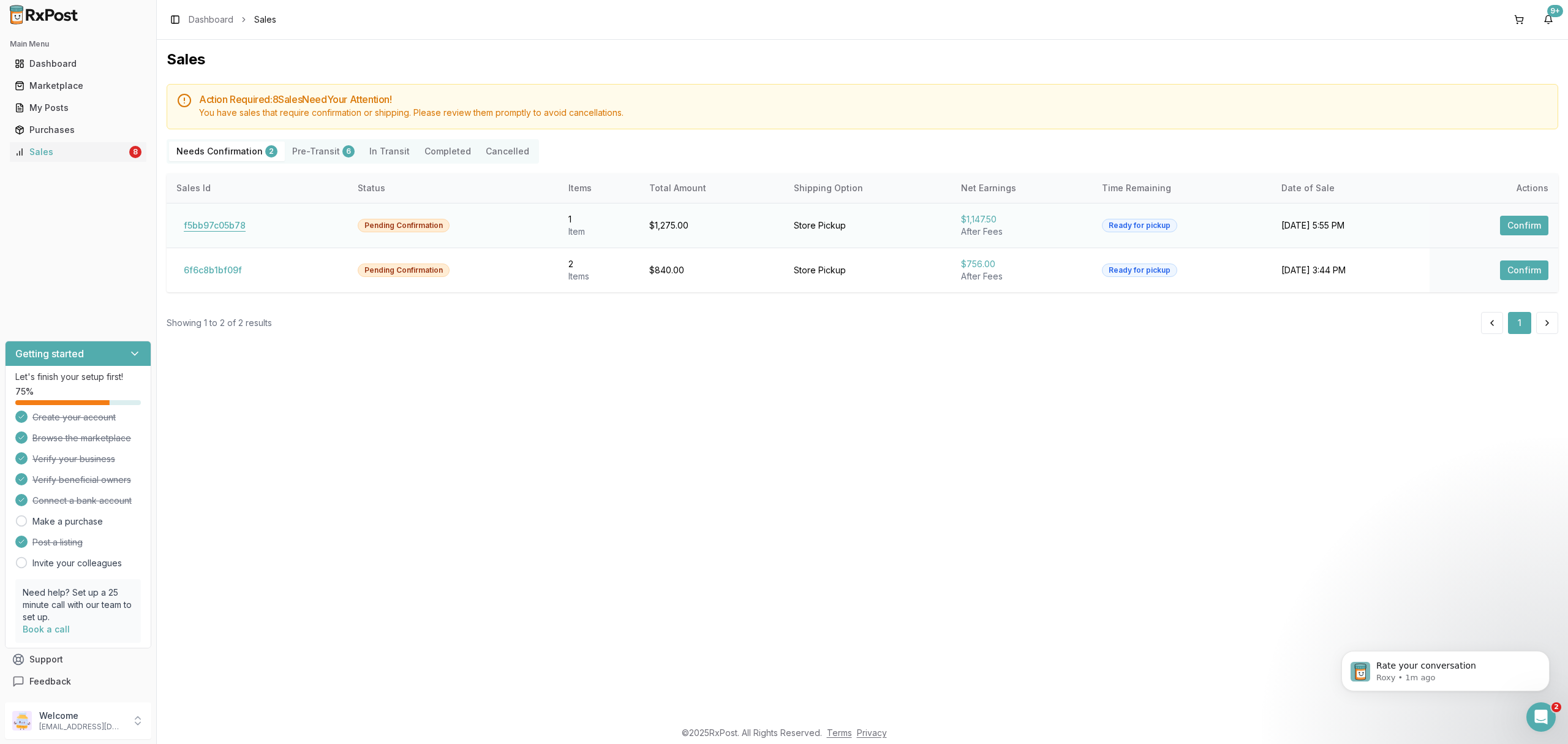
click at [219, 223] on button "f5bb97c05b78" at bounding box center [214, 226] width 76 height 20
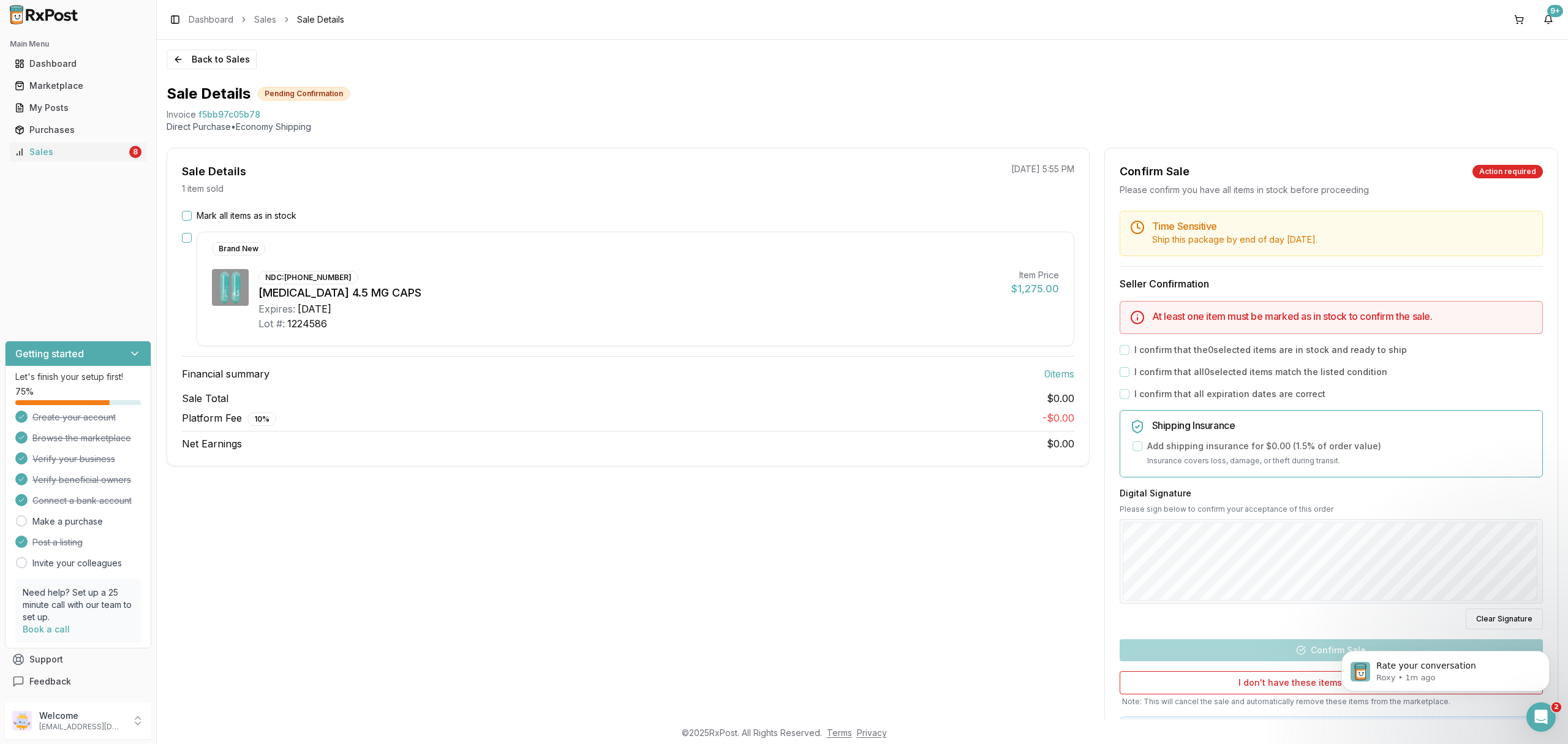
click at [226, 217] on label "Mark all items as in stock" at bounding box center [247, 216] width 100 height 12
click at [192, 217] on button "Mark all items as in stock" at bounding box center [186, 215] width 10 height 10
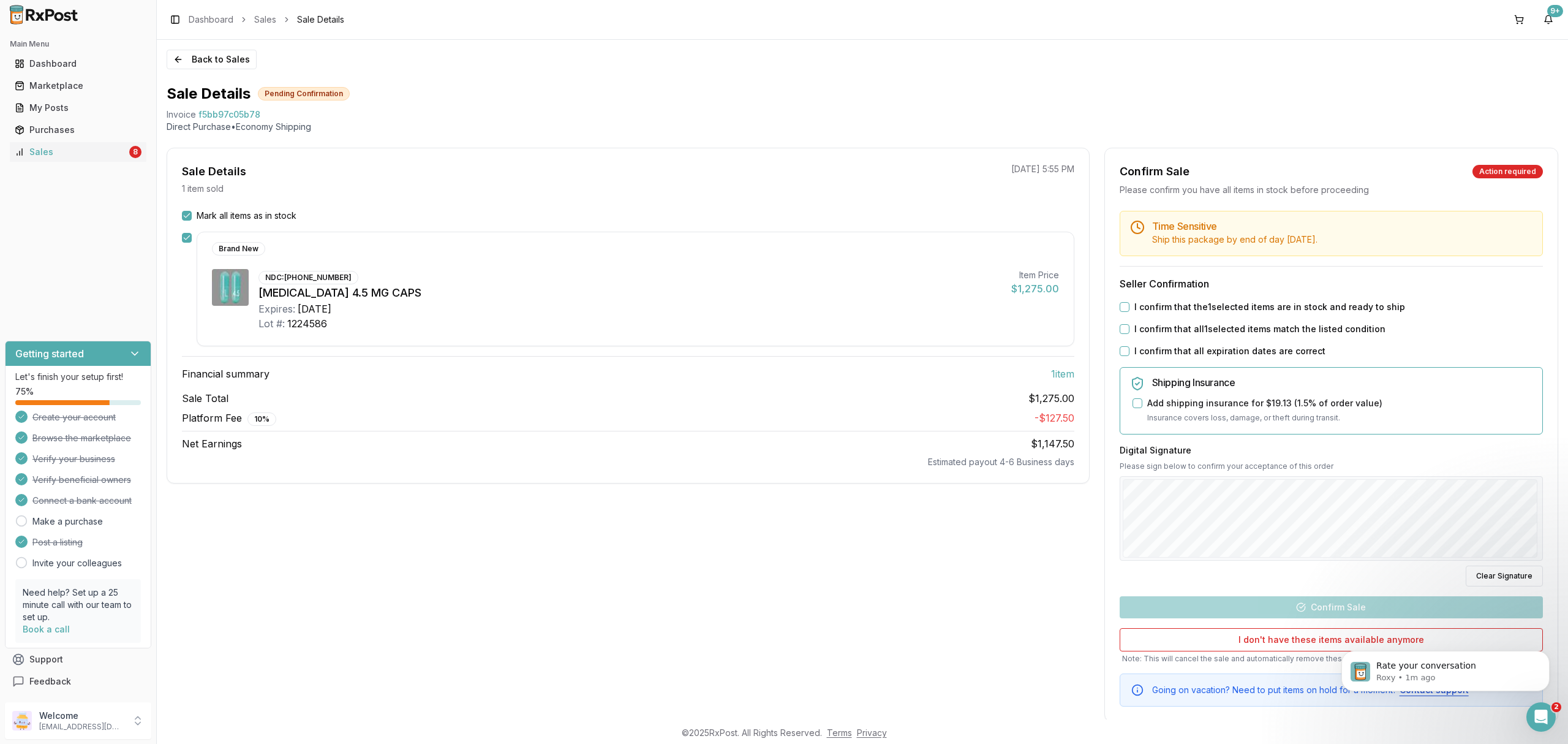
click at [1141, 309] on label "I confirm that the 1 selected items are in stock and ready to ship" at bounding box center [1269, 307] width 271 height 12
click at [1130, 309] on button "I confirm that the 1 selected items are in stock and ready to ship" at bounding box center [1124, 306] width 10 height 10
click at [1143, 327] on label "I confirm that all 1 selected items match the listed condition" at bounding box center [1259, 329] width 251 height 12
click at [1130, 327] on button "I confirm that all 1 selected items match the listed condition" at bounding box center [1124, 328] width 10 height 10
click at [1145, 346] on div "Time Sensitive Ship this package by end of day Thursday, October 16th . Seller …" at bounding box center [1331, 458] width 453 height 496
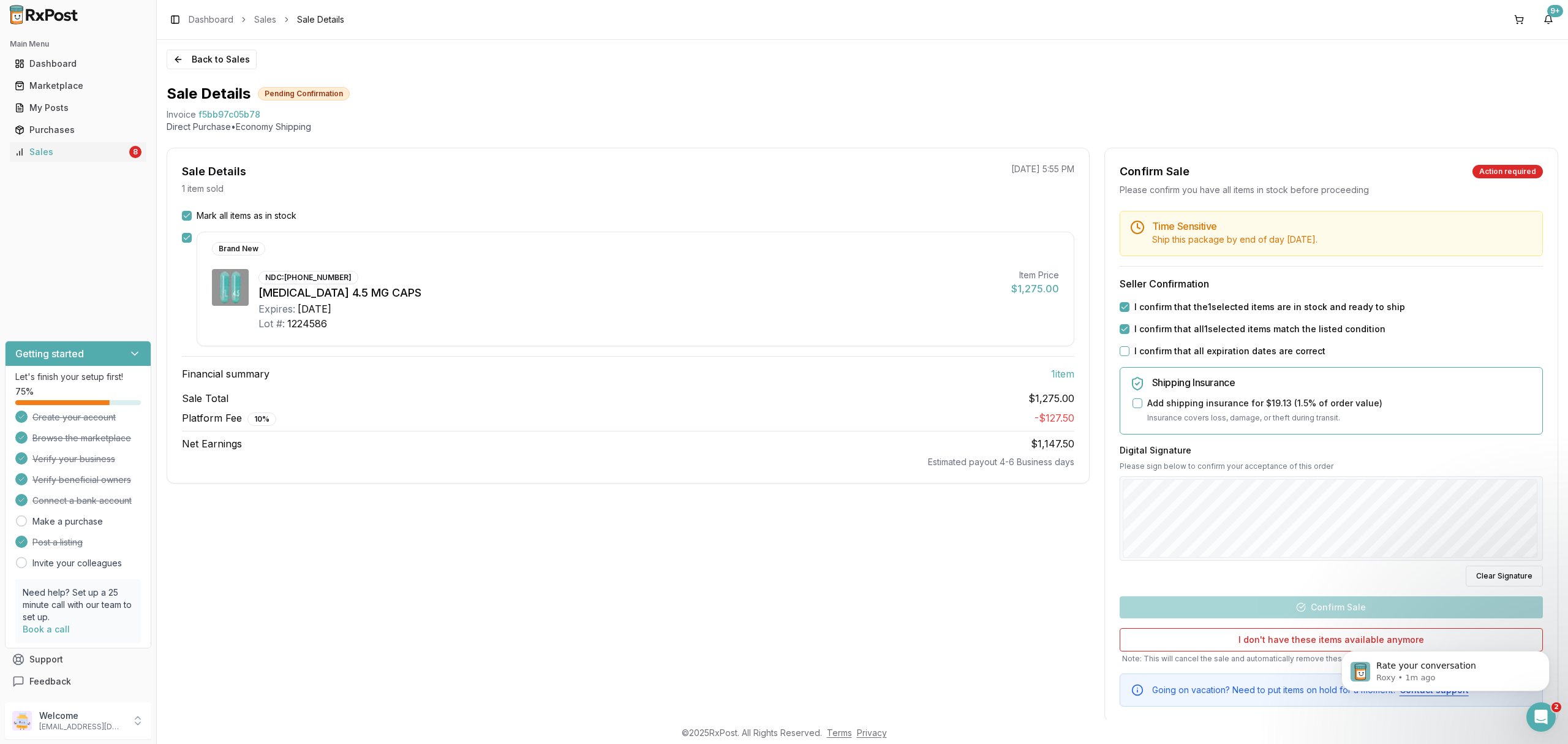
click at [1145, 349] on label "I confirm that all expiration dates are correct" at bounding box center [1229, 351] width 191 height 12
click at [1130, 349] on button "I confirm that all expiration dates are correct" at bounding box center [1124, 351] width 10 height 10
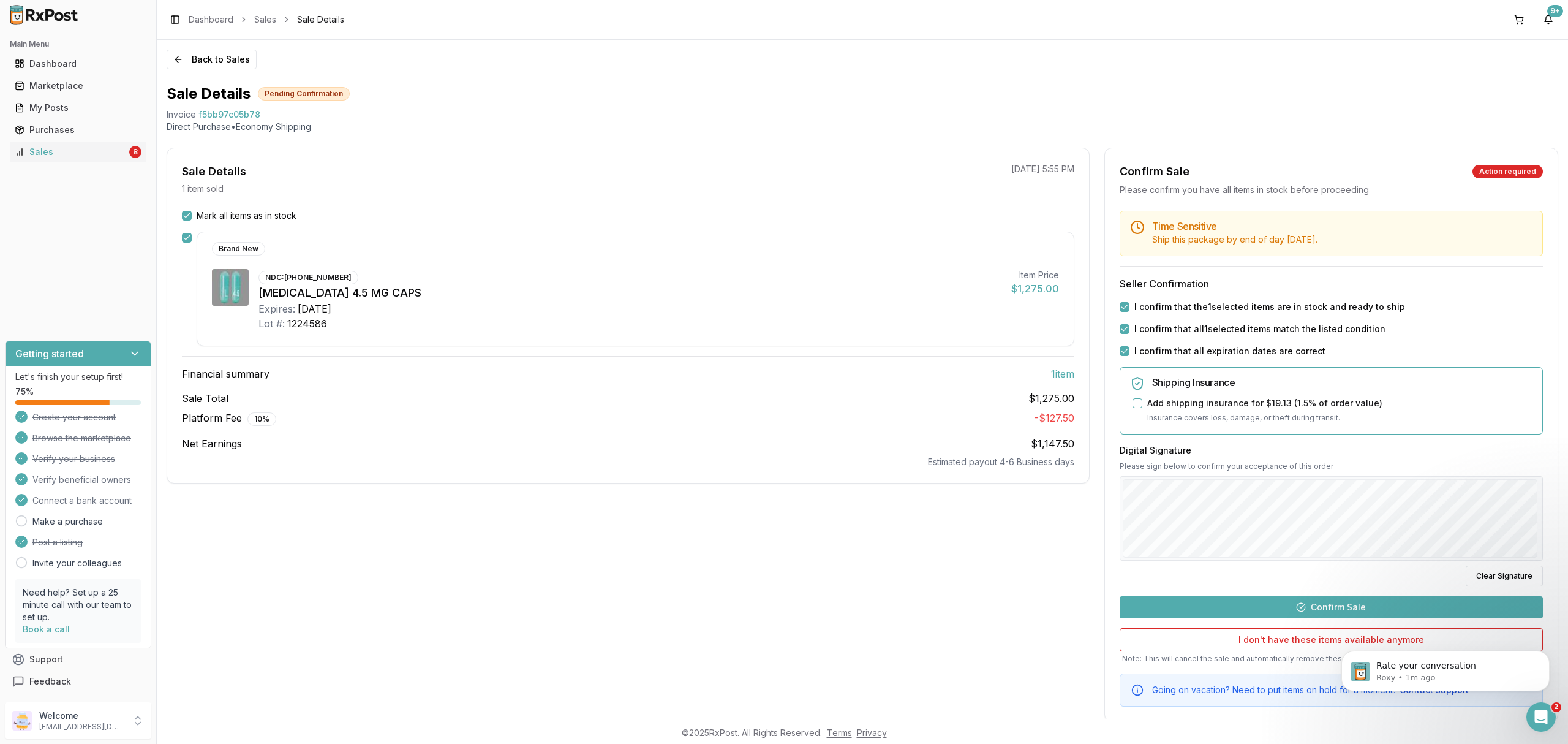
click at [1293, 606] on button "Confirm Sale" at bounding box center [1331, 607] width 423 height 22
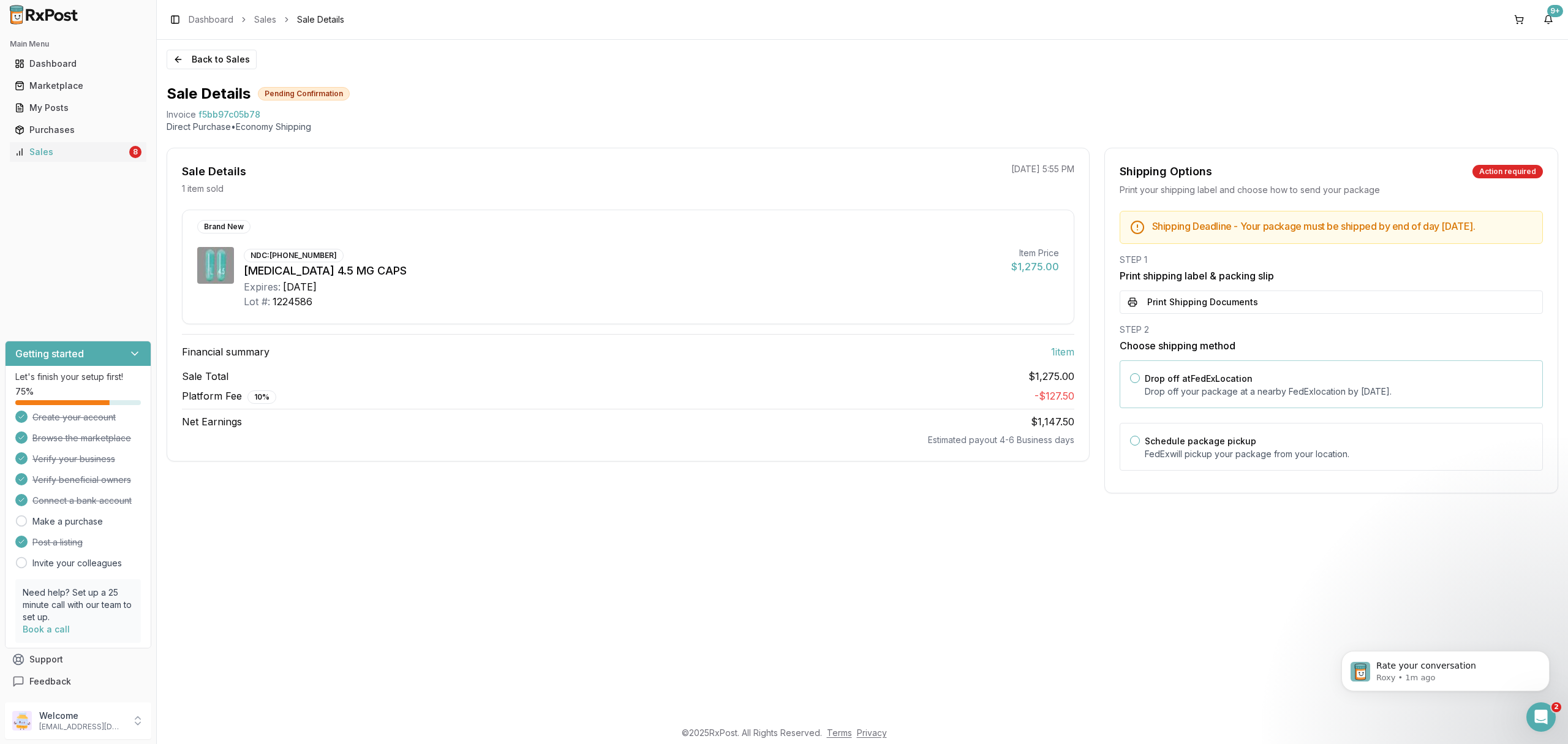
click at [1302, 398] on p "Drop off your package at a nearby FedEx location by October 16, 2025 ." at bounding box center [1339, 392] width 388 height 12
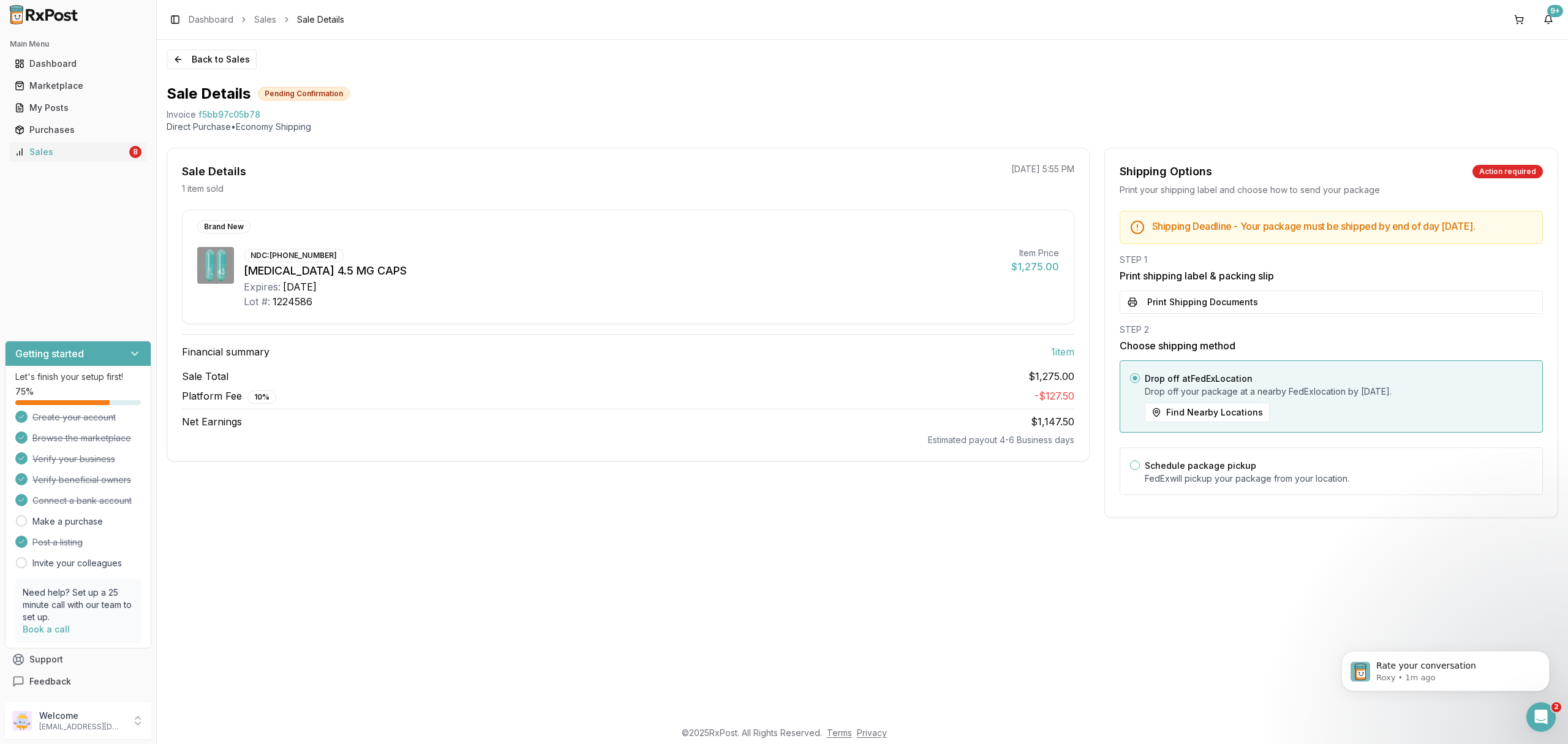
drag, startPoint x: 1320, startPoint y: 314, endPoint x: 1329, endPoint y: 317, distance: 9.5
click at [1321, 314] on button "Print Shipping Documents" at bounding box center [1331, 302] width 423 height 23
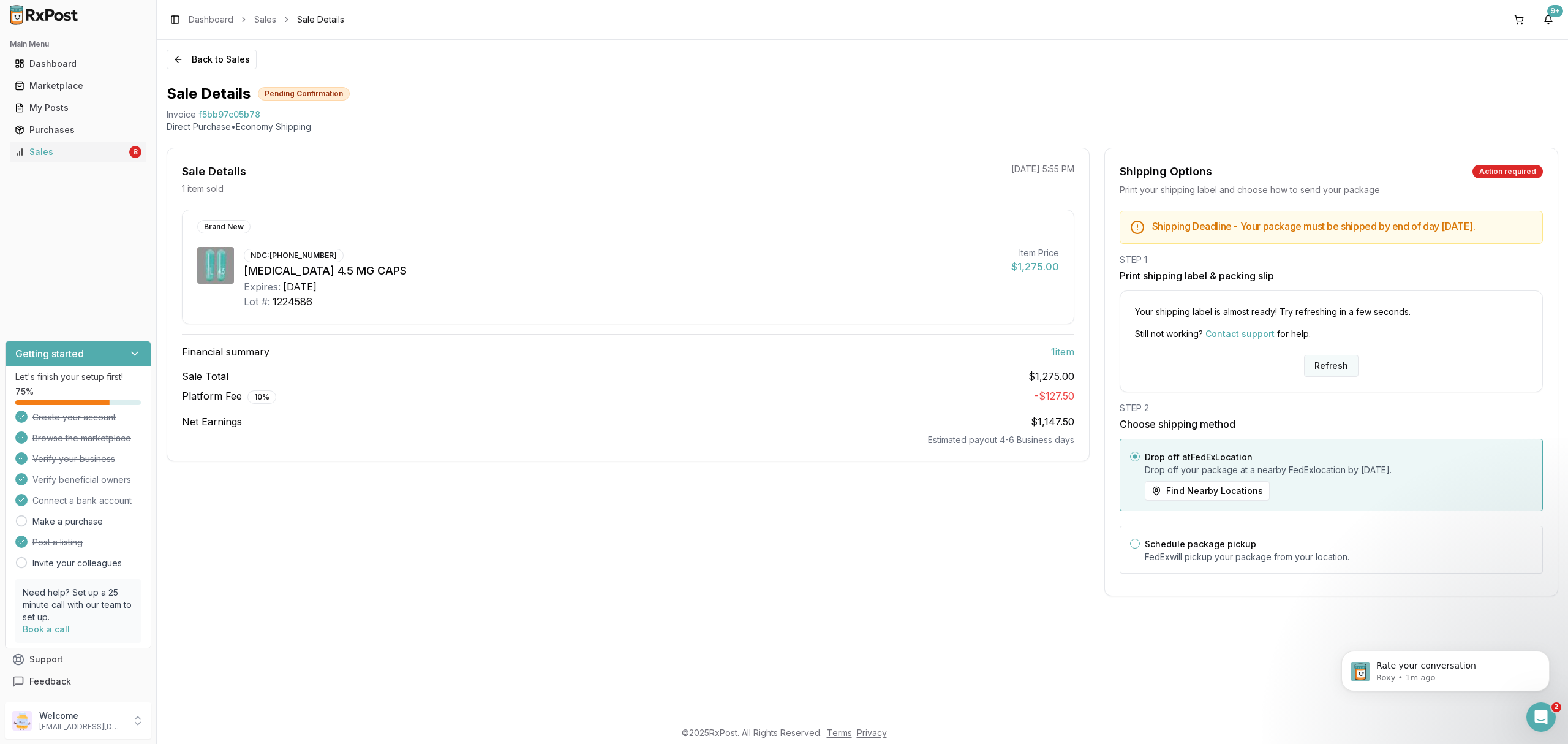
click at [1331, 376] on button "Refresh" at bounding box center [1331, 365] width 54 height 22
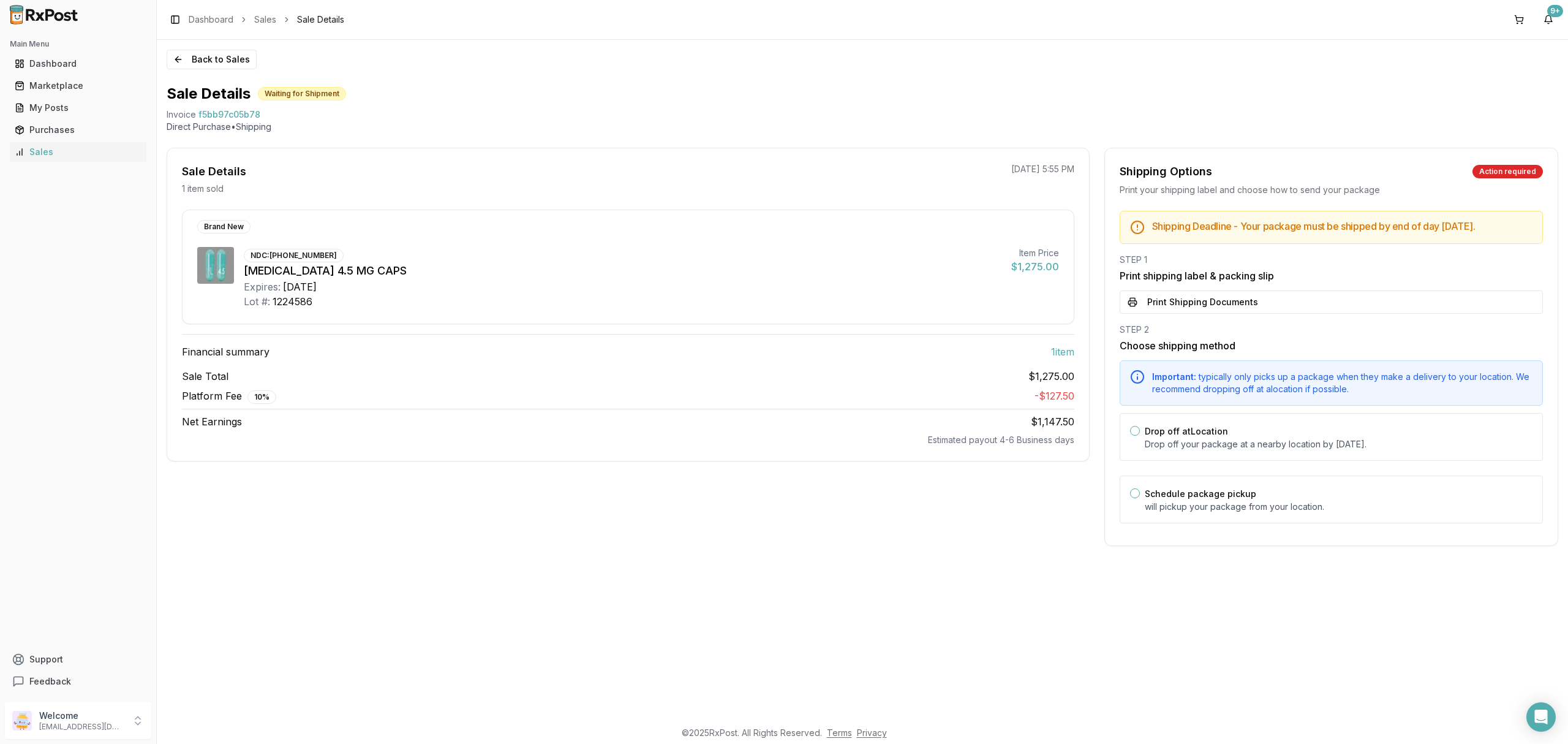
click at [1228, 326] on div "Shipping Deadline - Your package must be shipped by end of day [DATE] . STEP 1 …" at bounding box center [1331, 370] width 453 height 320
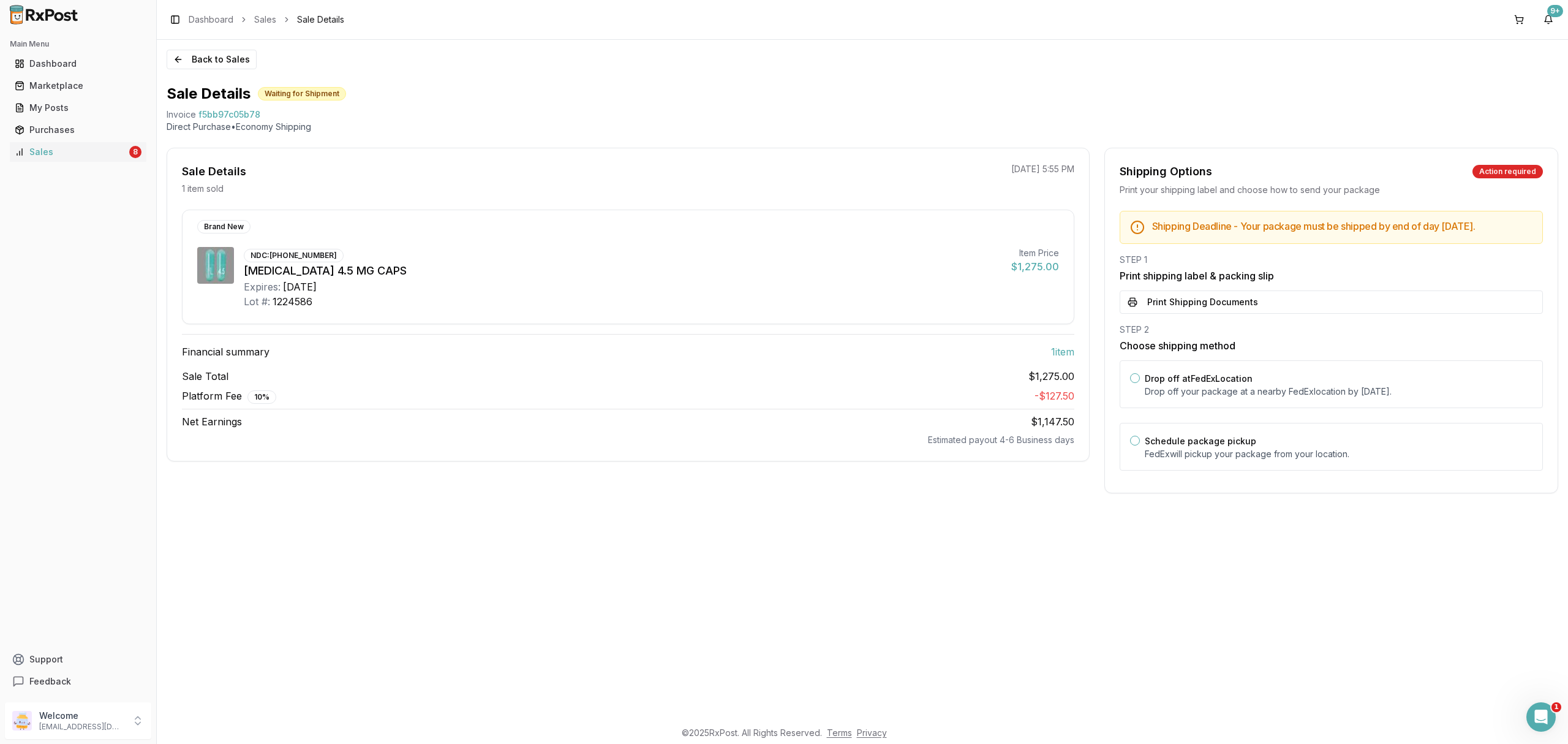
click at [1228, 314] on button "Print Shipping Documents" at bounding box center [1331, 302] width 423 height 23
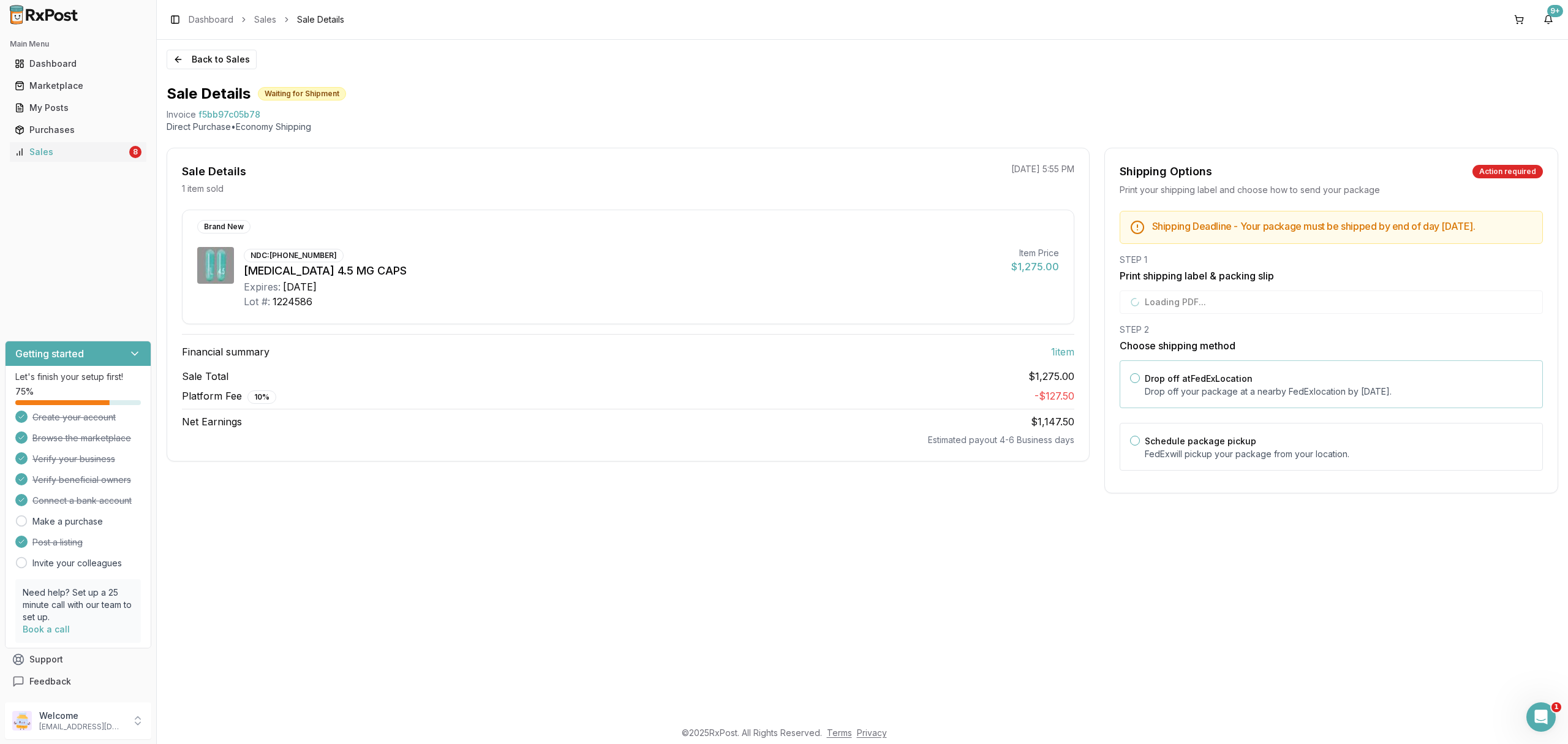
click at [1226, 380] on div "Drop off at FedEx Location Drop off your package at a nearby [GEOGRAPHIC_DATA] …" at bounding box center [1331, 383] width 423 height 48
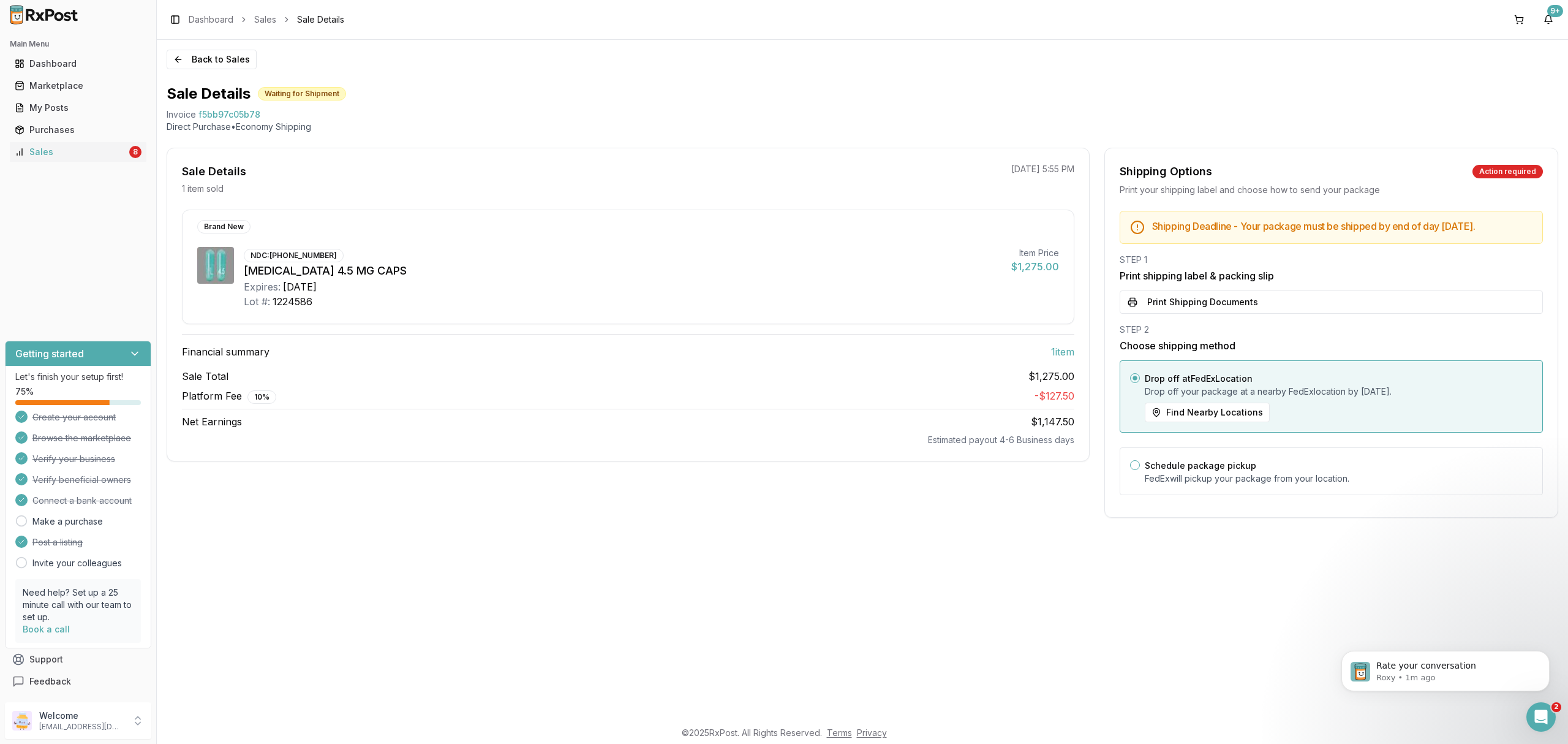
click at [238, 69] on div "Back to Sales Sale Details Waiting for Shipment Invoice f5bb97c05b78 Direct Pur…" at bounding box center [862, 380] width 1411 height 679
click at [233, 63] on button "Back to Sales" at bounding box center [211, 60] width 90 height 20
